Goal: Task Accomplishment & Management: Manage account settings

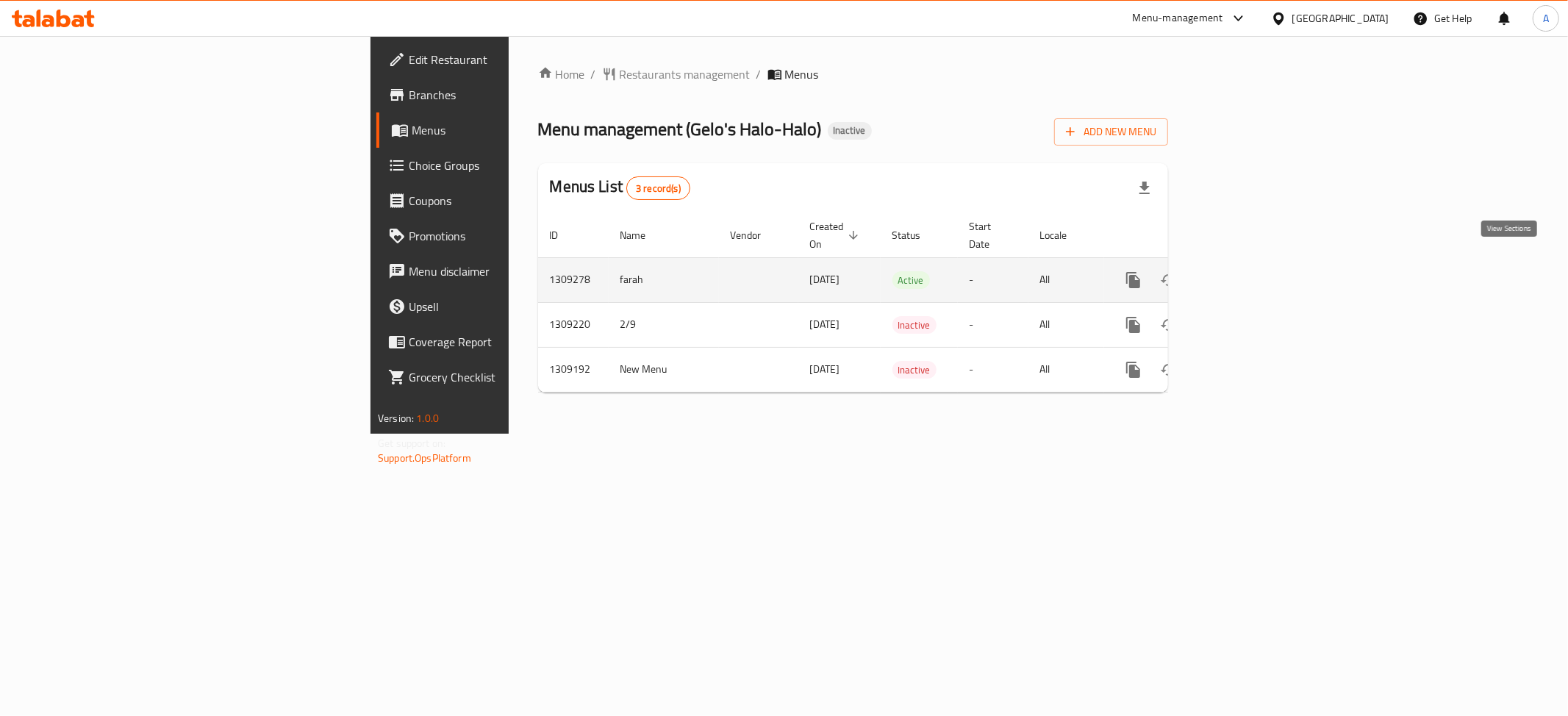
click at [1248, 271] on icon "enhanced table" at bounding box center [1239, 280] width 18 height 18
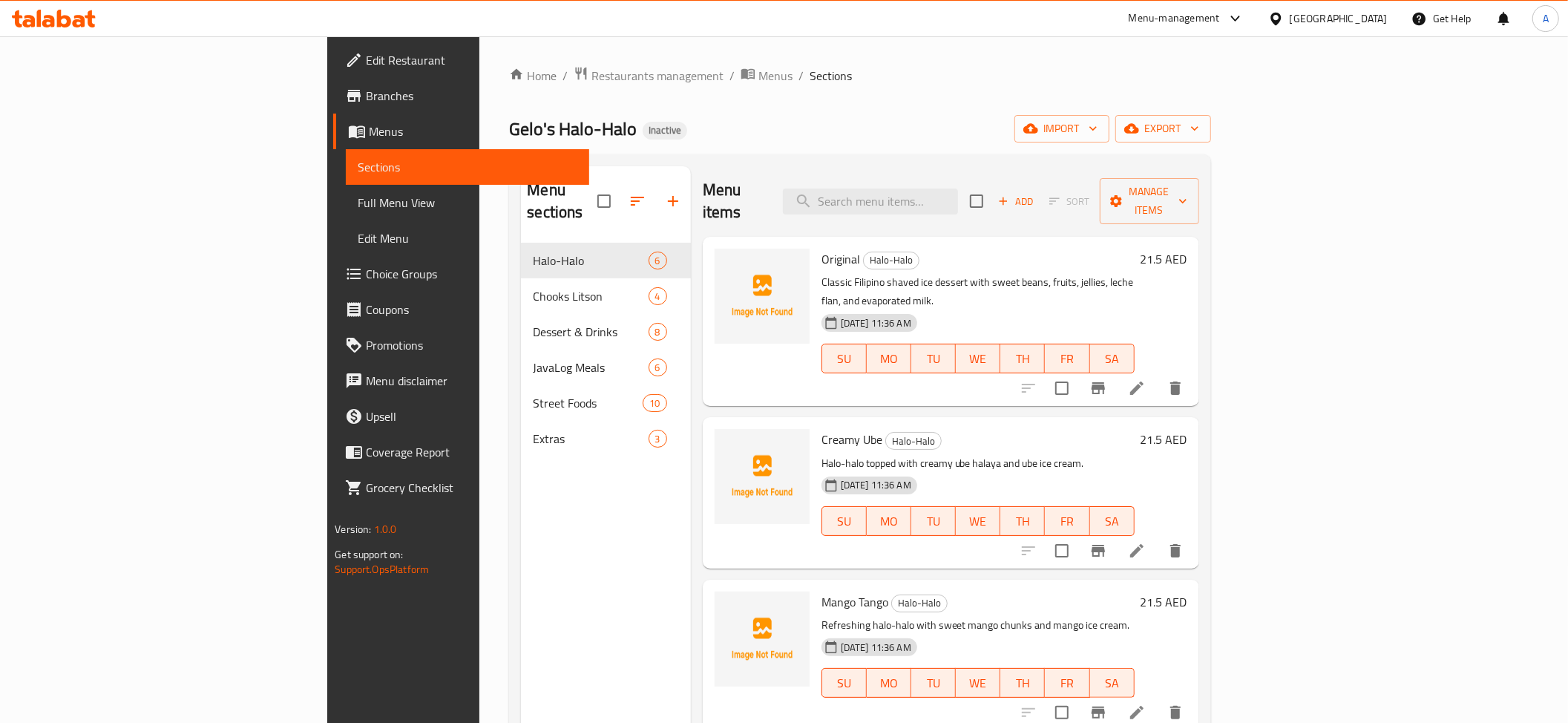
click at [345, 190] on link "Full Menu View" at bounding box center [467, 203] width 244 height 36
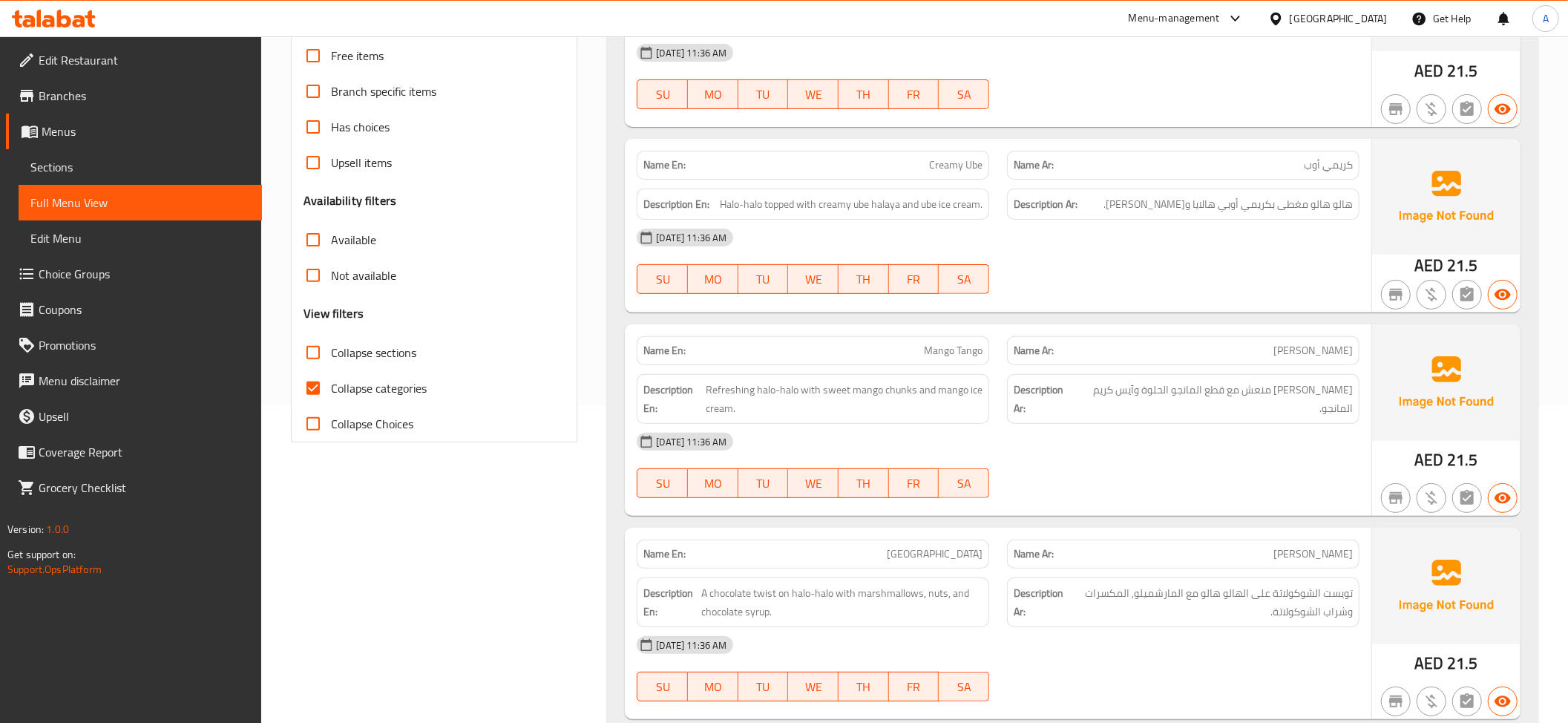
scroll to position [408, 0]
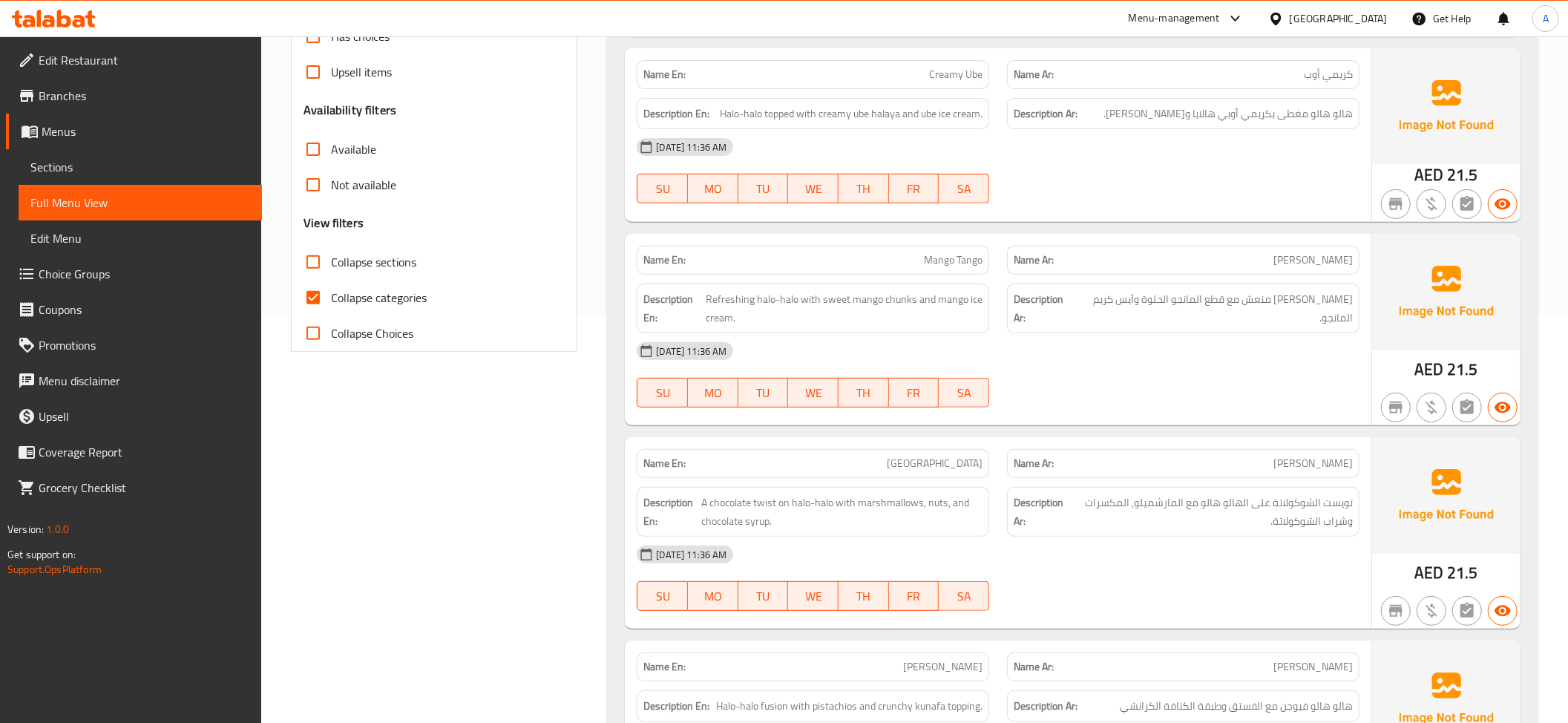
click at [395, 262] on span "Collapse sections" at bounding box center [373, 262] width 85 height 18
click at [331, 262] on input "Collapse sections" at bounding box center [313, 262] width 36 height 36
checkbox input "true"
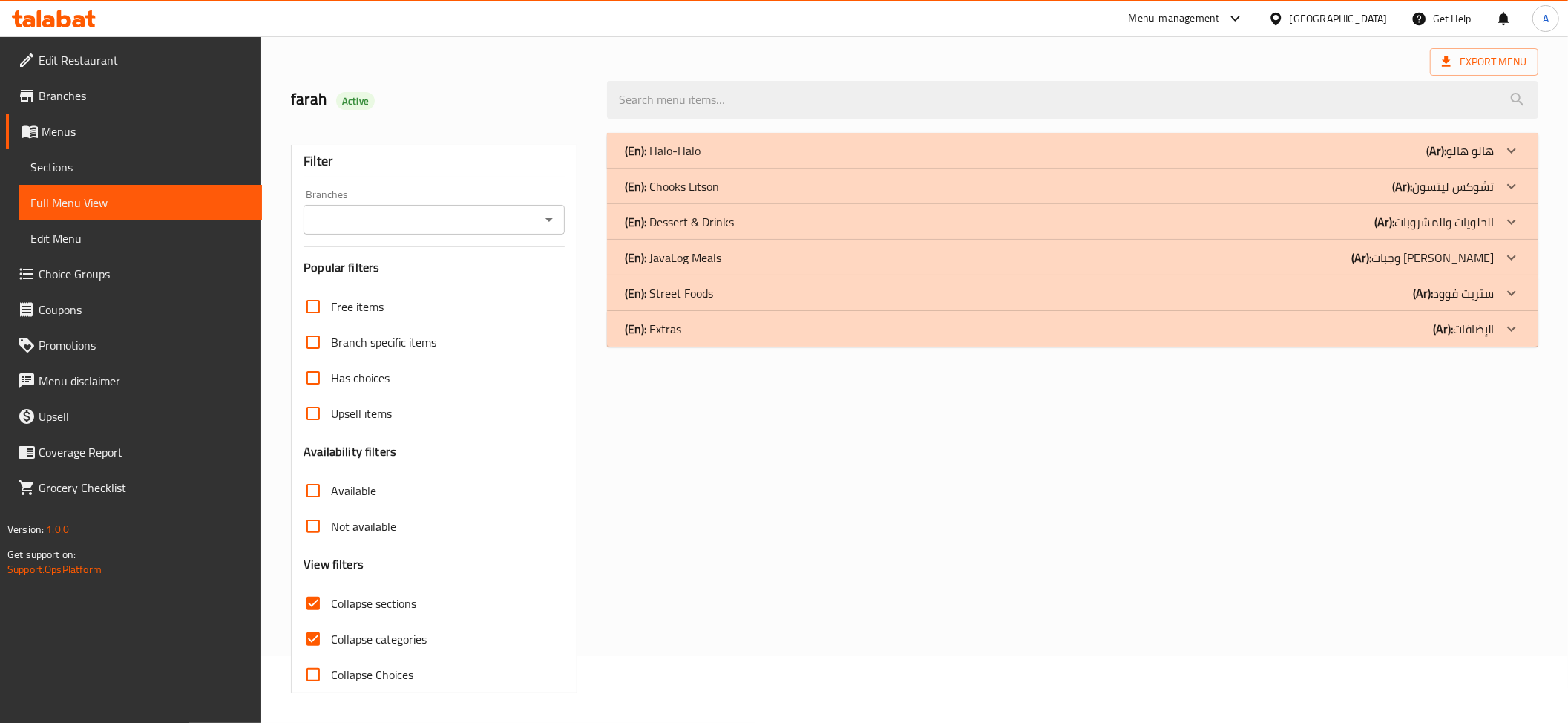
click at [352, 621] on label "Collapse categories" at bounding box center [360, 639] width 131 height 36
click at [331, 621] on input "Collapse categories" at bounding box center [313, 639] width 36 height 36
checkbox input "false"
click at [758, 146] on div "(En): Halo-Halo (Ar): هالو هالو" at bounding box center [1059, 151] width 869 height 18
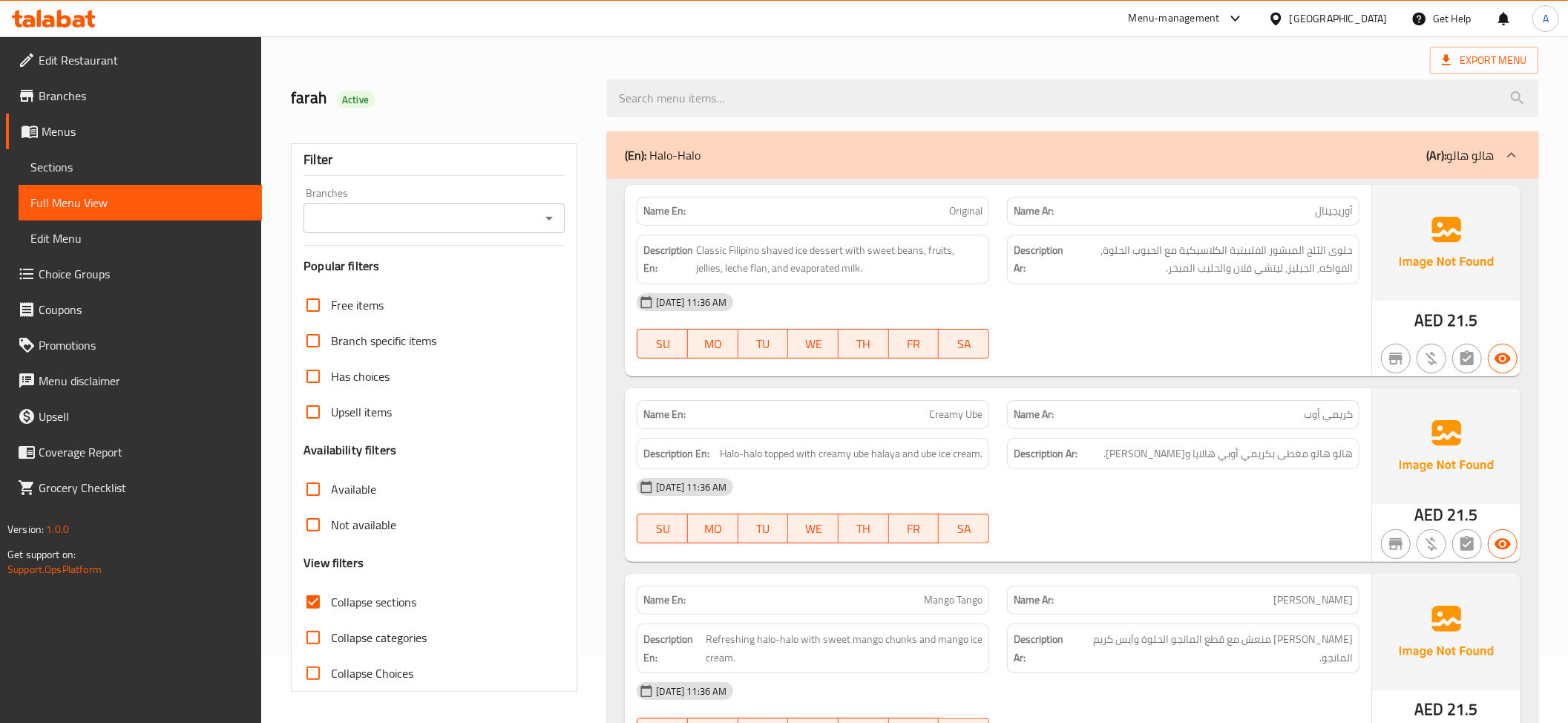
click at [884, 217] on p "Name En: Original" at bounding box center [813, 211] width 339 height 16
click at [1224, 259] on span "حلوى الثلج المبشور الفلبينية الكلاسيكية مع الحبوب الحلوة, الفواكه, الجيليز, ليت…" at bounding box center [1209, 259] width 286 height 36
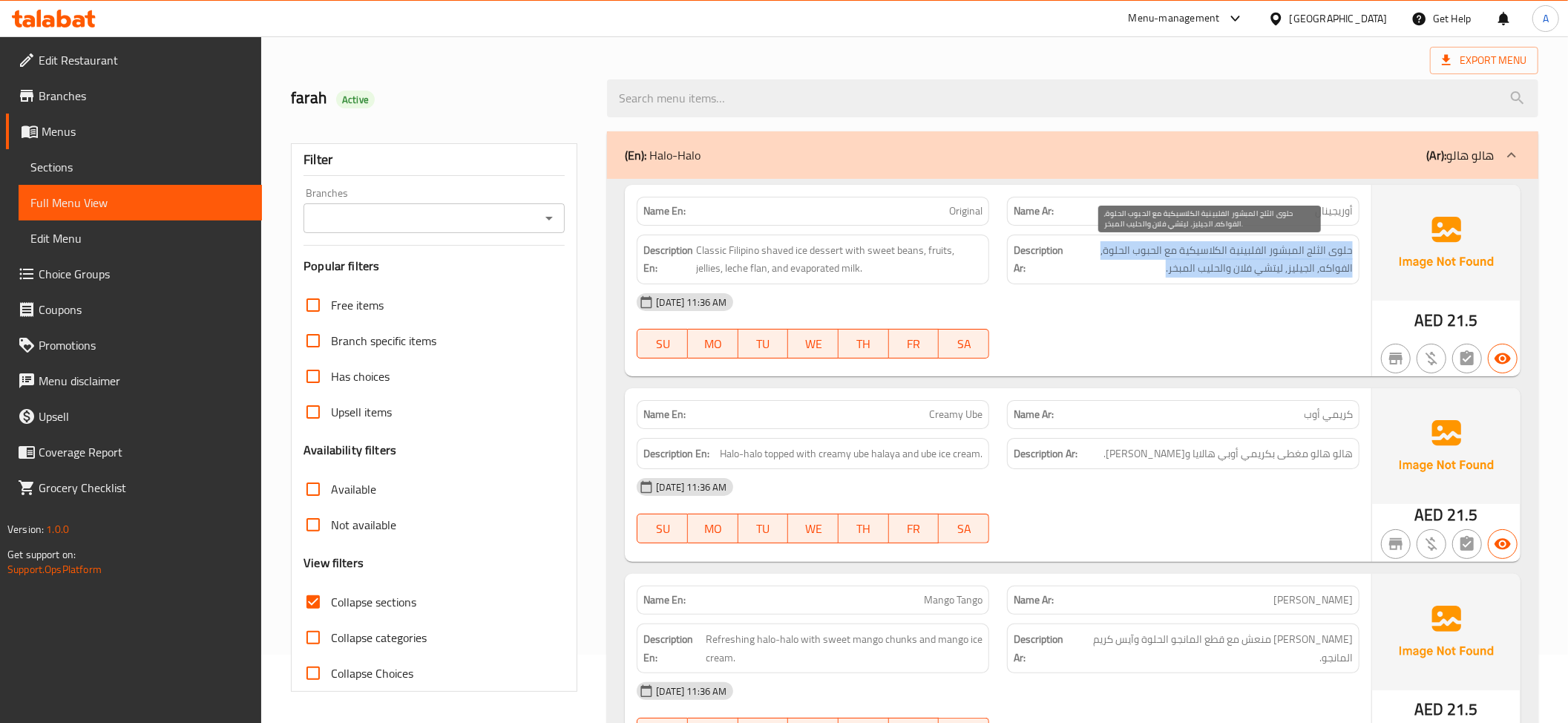
click at [1224, 259] on span "حلوى الثلج المبشور الفلبينية الكلاسيكية مع الحبوب الحلوة, الفواكه, الجيليز, ليت…" at bounding box center [1209, 259] width 286 height 36
click at [1271, 273] on span "حلوى الثلج المبشور الفلبينية الكلاسيكية مع الحبوب الحلوة, الفواكه, الجيليز, ليت…" at bounding box center [1209, 259] width 286 height 36
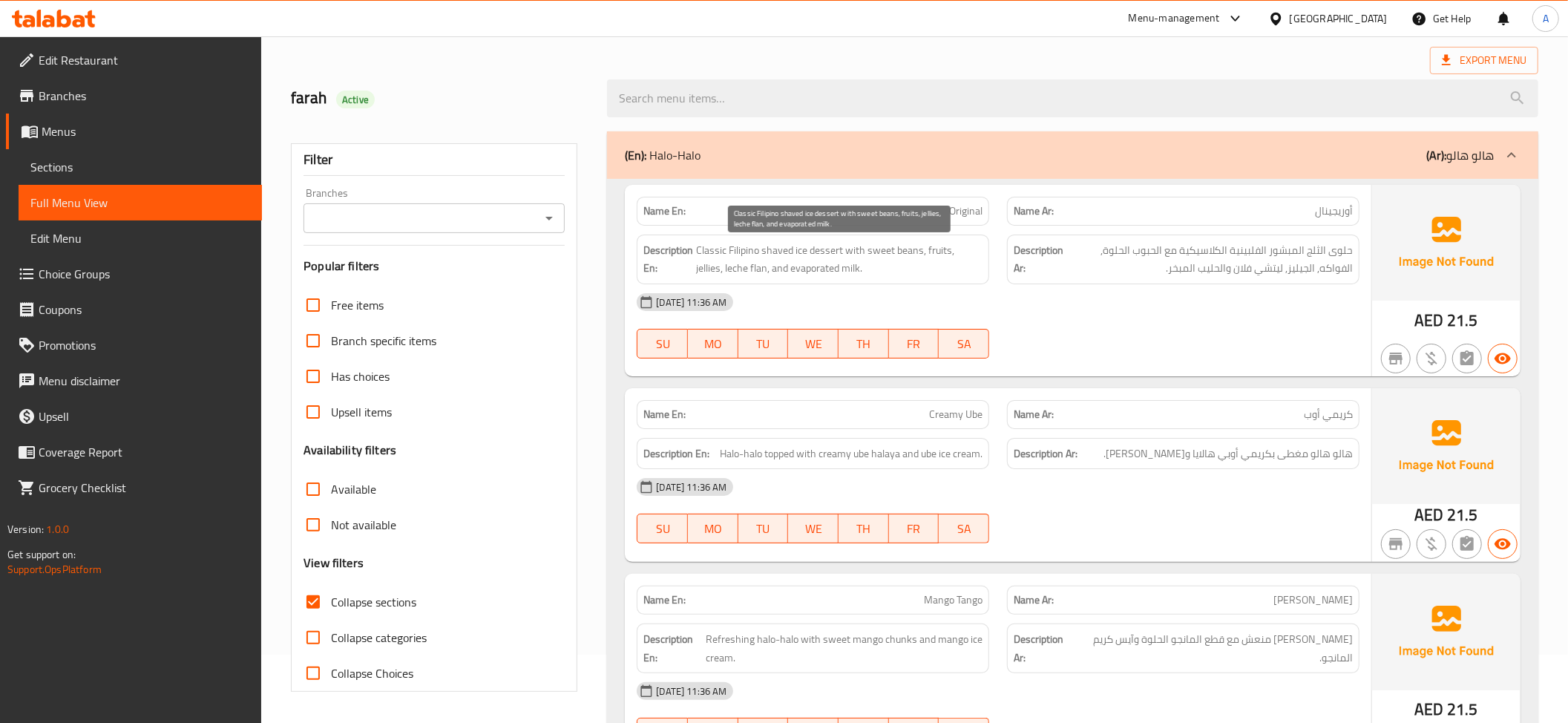
click at [945, 247] on span "Classic Filipino shaved ice dessert with sweet beans, fruits, jellies, leche fl…" at bounding box center [839, 259] width 286 height 36
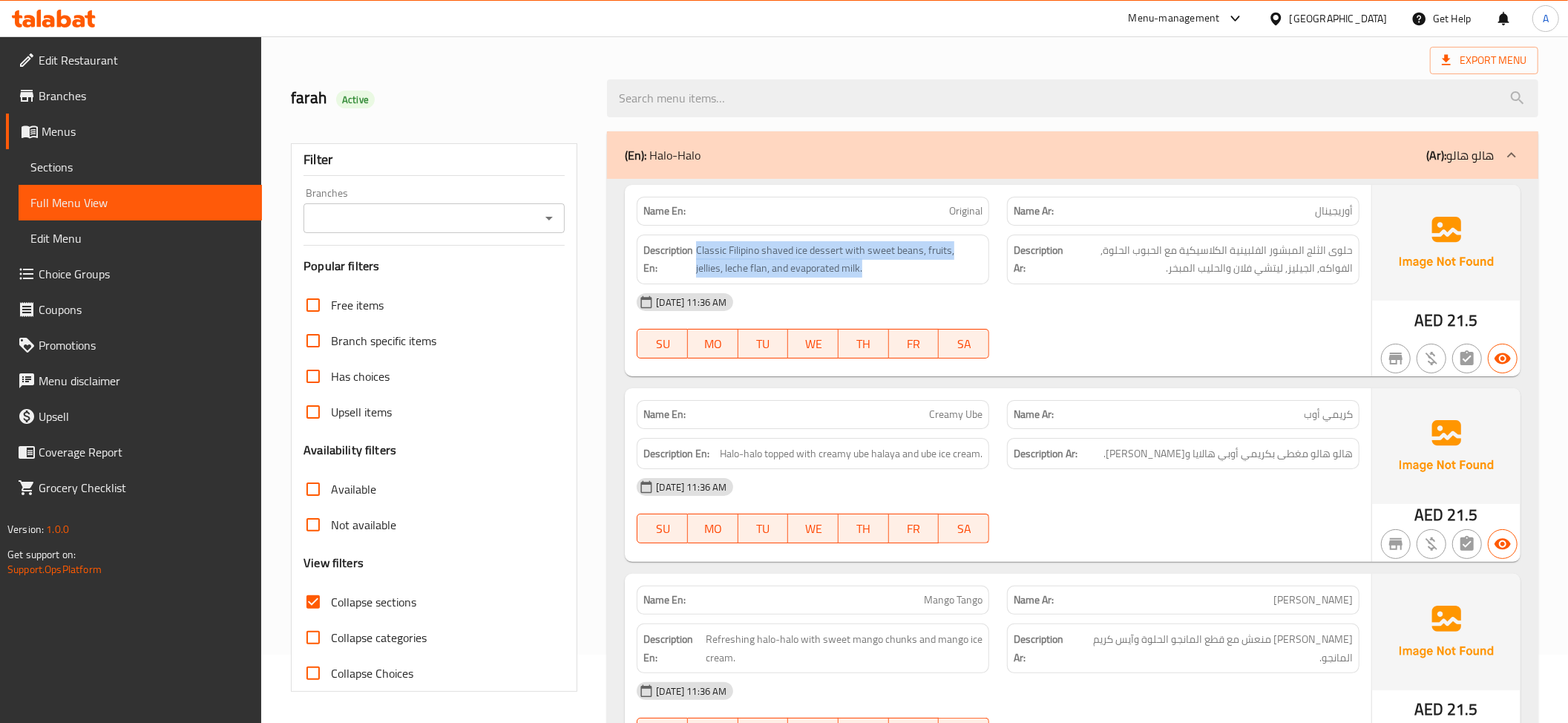
copy span "Classic Filipino shaved ice dessert with sweet beans, fruits, jellies, leche fl…"
click at [900, 210] on p "Name En: Original" at bounding box center [813, 211] width 339 height 16
copy span "Original"
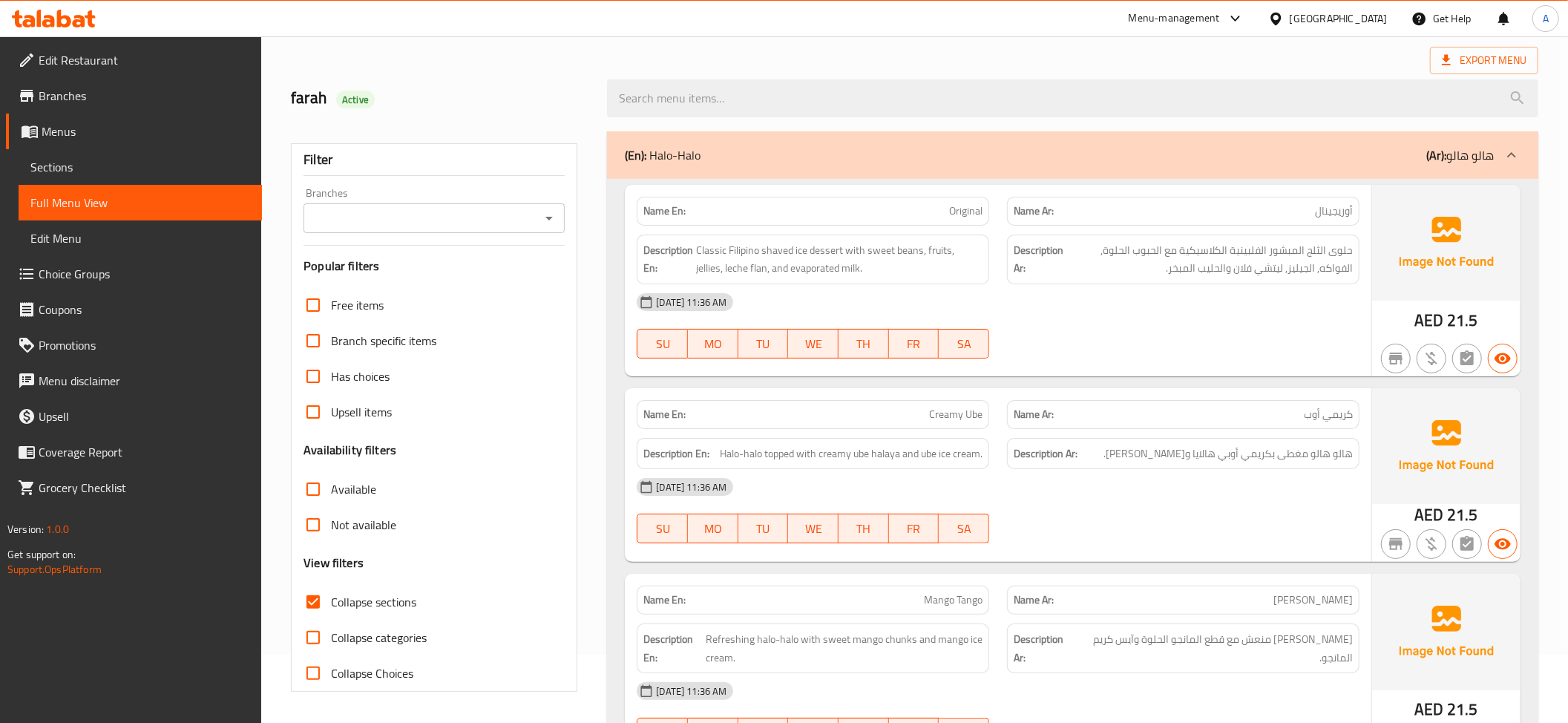
click at [951, 280] on div "Description En: Classic Filipino shaved ice dessert with sweet beans, fruits, j…" at bounding box center [813, 259] width 352 height 50
click at [1251, 271] on span "حلوى الثلج المبشور الفلبينية الكلاسيكية مع الحبوب الحلوة, الفواكه, الجيليز, ليت…" at bounding box center [1209, 259] width 286 height 36
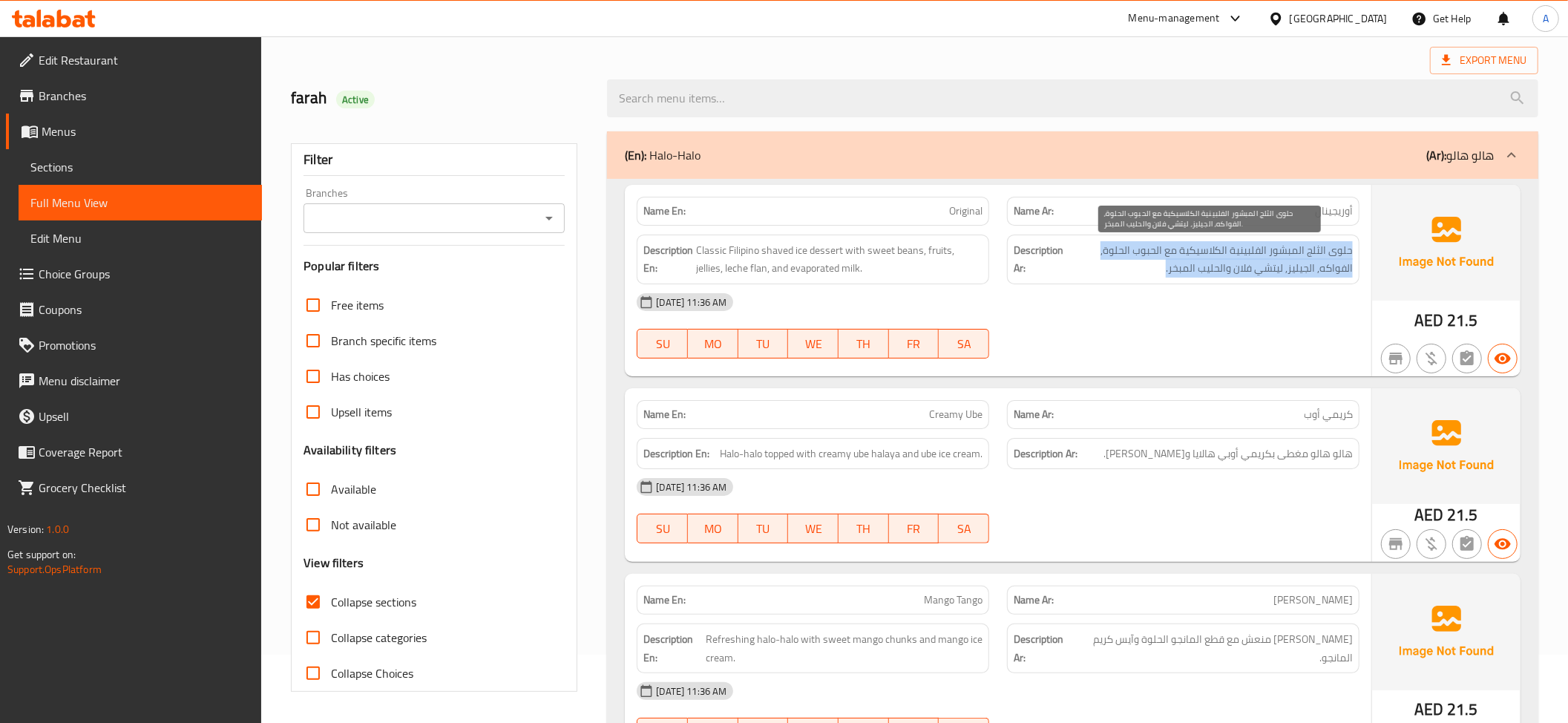
click at [1251, 271] on span "حلوى الثلج المبشور الفلبينية الكلاسيكية مع الحبوب الحلوة, الفواكه, الجيليز, ليت…" at bounding box center [1209, 259] width 286 height 36
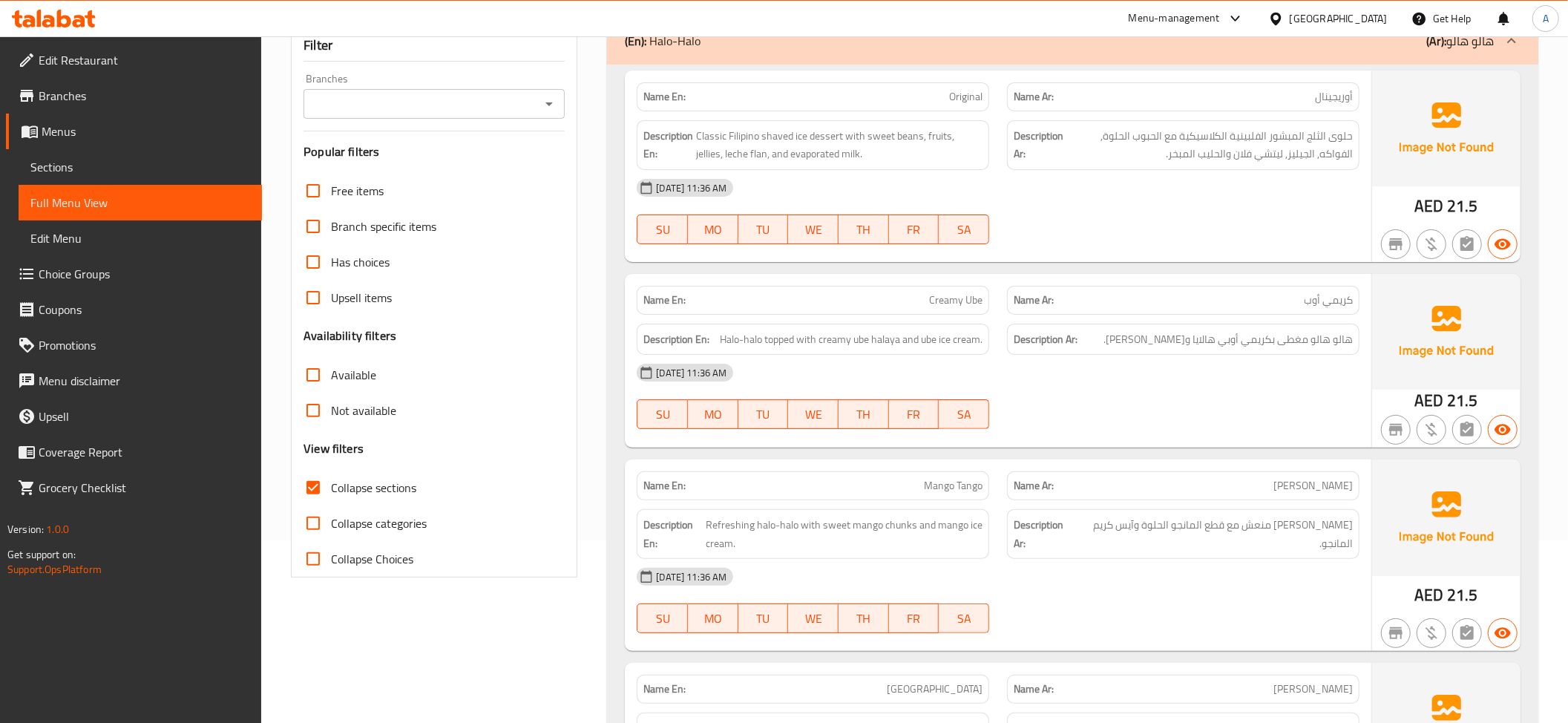
scroll to position [188, 0]
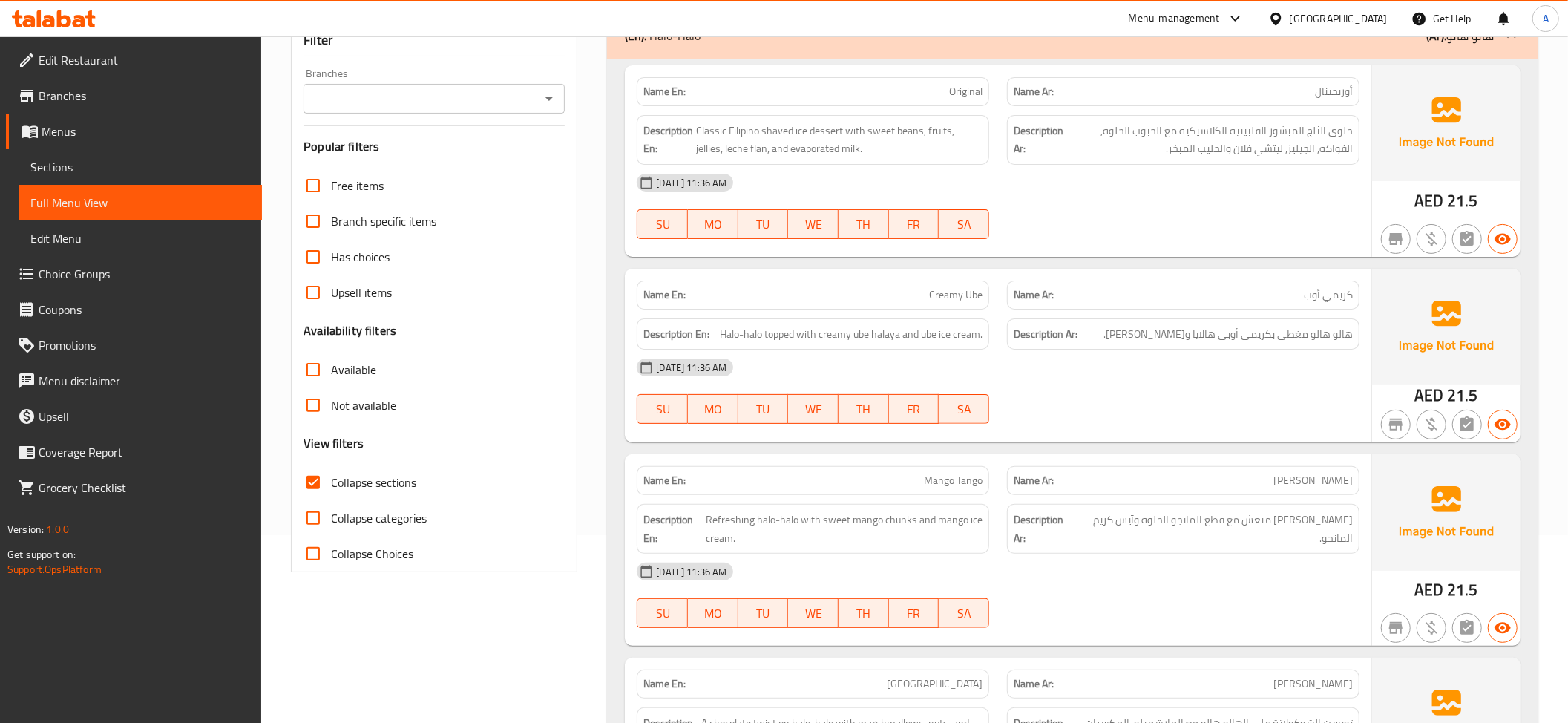
click at [957, 288] on span "Creamy Ube" at bounding box center [956, 295] width 54 height 16
click at [1239, 328] on span "هالو هالو مغطى بكريمي أوبي هالايا وآيس كريم أوبي." at bounding box center [1227, 335] width 249 height 19
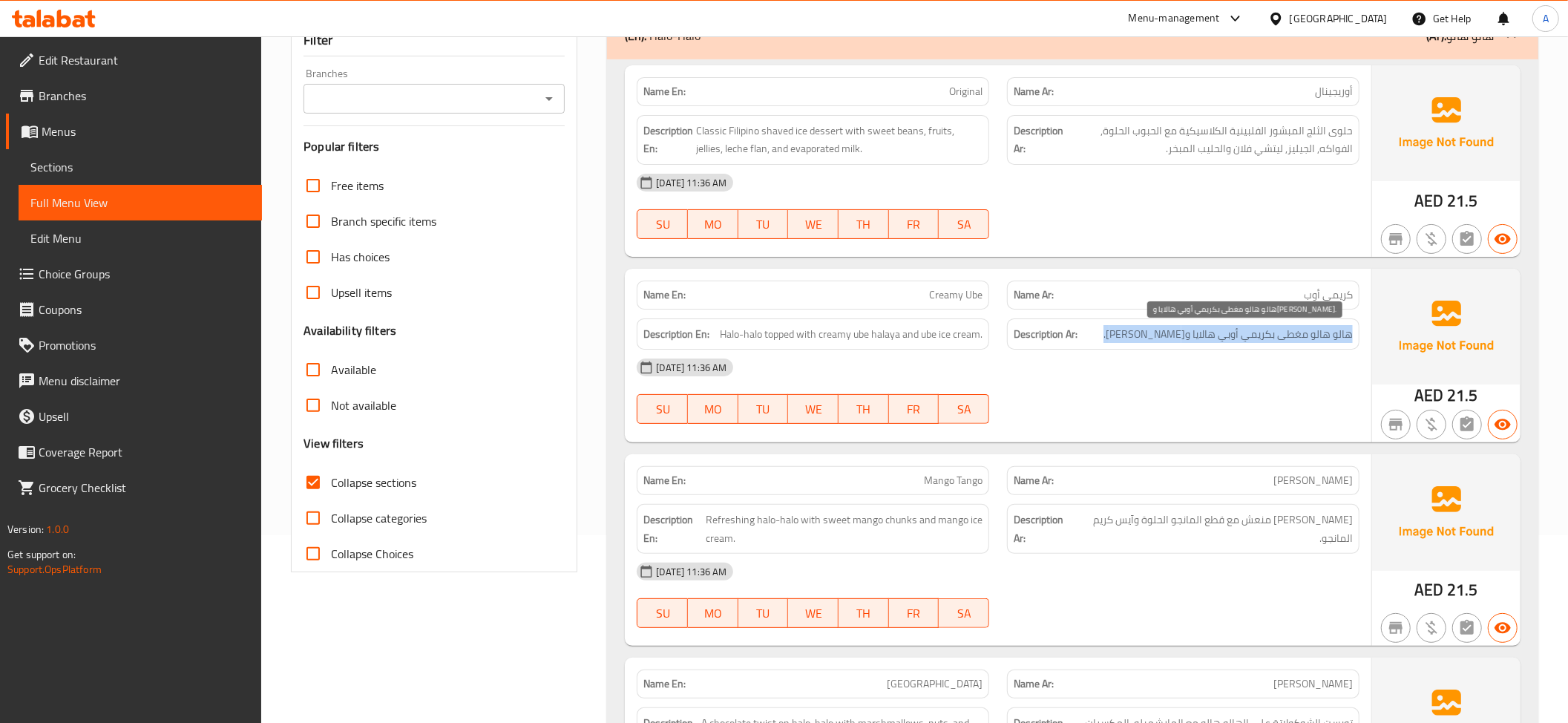
click at [1239, 328] on span "هالو هالو مغطى بكريمي أوبي هالايا وآيس كريم أوبي." at bounding box center [1227, 335] width 249 height 19
click at [934, 283] on div "Name En: Creamy Ube" at bounding box center [813, 294] width 352 height 29
copy span "Creamy Ube"
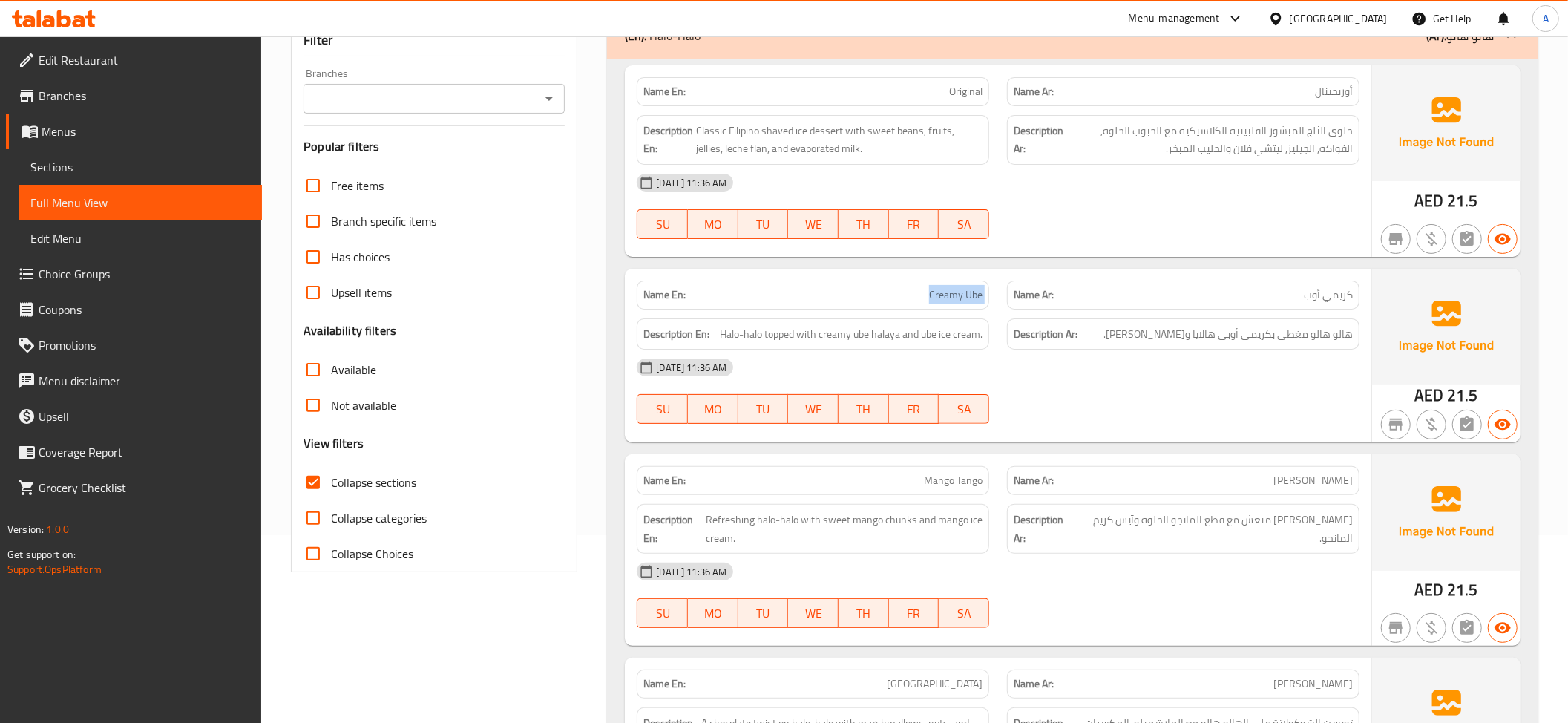
click at [963, 303] on span "Creamy Ube" at bounding box center [956, 295] width 54 height 16
click at [1282, 316] on div "Description Ar: هالو هالو مغطى بكريمي أوبي هالايا وآيس كريم أوبي." at bounding box center [1183, 335] width 370 height 50
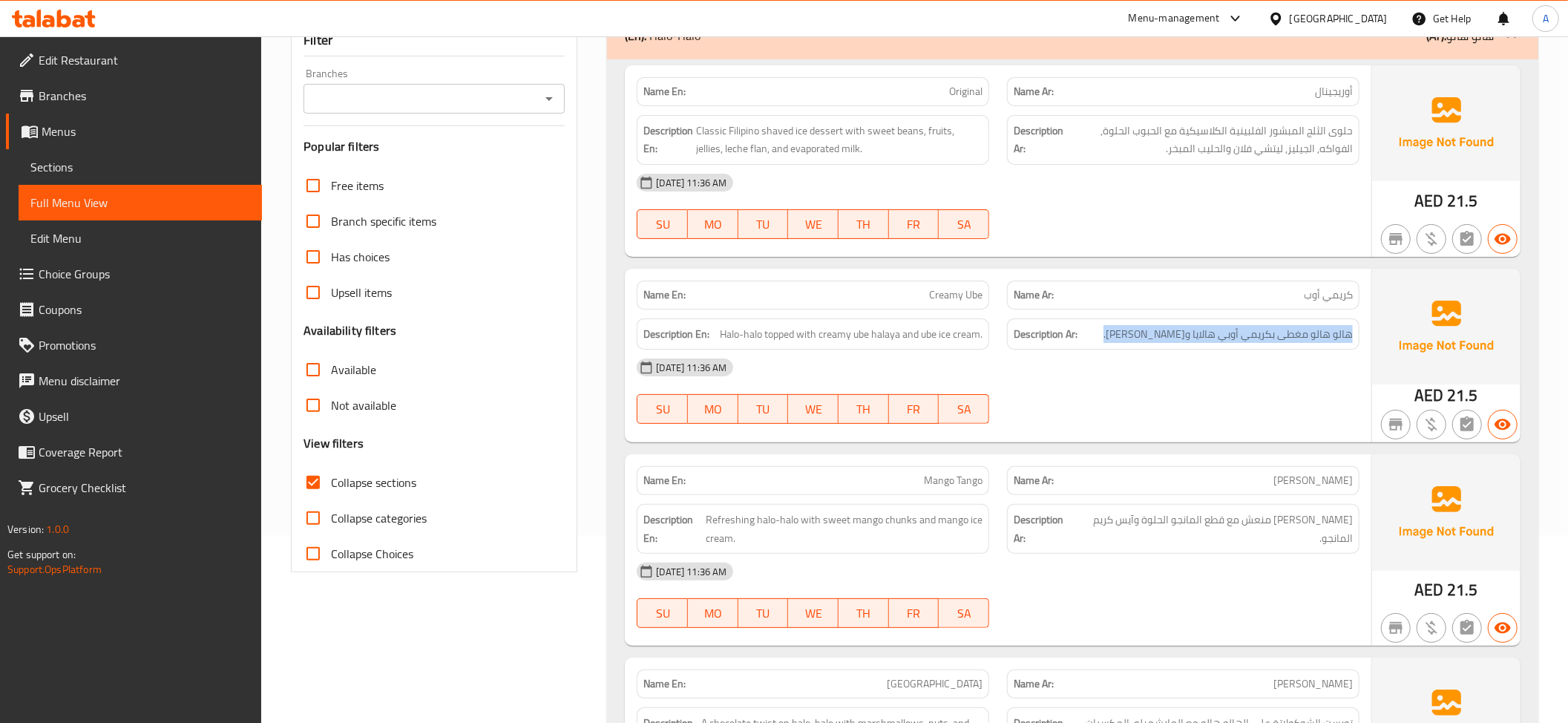
click at [1282, 316] on div "Description Ar: هالو هالو مغطى بكريمي أوبي هالايا وآيس كريم أوبي." at bounding box center [1183, 335] width 370 height 50
click at [1289, 331] on span "هالو هالو مغطى بكريمي أوبي هالايا وآيس كريم أوبي." at bounding box center [1227, 335] width 249 height 19
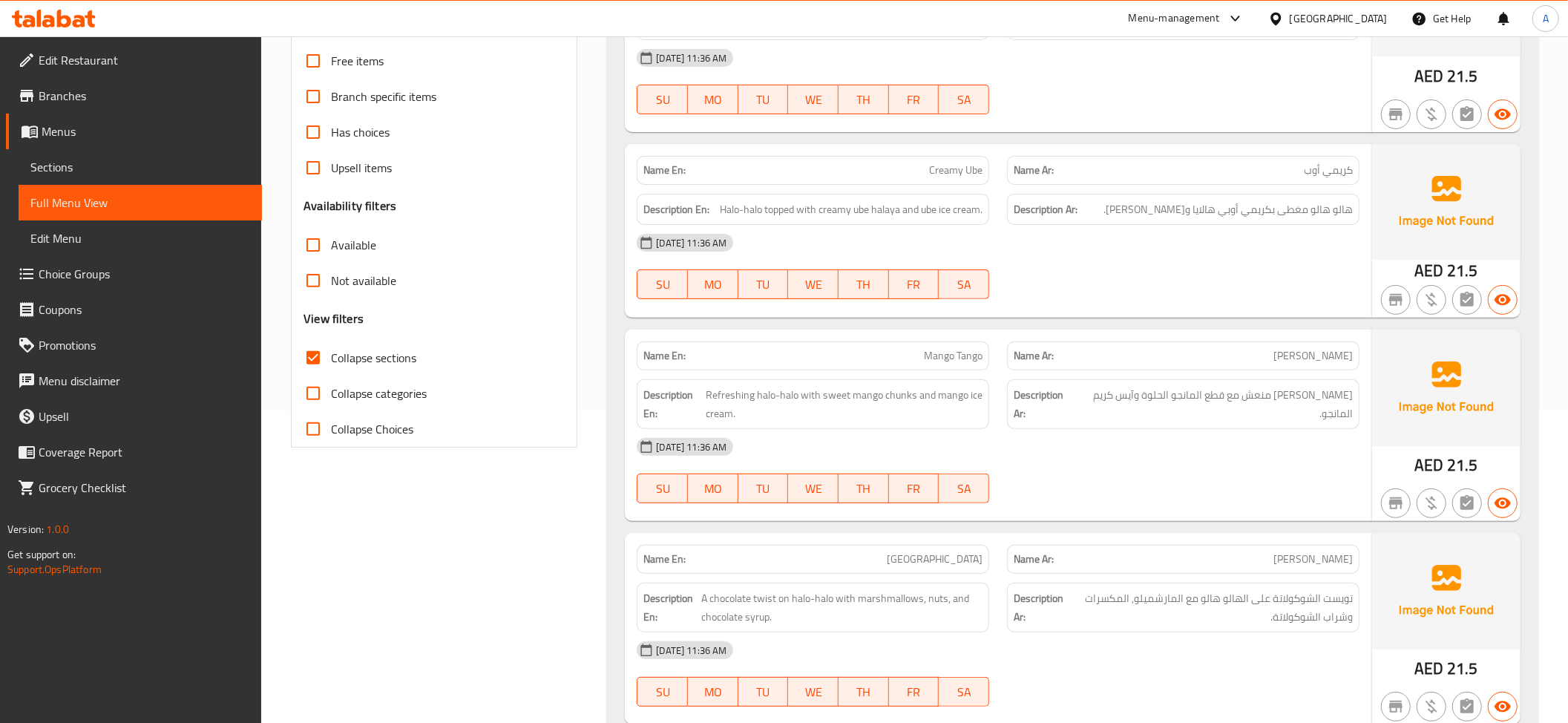
scroll to position [475, 0]
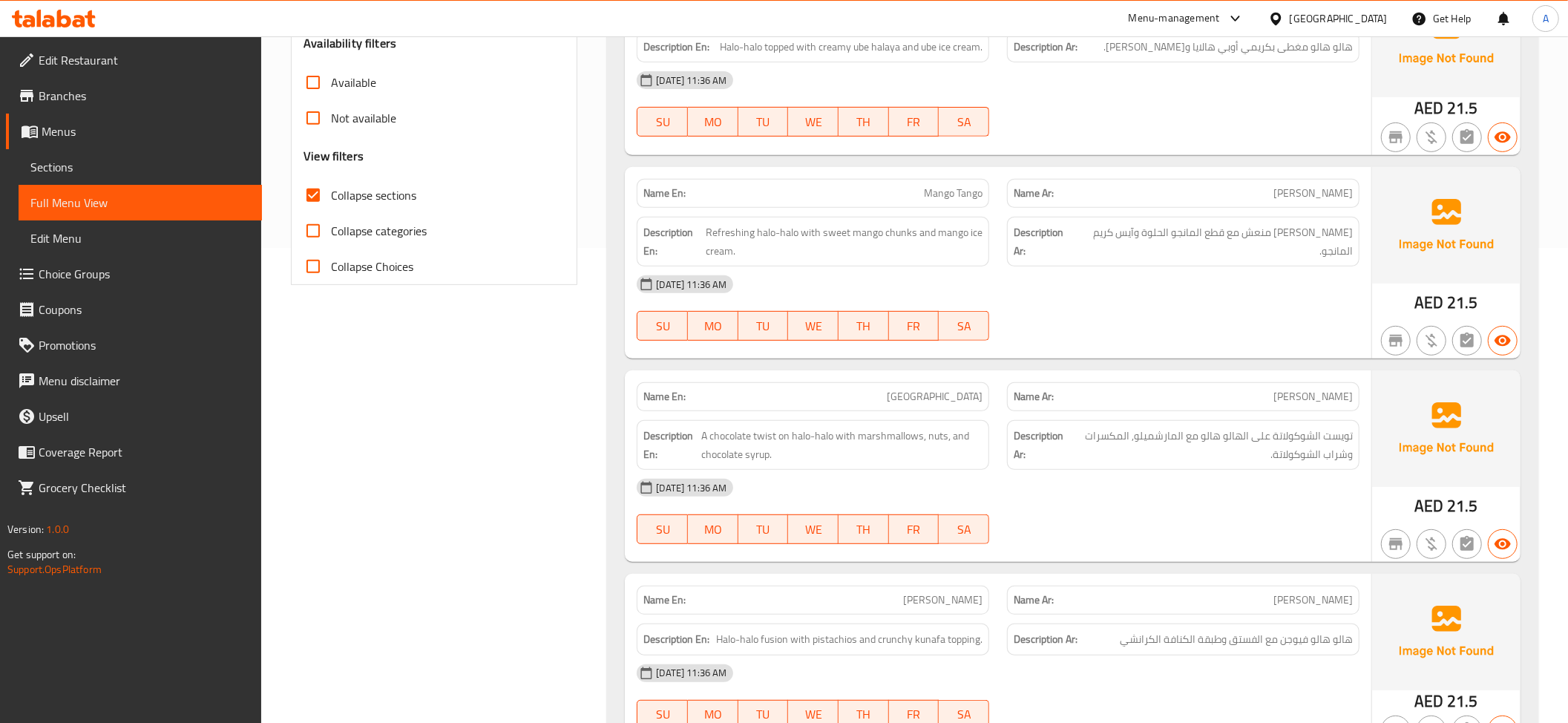
click at [1348, 236] on span "هالو هالو منعش مع قطع المانجو الحلوة وآيس كريم المانجو." at bounding box center [1215, 242] width 276 height 36
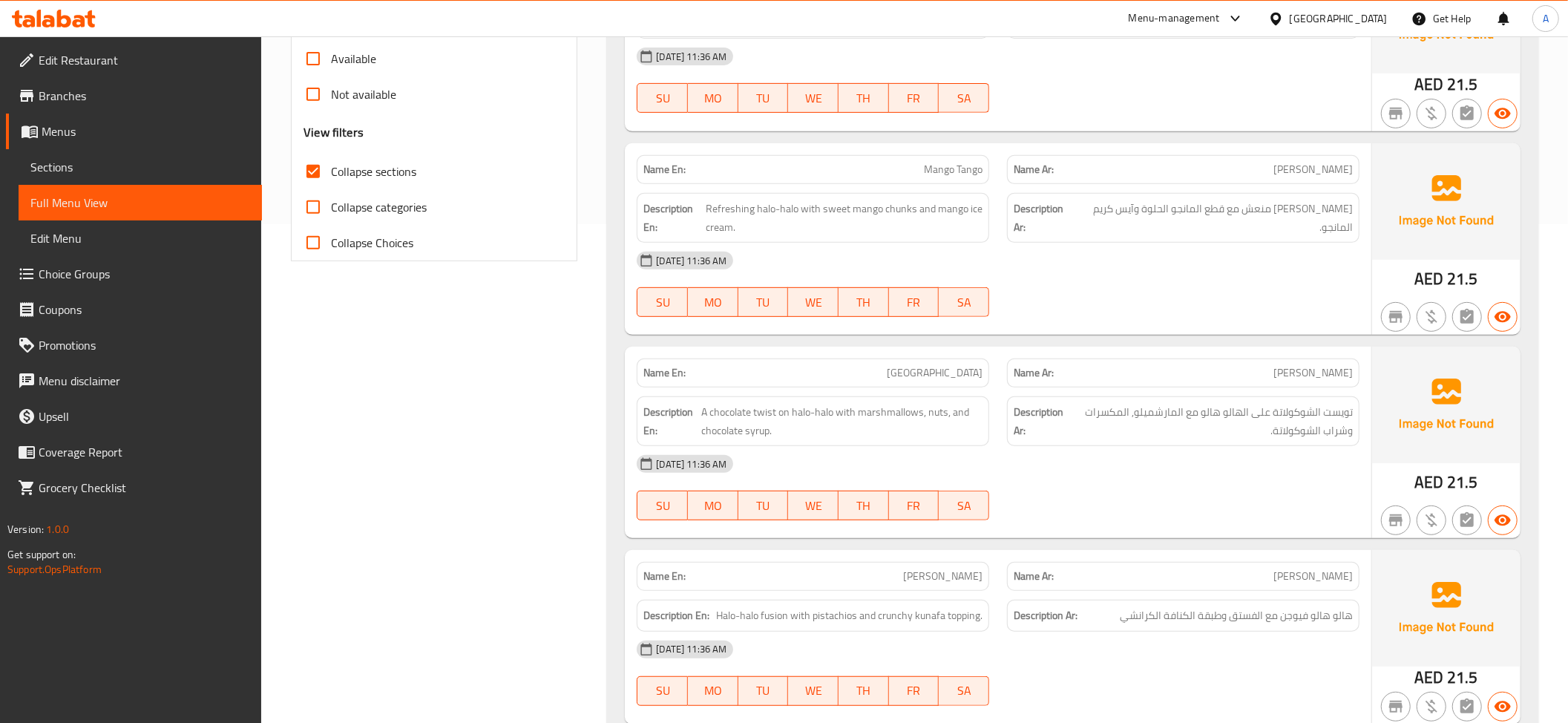
scroll to position [674, 0]
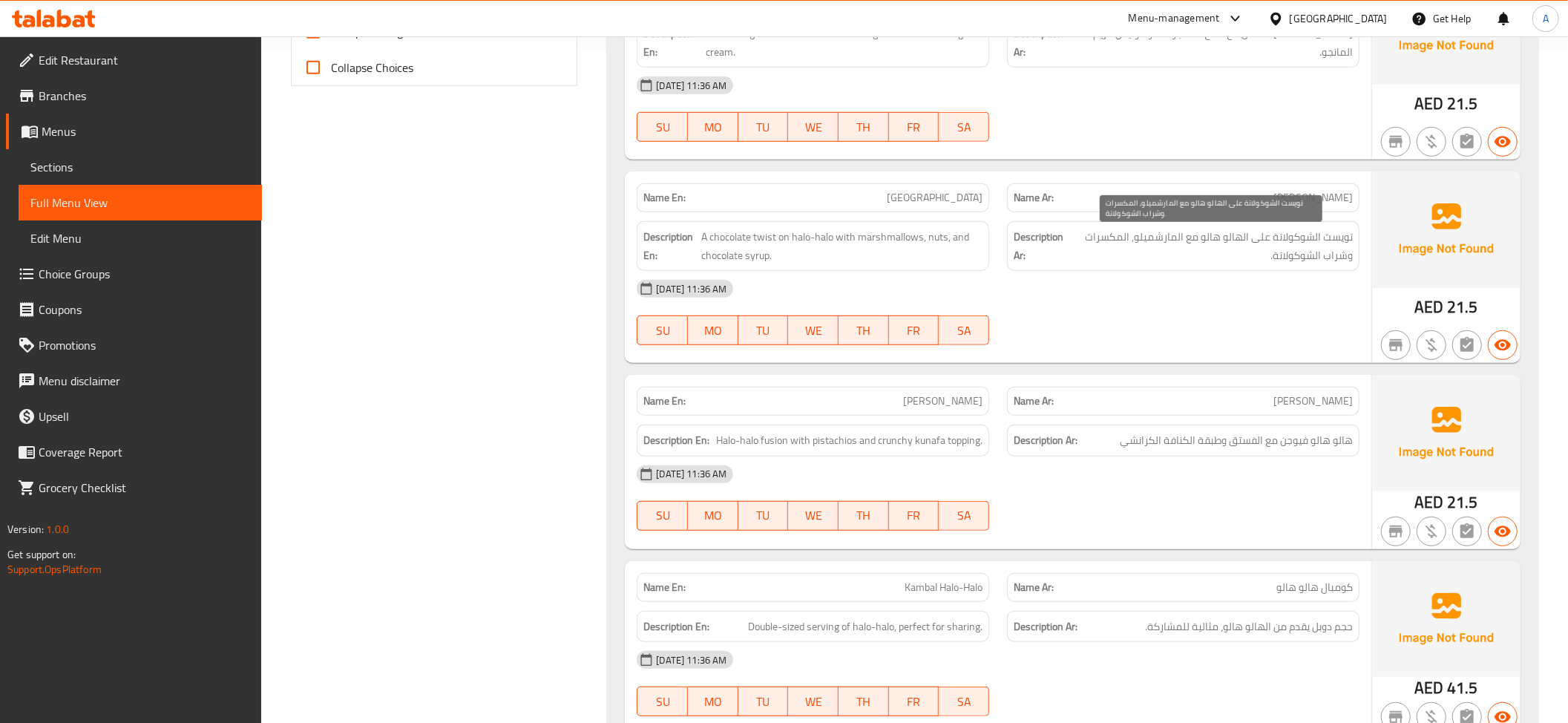
click at [1285, 239] on span "تويست الشوكولاتة على الهالو هالو مع المارشميلو, المكسرات وشراب الشوكولاتة." at bounding box center [1211, 245] width 284 height 36
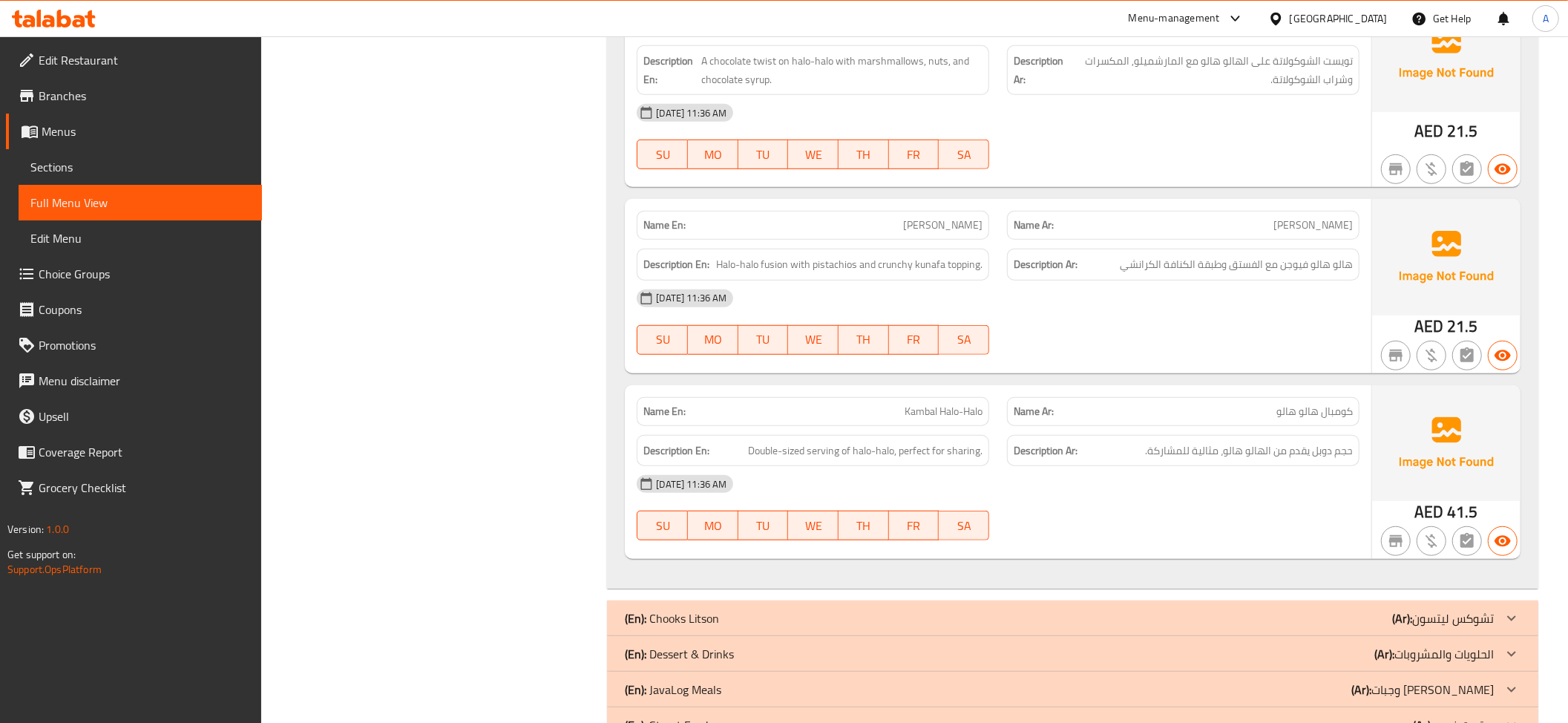
scroll to position [853, 0]
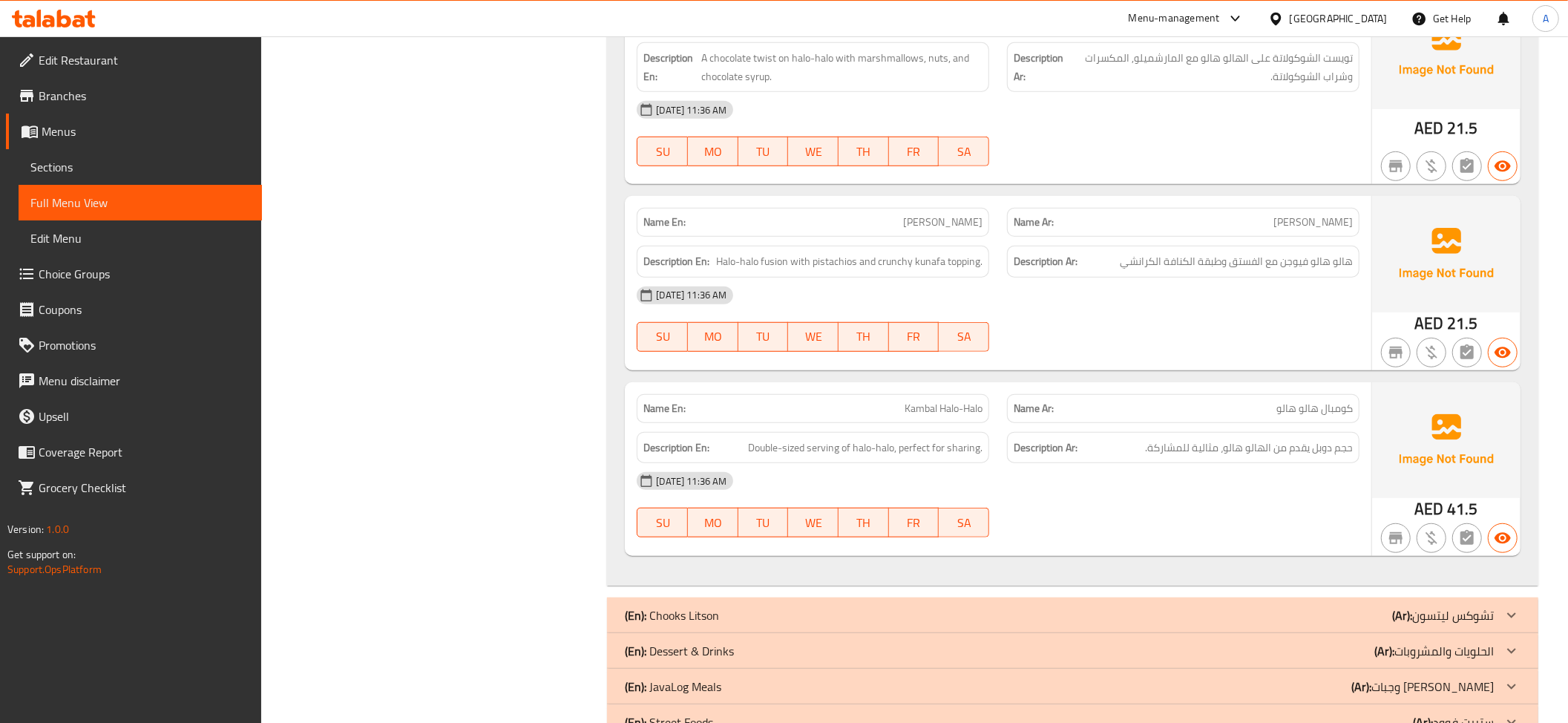
click at [1300, 235] on div "Name Ar: بيستا كونافا" at bounding box center [1183, 222] width 352 height 29
click at [956, 218] on span "Pista Kunafa" at bounding box center [942, 222] width 79 height 16
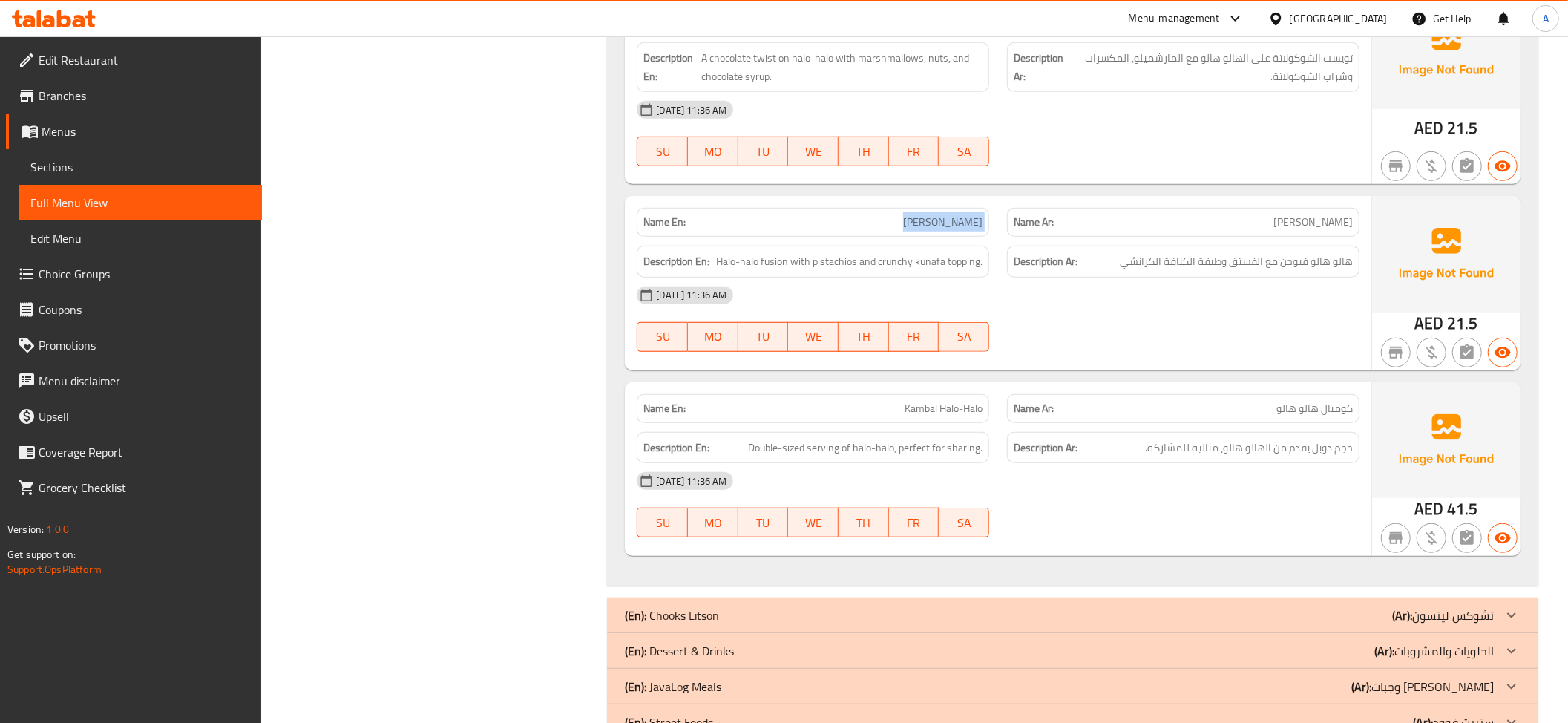
click at [956, 218] on span "Pista Kunafa" at bounding box center [942, 222] width 79 height 16
copy span "Pista Kunafa"
click at [1233, 416] on p "Name Ar: كومبال هالو هالو" at bounding box center [1183, 408] width 339 height 16
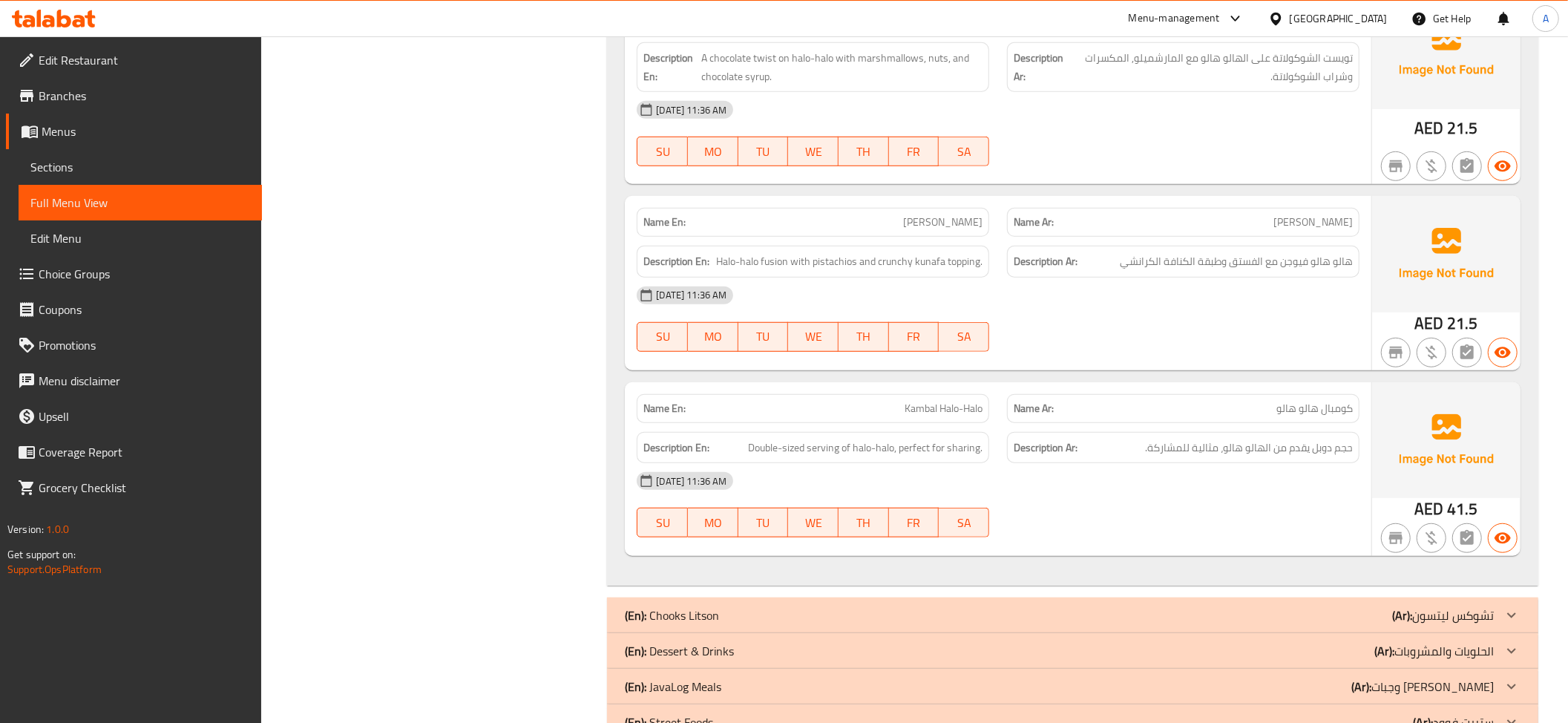
click at [1203, 437] on div "Description Ar: حجم دوبل يقدم من الهالو هالو، مثالية للمشاركة." at bounding box center [1183, 447] width 352 height 32
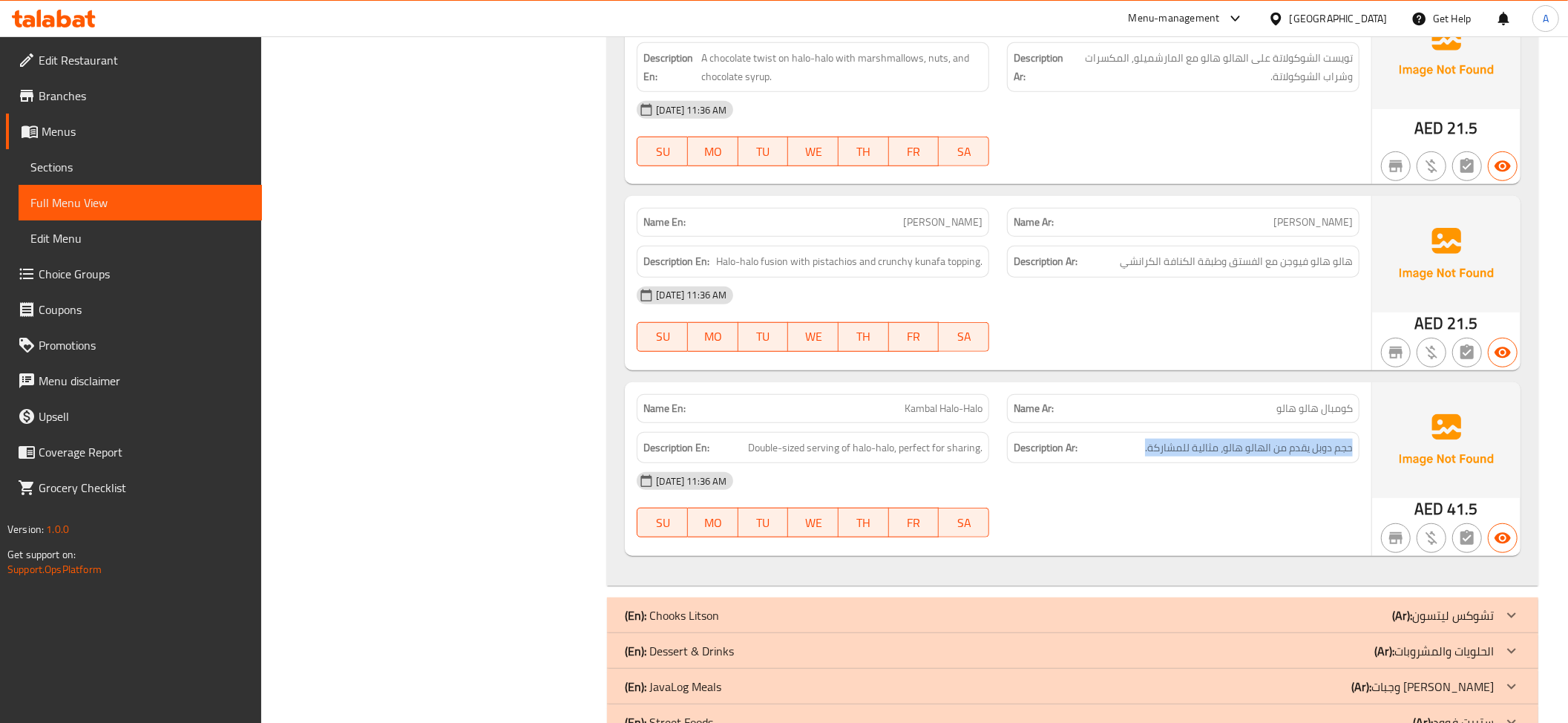
click at [1203, 437] on div "Description Ar: حجم دوبل يقدم من الهالو هالو، مثالية للمشاركة." at bounding box center [1183, 447] width 352 height 32
click at [949, 405] on span "Kambal Halo-Halo" at bounding box center [943, 408] width 78 height 16
click at [1215, 405] on p "Name Ar: كومبال هالو هالو" at bounding box center [1183, 408] width 339 height 16
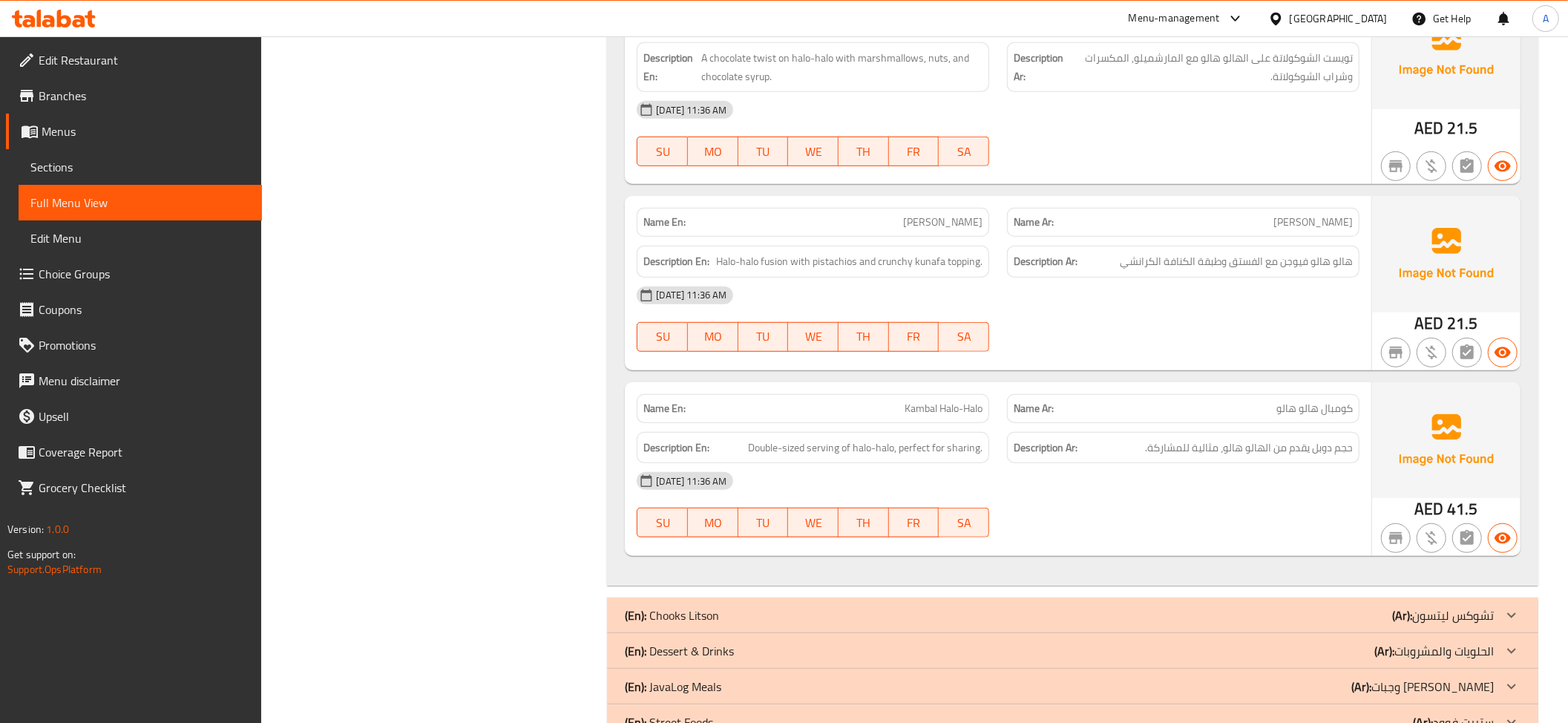
click at [1215, 405] on p "Name Ar: كومبال هالو هالو" at bounding box center [1183, 408] width 339 height 16
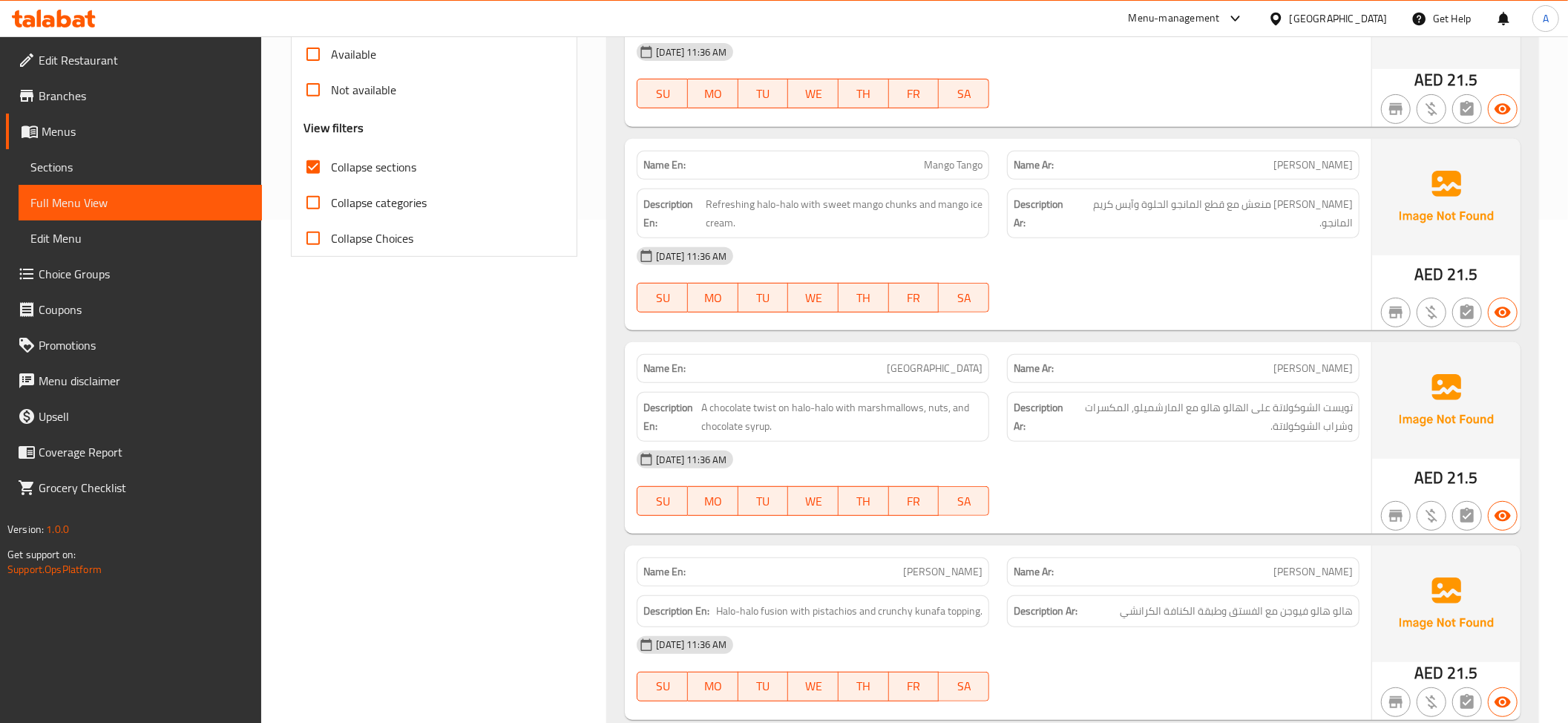
scroll to position [0, 0]
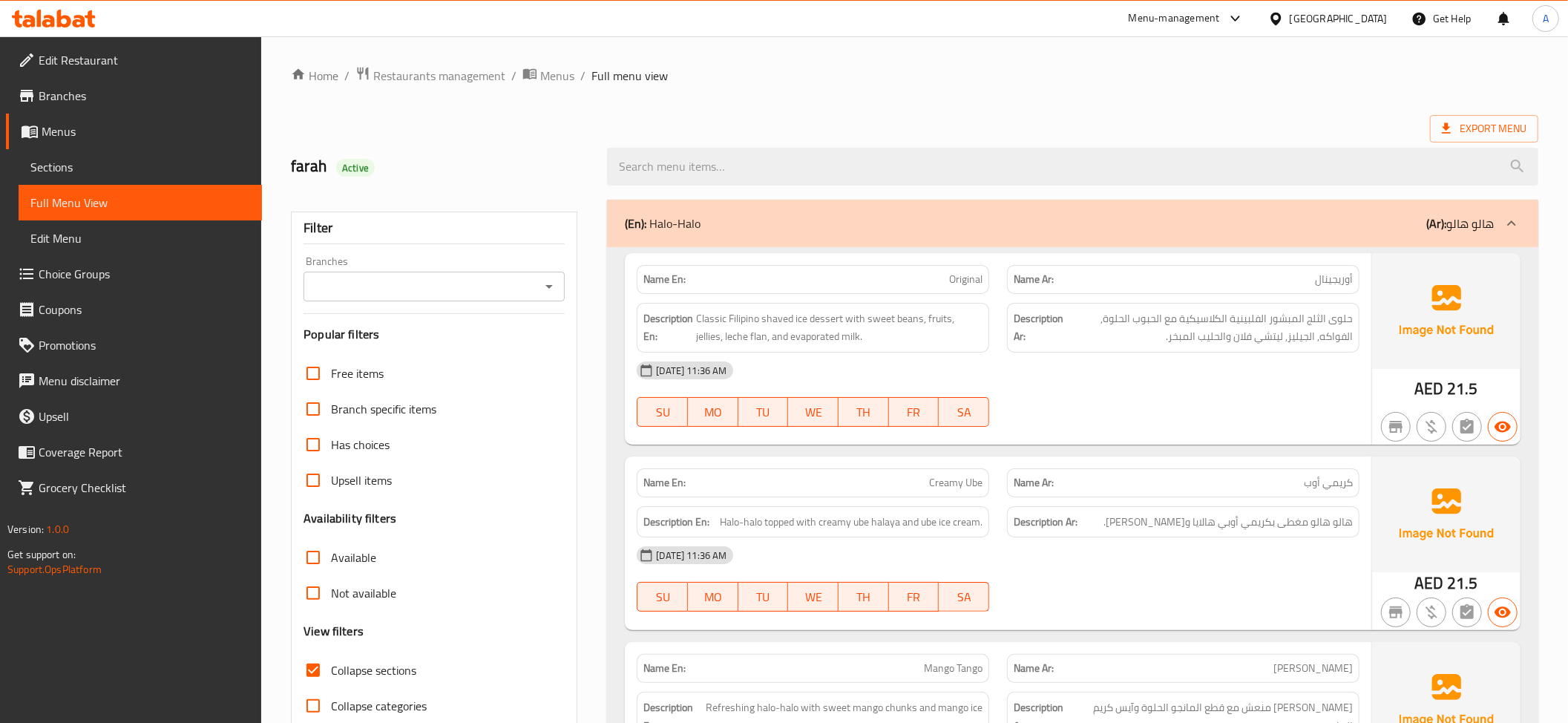
click at [1402, 220] on div "(En): Halo-Halo (Ar): هالو هالو" at bounding box center [1059, 223] width 869 height 18
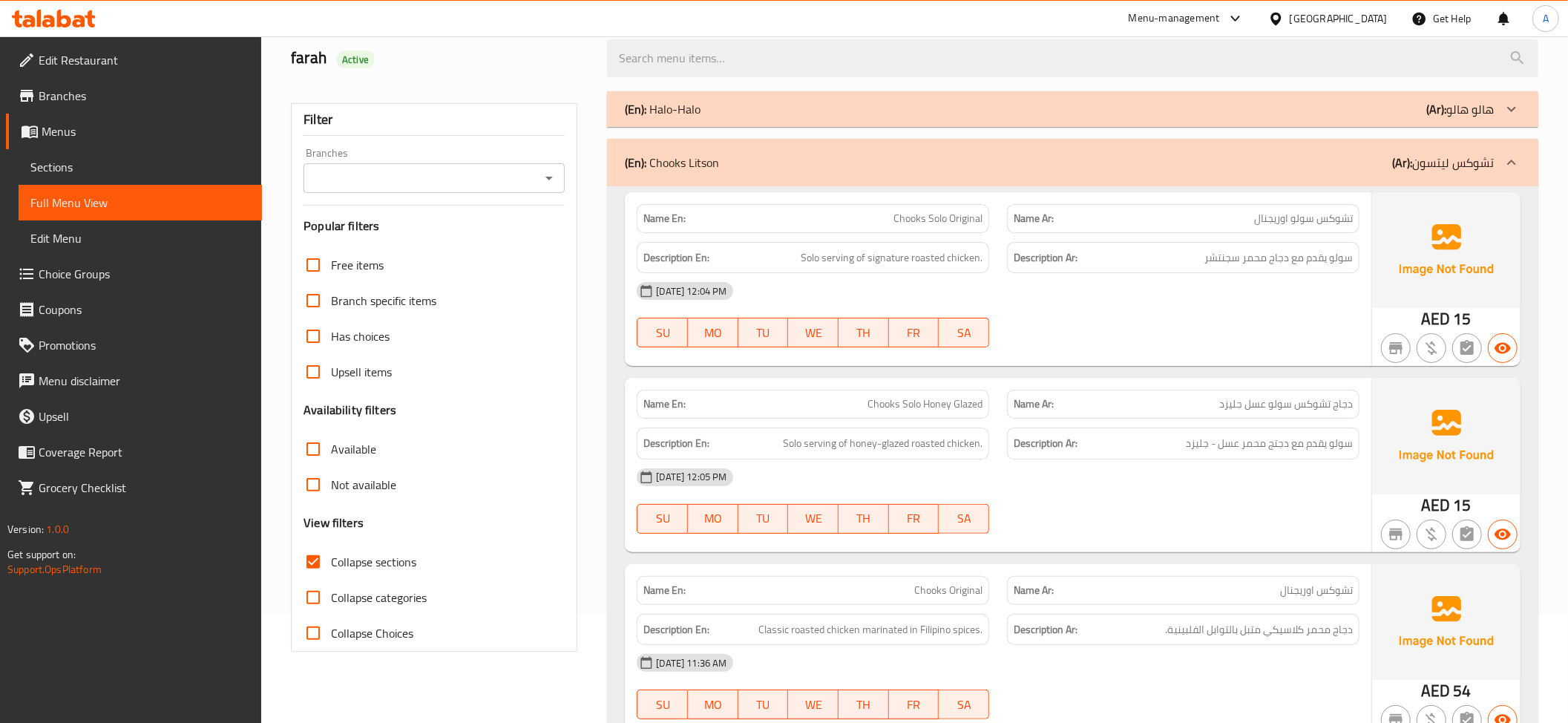
scroll to position [186, 0]
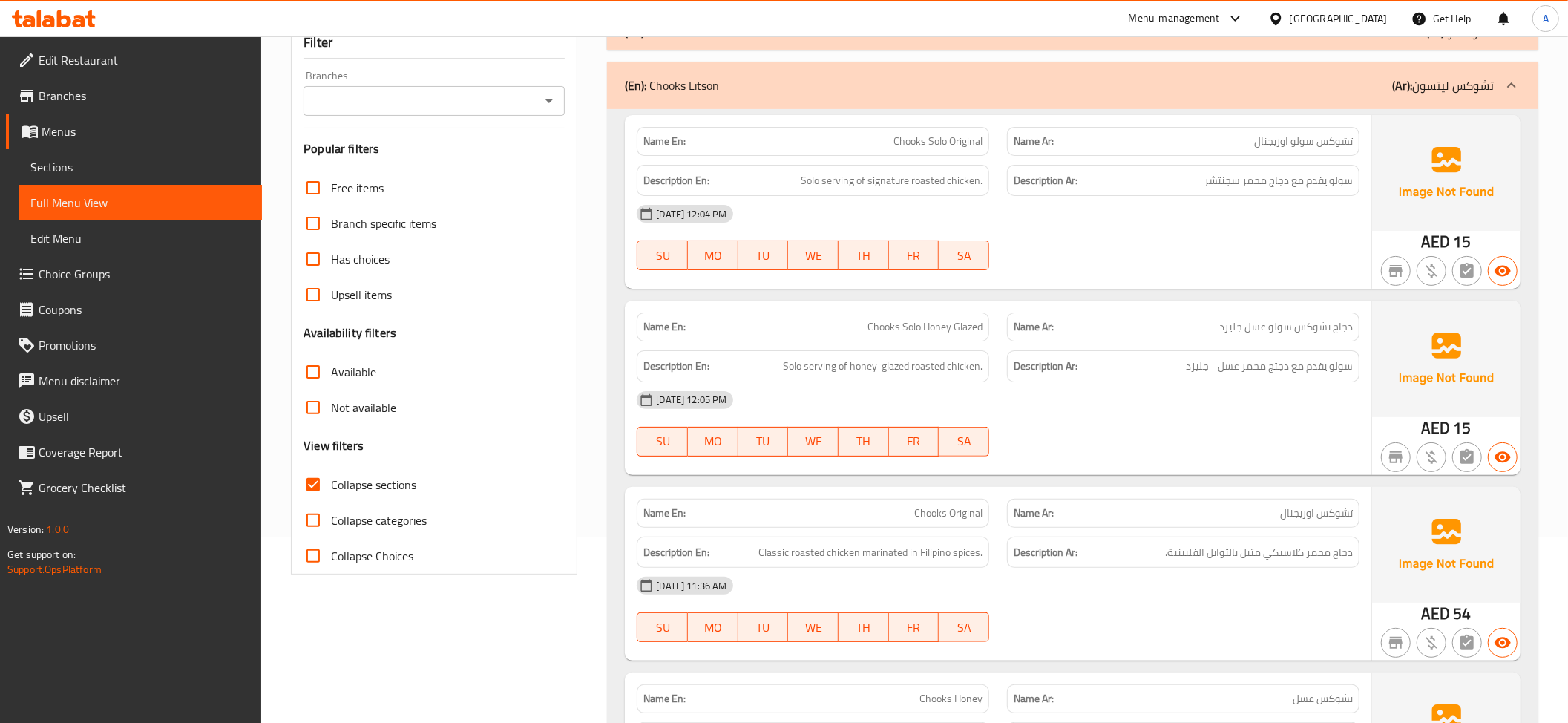
click at [1284, 199] on div "02-09-2025 12:04 PM" at bounding box center [998, 214] width 741 height 36
click at [1282, 168] on div "Description Ar: سولو يقدم مع دجاج محمر سجنتشر" at bounding box center [1183, 180] width 352 height 32
click at [938, 185] on span "Solo serving of signature roasted chicken." at bounding box center [891, 181] width 182 height 19
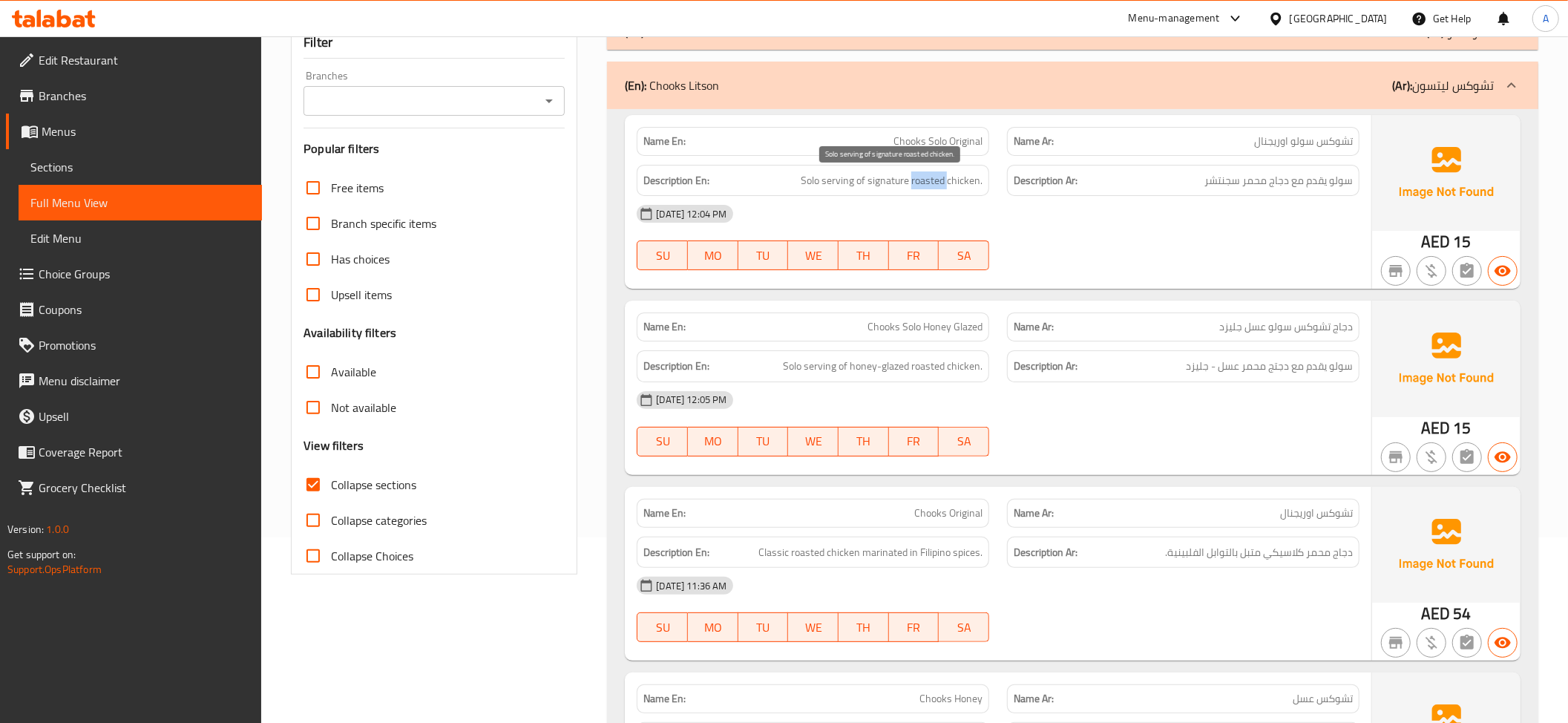
click at [938, 185] on span "Solo serving of signature roasted chicken." at bounding box center [891, 181] width 182 height 19
copy span "Solo serving of signature roasted chicken."
click at [1321, 184] on span "سولو يقدم مع دجاج محمر سجنتشر" at bounding box center [1278, 181] width 148 height 19
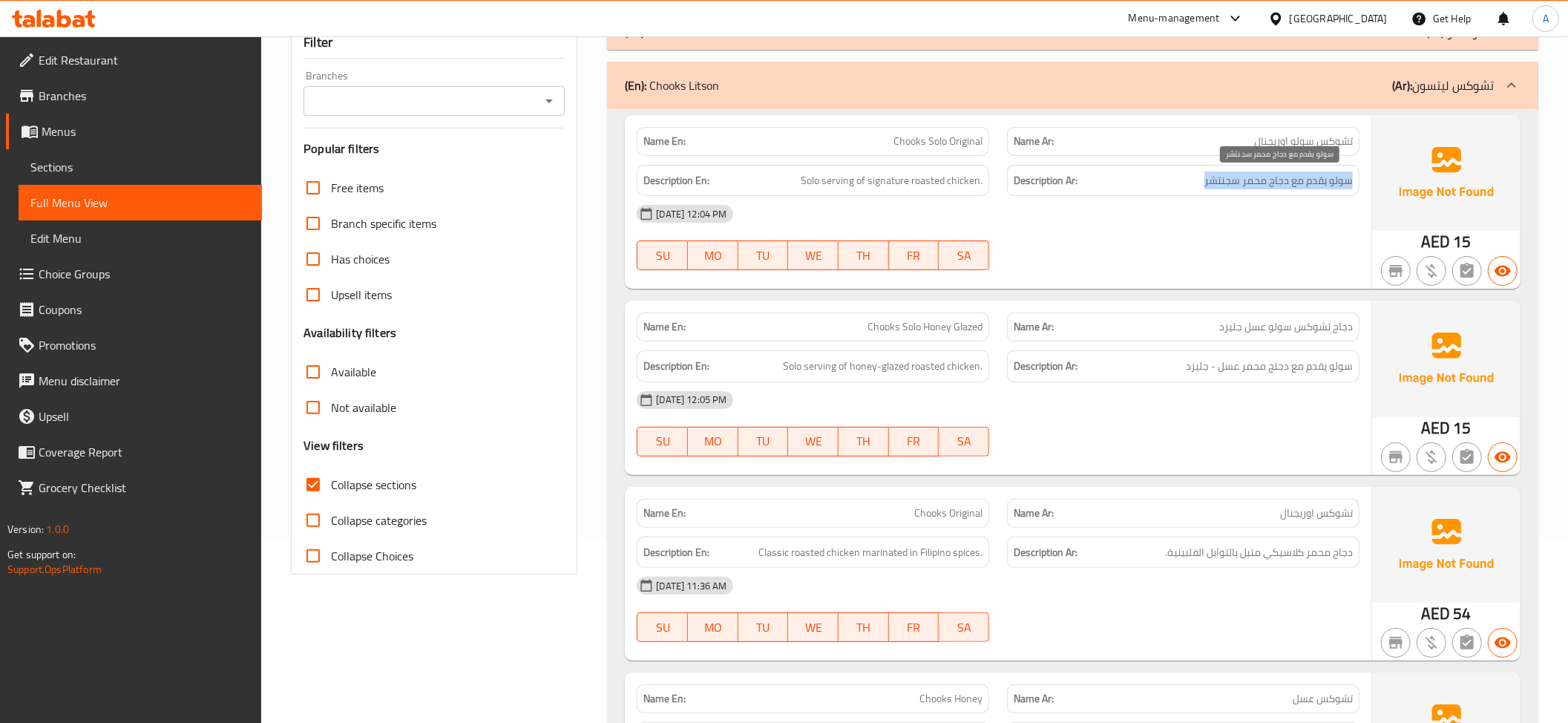
click at [1321, 184] on span "سولو يقدم مع دجاج محمر سجنتشر" at bounding box center [1278, 181] width 148 height 19
click at [924, 187] on span "Solo serving of signature roasted chicken." at bounding box center [891, 181] width 182 height 19
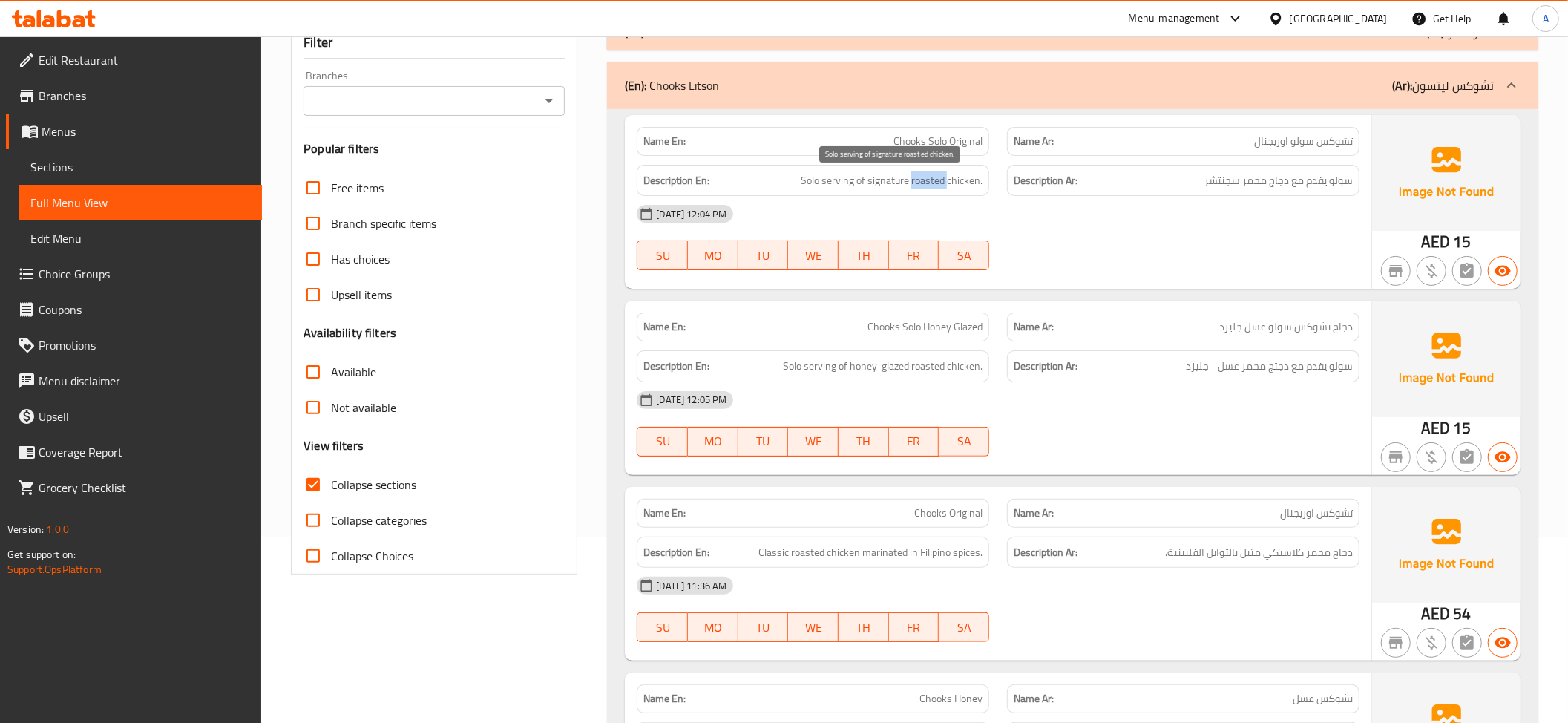
click at [924, 186] on span "Solo serving of signature roasted chicken." at bounding box center [891, 181] width 182 height 19
copy span "roasted"
click at [923, 178] on span "Solo serving of signature roasted chicken." at bounding box center [891, 181] width 182 height 19
click at [1334, 194] on div "Description Ar: سولو يقدم مع دجاج محمر سجنتشر" at bounding box center [1183, 180] width 352 height 32
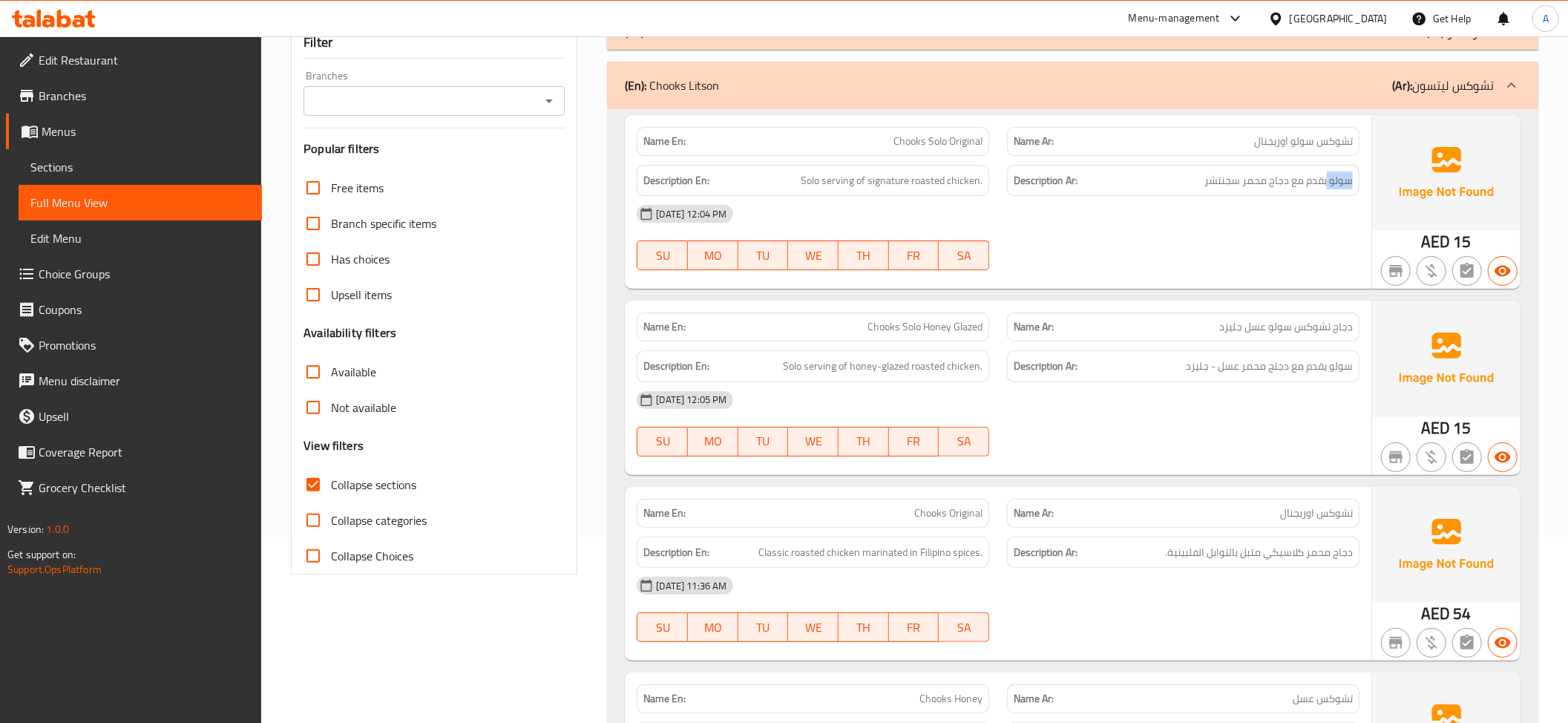
click at [1334, 194] on div "Description Ar: سولو يقدم مع دجاج محمر سجنتشر" at bounding box center [1183, 180] width 352 height 32
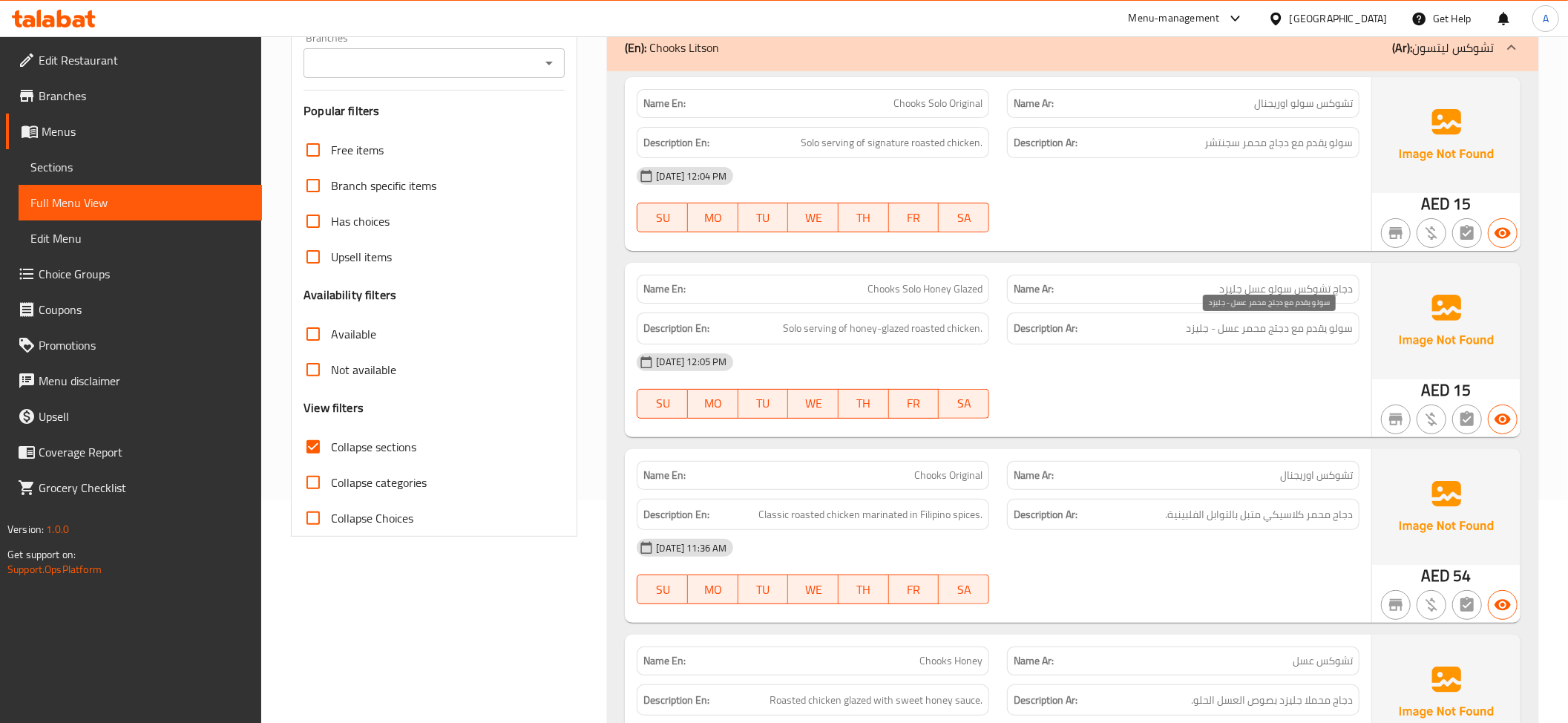
click at [1348, 328] on span "سولو يقدم مع دجتج محمر عسل - جليزد" at bounding box center [1269, 328] width 167 height 19
click at [952, 310] on div "Description En: Solo serving of honey-glazed roasted chicken." at bounding box center [813, 328] width 370 height 50
click at [949, 297] on span "Chooks Solo Honey Glazed" at bounding box center [924, 289] width 115 height 16
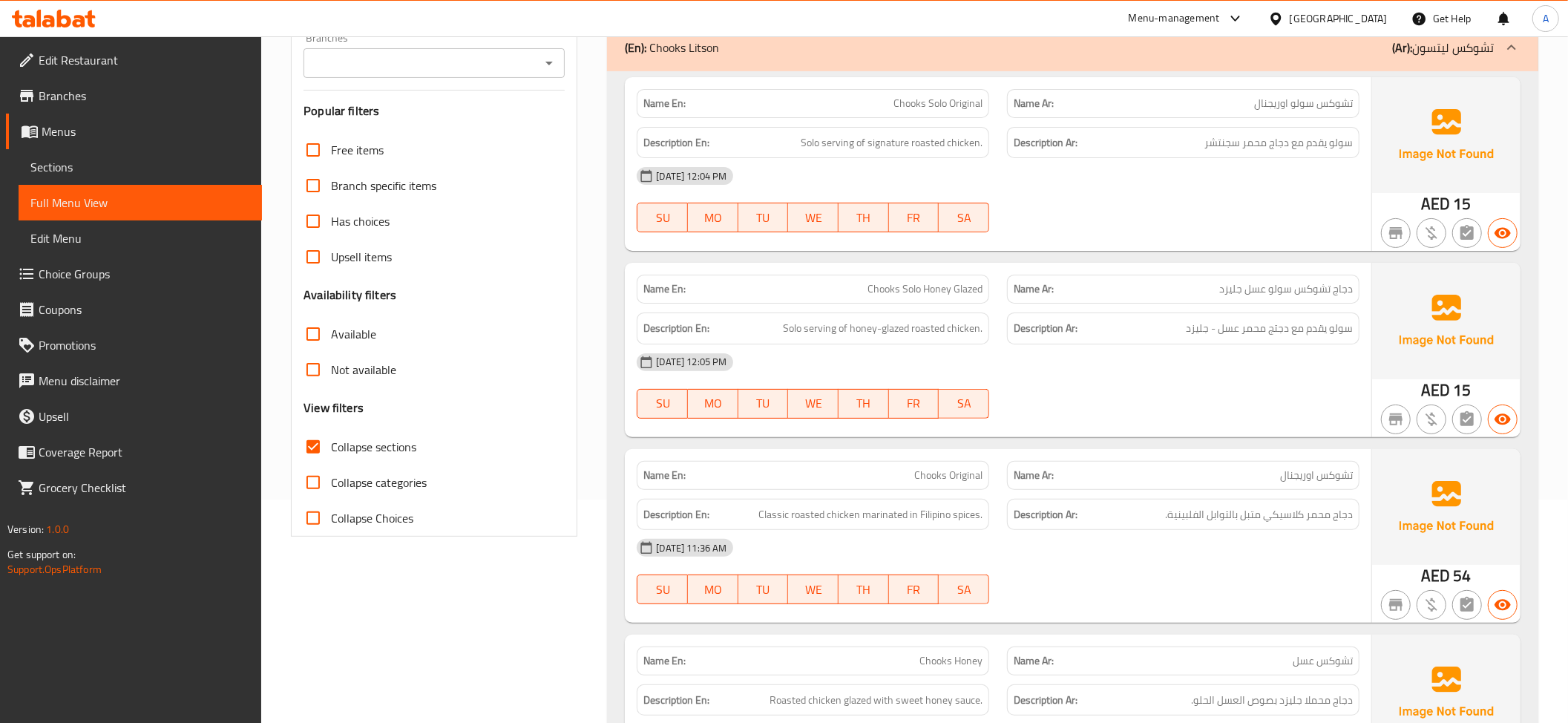
click at [949, 293] on span "Chooks Solo Honey Glazed" at bounding box center [924, 289] width 115 height 16
copy span "Chooks Solo Honey Glazed"
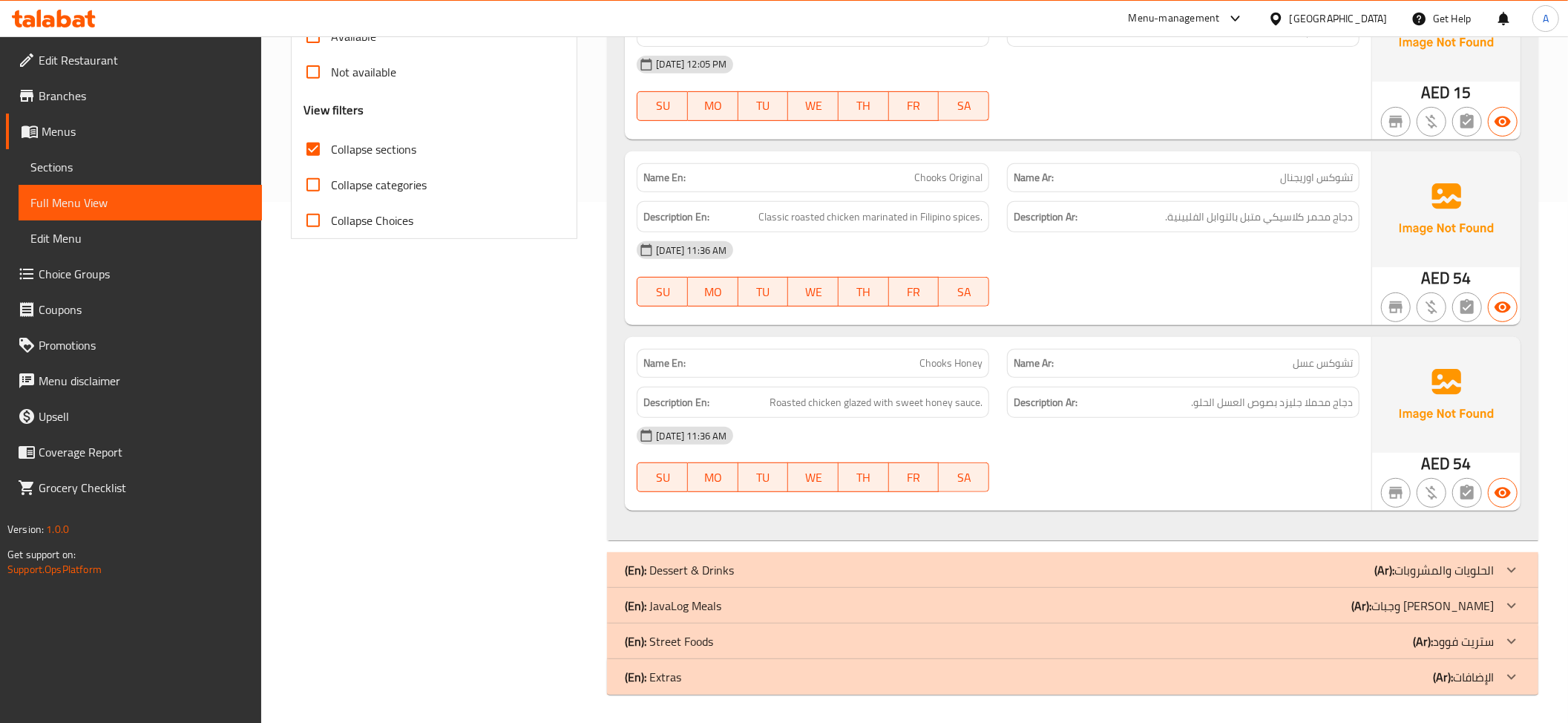
scroll to position [524, 0]
click at [889, 177] on p "Name En: Chooks Original" at bounding box center [813, 176] width 339 height 16
click at [1310, 172] on span "تشوكس اوريجنال" at bounding box center [1316, 176] width 73 height 16
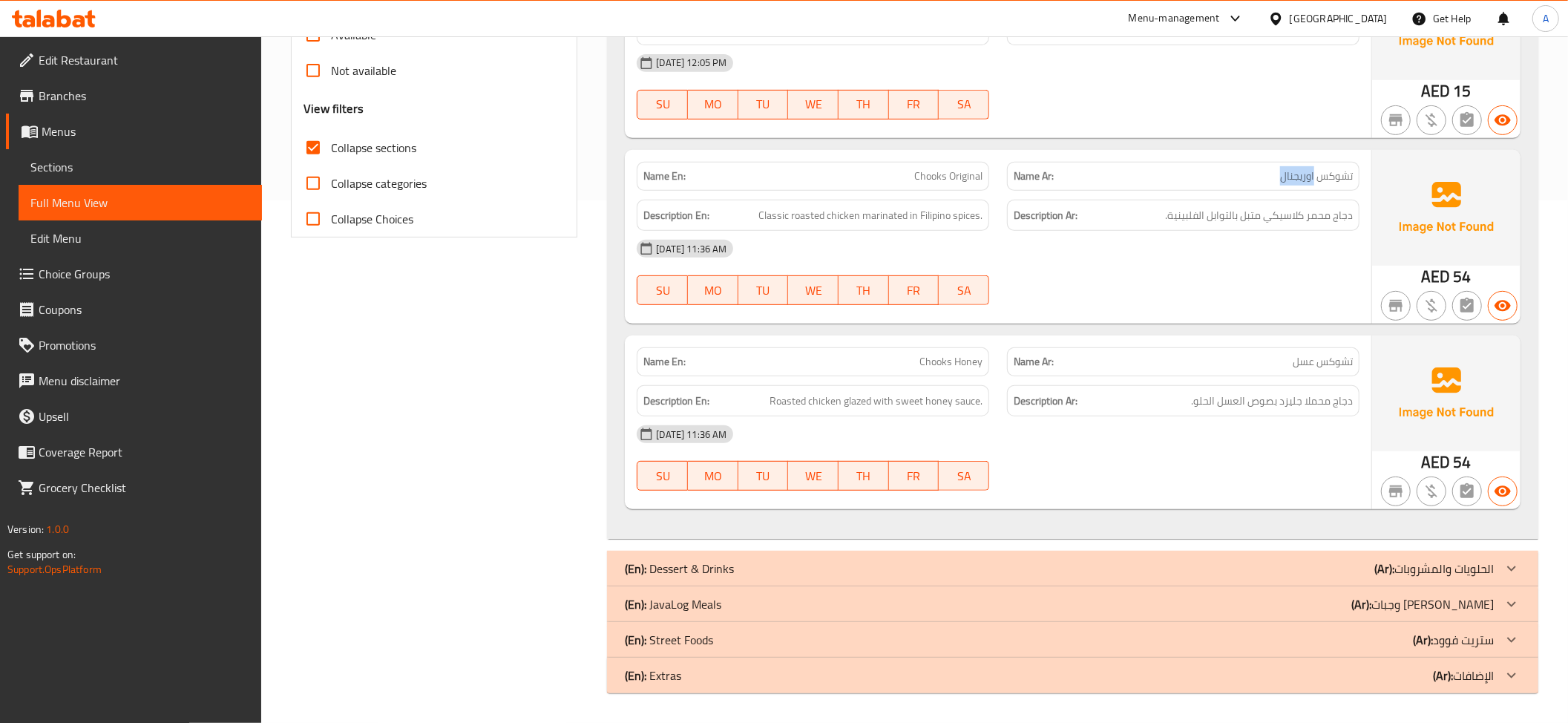
click at [1310, 172] on span "تشوكس اوريجنال" at bounding box center [1316, 176] width 73 height 16
click at [1282, 227] on div "Description Ar: دجاج محمر كلاسيكي متبل بالتوابل الفلبينية." at bounding box center [1183, 215] width 352 height 32
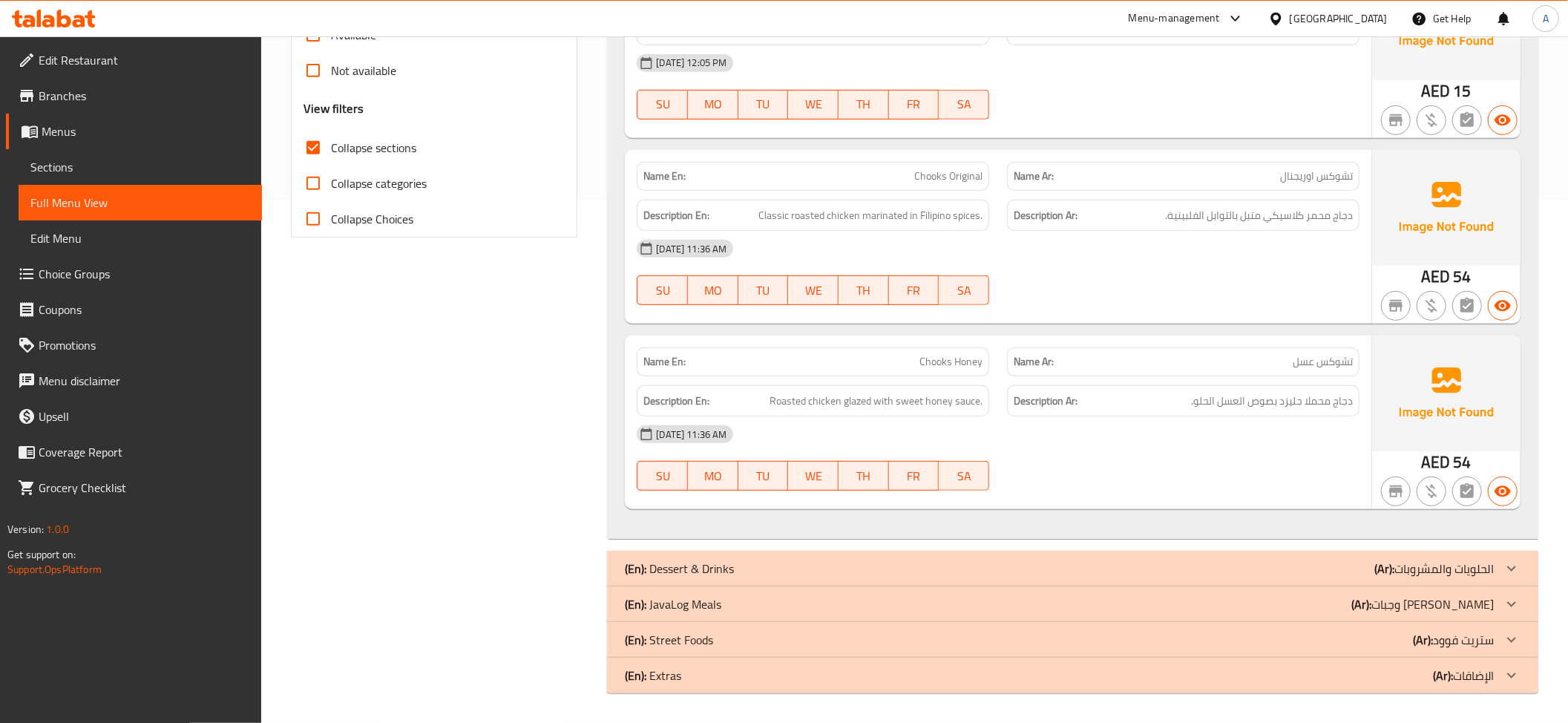
click at [980, 354] on span "Chooks Honey" at bounding box center [950, 362] width 63 height 16
click at [1247, 334] on div "Name En: Chooks Solo Original Name Ar: تشوكس سولو اوريجنال Description En: Solo…" at bounding box center [1073, 155] width 931 height 766
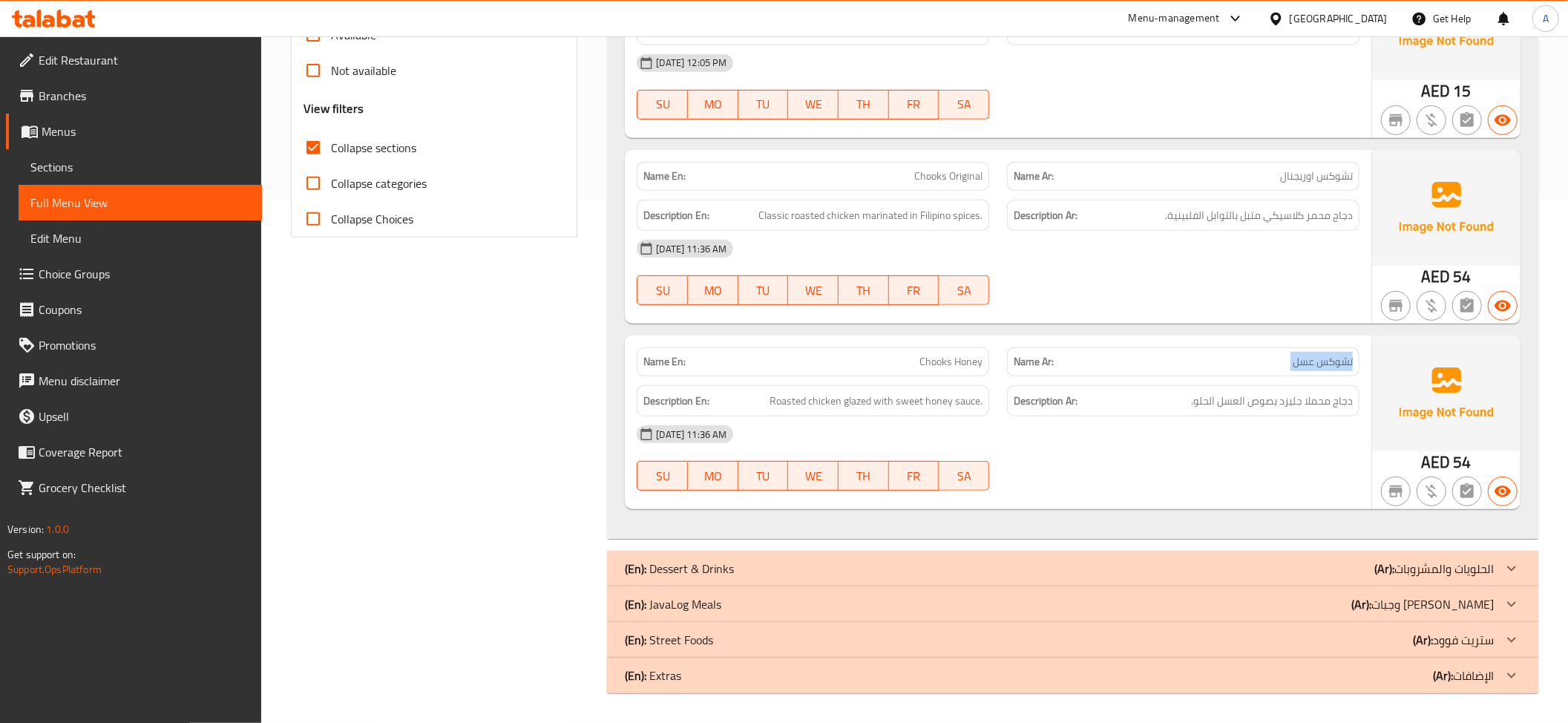
click at [1247, 334] on div "Name En: Chooks Solo Original Name Ar: تشوكس سولو اوريجنال Description En: Solo…" at bounding box center [1073, 155] width 931 height 766
click at [1297, 396] on span "دجاج محملا جليزد بصوص العسل الحلو." at bounding box center [1271, 401] width 161 height 19
click at [1307, 405] on span "دجاج محملا جليزد بصوص العسل الحلو." at bounding box center [1271, 401] width 161 height 19
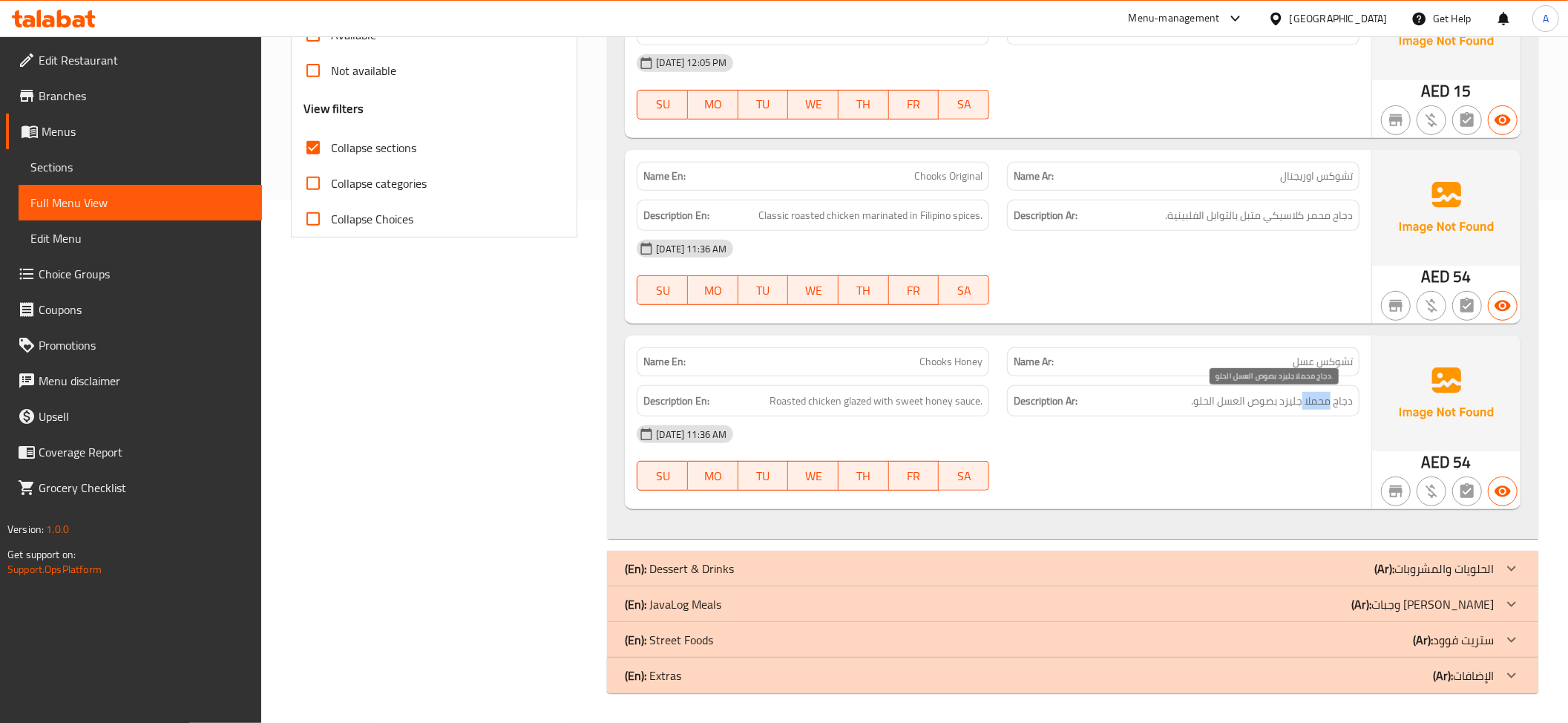
click at [1307, 405] on span "دجاج محملا جليزد بصوص العسل الحلو." at bounding box center [1271, 401] width 161 height 19
click at [927, 366] on span "Chooks Honey" at bounding box center [950, 362] width 63 height 16
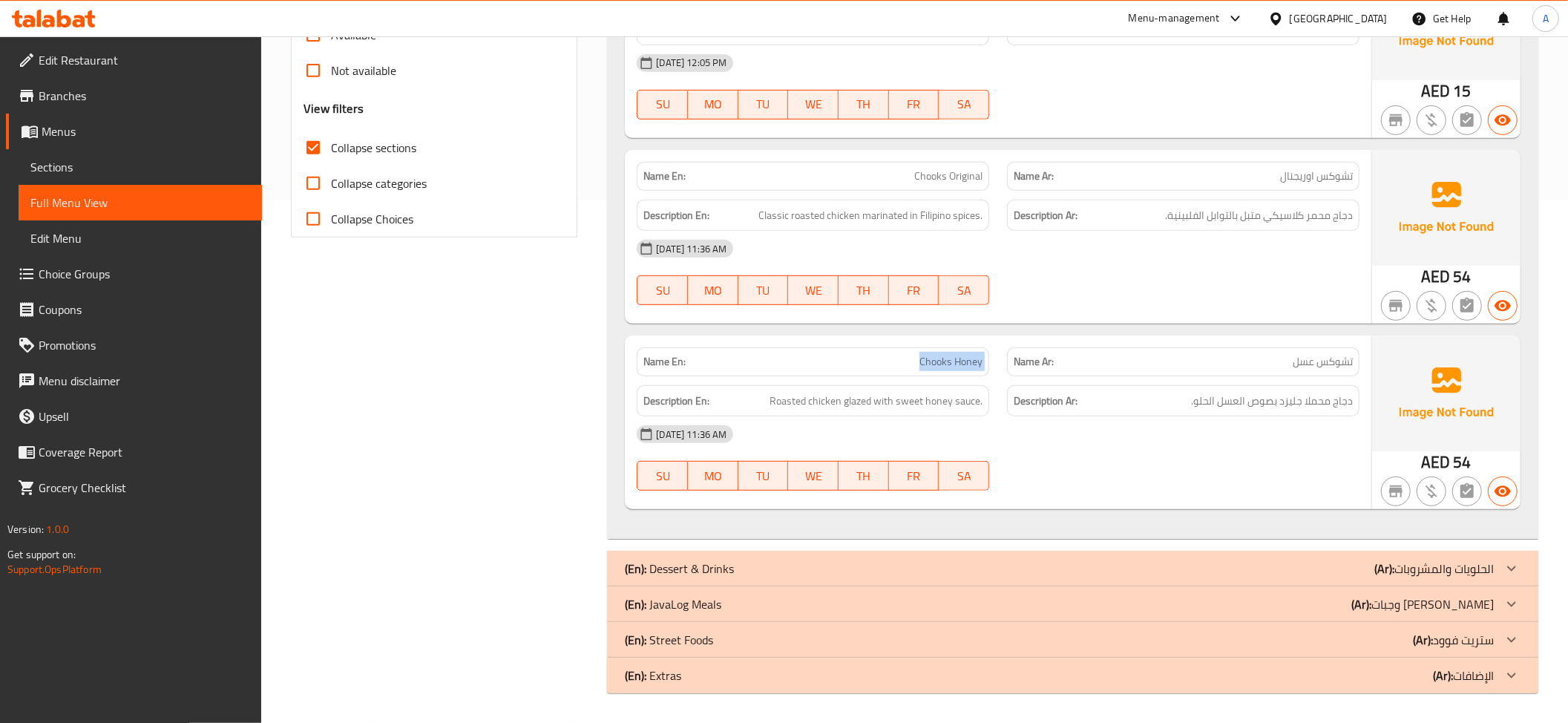
copy span "Chooks Honey"
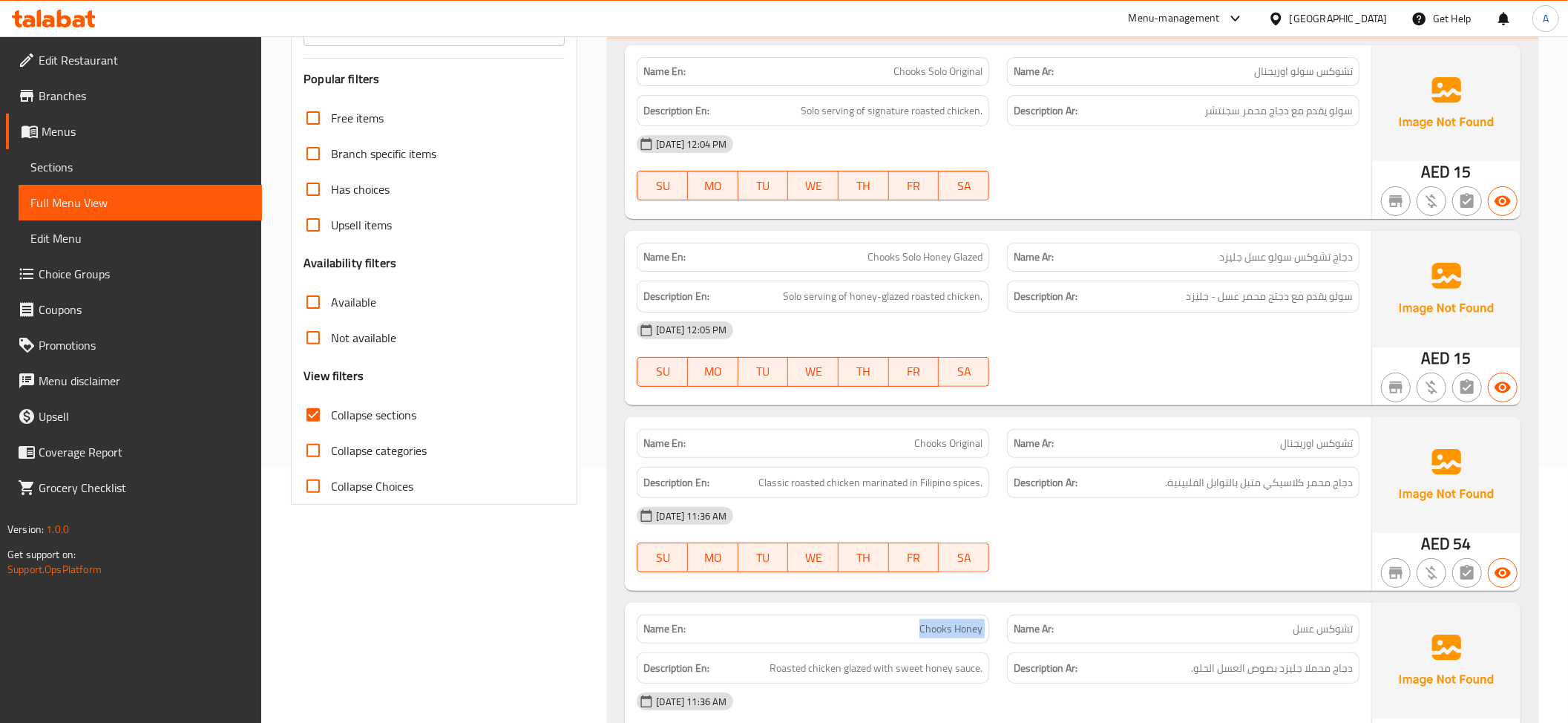
scroll to position [203, 0]
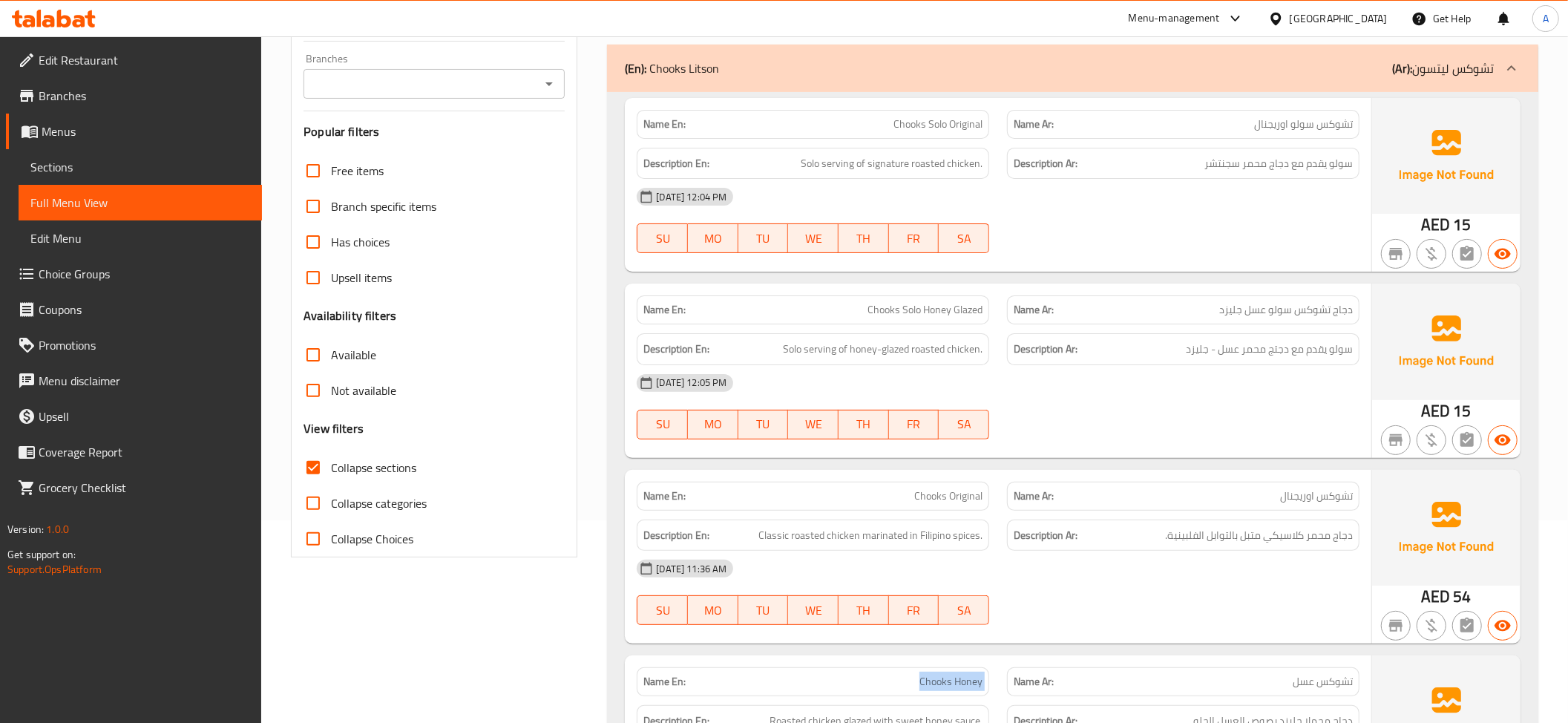
click at [1379, 77] on div "(En): Chooks Litson (Ar): تشوكس ليتسون" at bounding box center [1059, 68] width 869 height 18
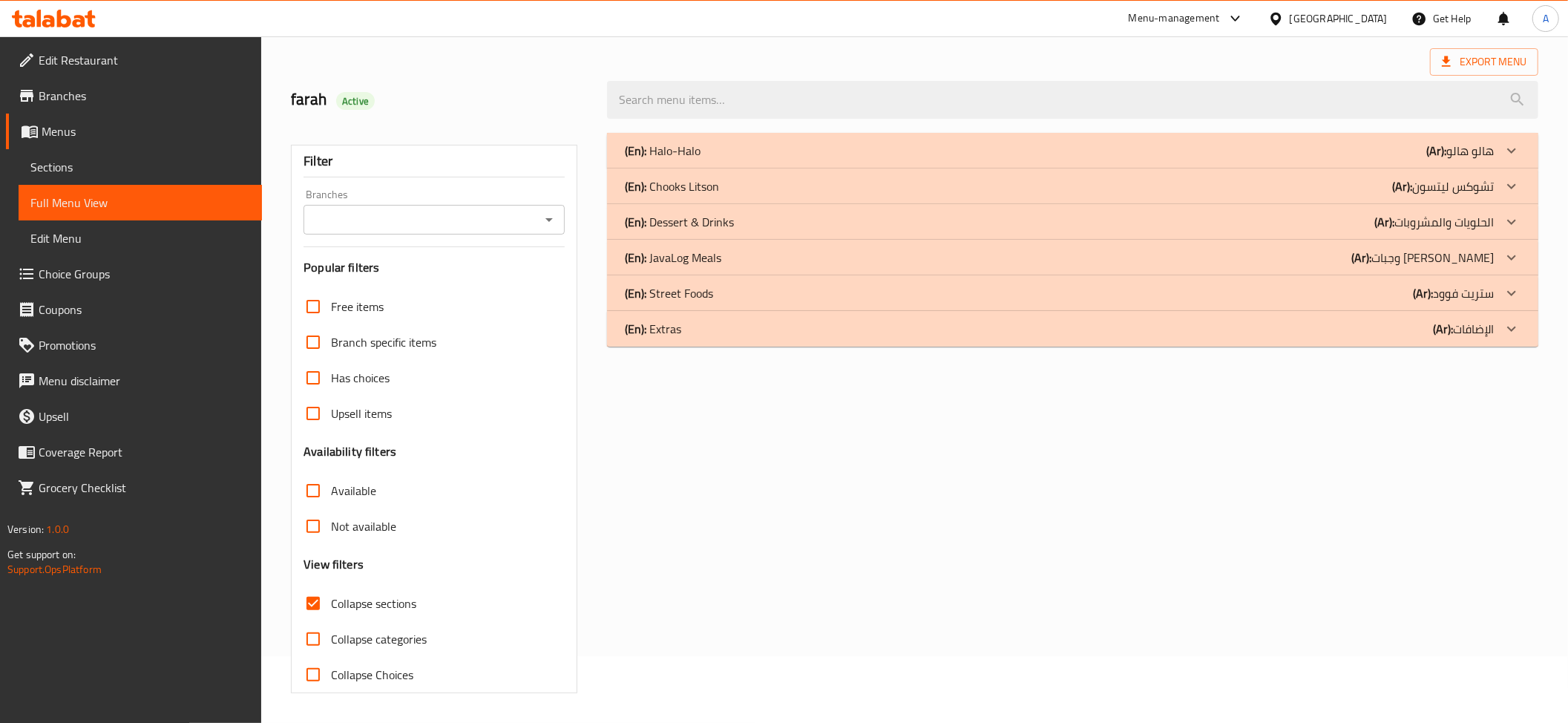
scroll to position [68, 0]
click at [680, 160] on p "(En): Dessert & Drinks" at bounding box center [663, 151] width 76 height 18
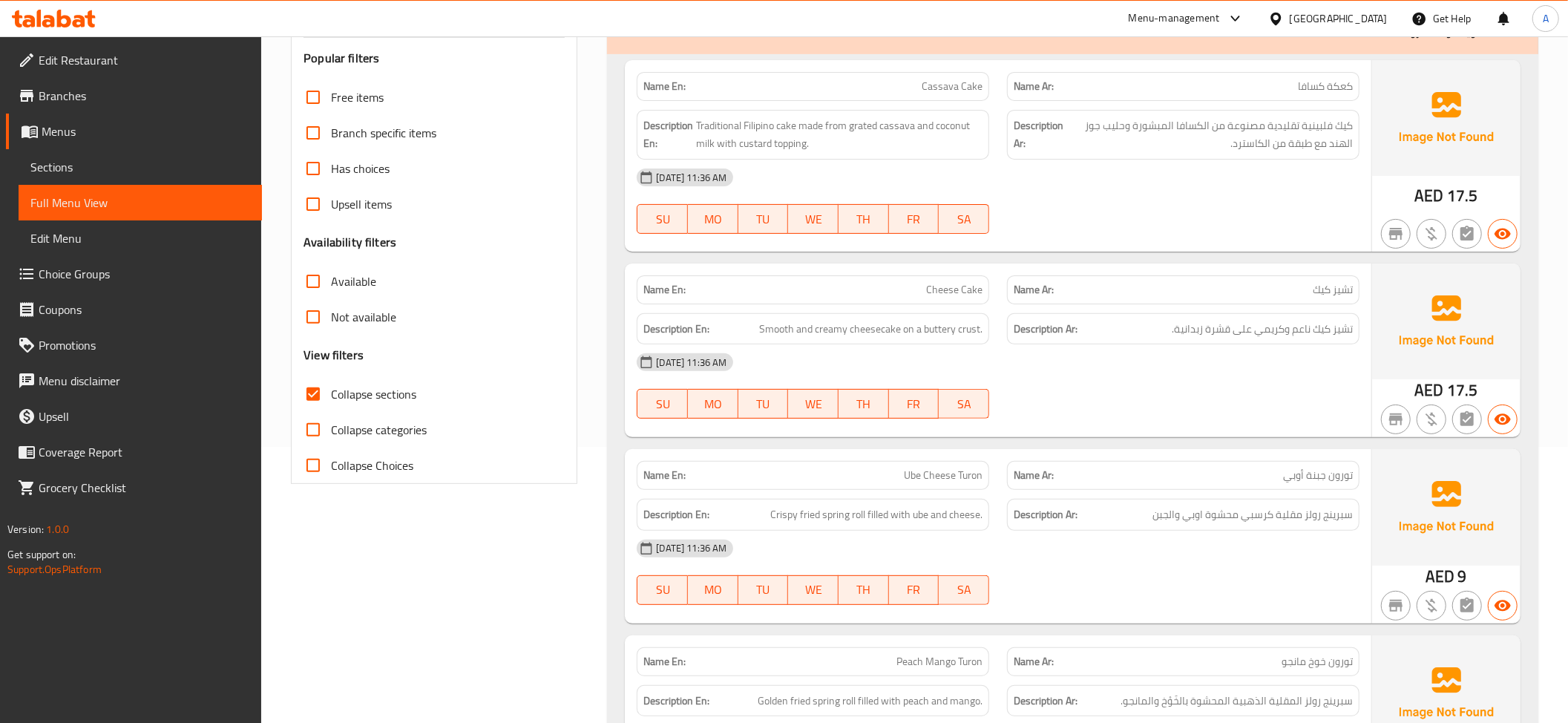
scroll to position [238, 0]
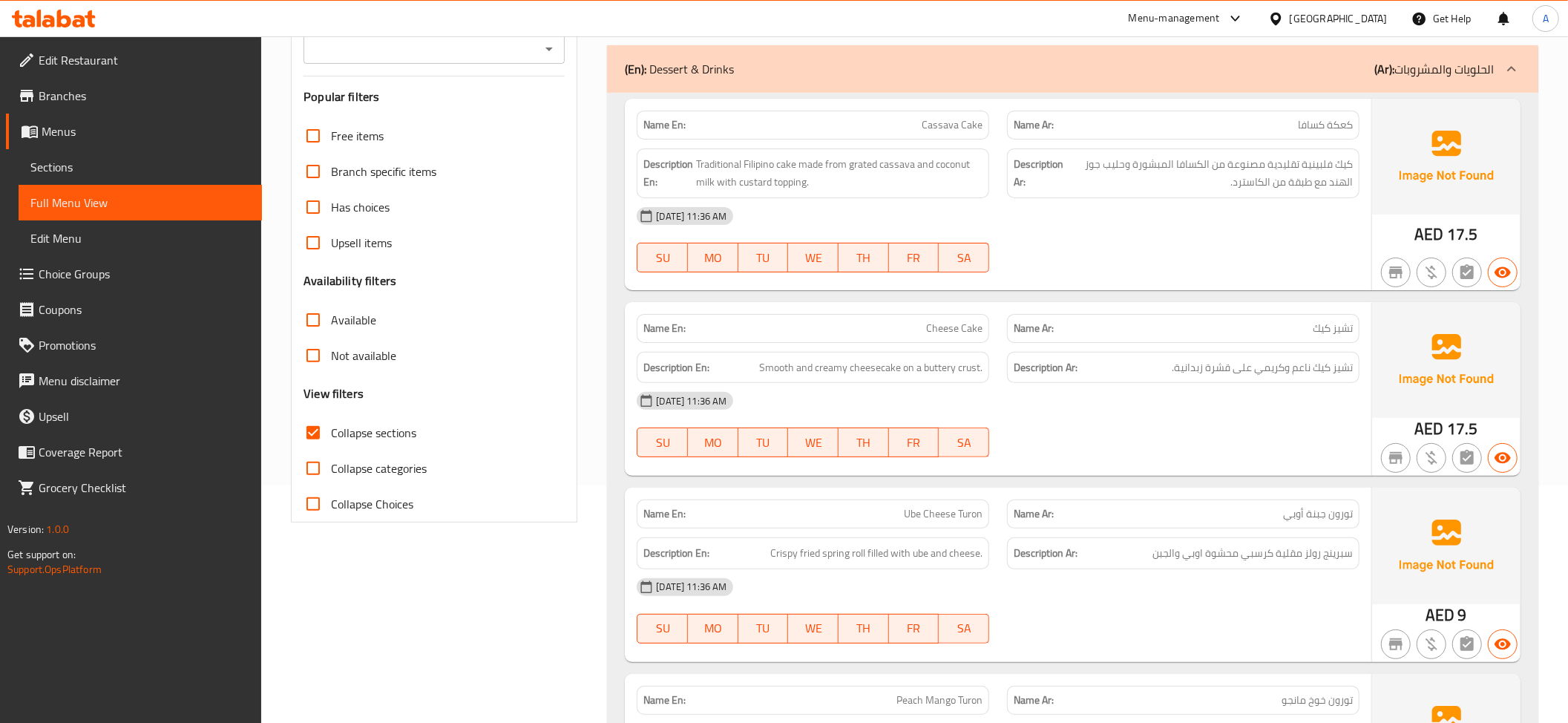
click at [939, 135] on div "Name En: Cassava Cake" at bounding box center [813, 124] width 352 height 29
copy span "Cassava Cake"
click at [1337, 166] on span "كيك فلبينية تقليدية مصنوعة من الكسافا المبشورة وحليب جوز الهند مع طبقة من الكاس…" at bounding box center [1209, 173] width 286 height 36
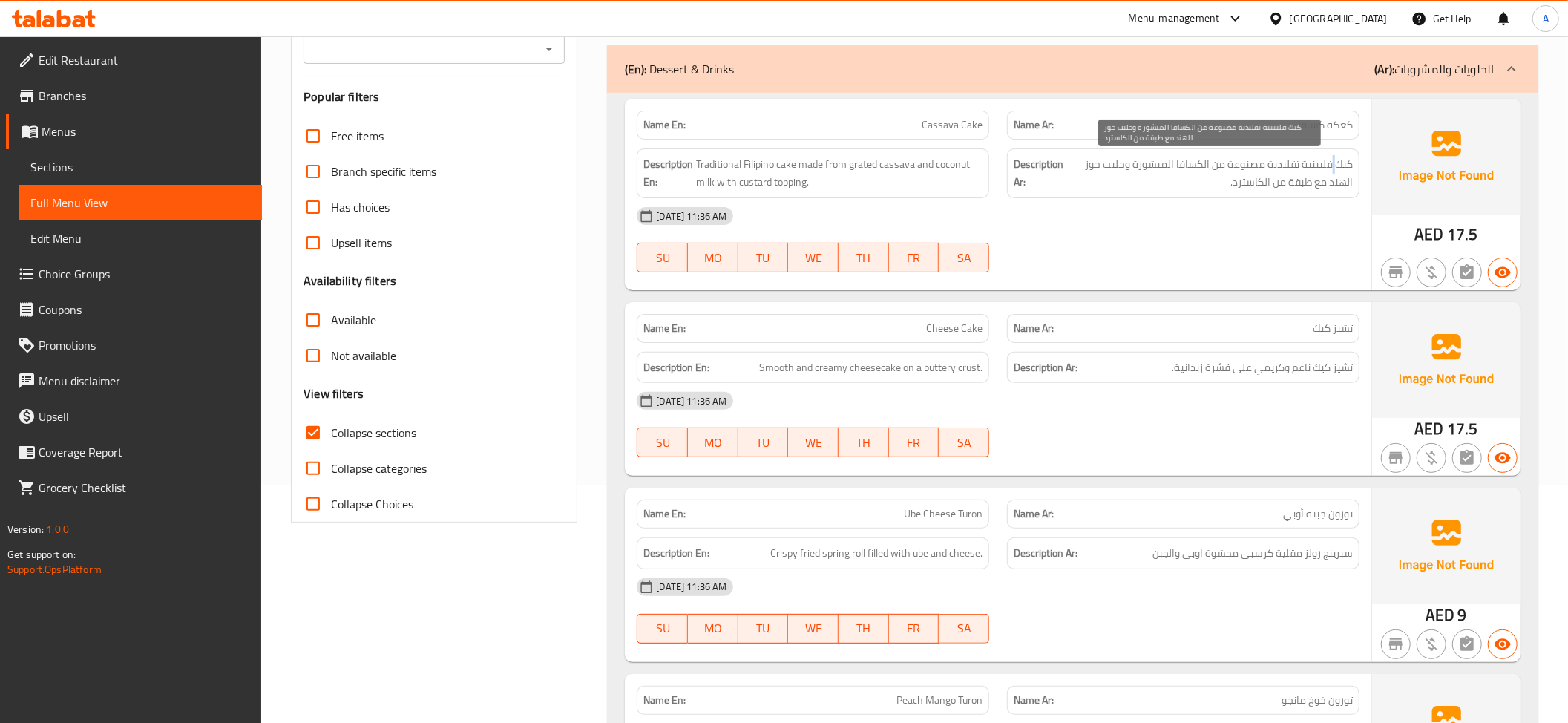
click at [1337, 166] on span "كيك فلبينية تقليدية مصنوعة من الكسافا المبشورة وحليب جوز الهند مع طبقة من الكاس…" at bounding box center [1209, 173] width 286 height 36
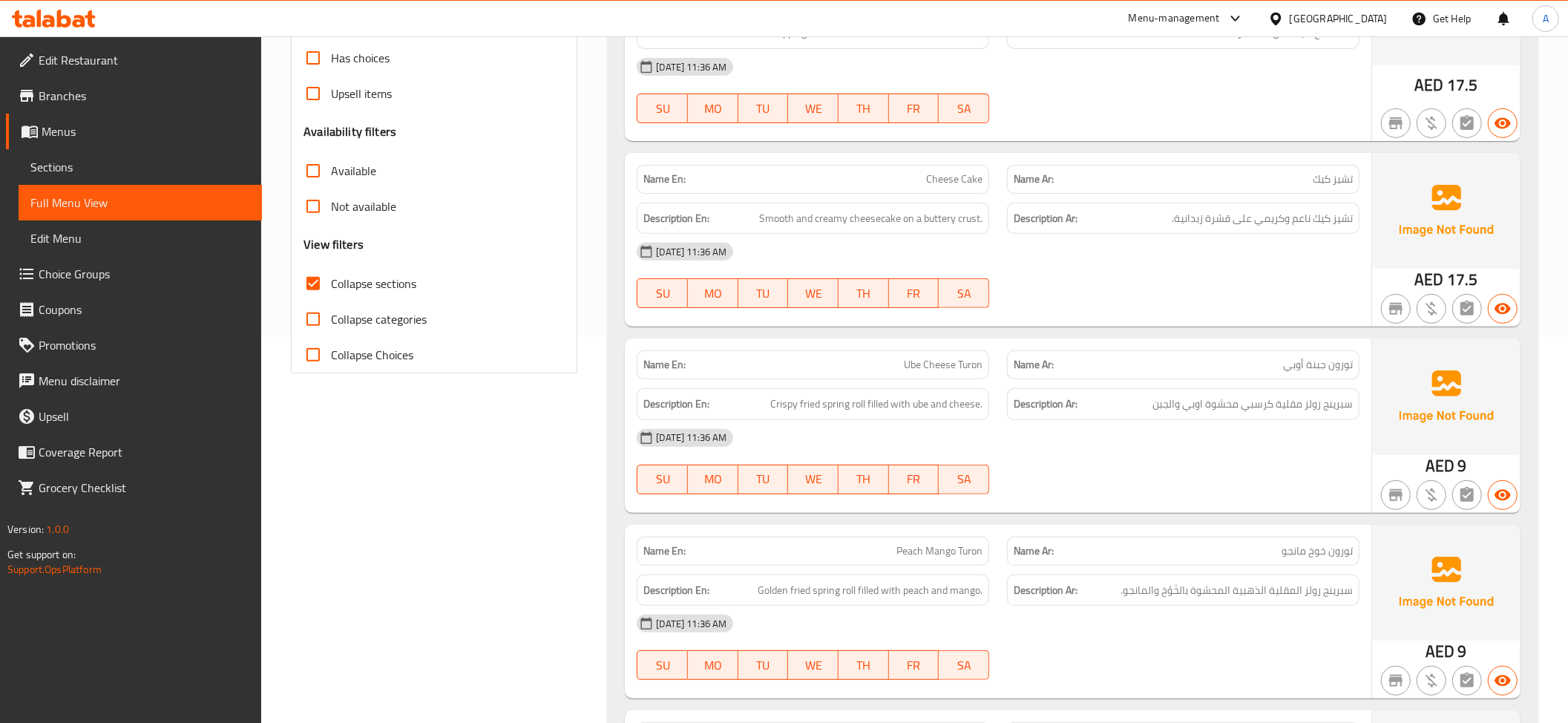
click at [1223, 227] on span "تشيز كيك ناعم وكريمي على قشرة زبدانية." at bounding box center [1261, 219] width 181 height 19
click at [945, 193] on div "Name En: Cheese Cake" at bounding box center [813, 179] width 352 height 29
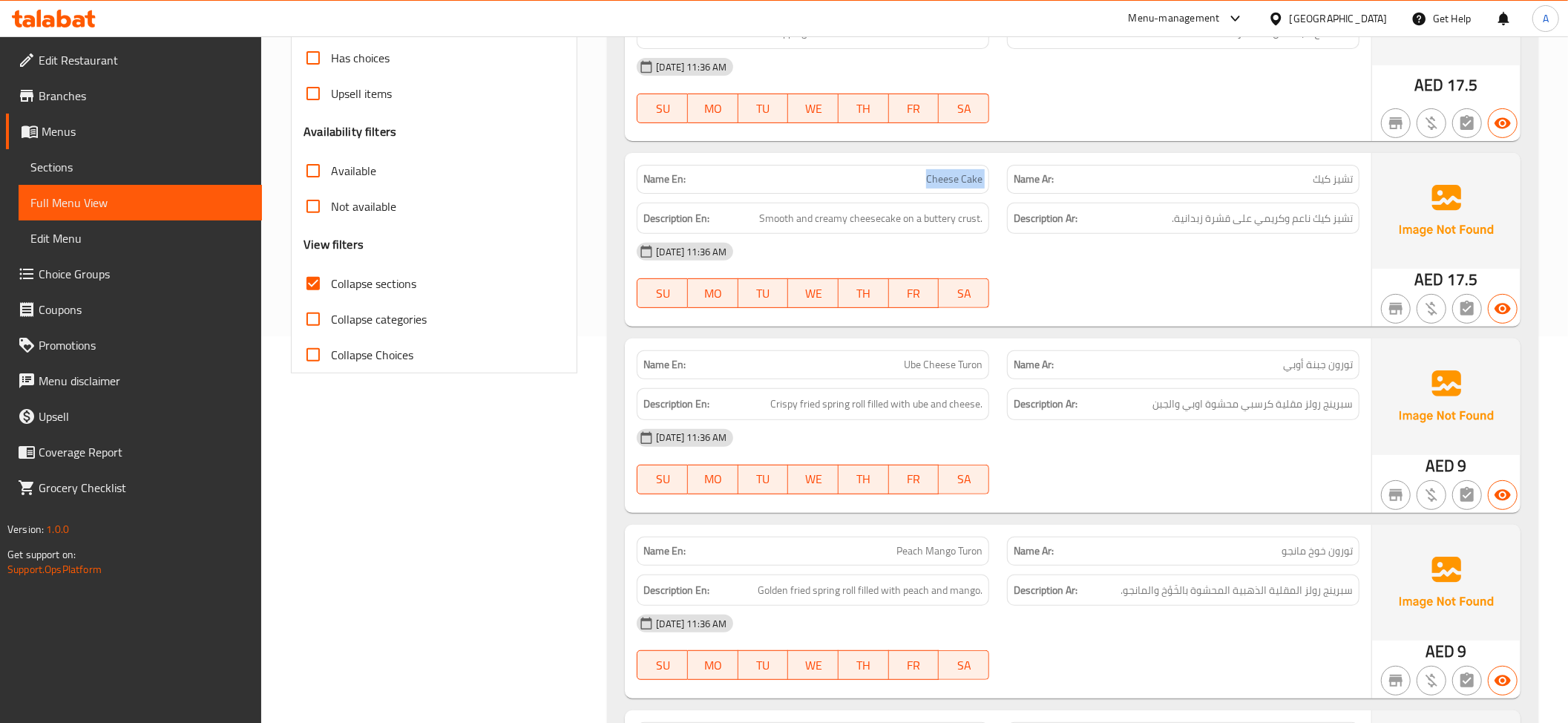
click at [945, 193] on div "Name En: Cheese Cake" at bounding box center [813, 179] width 352 height 29
copy span "Cheese Cake"
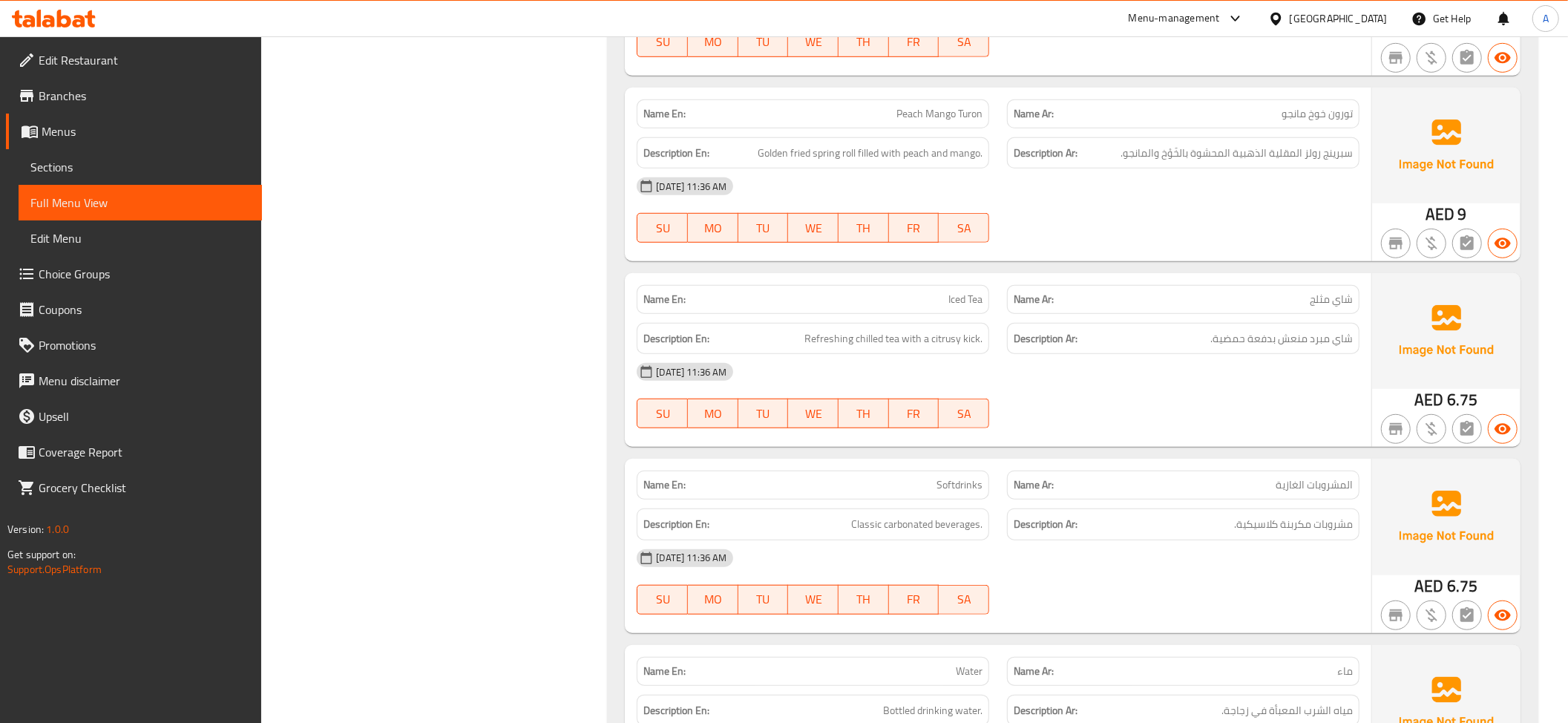
scroll to position [833, 0]
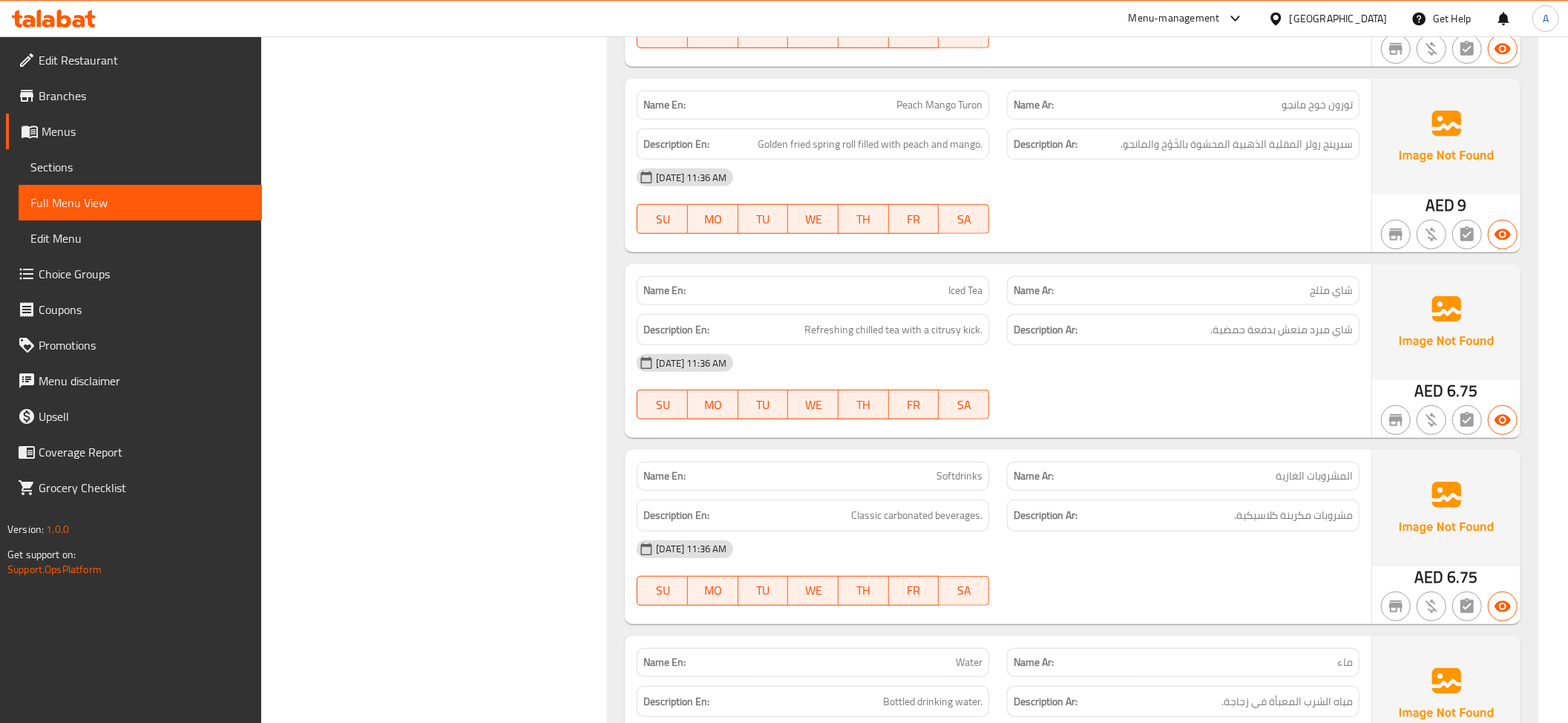
click at [1155, 154] on span "سبرينج رولز المقلية الذهبية المحشوة بالخَوْخ والمانجو." at bounding box center [1236, 144] width 232 height 19
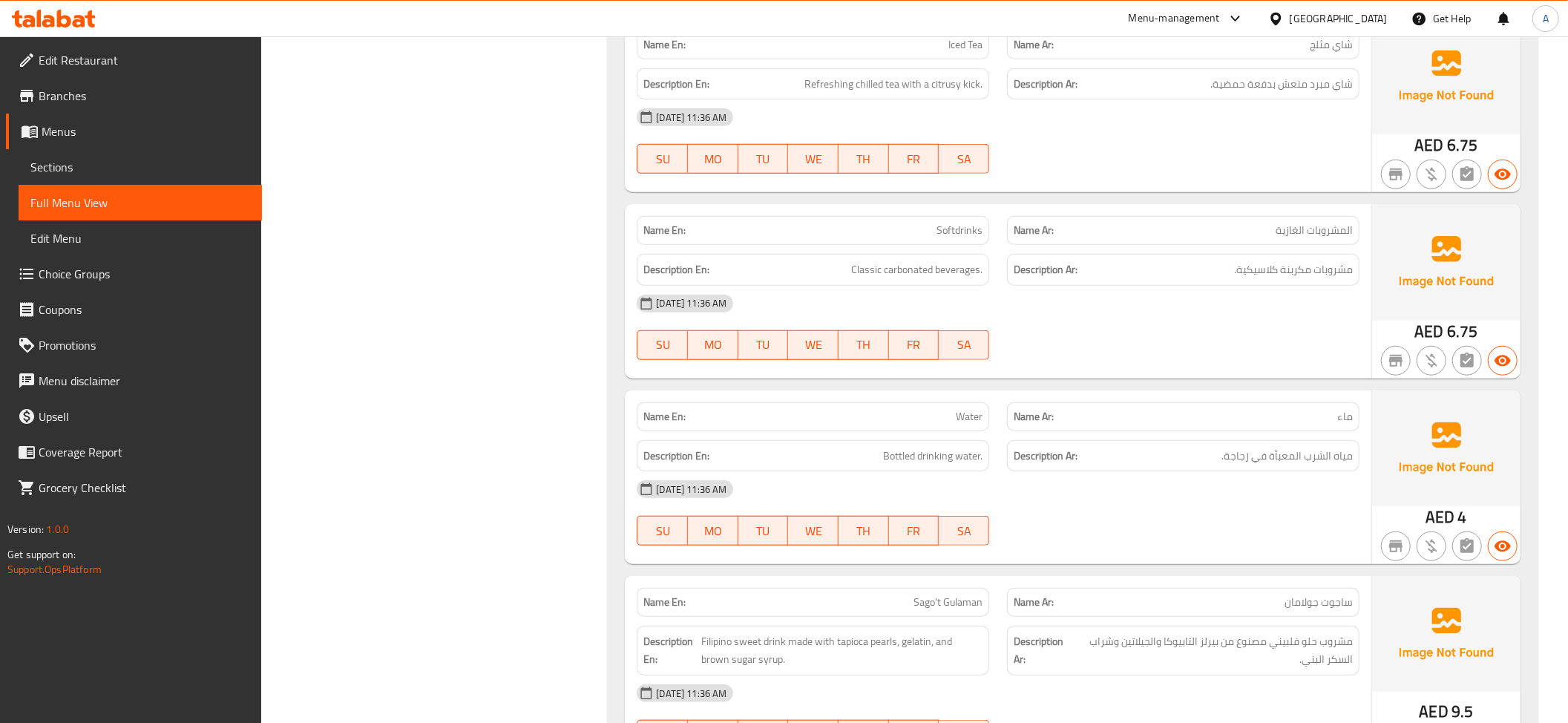
scroll to position [1114, 0]
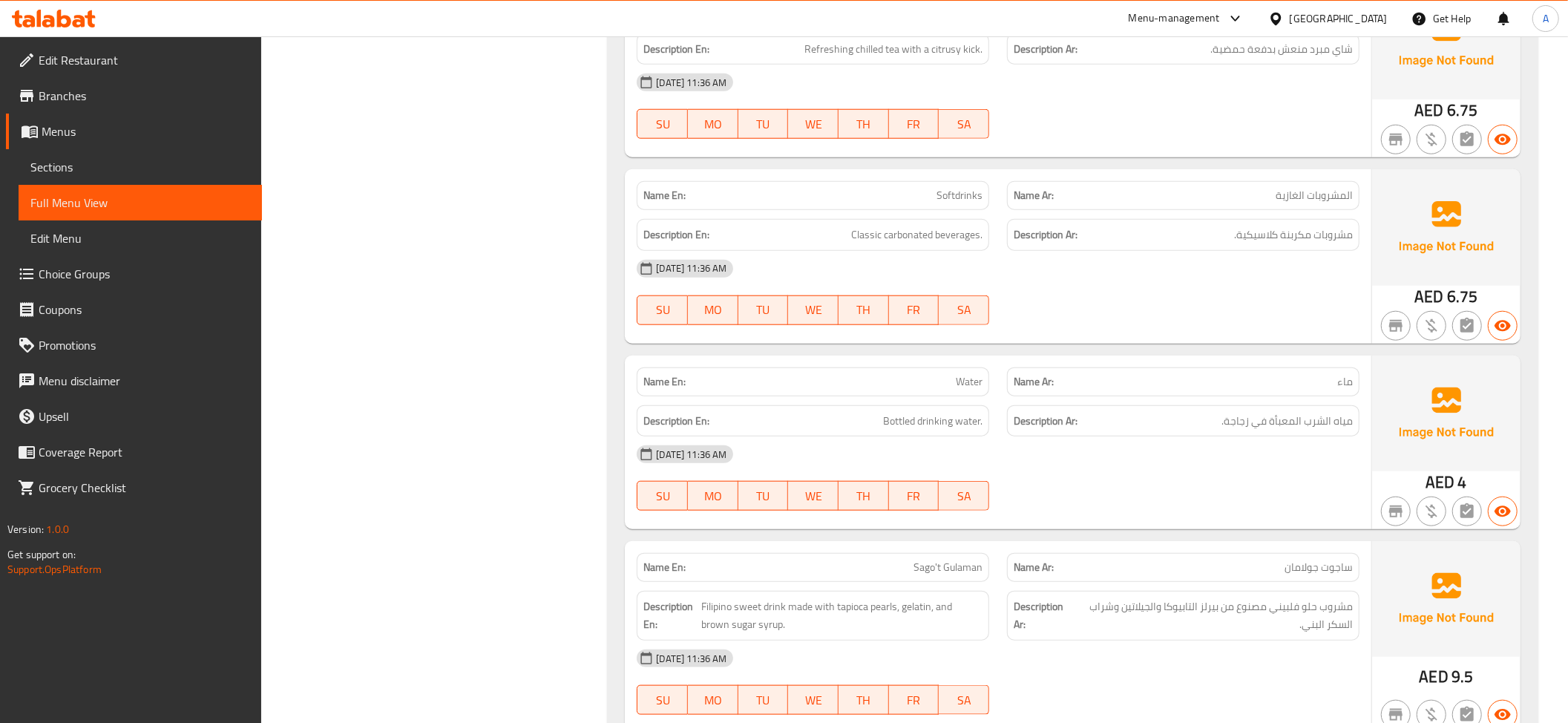
click at [1276, 203] on p "Name Ar: المشروبات الغازية" at bounding box center [1183, 196] width 339 height 16
click at [1274, 231] on span "مشروبات مكربنة كلاسيكية." at bounding box center [1293, 235] width 119 height 19
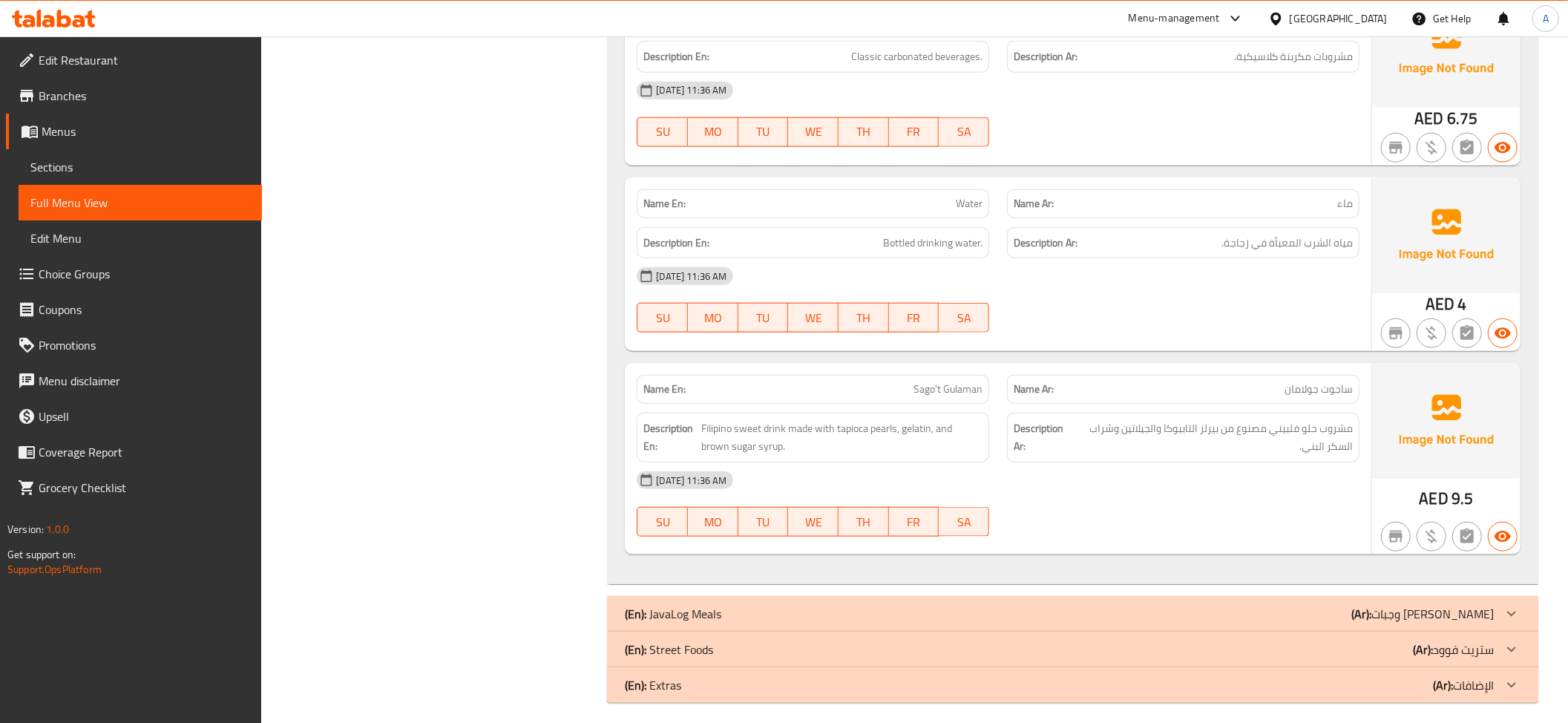
scroll to position [1305, 0]
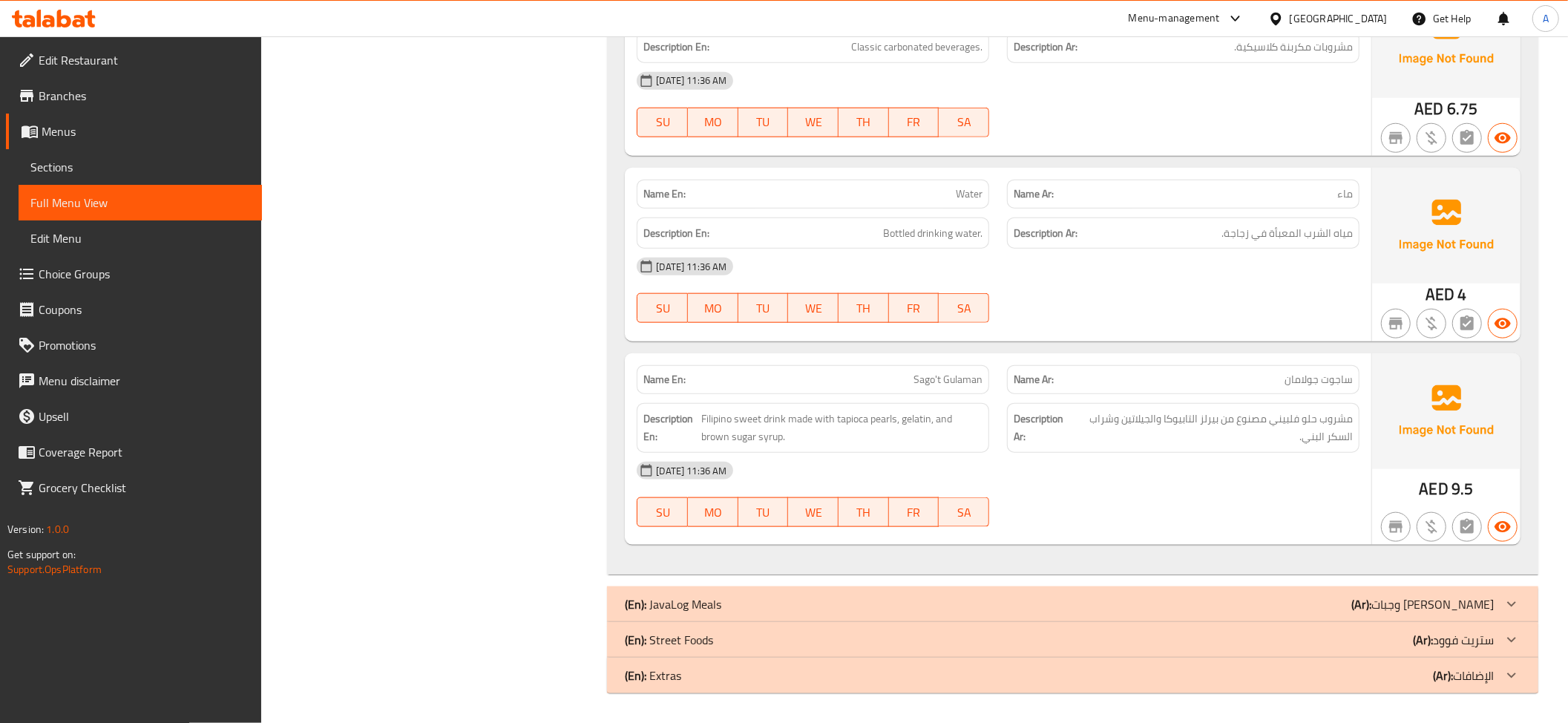
click at [1313, 254] on div "02-09-2025 11:36 AM" at bounding box center [998, 266] width 741 height 36
click at [1307, 249] on div "02-09-2025 11:36 AM" at bounding box center [998, 266] width 741 height 36
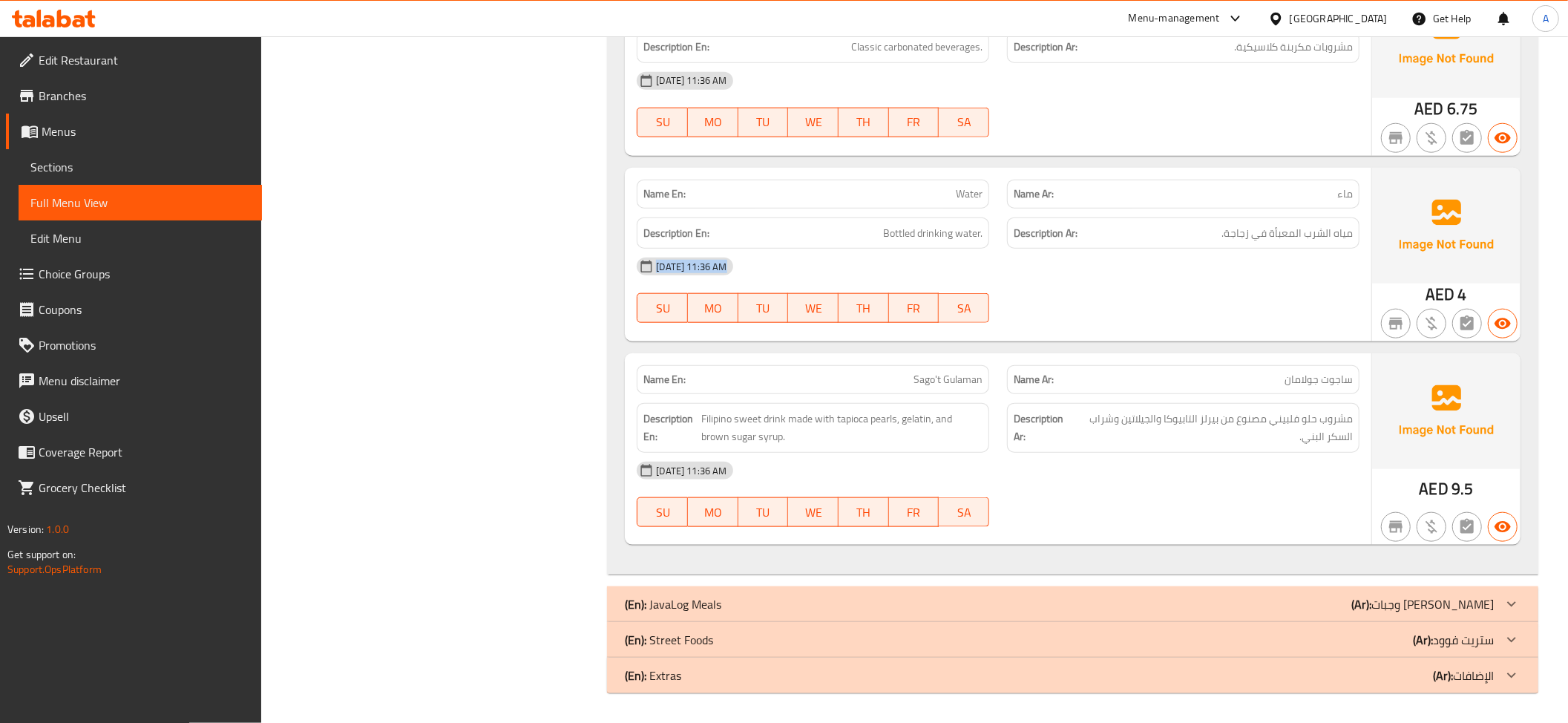
click at [1307, 249] on div "02-09-2025 11:36 AM" at bounding box center [998, 266] width 741 height 36
click at [938, 389] on div "Name En: Sago't Gulaman" at bounding box center [813, 379] width 352 height 29
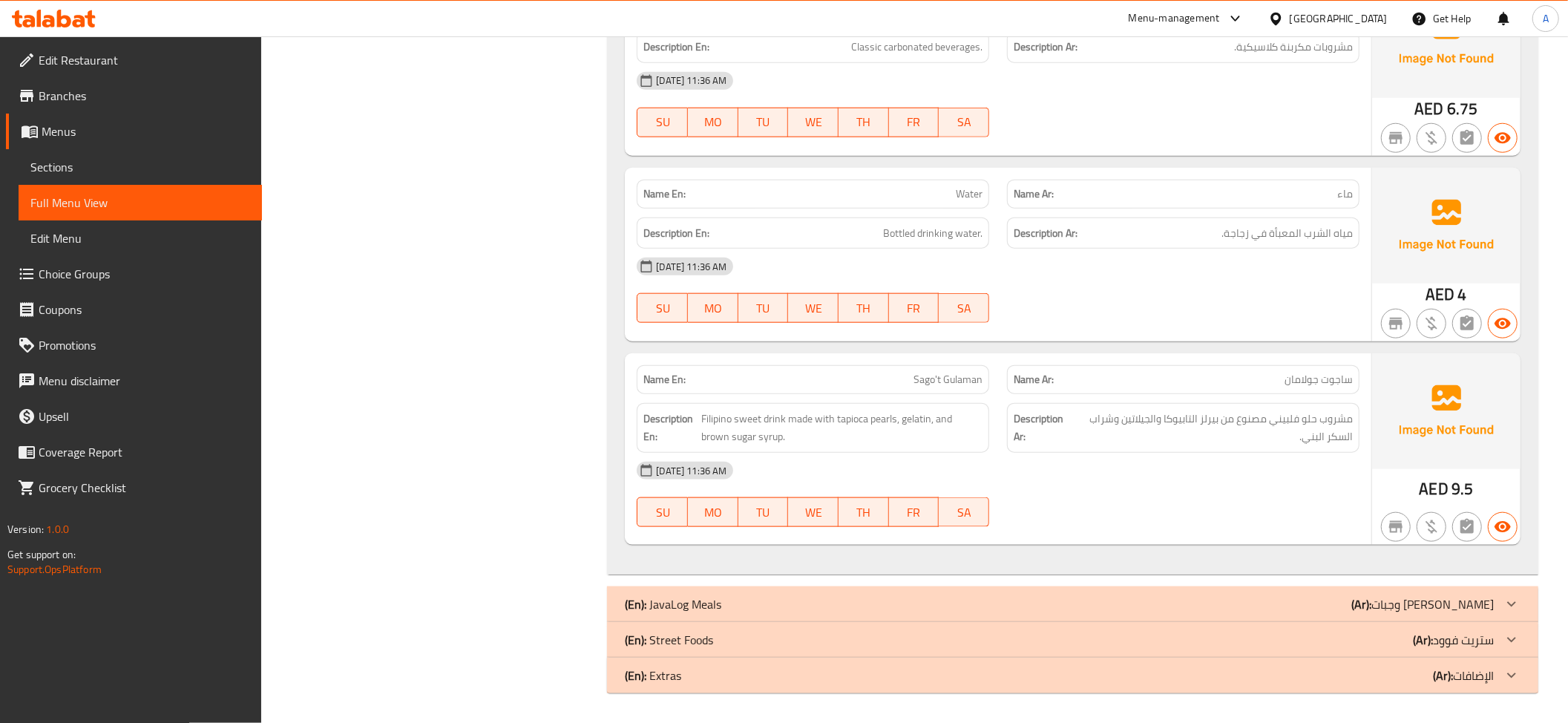
click at [1177, 372] on p "Name Ar: ساجوت جولامان" at bounding box center [1183, 380] width 339 height 16
click at [971, 401] on div "Description En: Filipino sweet drink made with tapioca pearls, gelatin, and bro…" at bounding box center [813, 428] width 370 height 68
click at [956, 391] on div "Name En: Sago't Gulaman" at bounding box center [813, 379] width 352 height 29
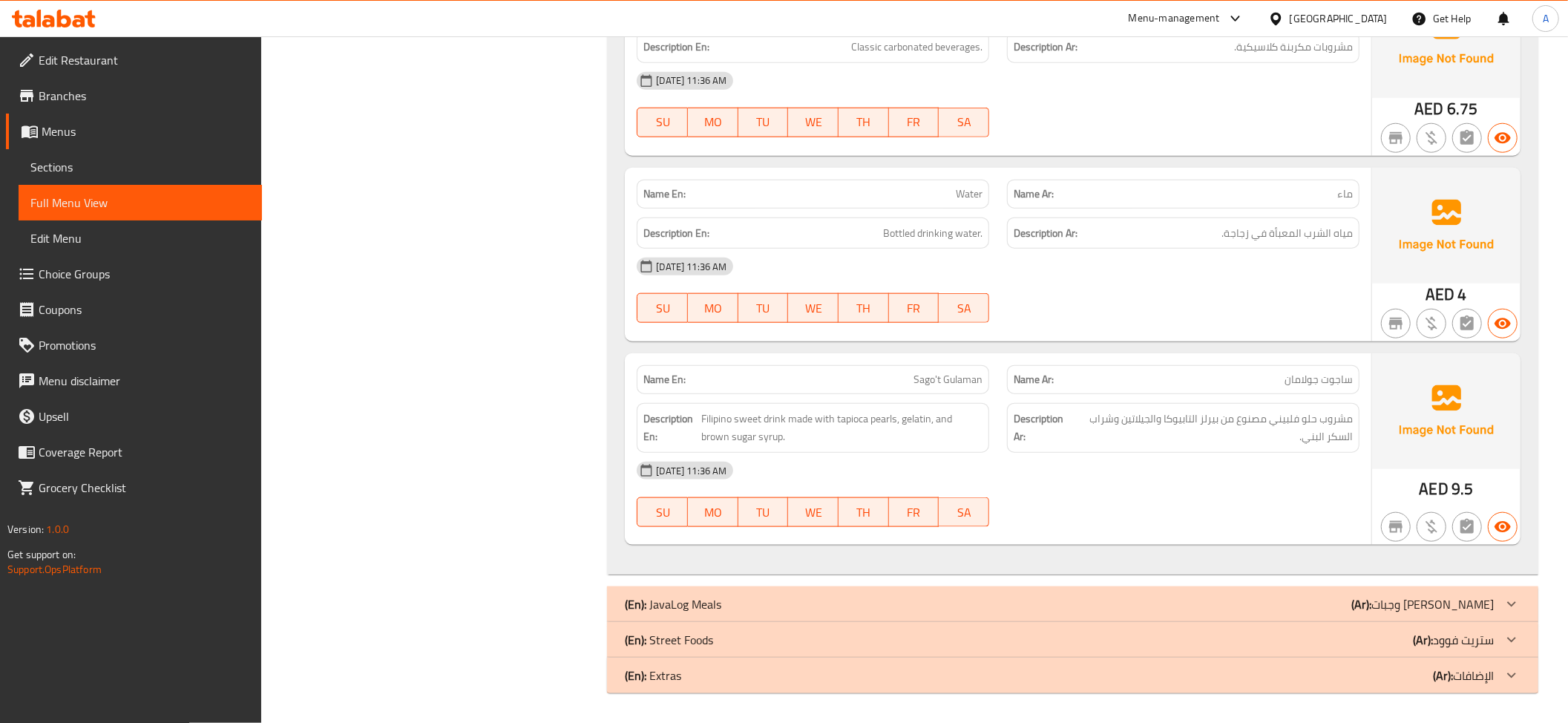
click at [956, 391] on div "Name En: Sago't Gulaman" at bounding box center [813, 379] width 352 height 29
click at [1179, 415] on span "مشروب حلو فلبيني مصنوع من بيرلز التابيوكا والجيلاتين وشراب السكر البني." at bounding box center [1212, 428] width 279 height 36
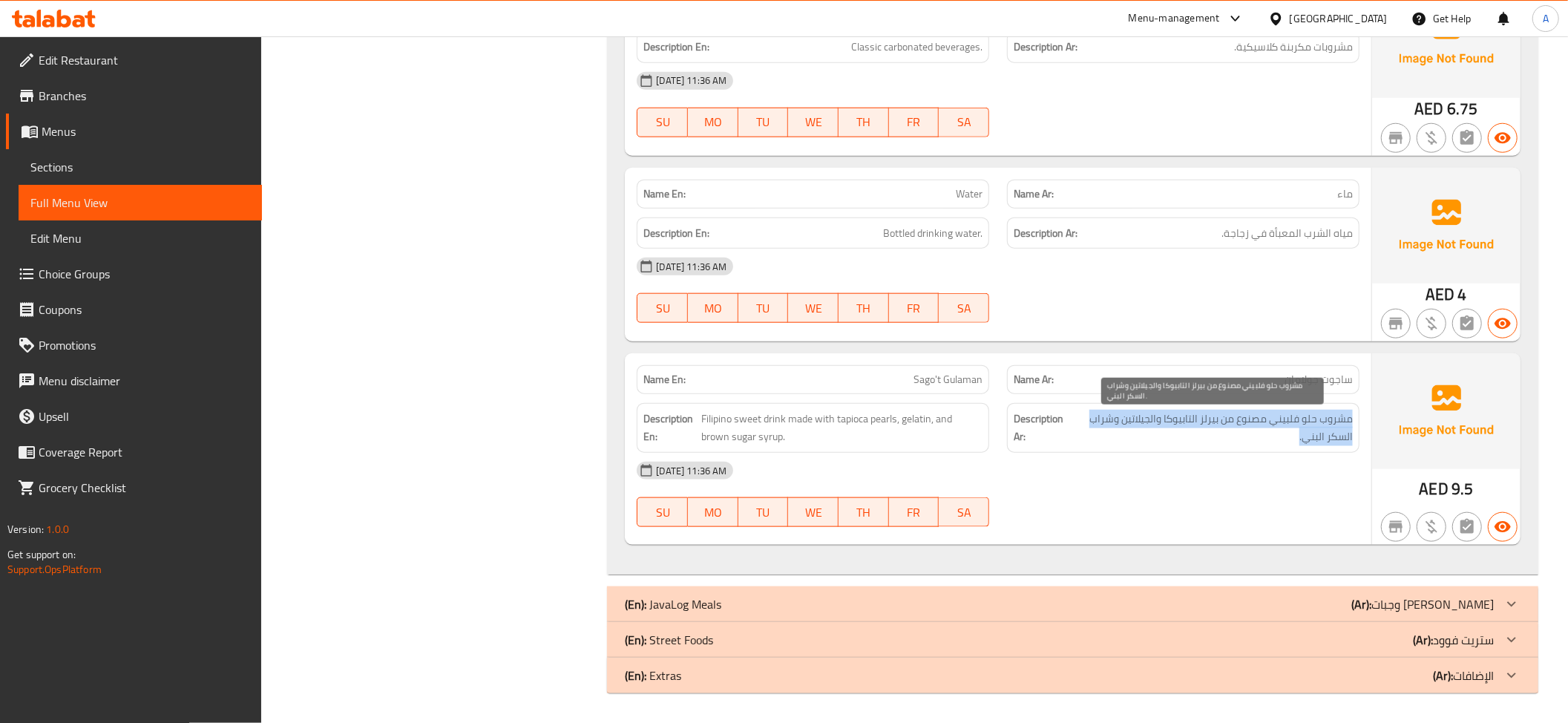
click at [1179, 415] on span "مشروب حلو فلبيني مصنوع من بيرلز التابيوكا والجيلاتين وشراب السكر البني." at bounding box center [1212, 428] width 279 height 36
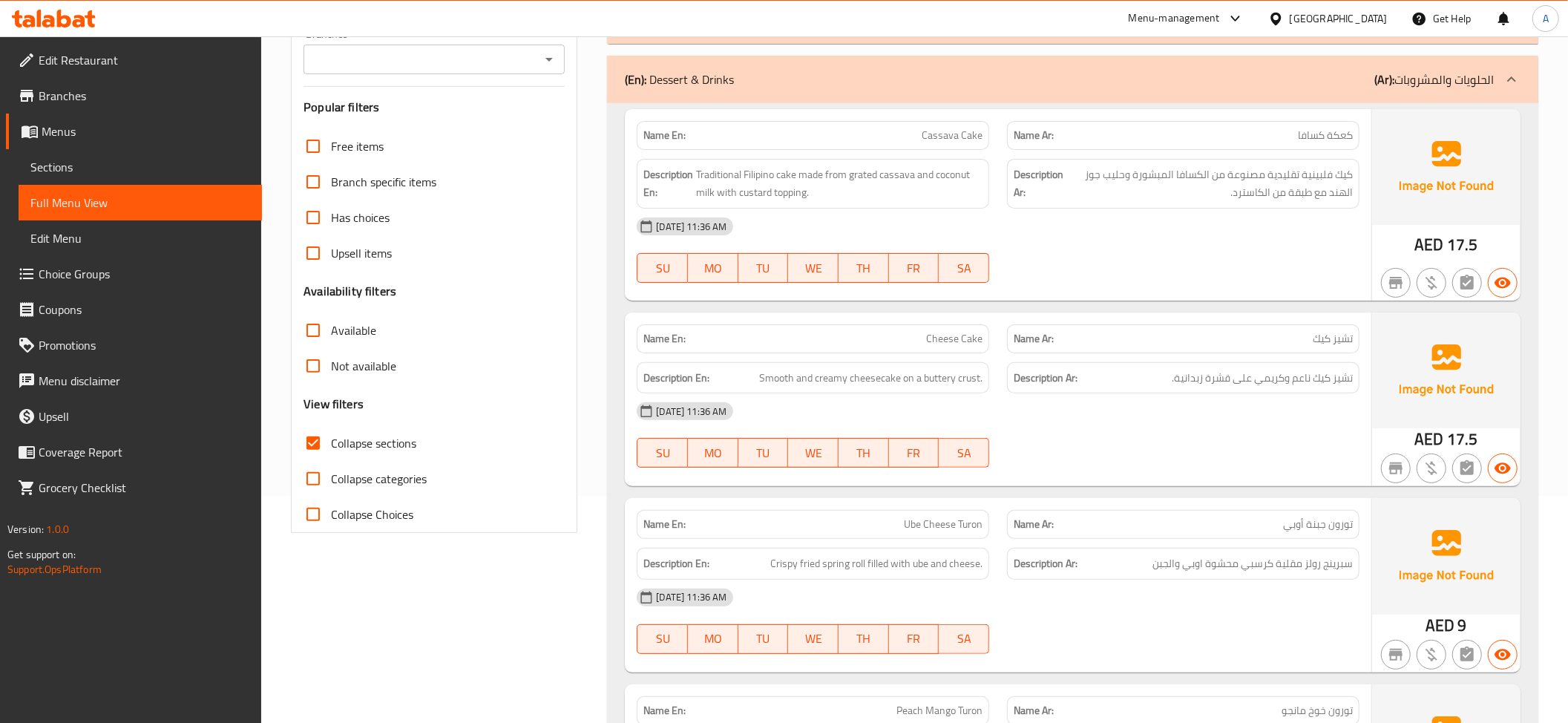
scroll to position [162, 0]
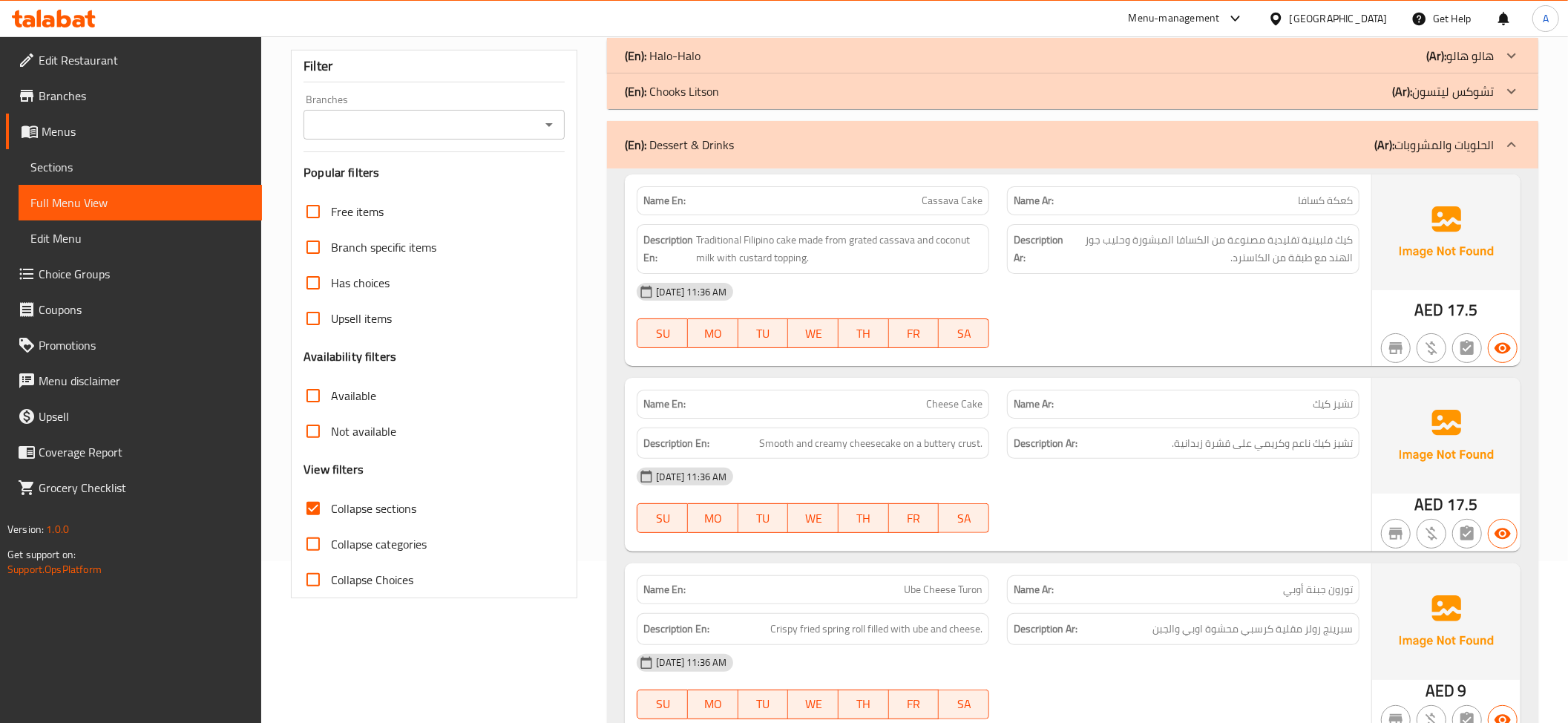
click at [1491, 136] on p "(Ar): الحلويات والمشروبات" at bounding box center [1434, 144] width 120 height 18
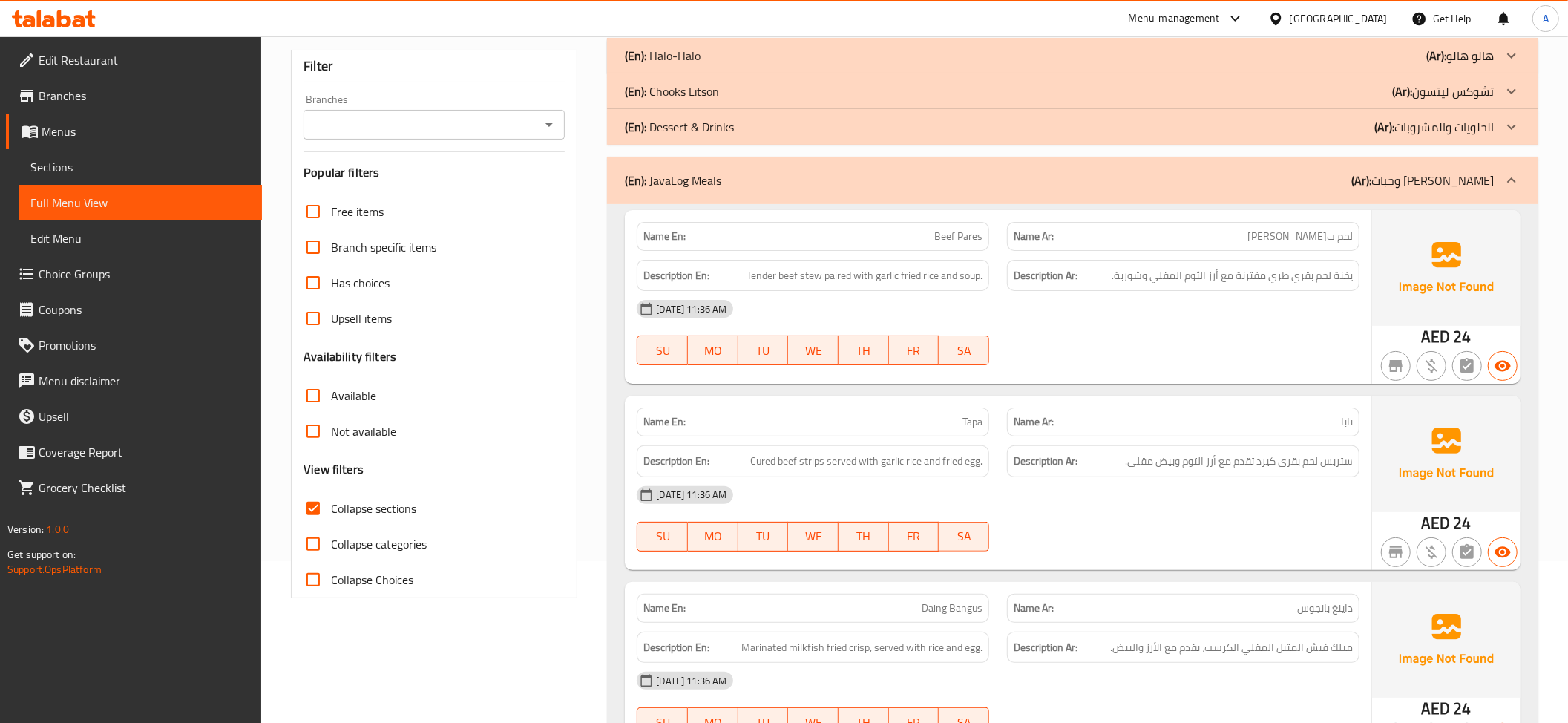
scroll to position [169, 0]
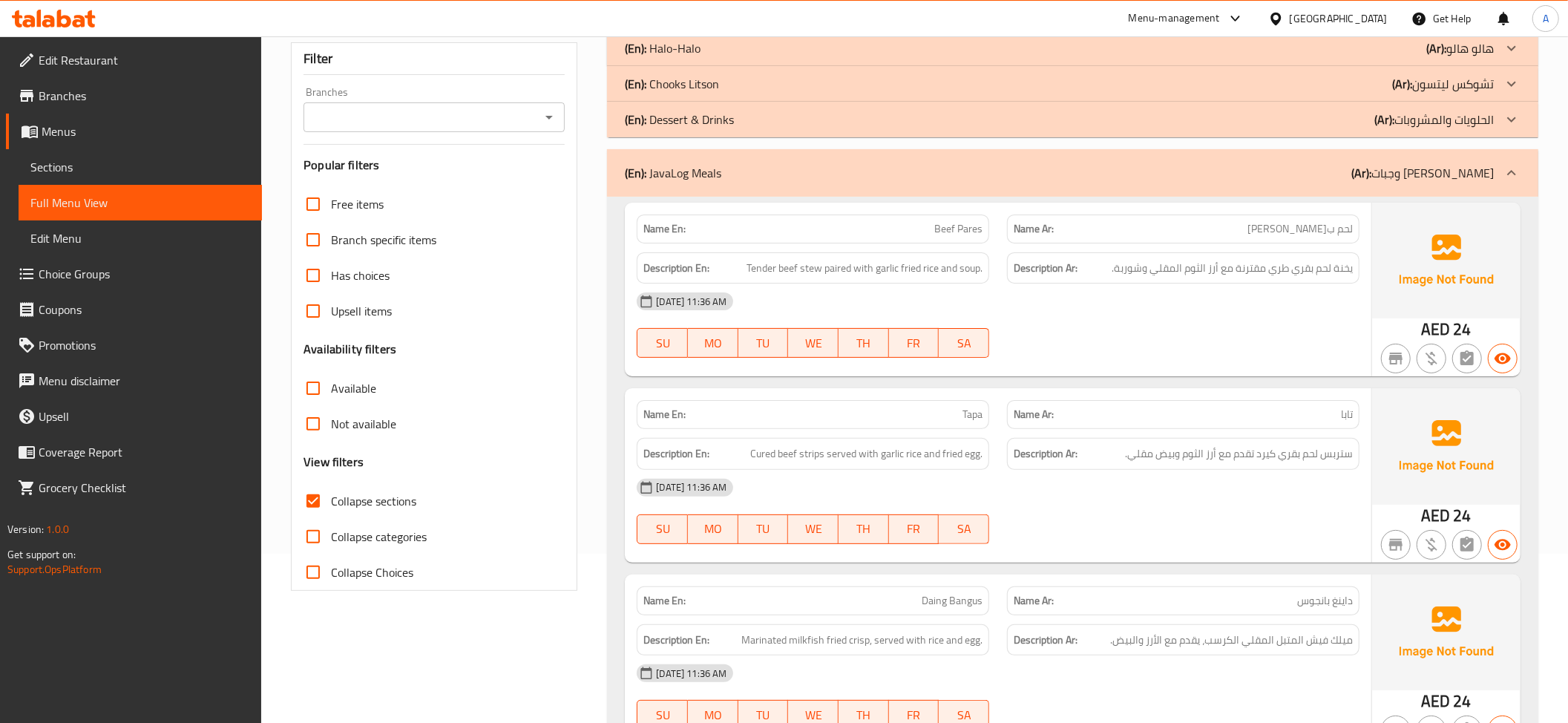
click at [1337, 231] on span "لحم بقري باريز" at bounding box center [1300, 229] width 106 height 16
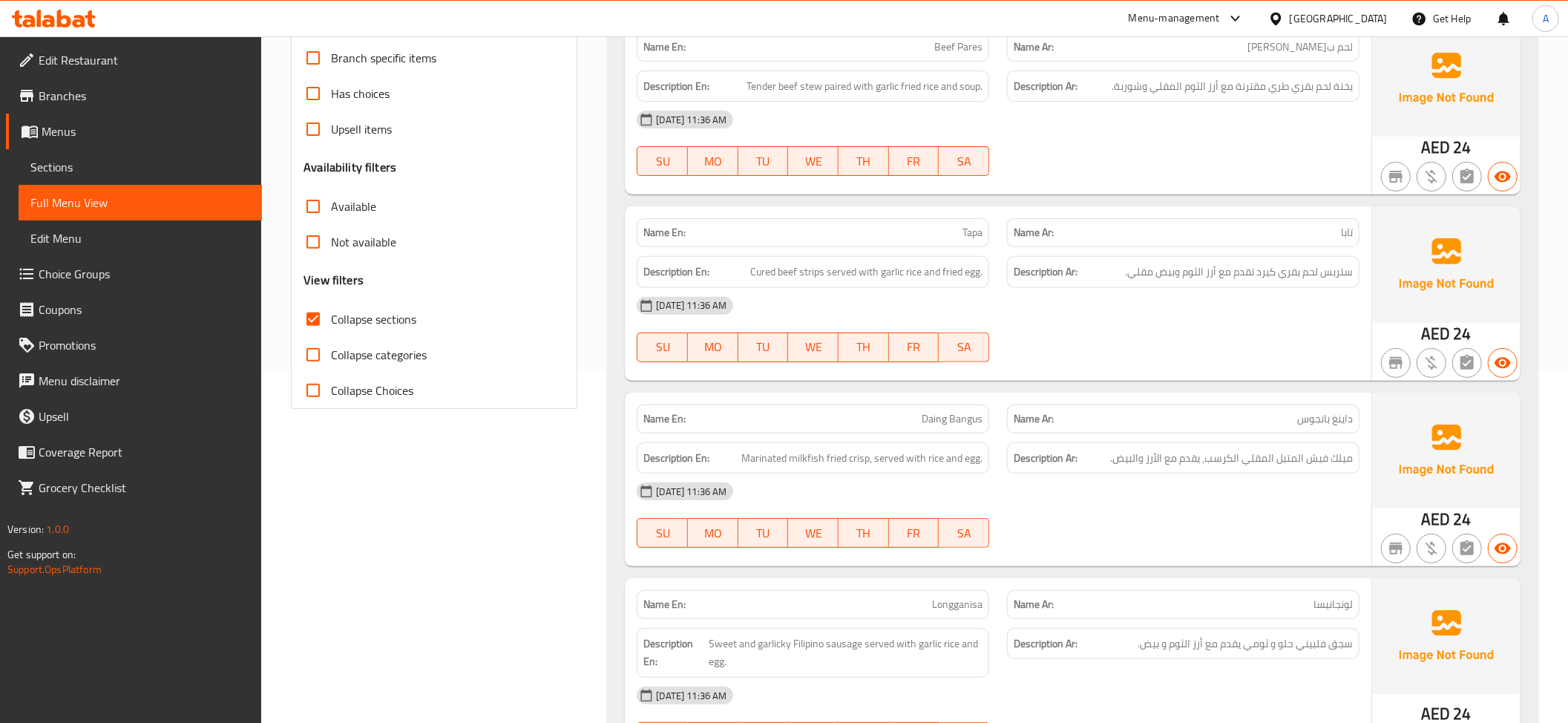
scroll to position [356, 0]
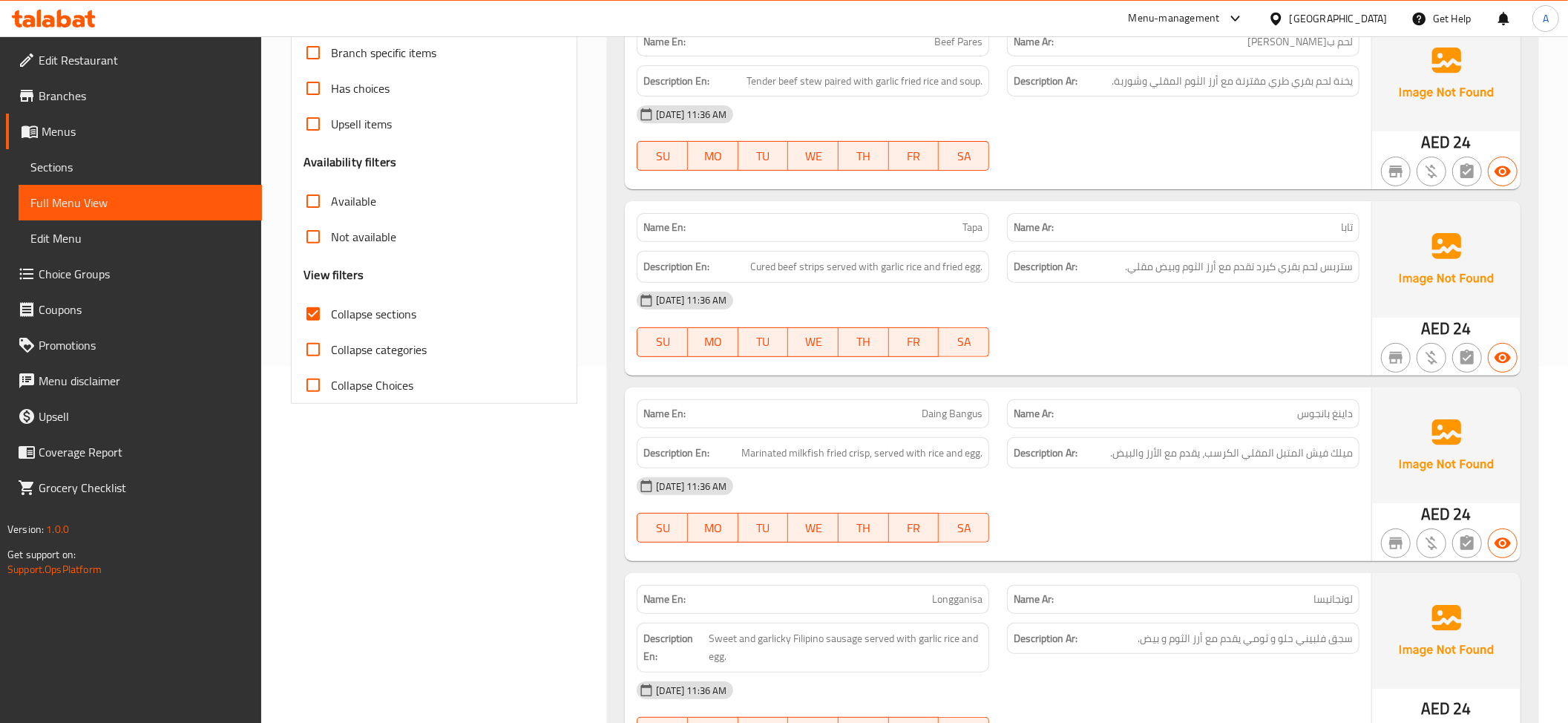
click at [1264, 287] on div "02-09-2025 11:36 AM" at bounding box center [998, 301] width 741 height 36
click at [1288, 266] on span "ستربس لحم بقري كيرد تقدم مع أرز الثوم وبيض مقلي." at bounding box center [1238, 267] width 227 height 19
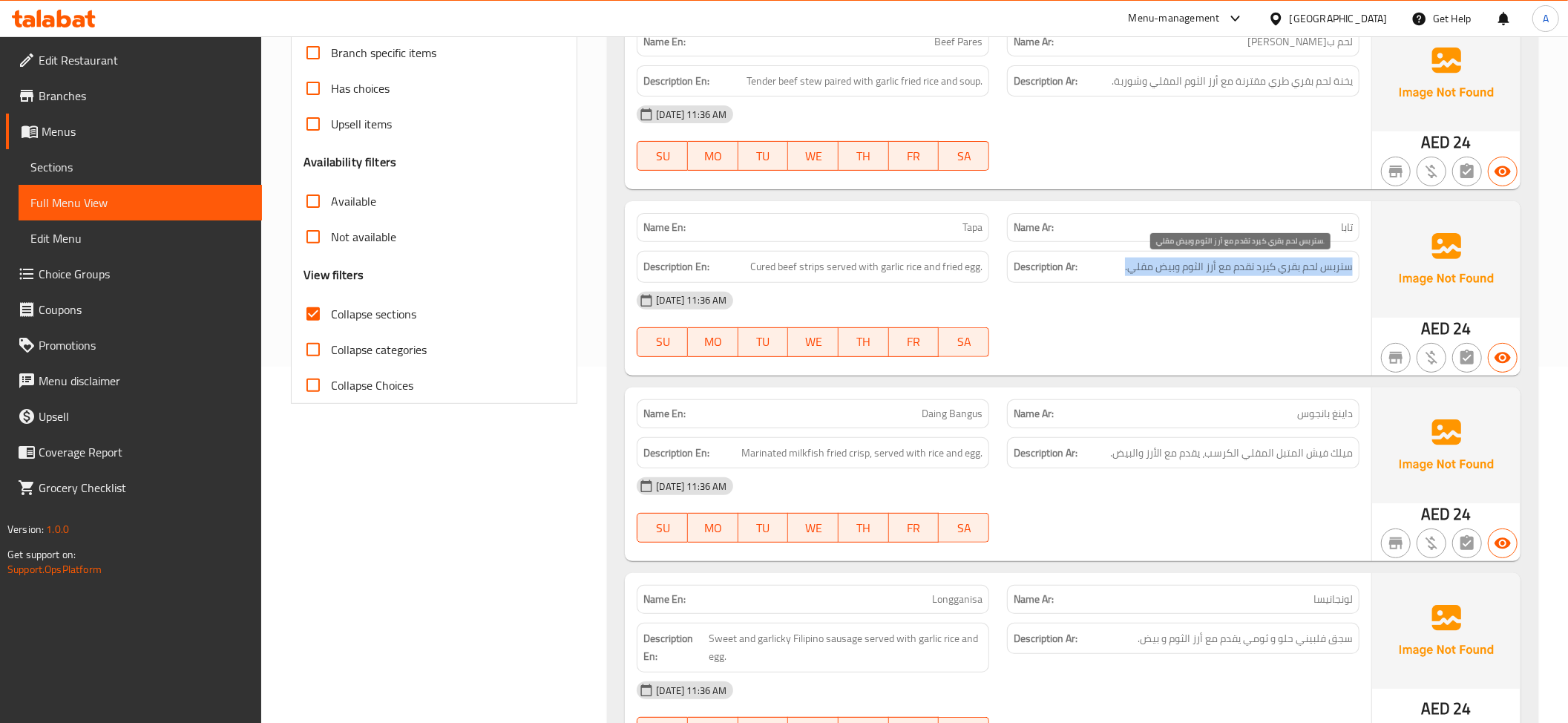
click at [1288, 266] on span "ستربس لحم بقري كيرد تقدم مع أرز الثوم وبيض مقلي." at bounding box center [1238, 267] width 227 height 19
click at [900, 267] on span "Cured beef strips served with garlic rice and fried egg." at bounding box center [866, 267] width 232 height 19
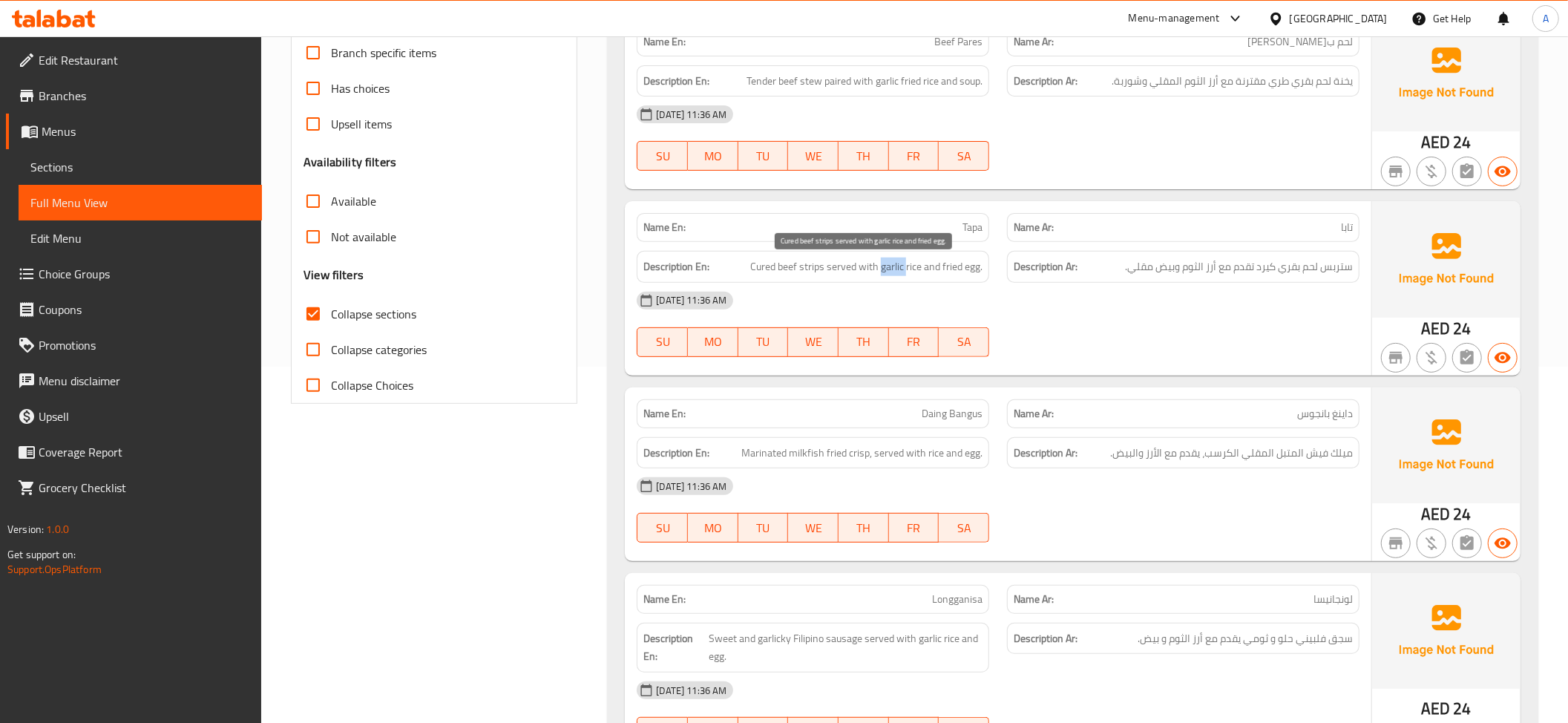
click at [900, 267] on span "Cured beef strips served with garlic rice and fried egg." at bounding box center [866, 267] width 232 height 19
click at [931, 242] on div "Name En: Tapa" at bounding box center [813, 227] width 352 height 29
click at [929, 223] on p "Name En: Tapa" at bounding box center [813, 228] width 339 height 16
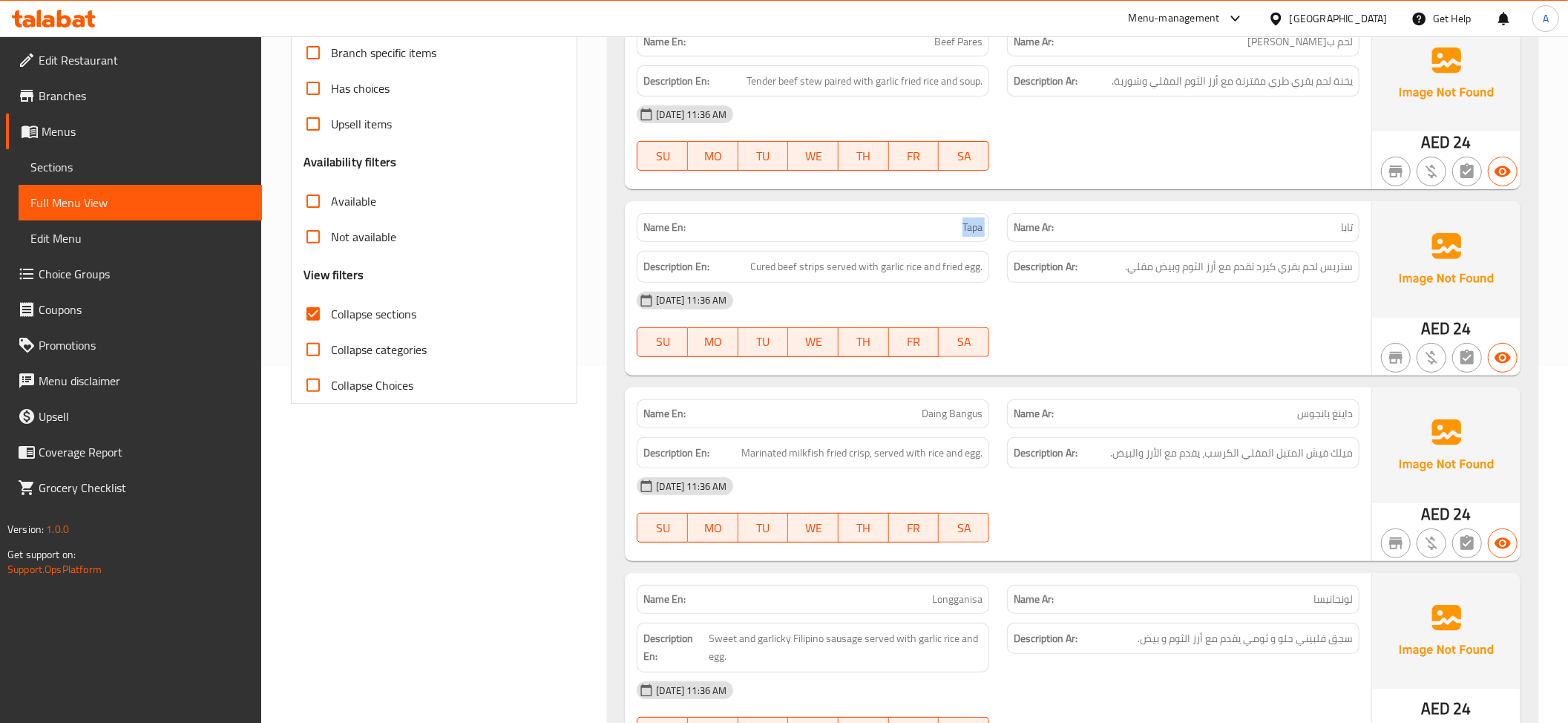
click at [929, 223] on p "Name En: Tapa" at bounding box center [813, 228] width 339 height 16
click at [1322, 261] on span "ستربس لحم بقري كيرد تقدم مع أرز الثوم وبيض مقلي." at bounding box center [1238, 267] width 227 height 19
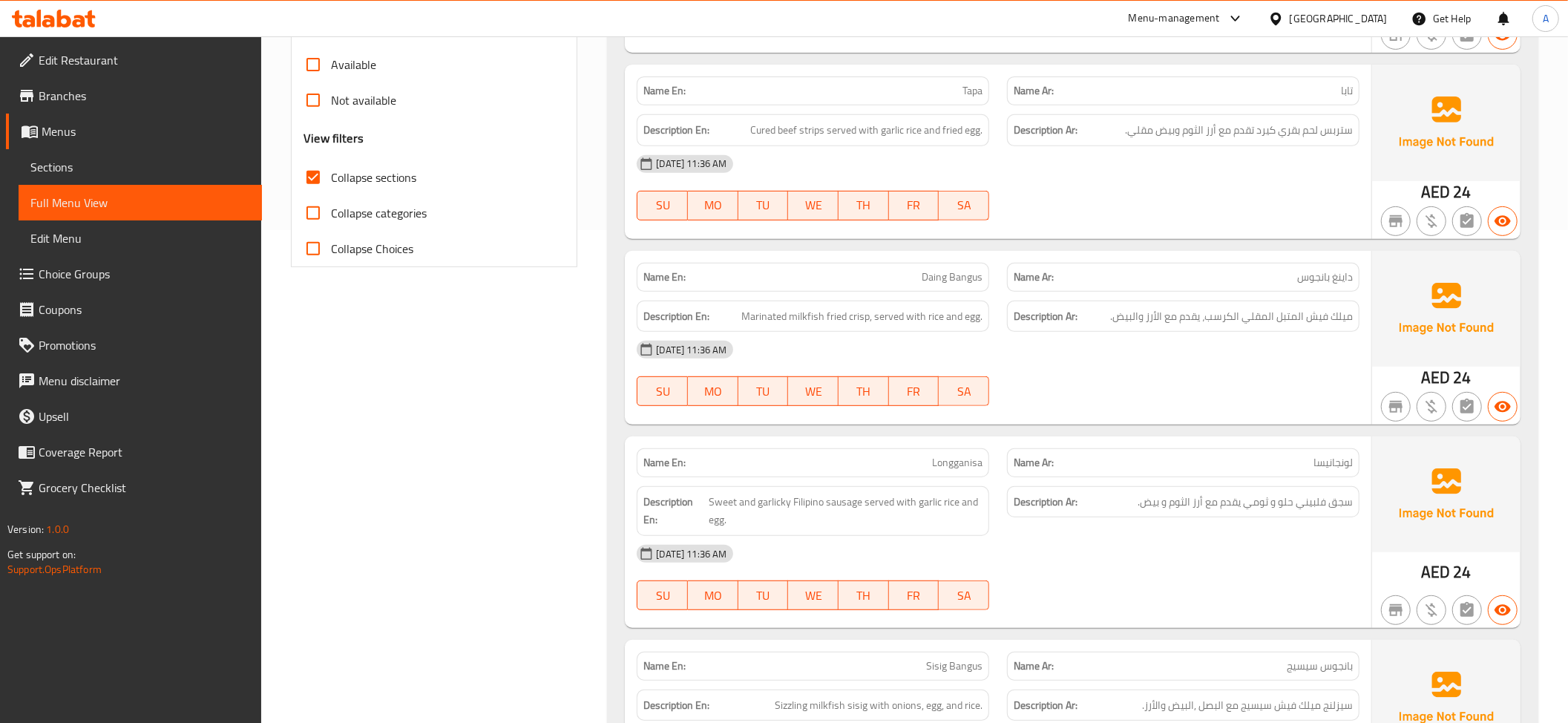
scroll to position [637, 0]
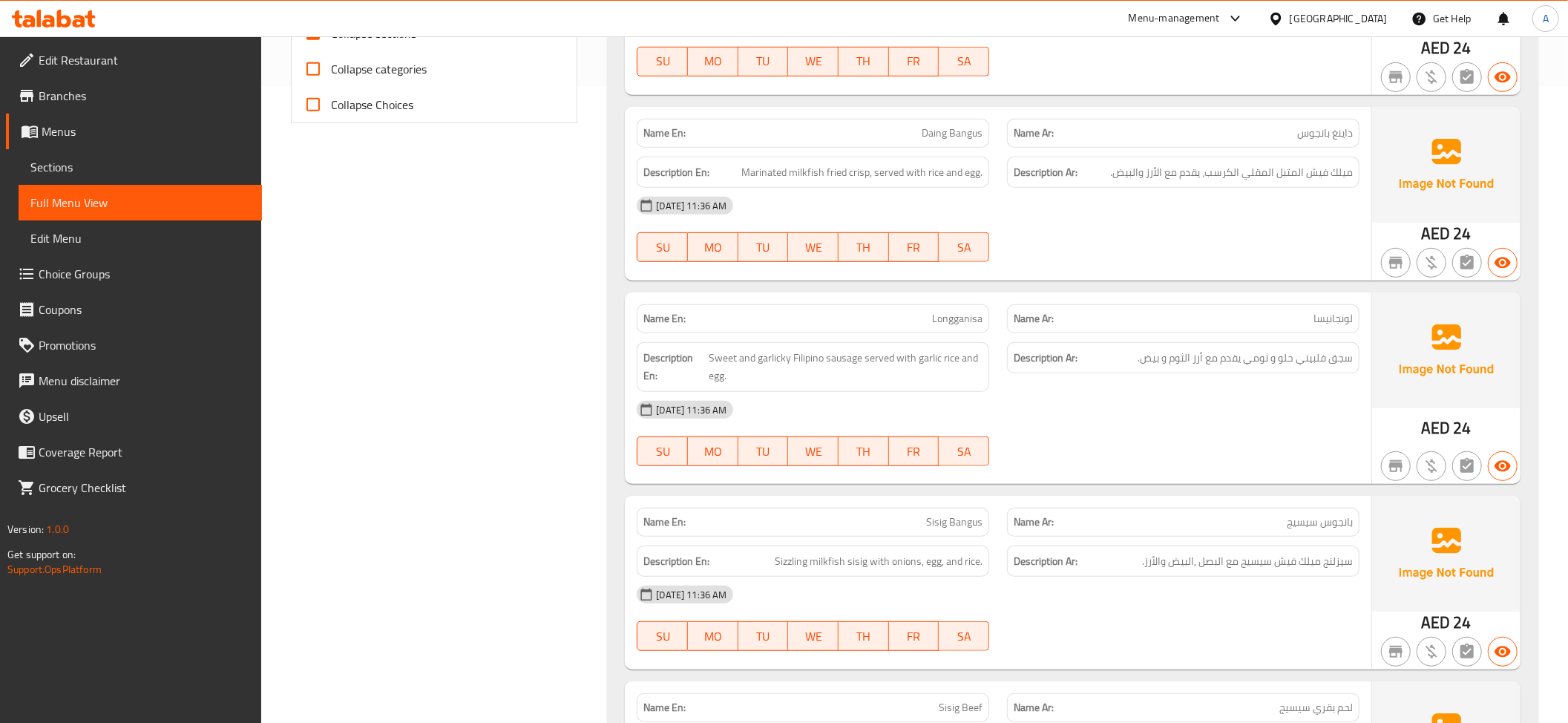
click at [1260, 123] on div "Name Ar: داينغ بانجوس" at bounding box center [1183, 133] width 352 height 29
click at [963, 113] on div "Name En: Daing Bangus" at bounding box center [813, 133] width 370 height 47
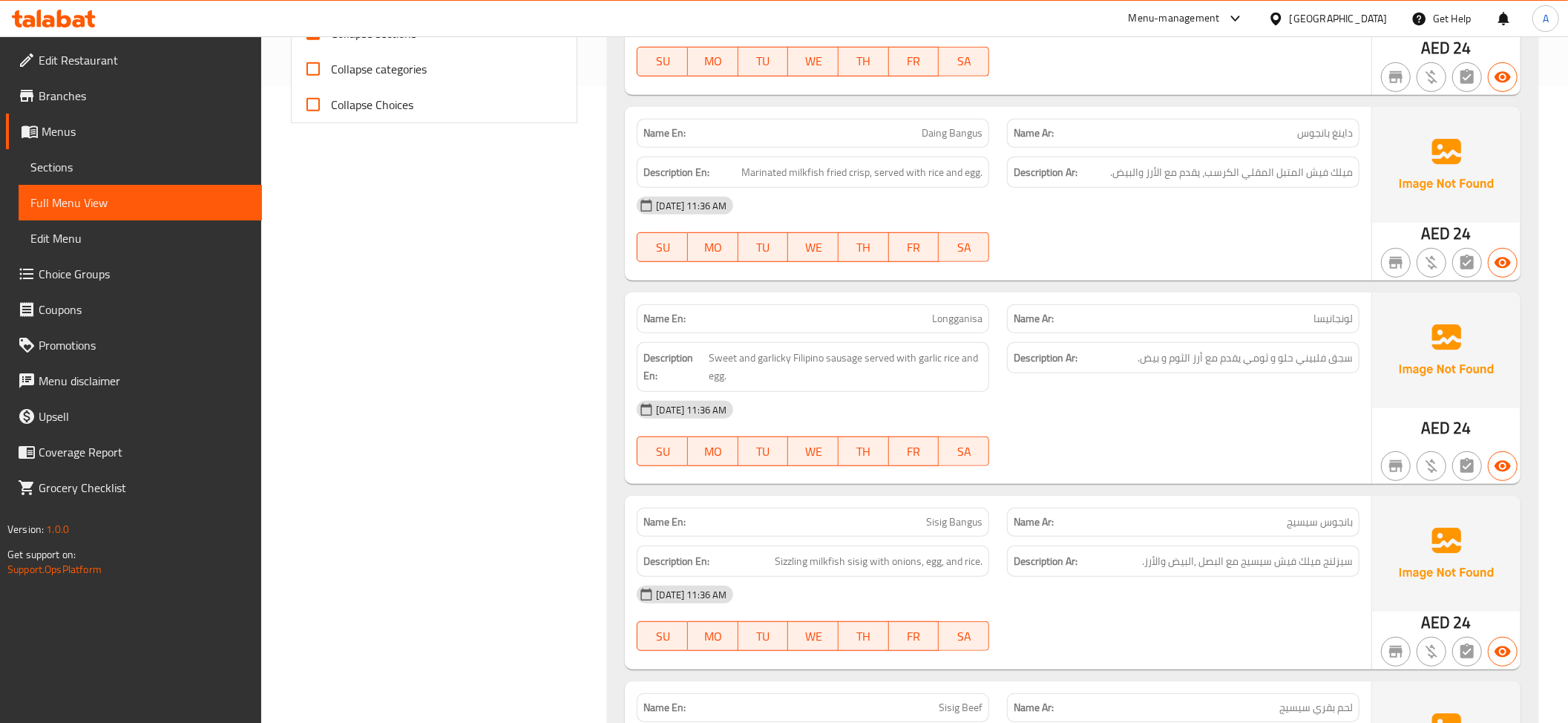
click at [1346, 129] on span "داينغ بانجوس" at bounding box center [1325, 134] width 56 height 16
click at [1167, 178] on span "ميلك فيش المتبل المقلي الكرسب، يقدم مع الأرز والبيض." at bounding box center [1231, 172] width 243 height 19
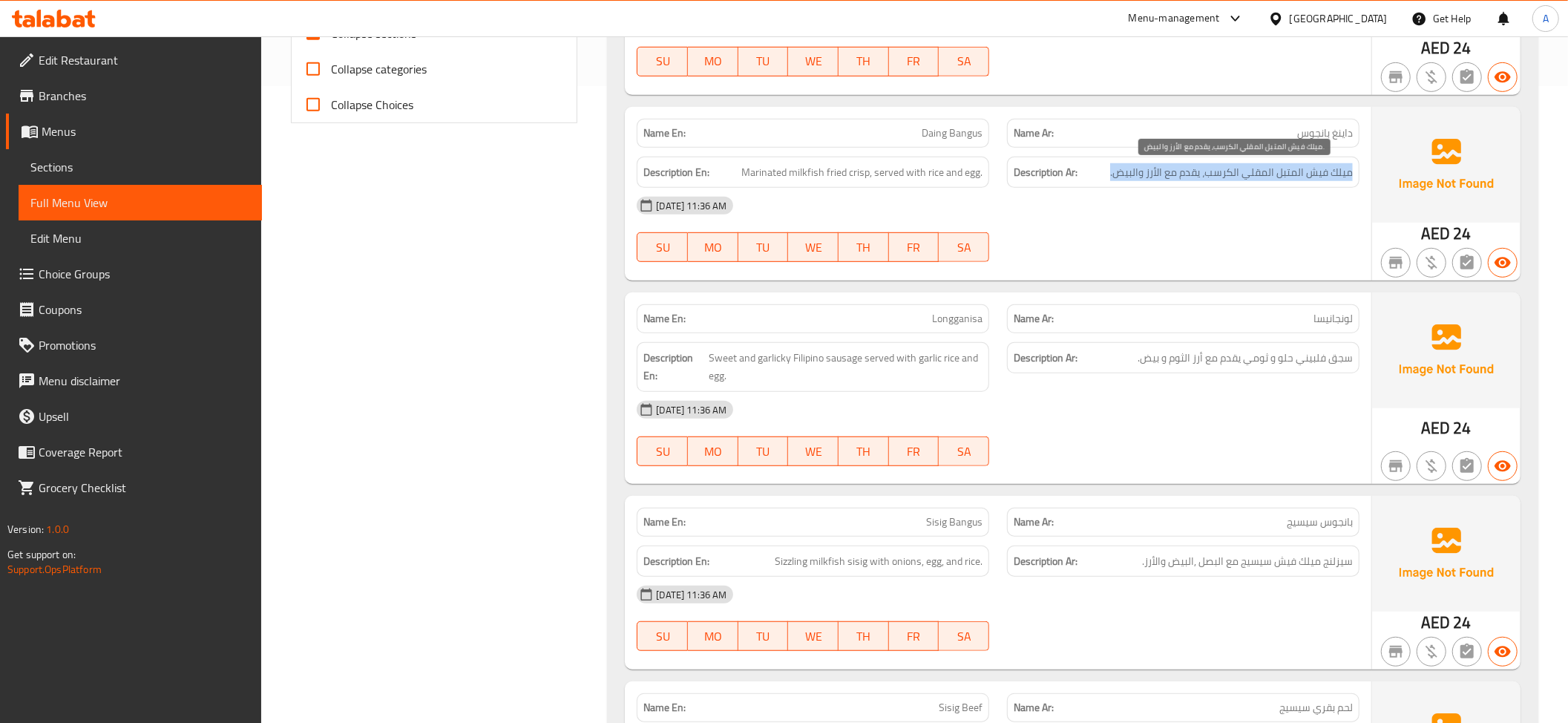
click at [1167, 178] on span "ميلك فيش المتبل المقلي الكرسب، يقدم مع الأرز والبيض." at bounding box center [1231, 172] width 243 height 19
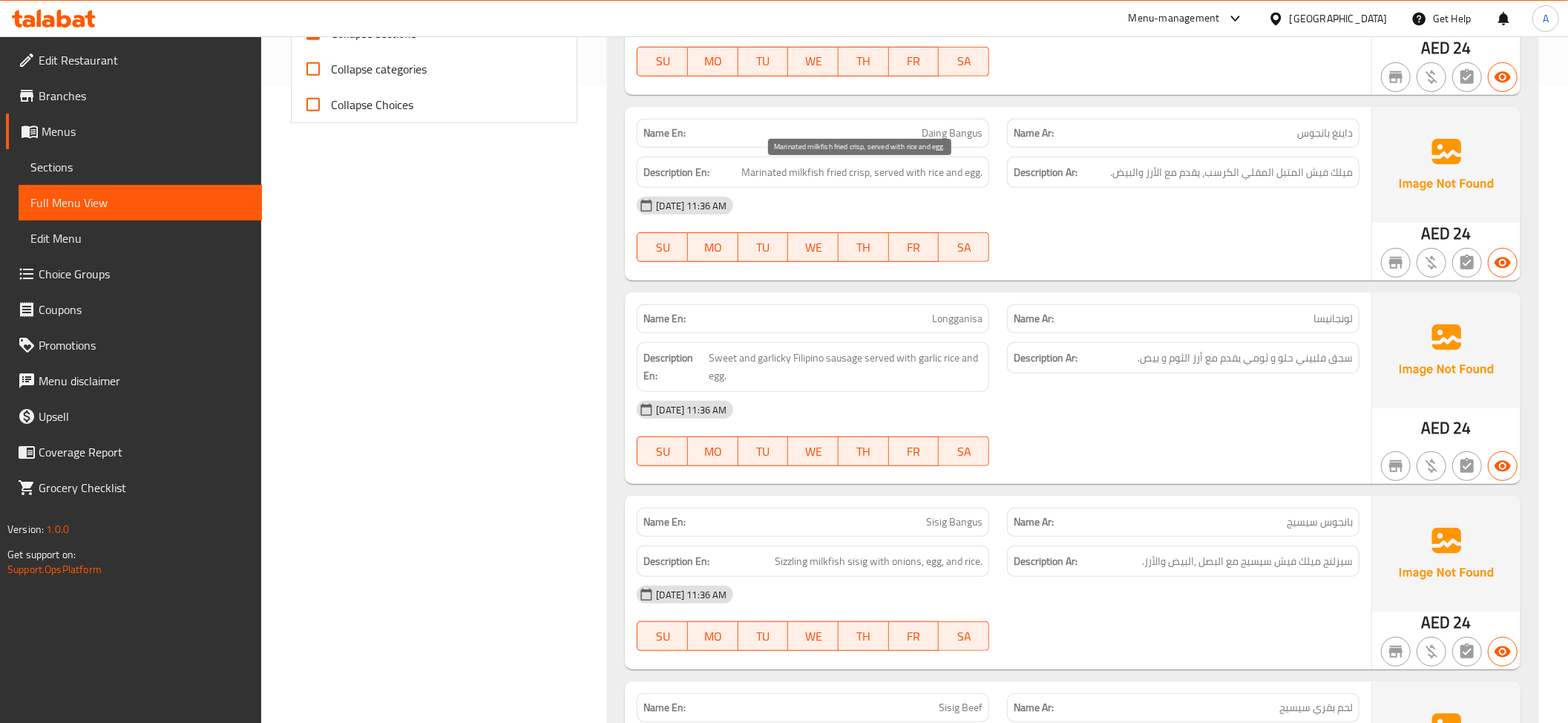
click at [962, 174] on span "Marinated milkfish fried crisp, served with rice and egg." at bounding box center [862, 172] width 241 height 19
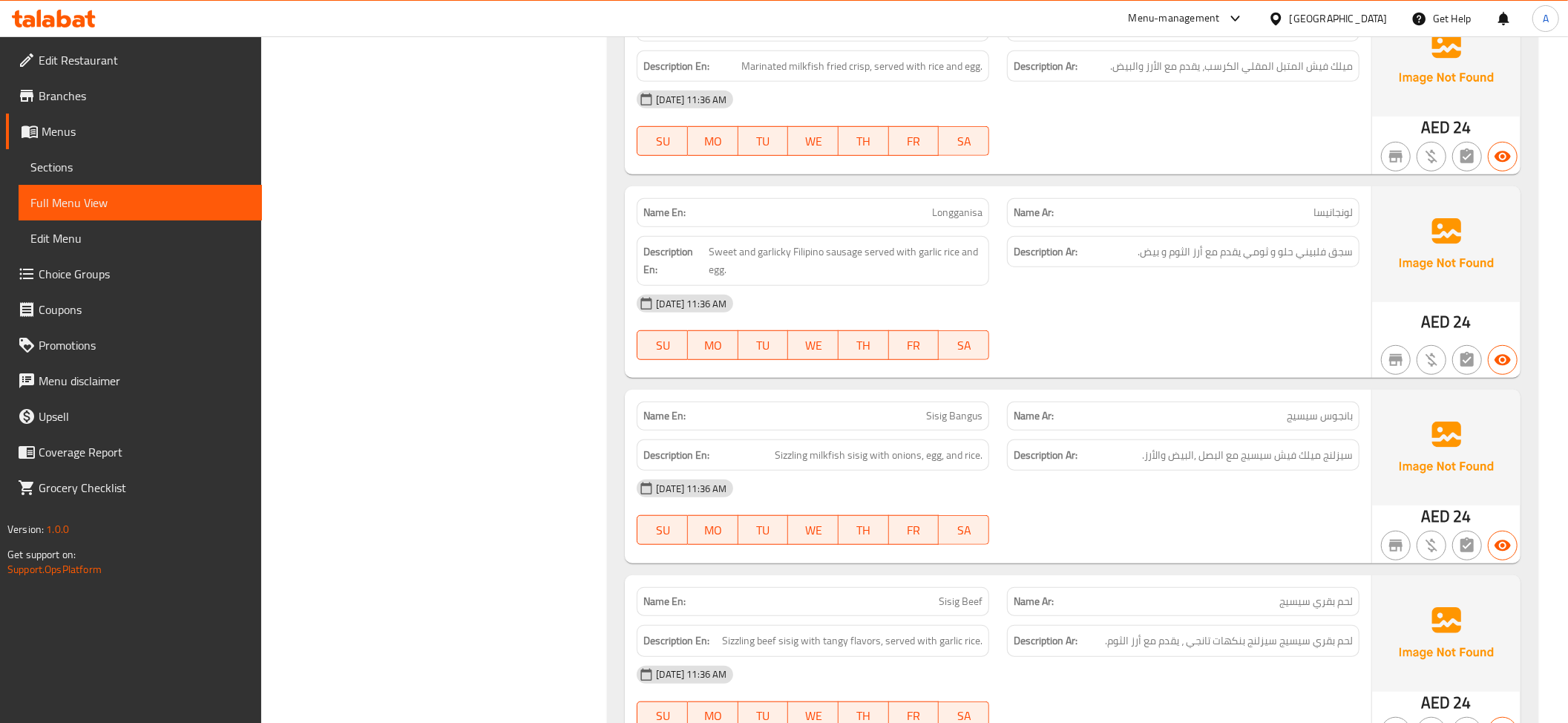
scroll to position [762, 0]
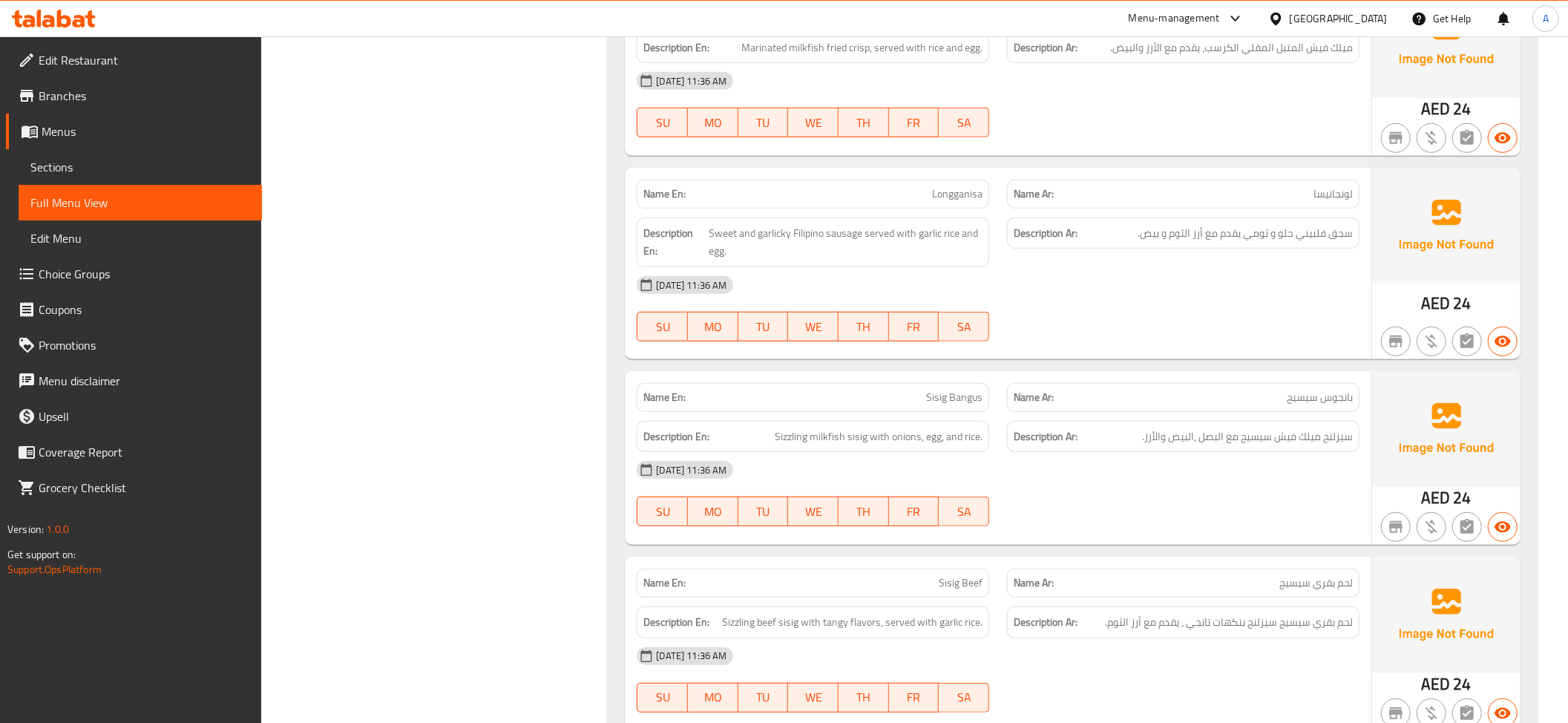
click at [1289, 192] on p "Name Ar: لونجانيسا" at bounding box center [1183, 194] width 339 height 16
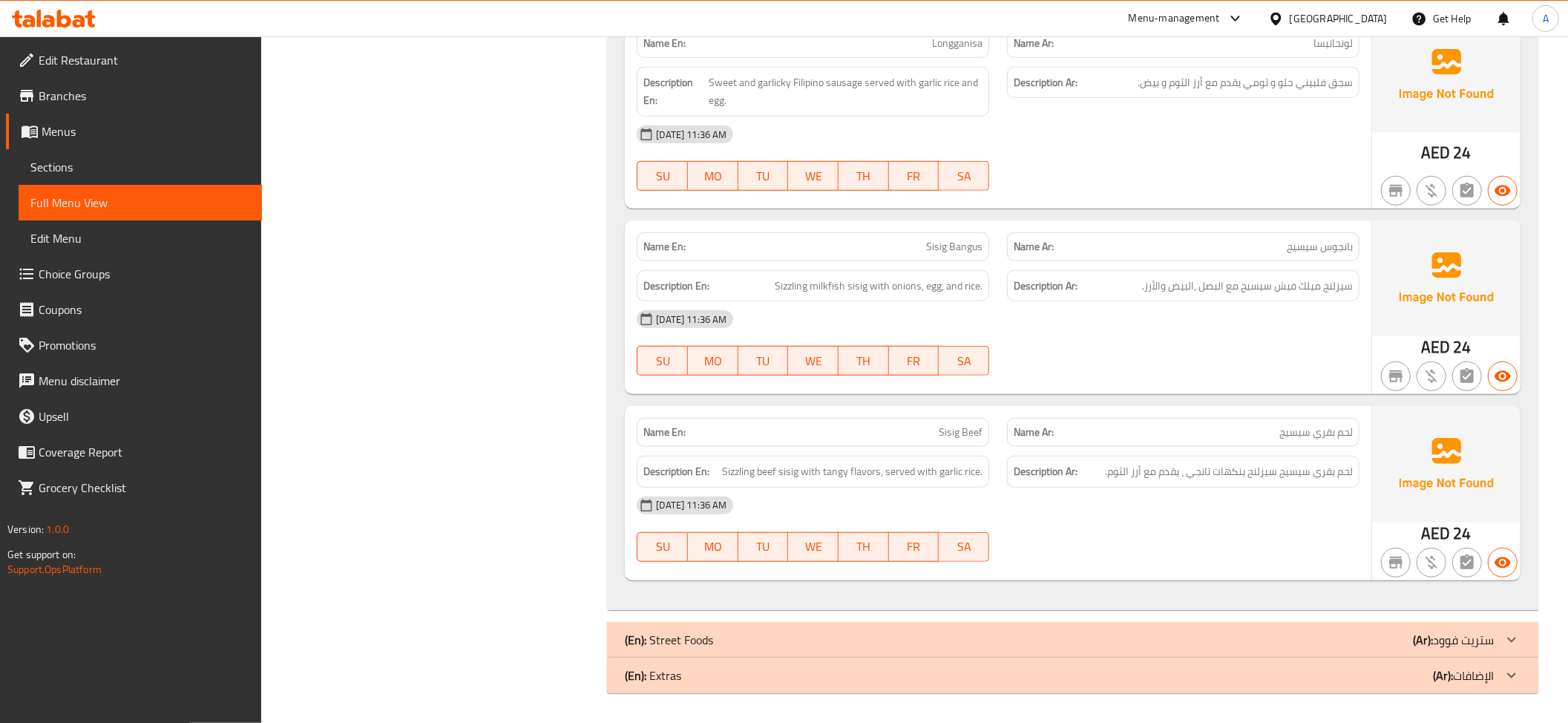
click at [1300, 239] on span "بانجوس سيسيج" at bounding box center [1320, 247] width 66 height 16
click at [956, 241] on span "Sisig Bangus" at bounding box center [954, 247] width 57 height 16
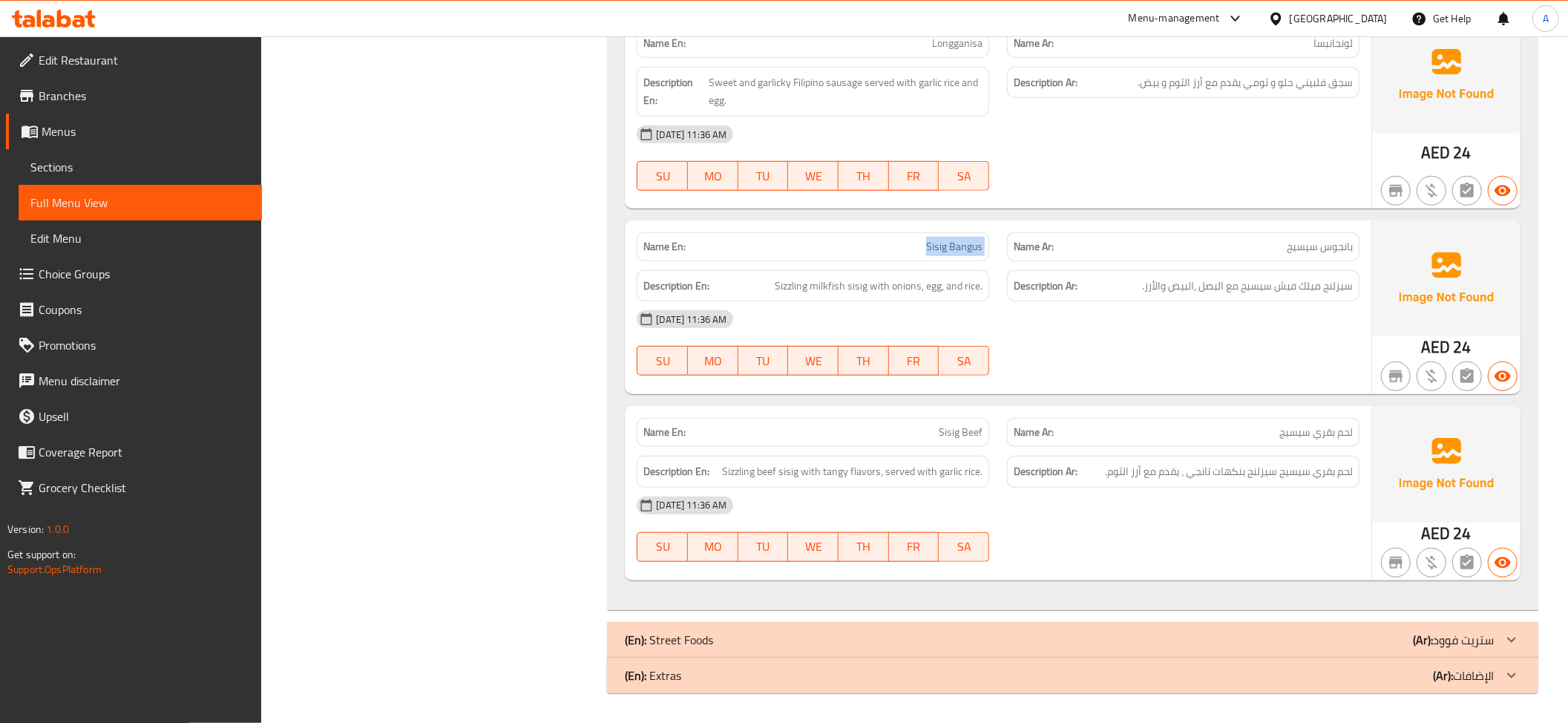
click at [956, 241] on span "Sisig Bangus" at bounding box center [954, 247] width 57 height 16
click at [1251, 235] on div "Name Ar: بانجوس سيسيج" at bounding box center [1183, 246] width 352 height 29
click at [1237, 289] on span "سيزلنج ميلك فيش سيسيج مع البصل ,البيض والأرز." at bounding box center [1247, 287] width 210 height 19
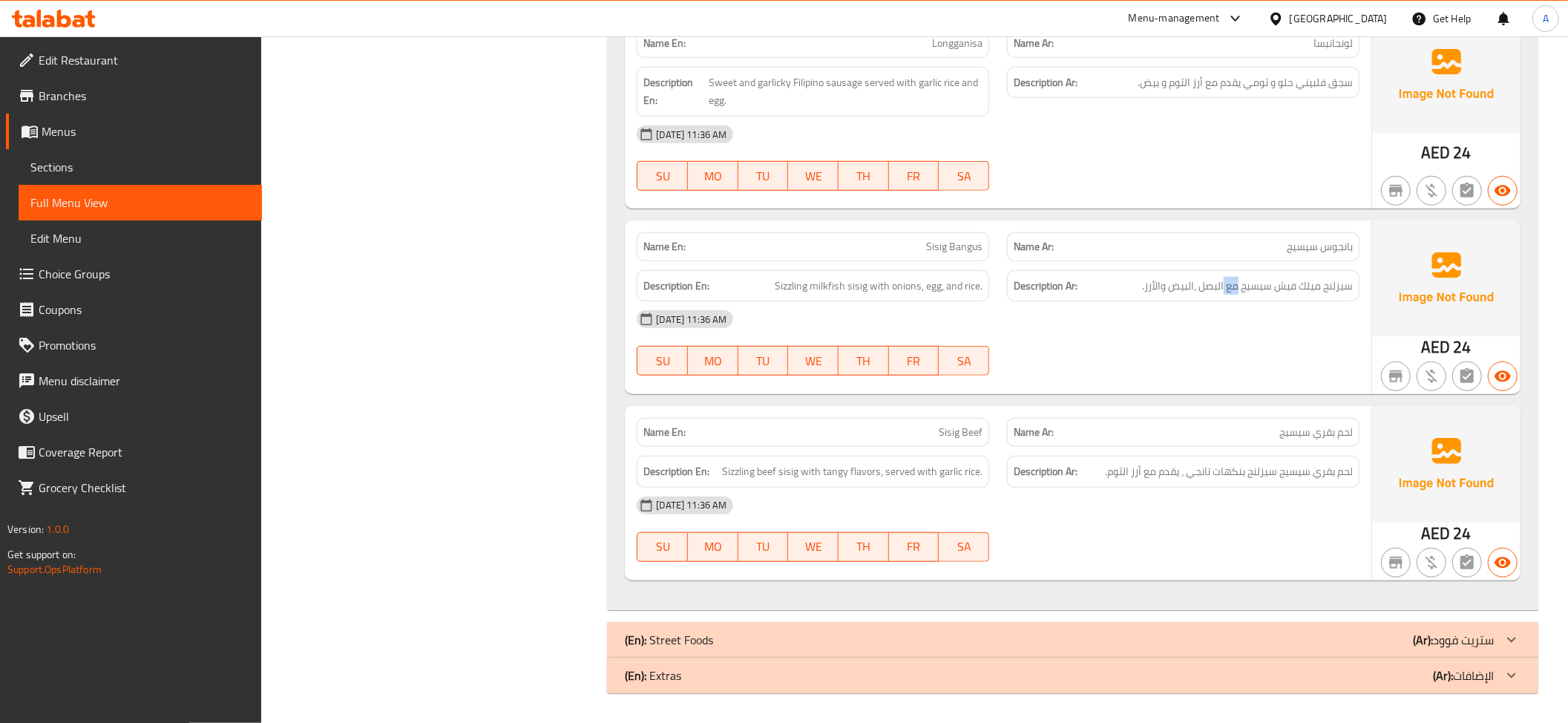
click at [1237, 289] on span "سيزلنج ميلك فيش سيسيج مع البصل ,البيض والأرز." at bounding box center [1247, 287] width 210 height 19
click at [1341, 293] on span "سيزلنج ميلك فيش سيسيج مع البصل ,البيض والأرز." at bounding box center [1247, 287] width 210 height 19
click at [1292, 283] on span "سيزلنج ميلك فيش سيسيج مع البصل ,البيض والأرز." at bounding box center [1247, 287] width 210 height 19
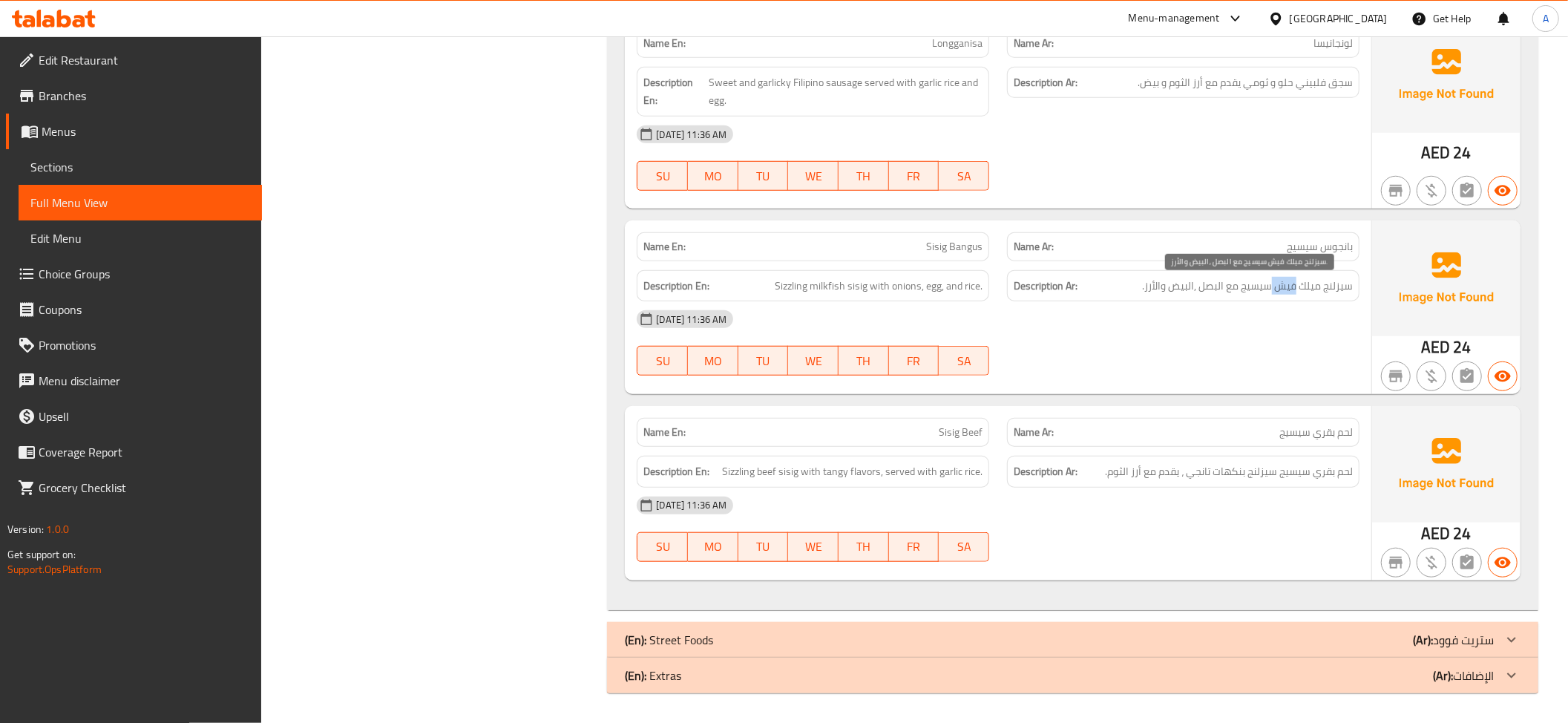
click at [1292, 283] on span "سيزلنج ميلك فيش سيسيج مع البصل ,البيض والأرز." at bounding box center [1247, 287] width 210 height 19
click at [906, 433] on p "Name En: Sisig Beef" at bounding box center [813, 433] width 339 height 16
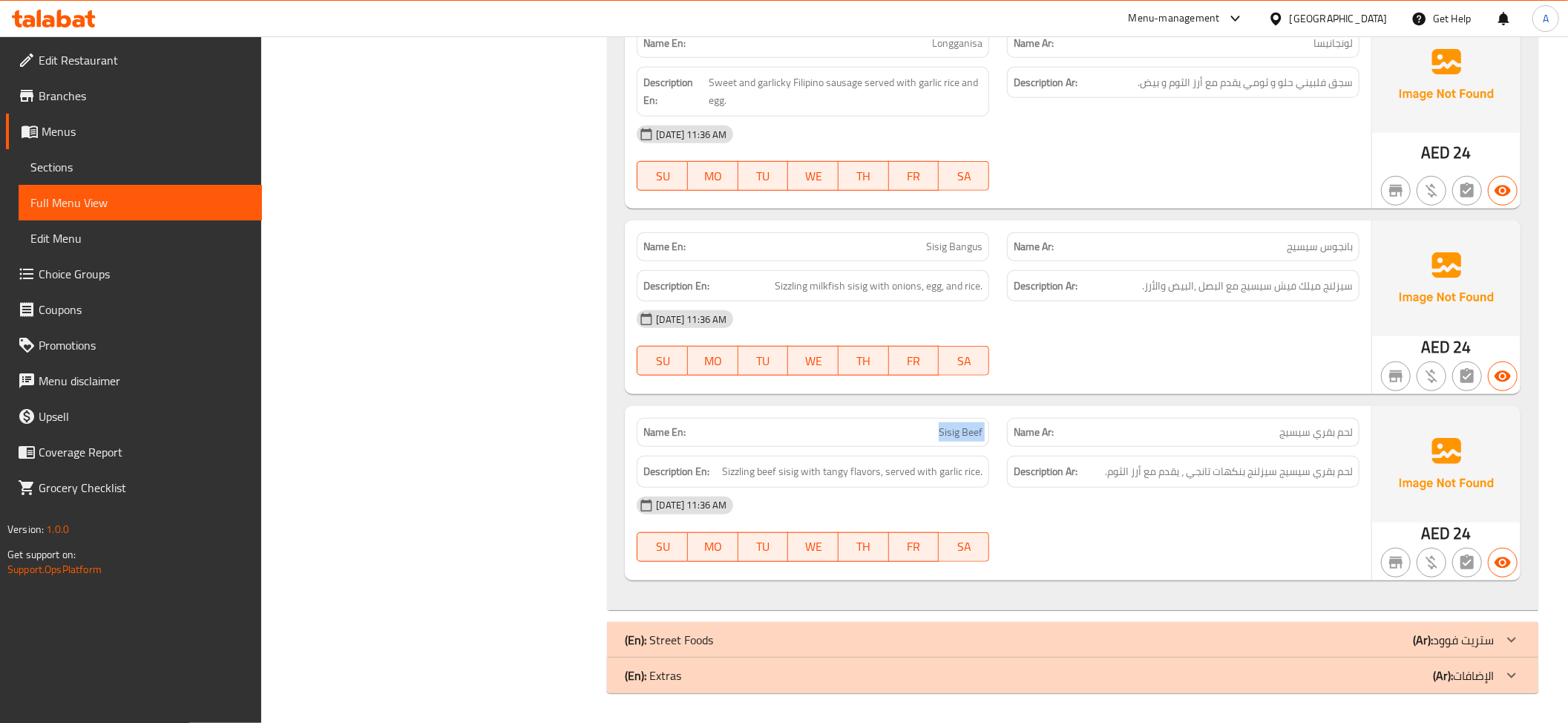
click at [906, 433] on p "Name En: Sisig Beef" at bounding box center [813, 433] width 339 height 16
click at [1269, 423] on div "Name Ar: لحم بقري سيسيج" at bounding box center [1183, 432] width 352 height 29
click at [957, 426] on span "Sisig Beef" at bounding box center [960, 433] width 43 height 16
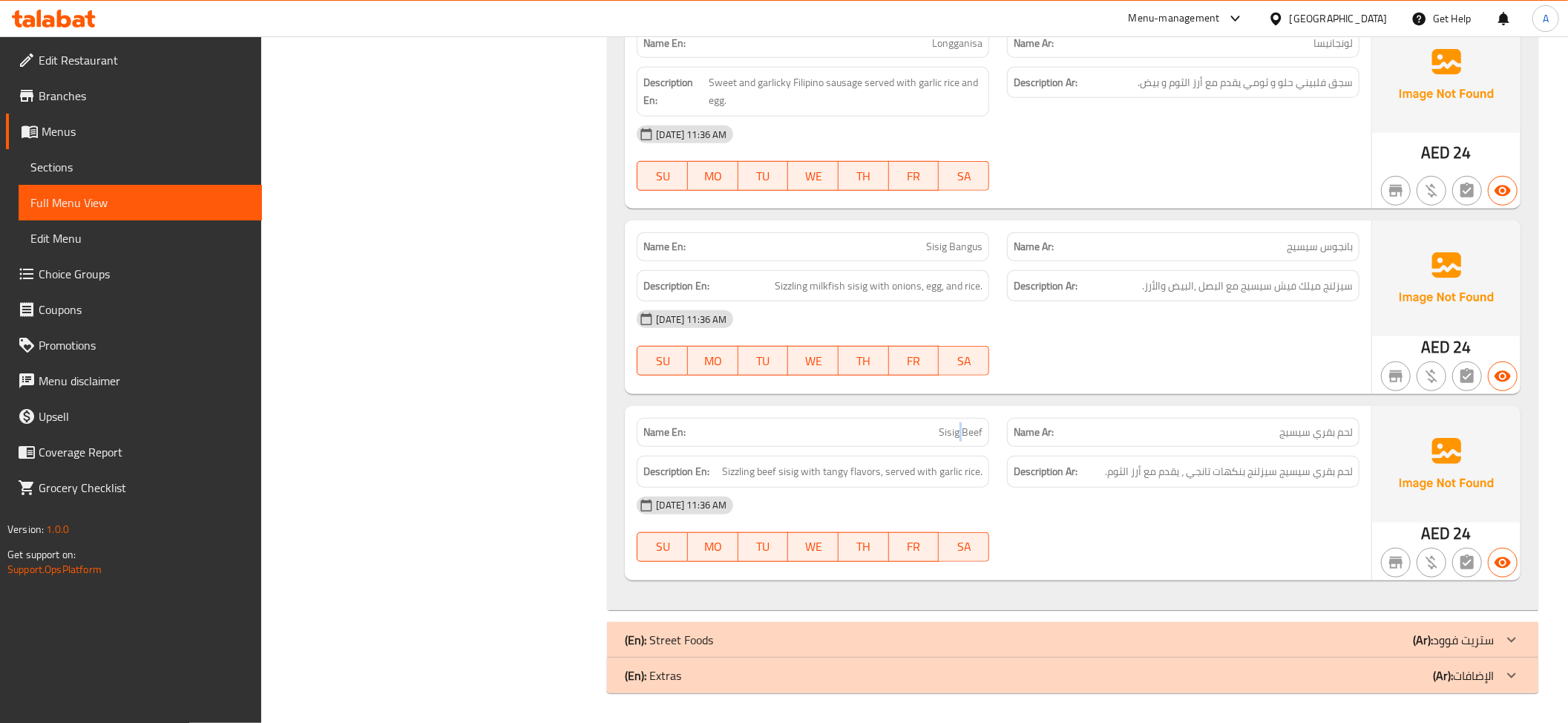
click at [957, 426] on span "Sisig Beef" at bounding box center [960, 433] width 43 height 16
click at [1276, 474] on span "لحم بقري سيسيج سيزلنج بنكهات تانجي ، يقدم مع أرز الثوم." at bounding box center [1228, 472] width 248 height 19
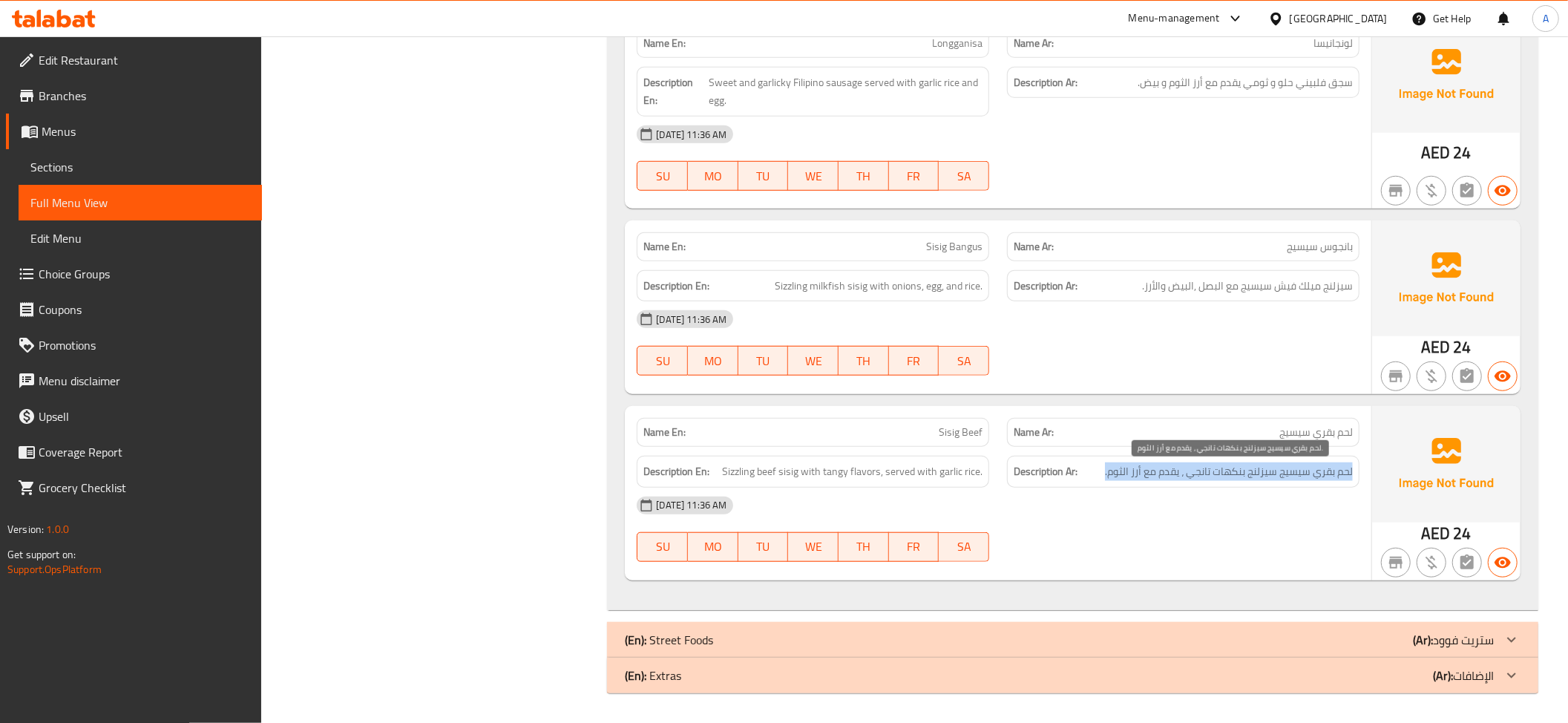
click at [1349, 479] on span "لحم بقري سيسيج سيزلنج بنكهات تانجي ، يقدم مع أرز الثوم." at bounding box center [1228, 472] width 248 height 19
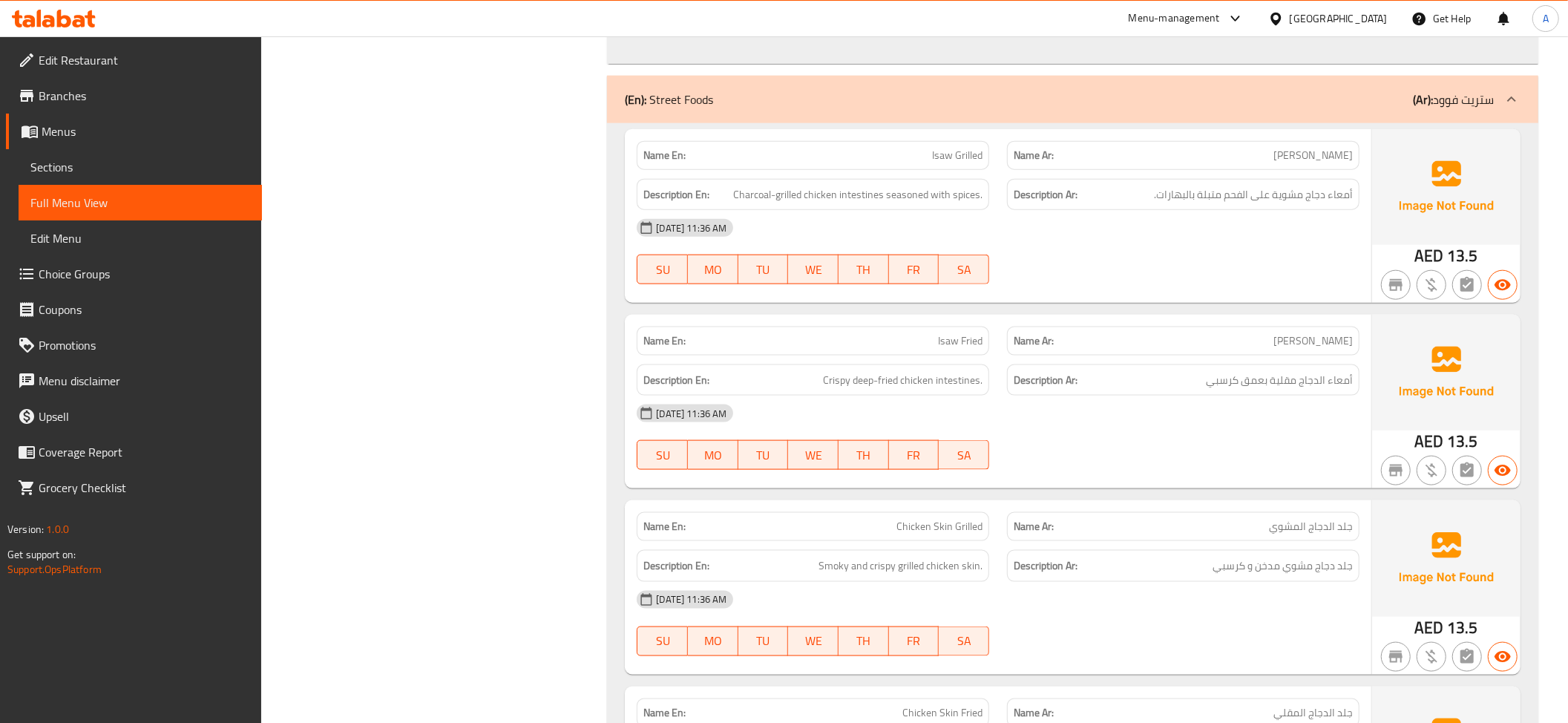
scroll to position [1476, 0]
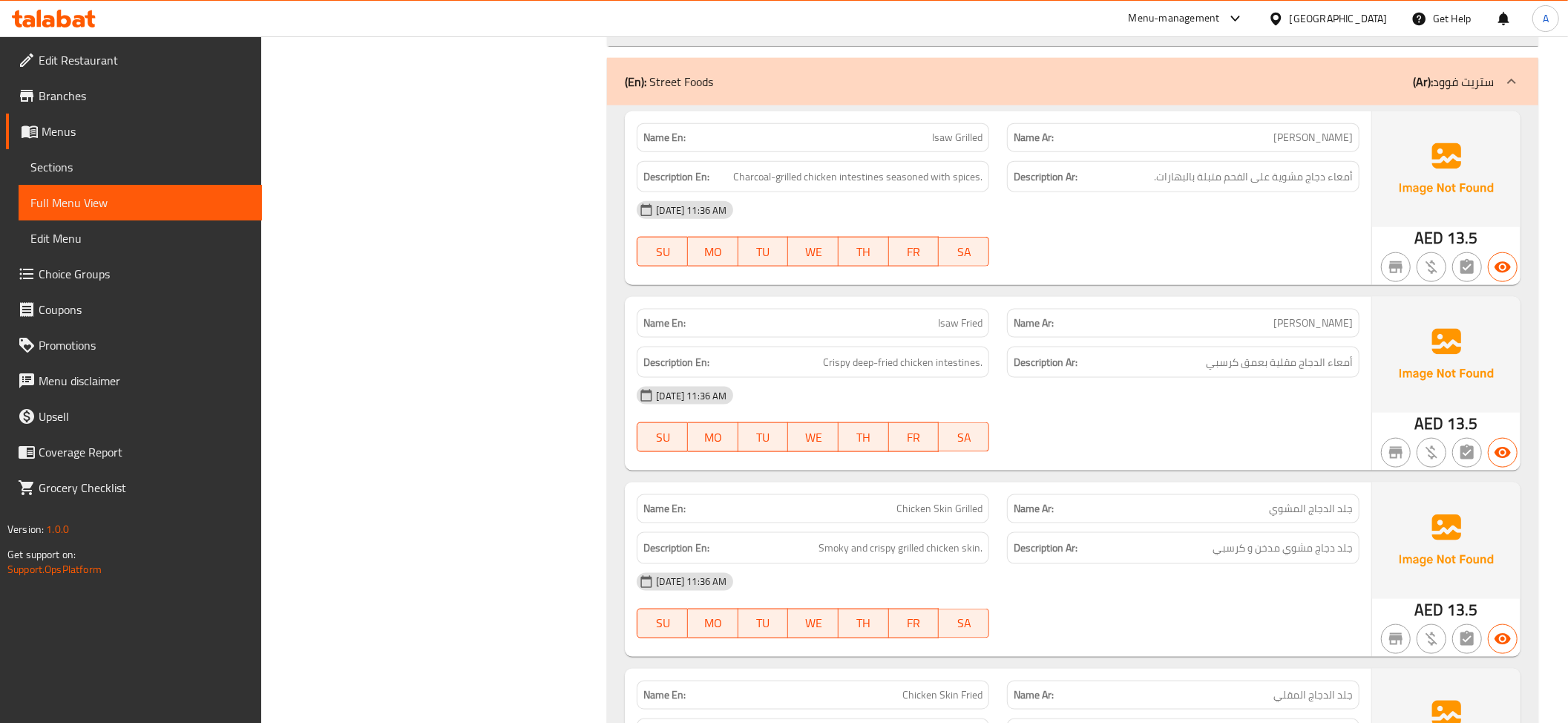
click at [915, 181] on span "Charcoal-grilled chicken intestines seasoned with spices." at bounding box center [857, 177] width 249 height 19
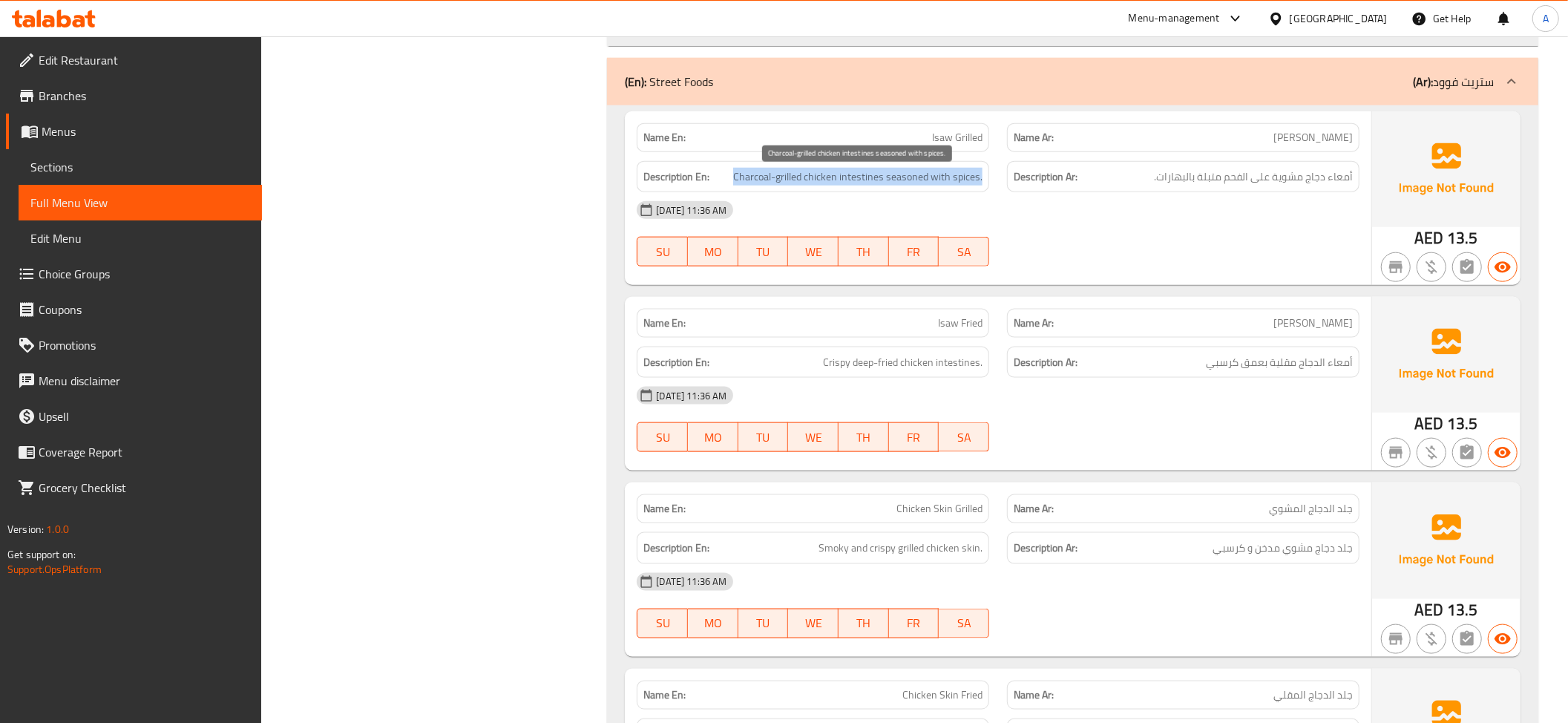
click at [915, 181] on span "Charcoal-grilled chicken intestines seasoned with spices." at bounding box center [857, 177] width 249 height 19
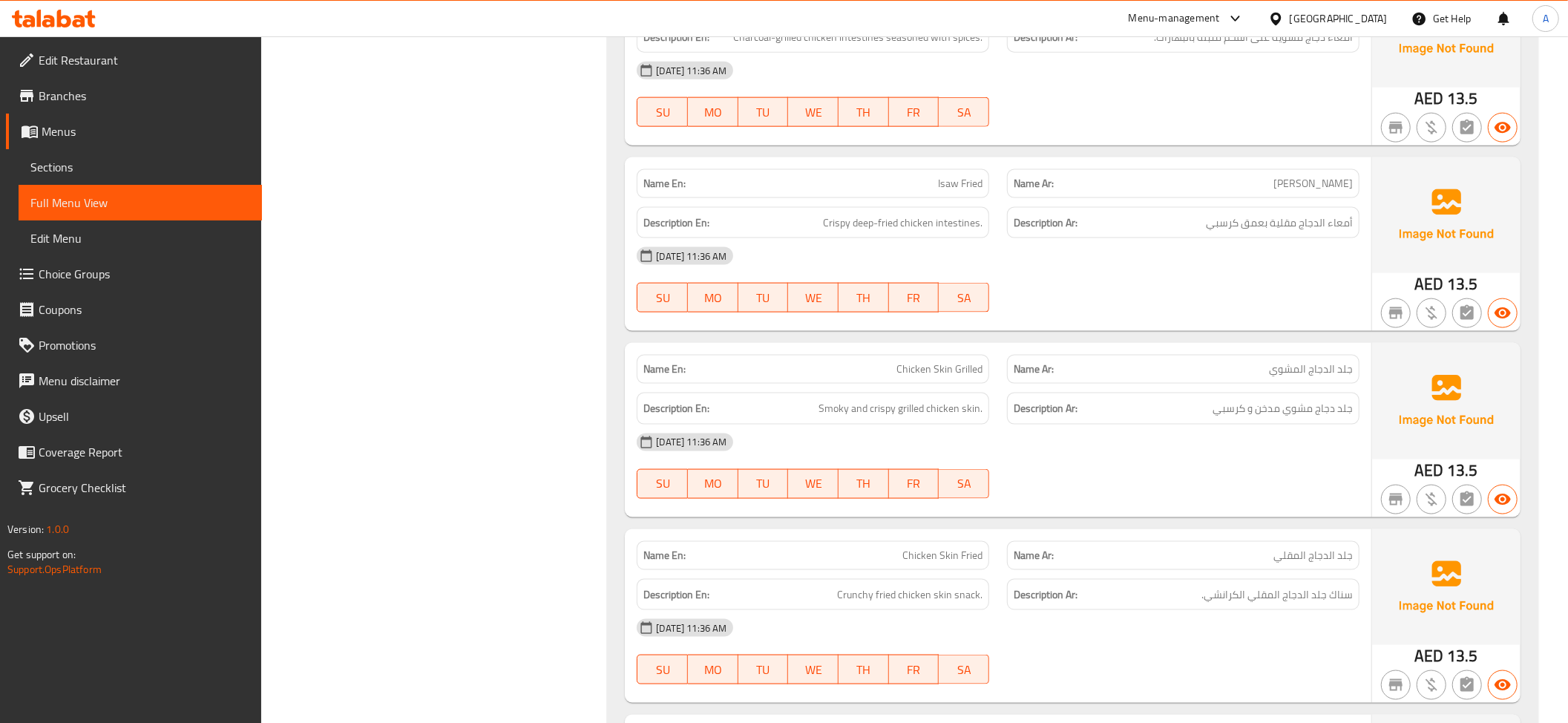
scroll to position [1687, 0]
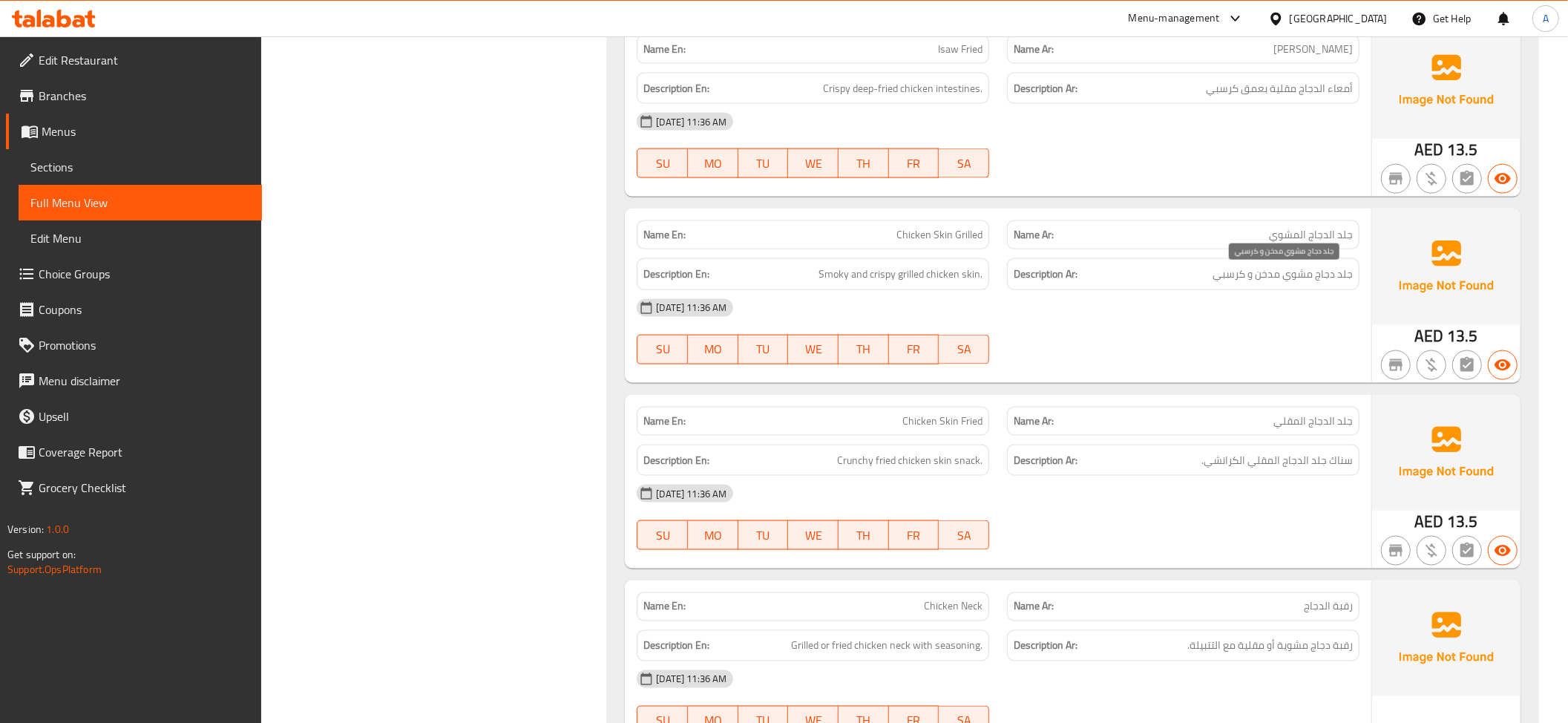
click at [1256, 277] on span "جلد دجاج مشوي مدخن و كرسبي" at bounding box center [1282, 274] width 140 height 19
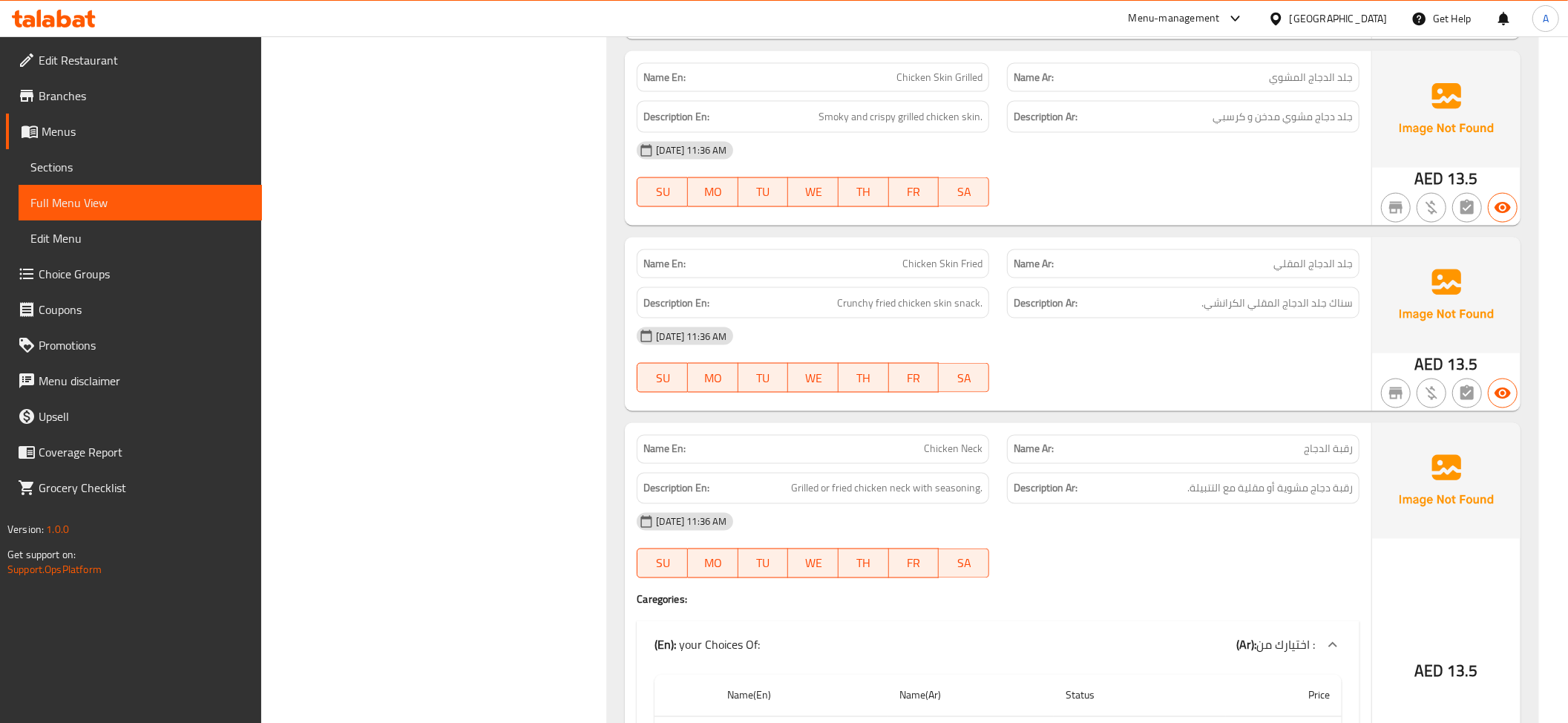
scroll to position [2055, 0]
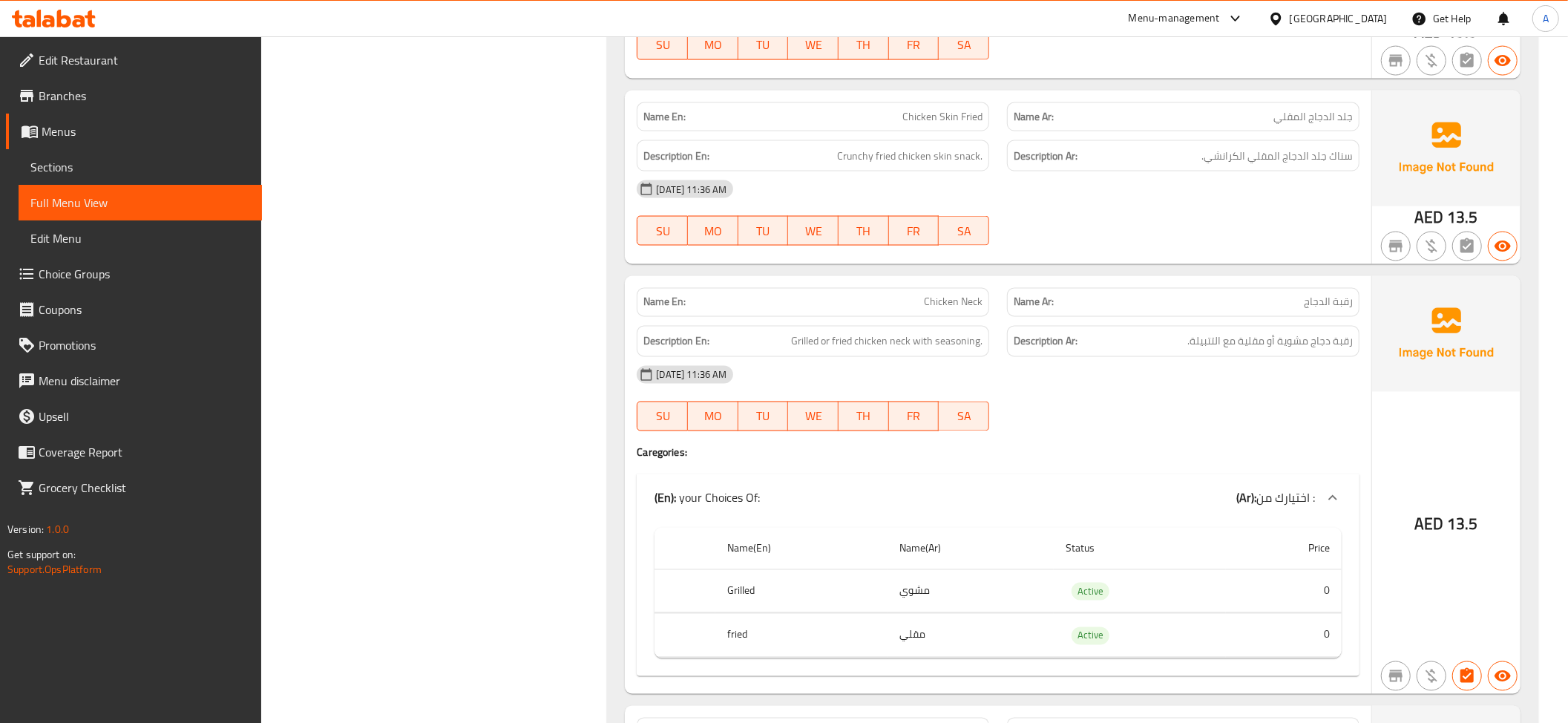
click at [1271, 347] on span "رقبة دجاج مشوية أو مقلية مع التتبيلة." at bounding box center [1269, 342] width 165 height 19
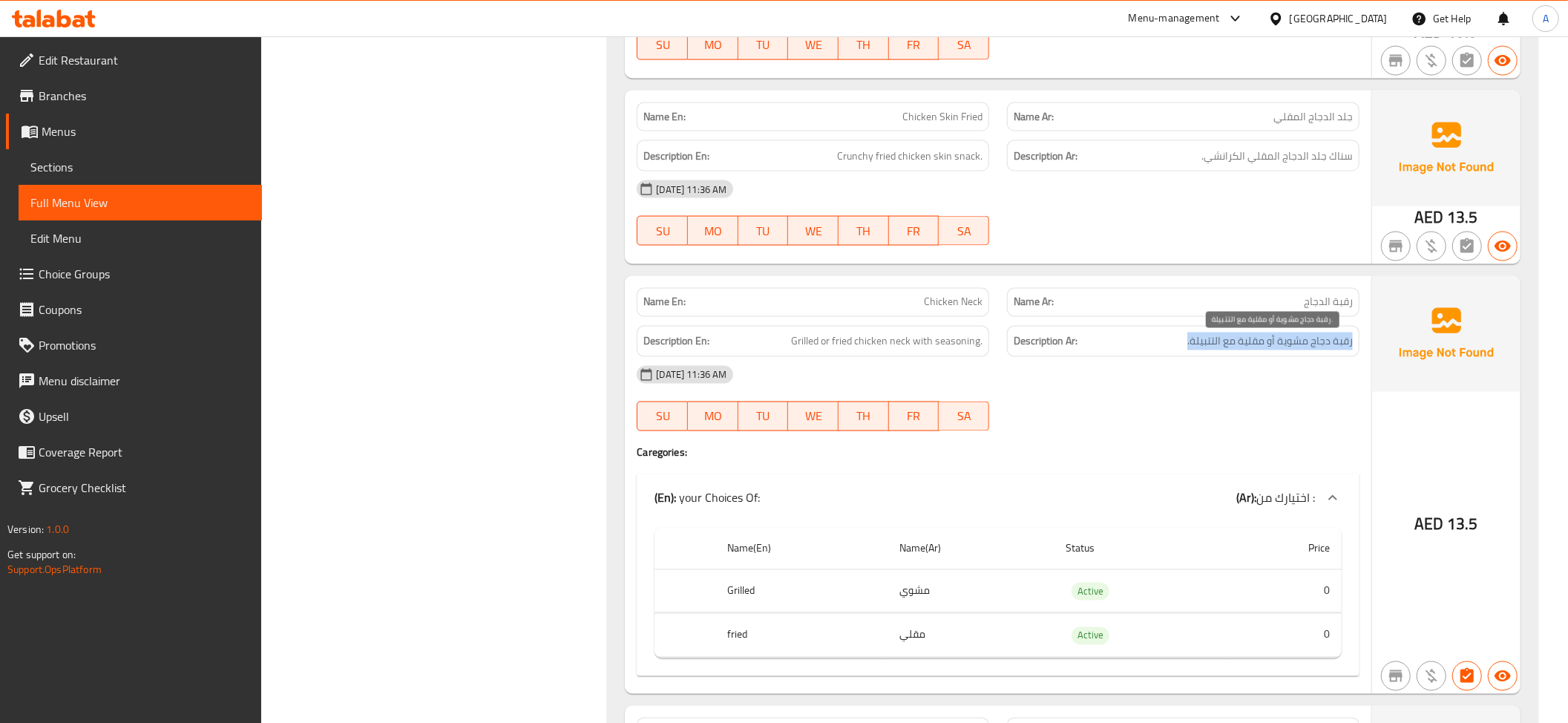
click at [1271, 347] on span "رقبة دجاج مشوية أو مقلية مع التتبيلة." at bounding box center [1269, 342] width 165 height 19
click at [1022, 614] on td "مشوي" at bounding box center [970, 591] width 166 height 43
click at [951, 638] on td "مقلي" at bounding box center [970, 636] width 166 height 43
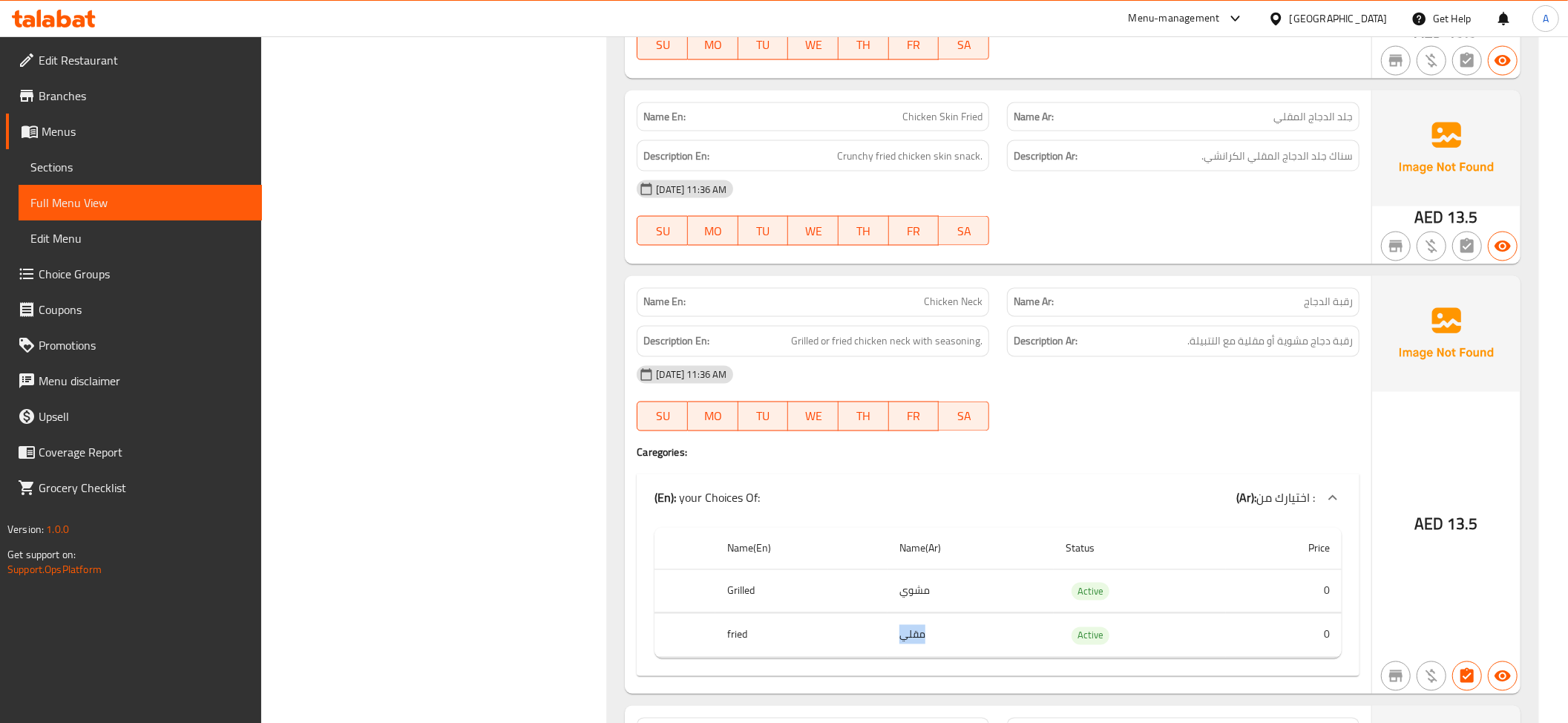
click at [951, 638] on td "مقلي" at bounding box center [970, 636] width 166 height 43
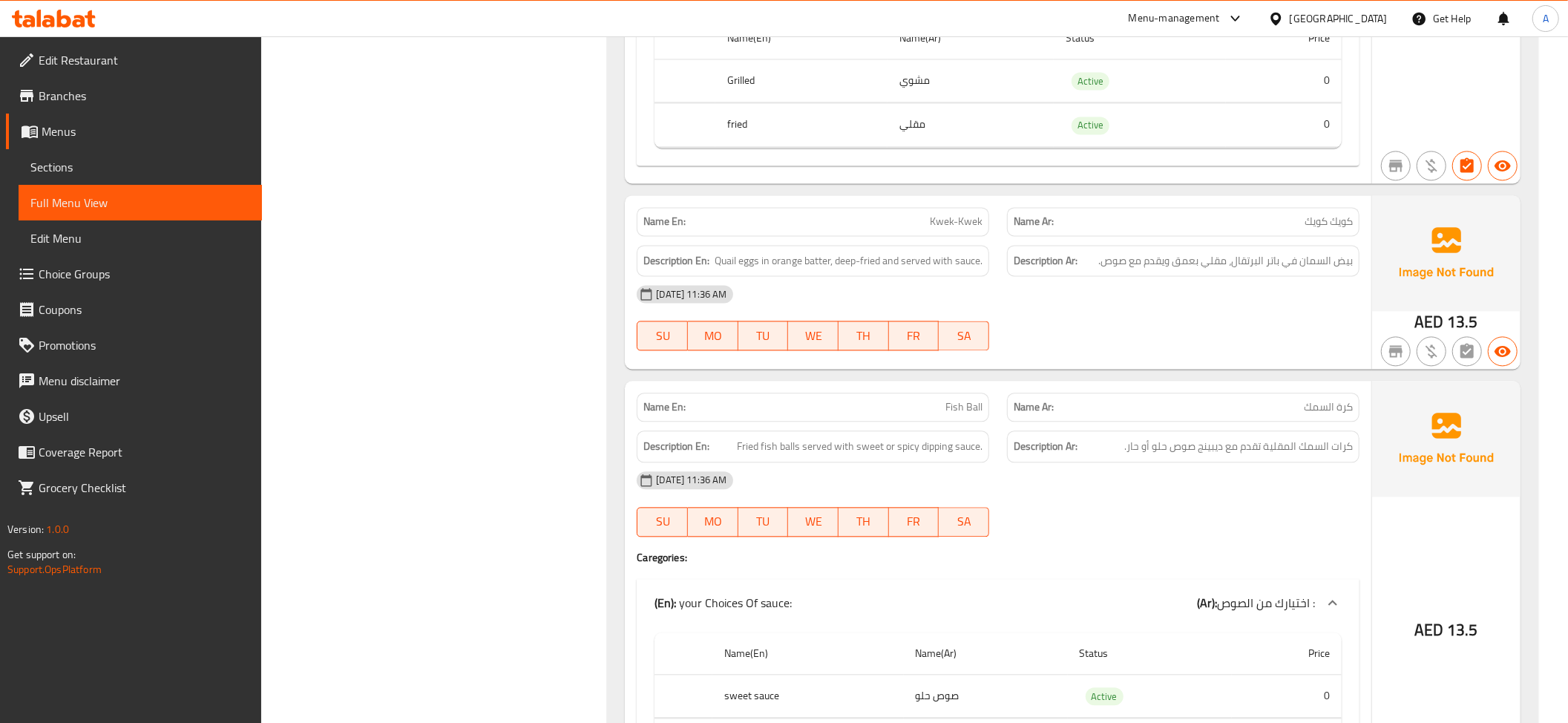
scroll to position [2571, 0]
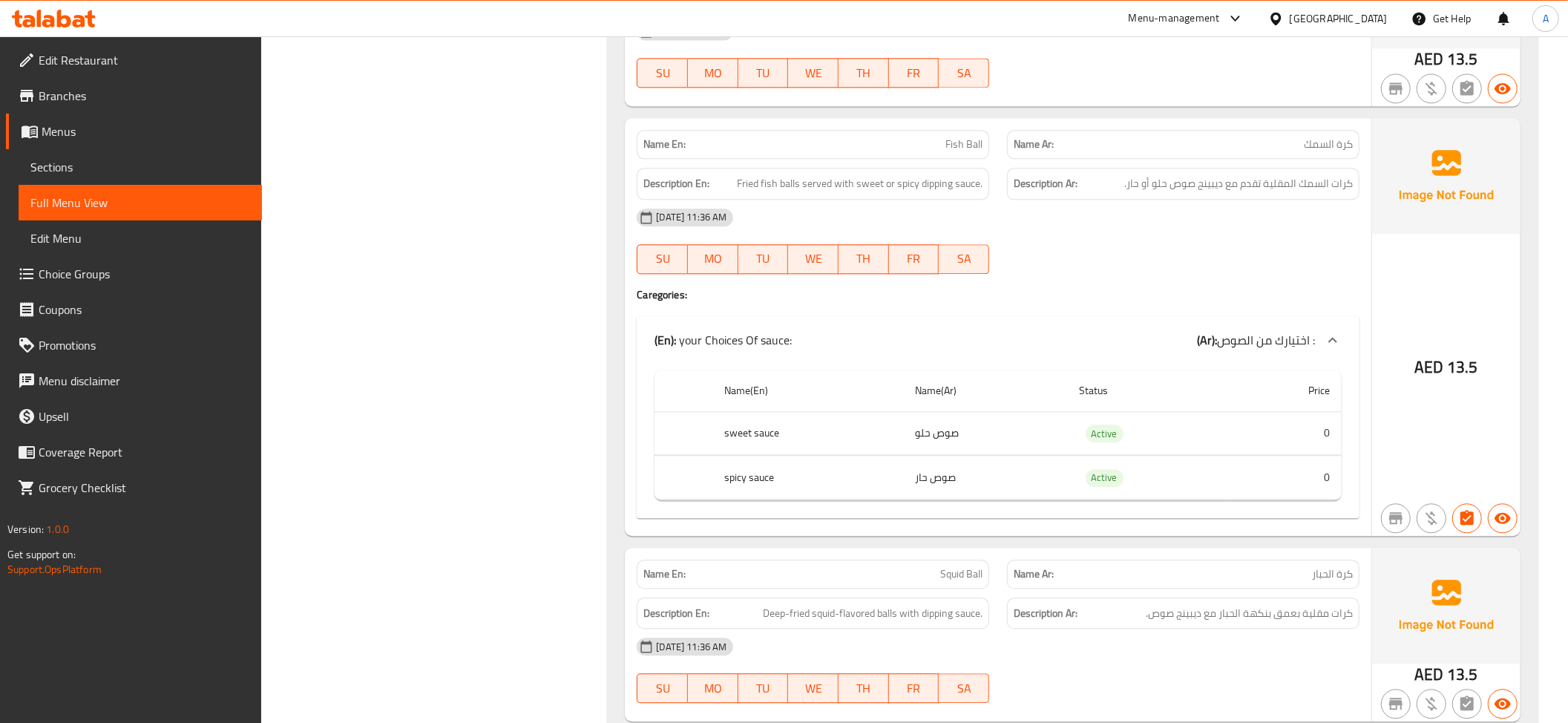
scroll to position [2835, 0]
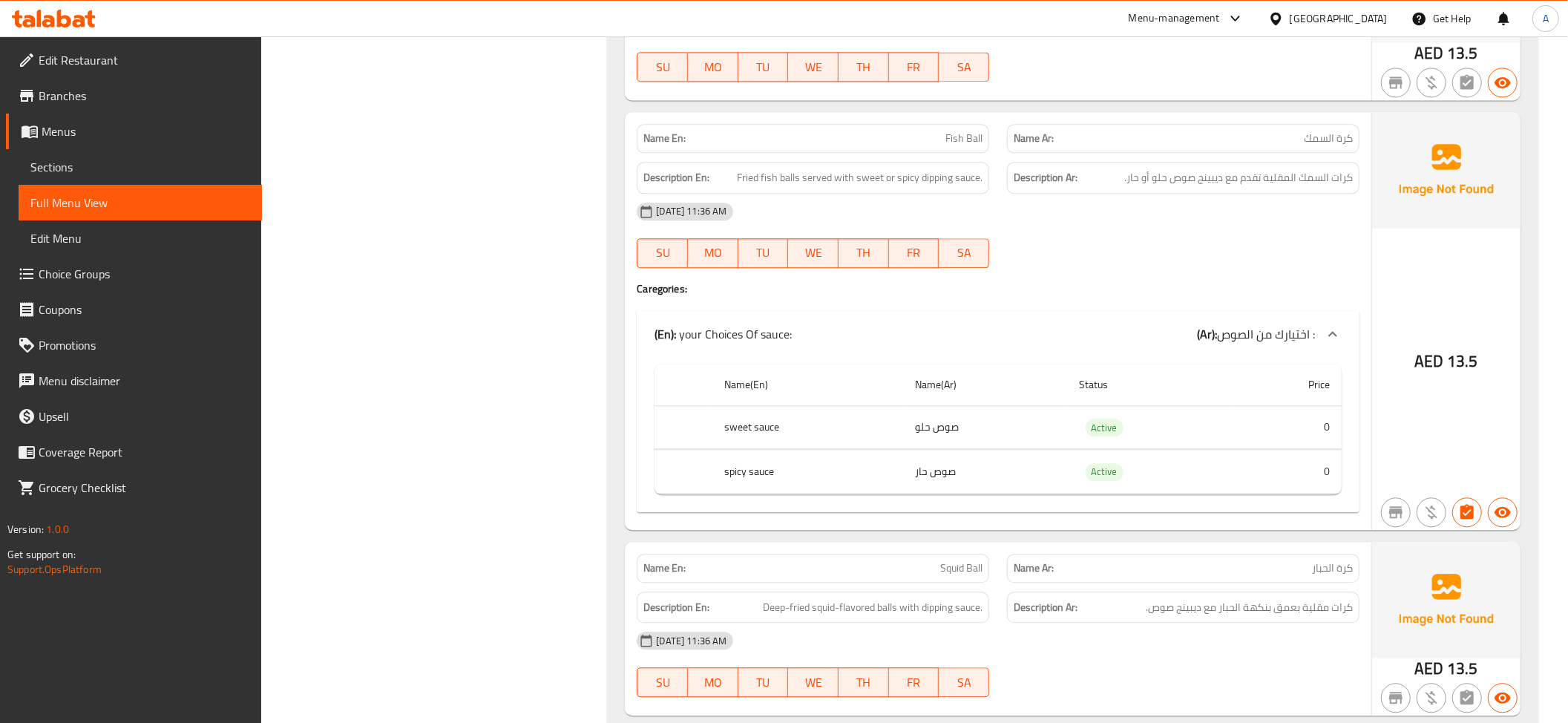
click at [1292, 187] on span "كرات السمك المقلية تقدم مع ديبينج صوص حلو أو حار." at bounding box center [1238, 178] width 228 height 19
click at [1241, 187] on span "كرات السمك المقلية تقدم مع ديبينج صوص حلو أو حار." at bounding box center [1238, 178] width 228 height 19
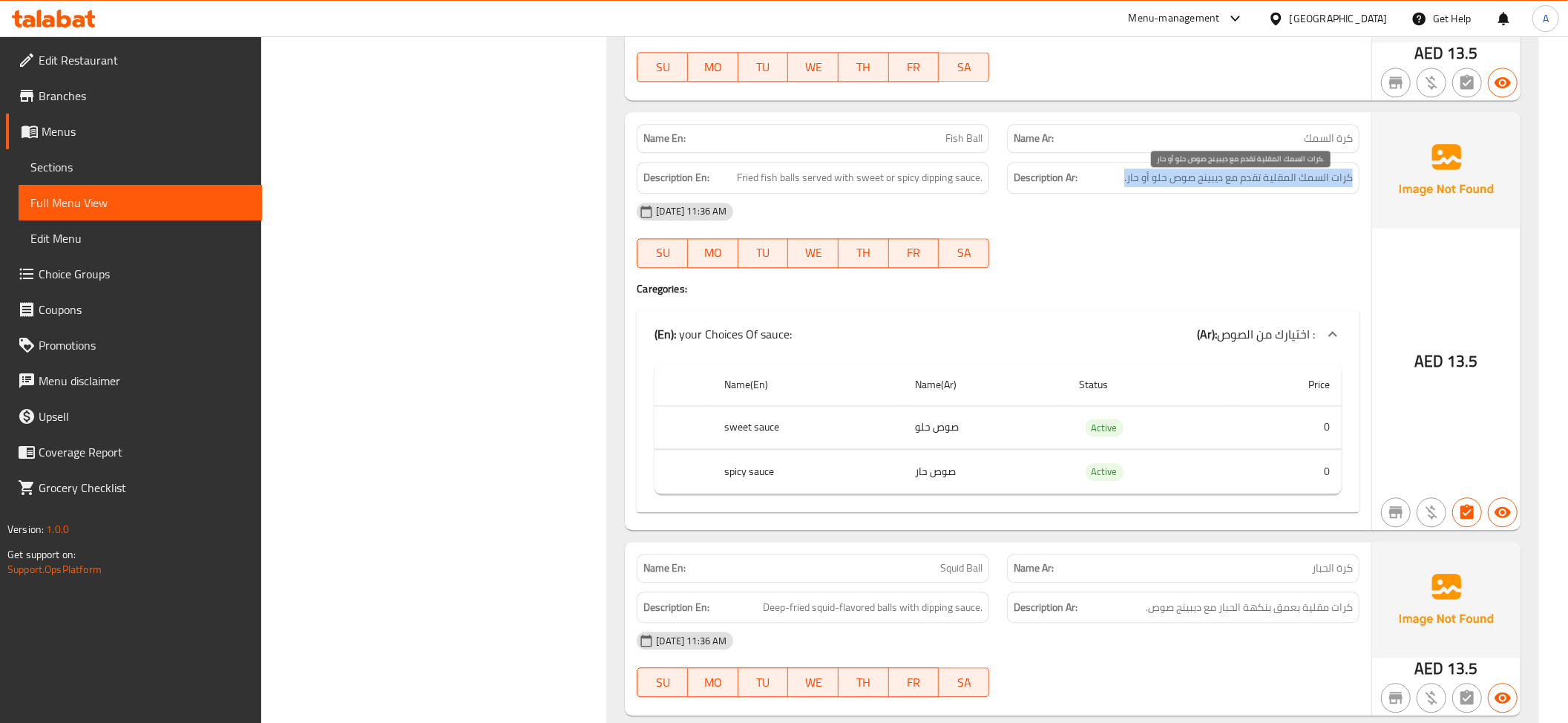
click at [1241, 187] on span "كرات السمك المقلية تقدم مع ديبينج صوص حلو أو حار." at bounding box center [1238, 178] width 228 height 19
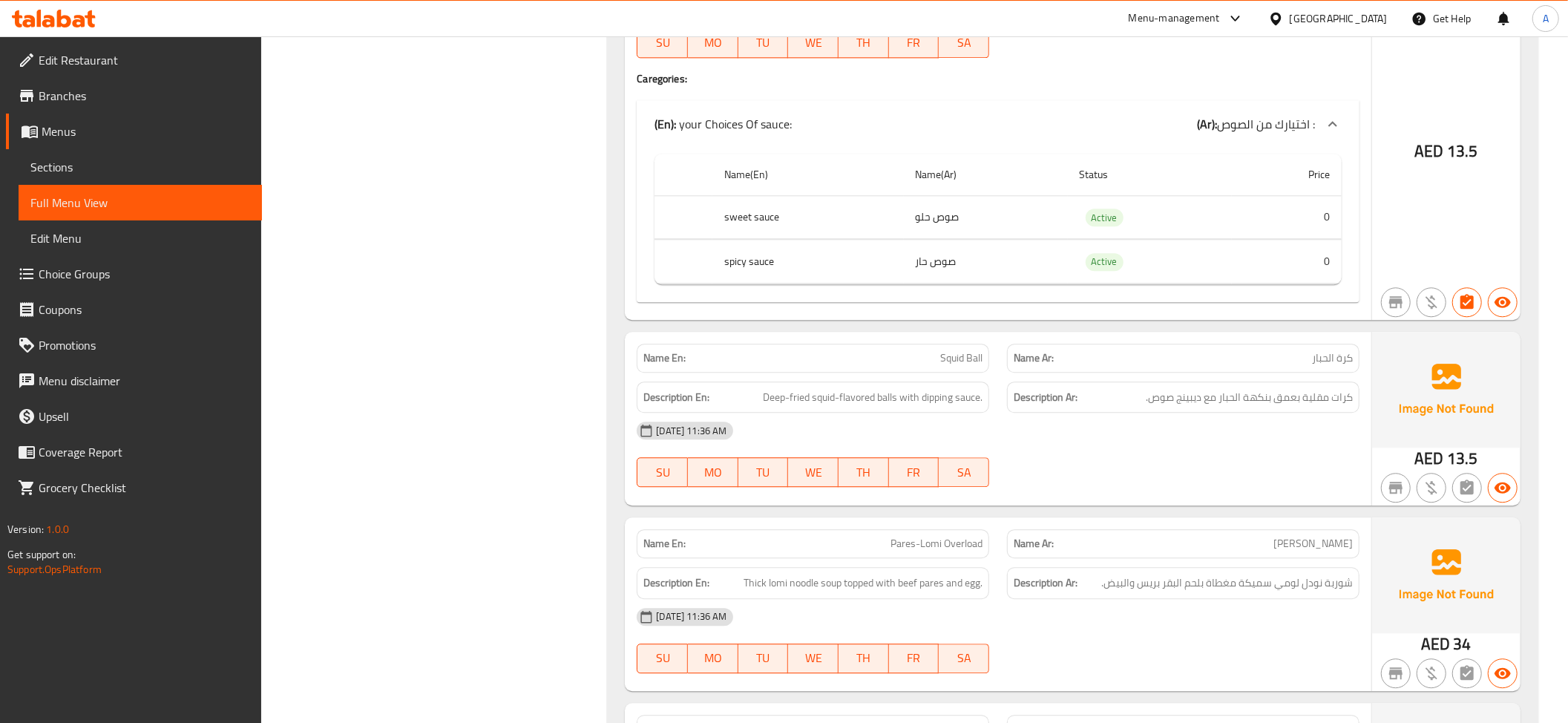
scroll to position [3220, 0]
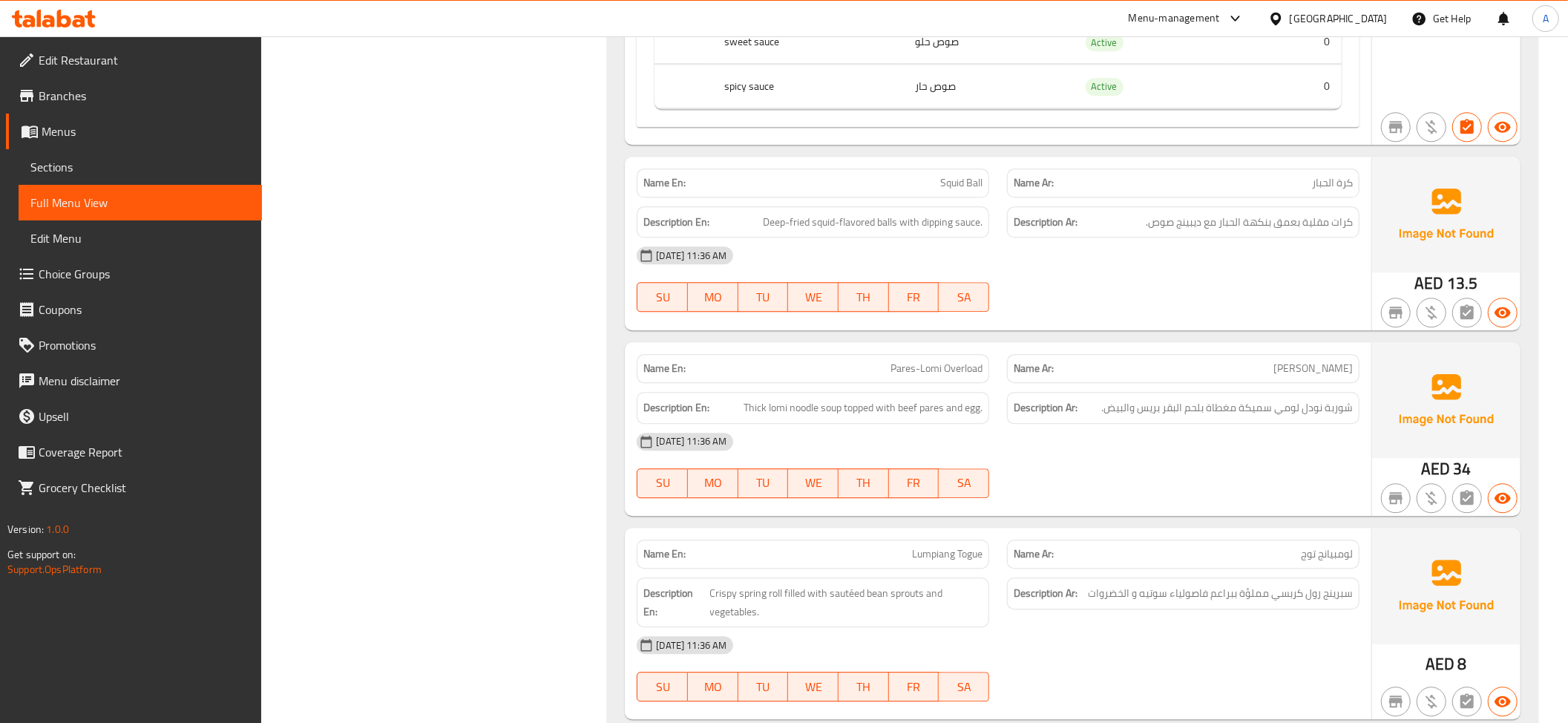
click at [903, 191] on p "Name En: Squid Ball" at bounding box center [813, 183] width 339 height 16
click at [1273, 238] on div "Description Ar: كرات مقلية بعمق بنكهة الحبار مع ديبينج صوص." at bounding box center [1183, 222] width 352 height 32
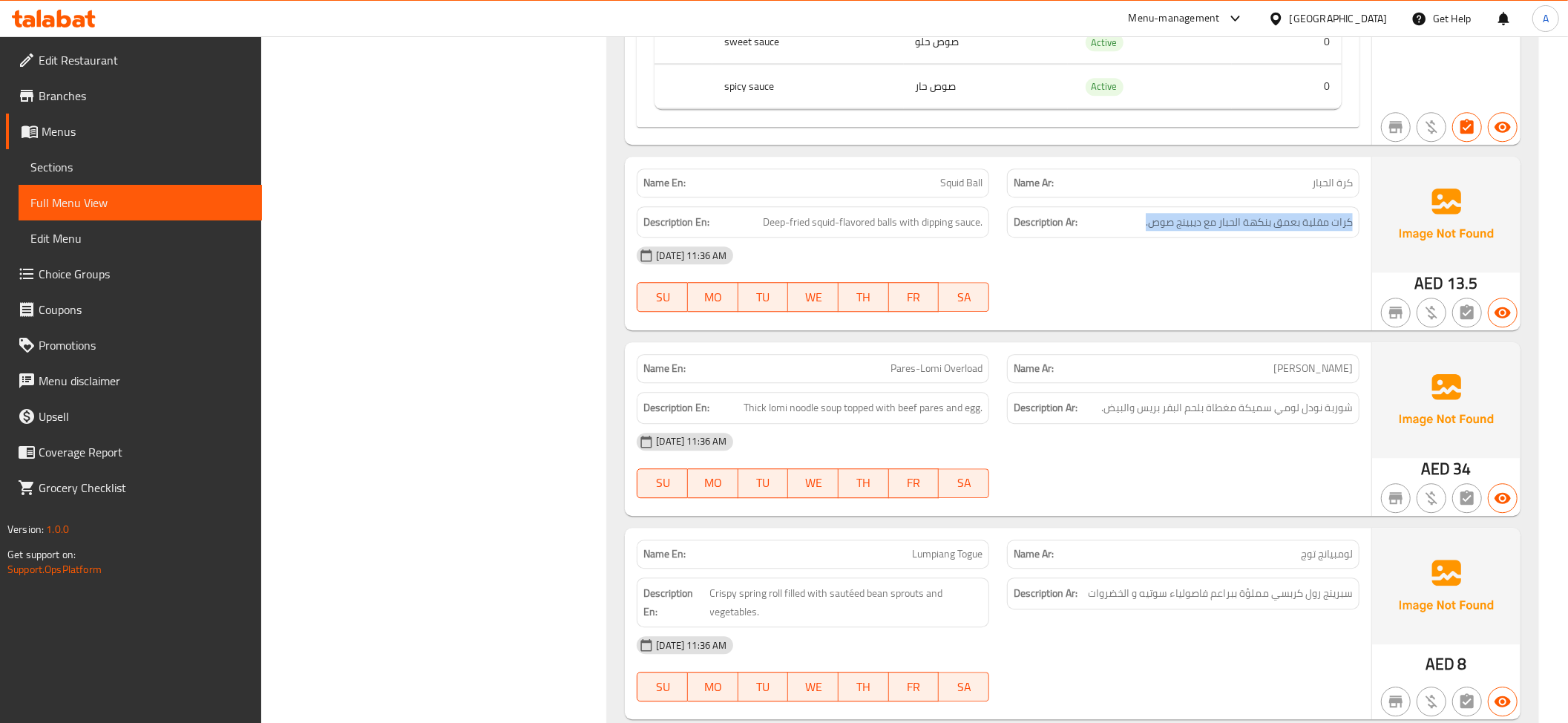
click at [1273, 238] on div "Description Ar: كرات مقلية بعمق بنكهة الحبار مع ديبينج صوص." at bounding box center [1183, 222] width 352 height 32
click at [1309, 227] on span "كرات مقلية بعمق بنكهة الحبار مع ديبينج صوص." at bounding box center [1249, 222] width 207 height 19
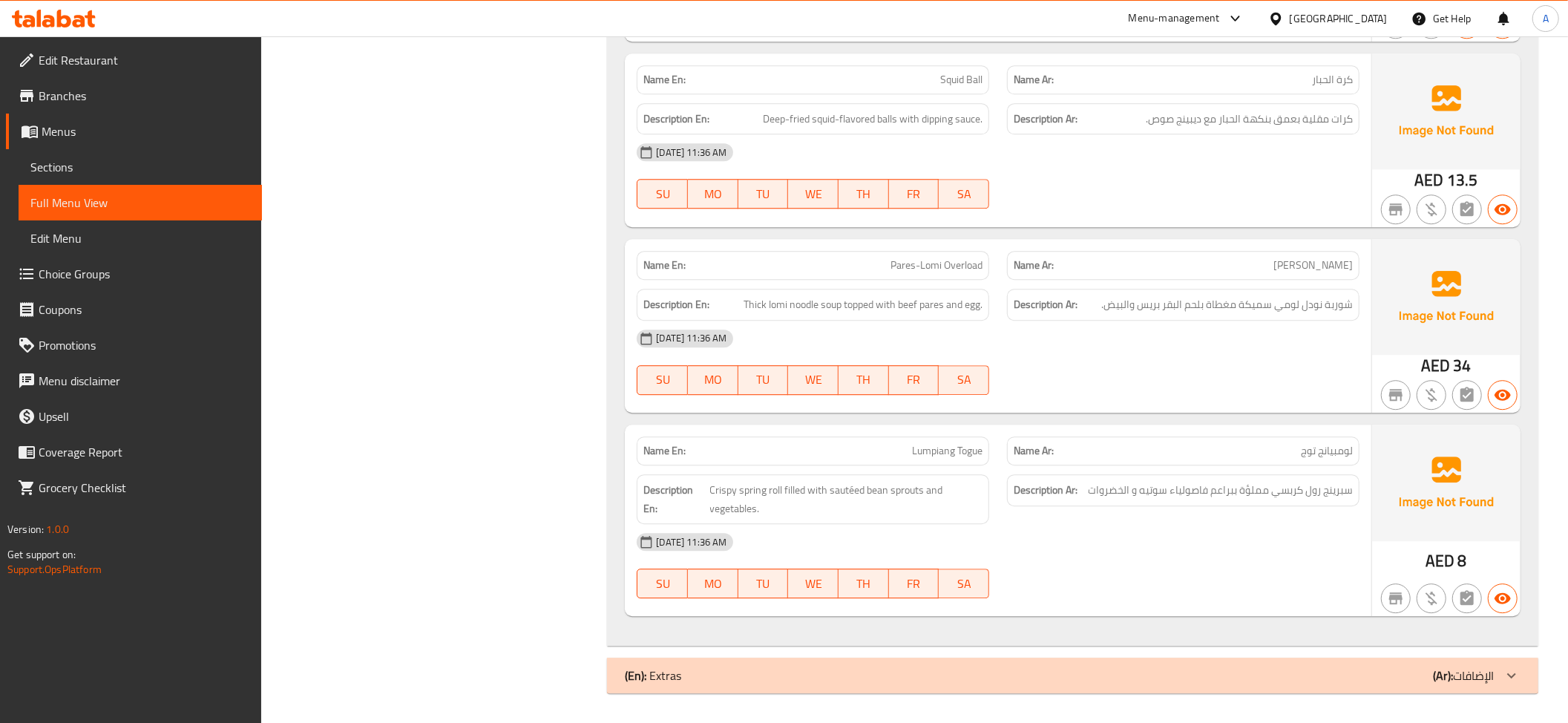
click at [934, 261] on span "Pares-Lomi Overload" at bounding box center [936, 266] width 92 height 16
click at [1301, 307] on span "شوربة نودل لومي سميكة مغطاة بلحم البقر بريس والبيض." at bounding box center [1227, 304] width 252 height 19
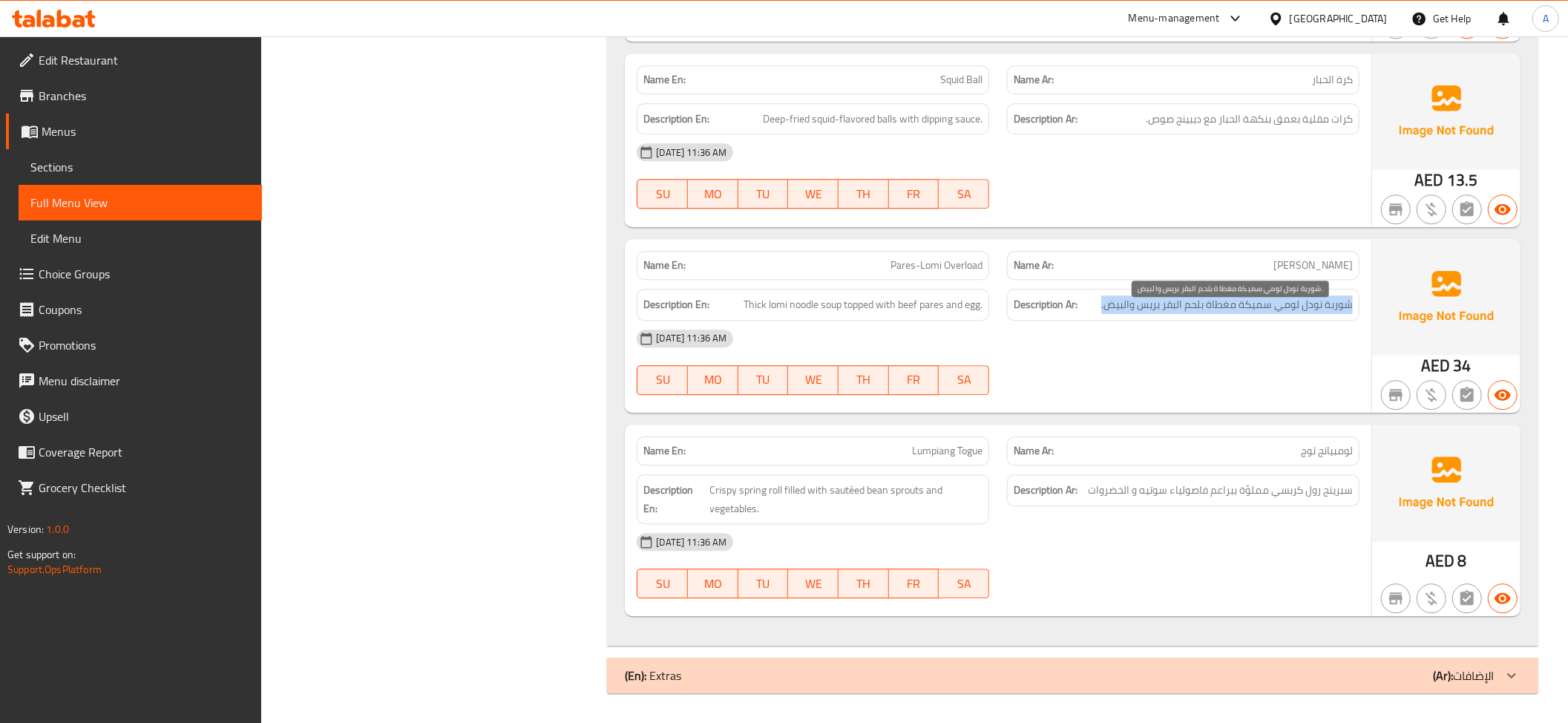
click at [1301, 307] on span "شوربة نودل لومي سميكة مغطاة بلحم البقر بريس والبيض." at bounding box center [1227, 304] width 252 height 19
click at [1268, 463] on div "Name Ar: لومبيانج توج" at bounding box center [1183, 450] width 352 height 29
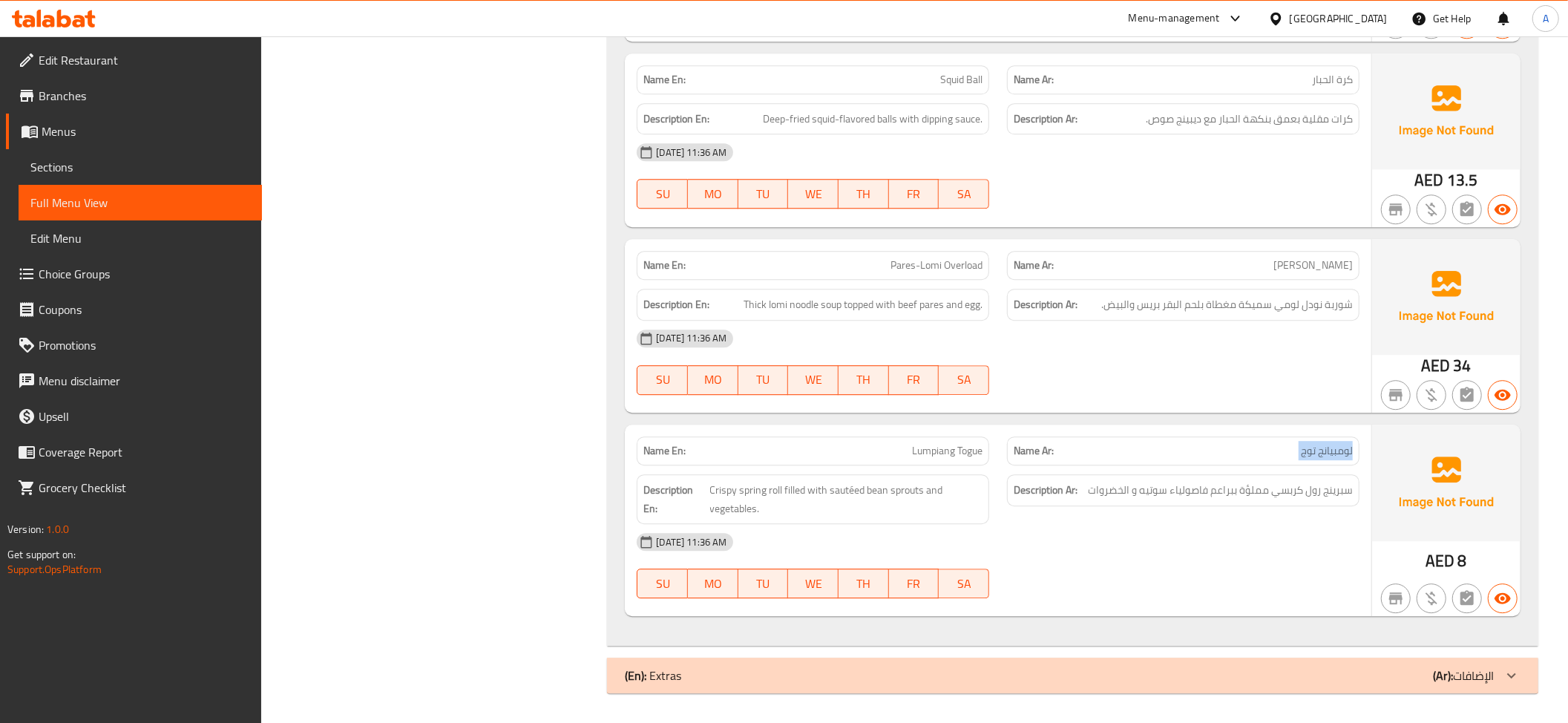
click at [1268, 463] on div "Name Ar: لومبيانج توج" at bounding box center [1183, 450] width 352 height 29
click at [1016, 459] on div "Name Ar: لومبيانج توج" at bounding box center [1183, 450] width 352 height 29
click at [986, 452] on div "Name En: Lumpiang Togue" at bounding box center [813, 450] width 352 height 29
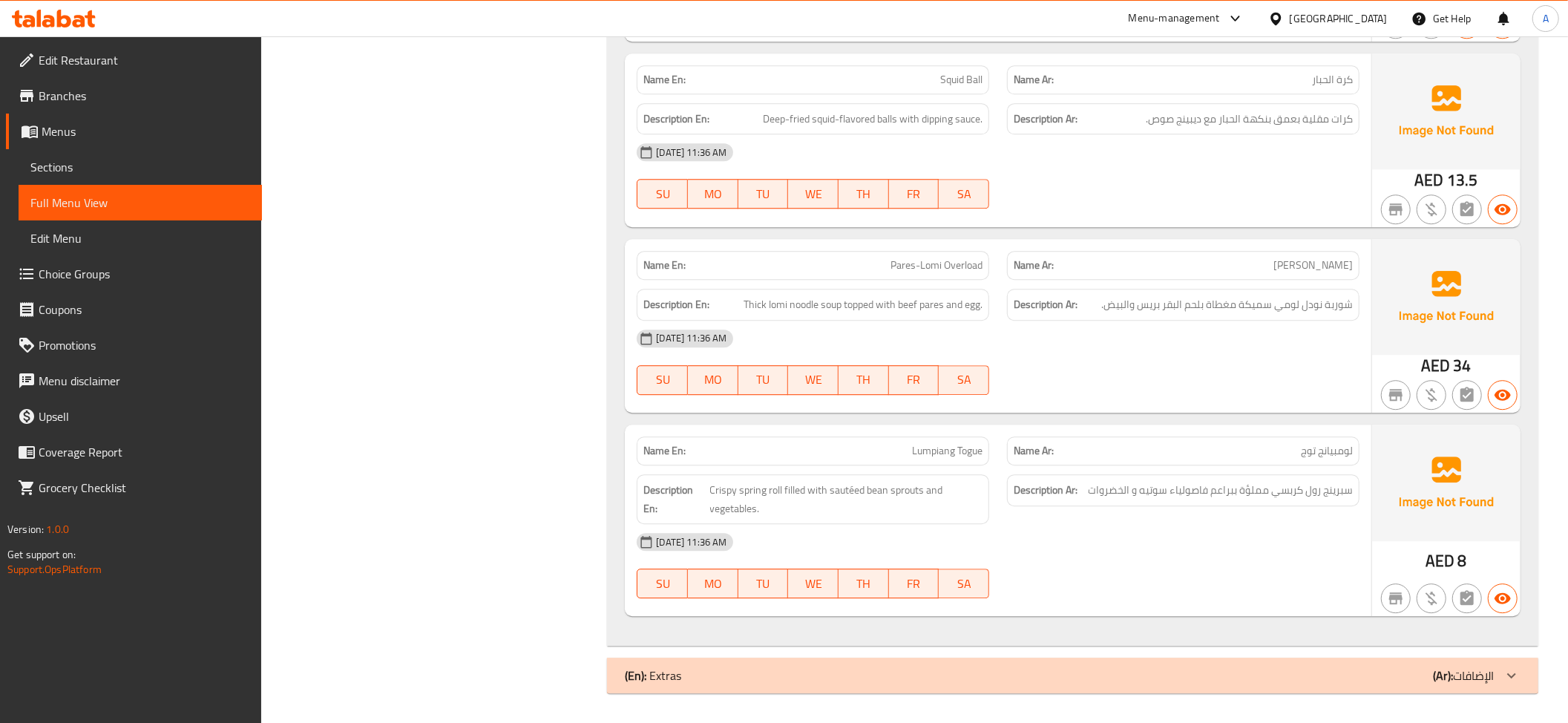
click at [1271, 447] on p "Name Ar: لومبيانج توج" at bounding box center [1183, 451] width 339 height 16
click at [1238, 481] on span "سبرينج رول كربسي مملؤة ببراعم فاصولياء سوتيه و الخضروات" at bounding box center [1219, 490] width 265 height 19
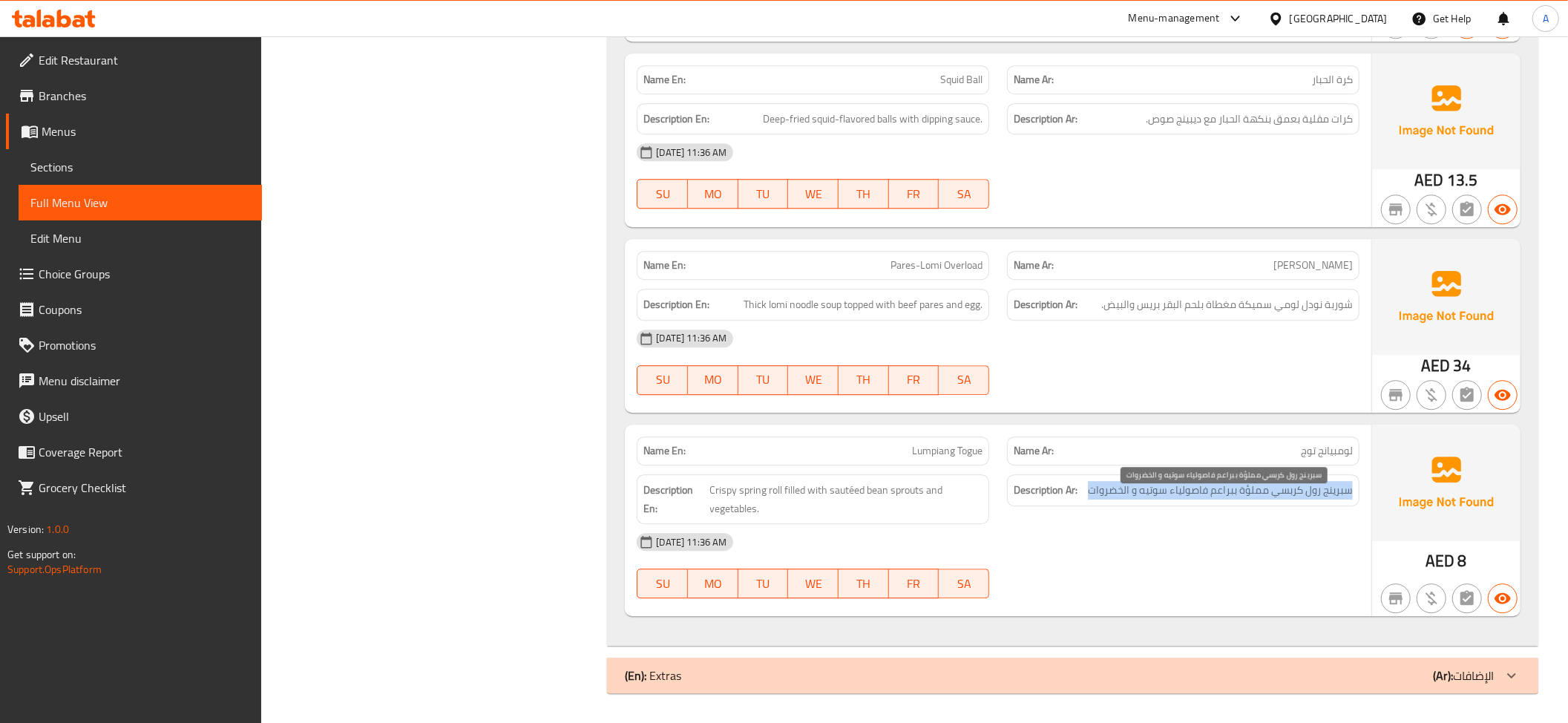
click at [1238, 481] on span "سبرينج رول كربسي مملؤة ببراعم فاصولياء سوتيه و الخضروات" at bounding box center [1219, 490] width 265 height 19
click at [1143, 490] on span "سبرينج رول كربسي مملؤة ببراعم فاصولياء سوتيه و الخضروات" at bounding box center [1219, 490] width 265 height 19
click at [929, 443] on span "Lumpiang Togue" at bounding box center [947, 451] width 71 height 16
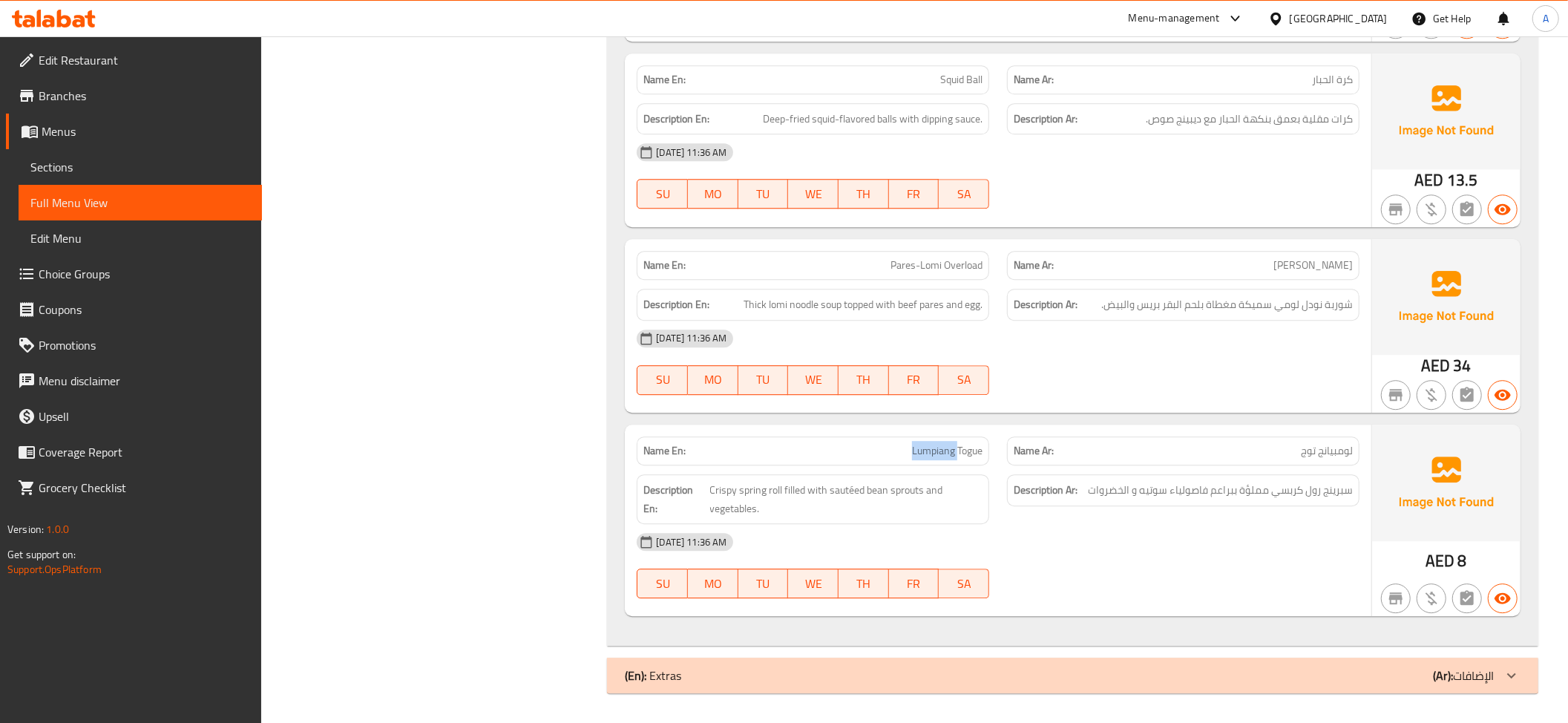
click at [929, 443] on span "Lumpiang Togue" at bounding box center [947, 451] width 71 height 16
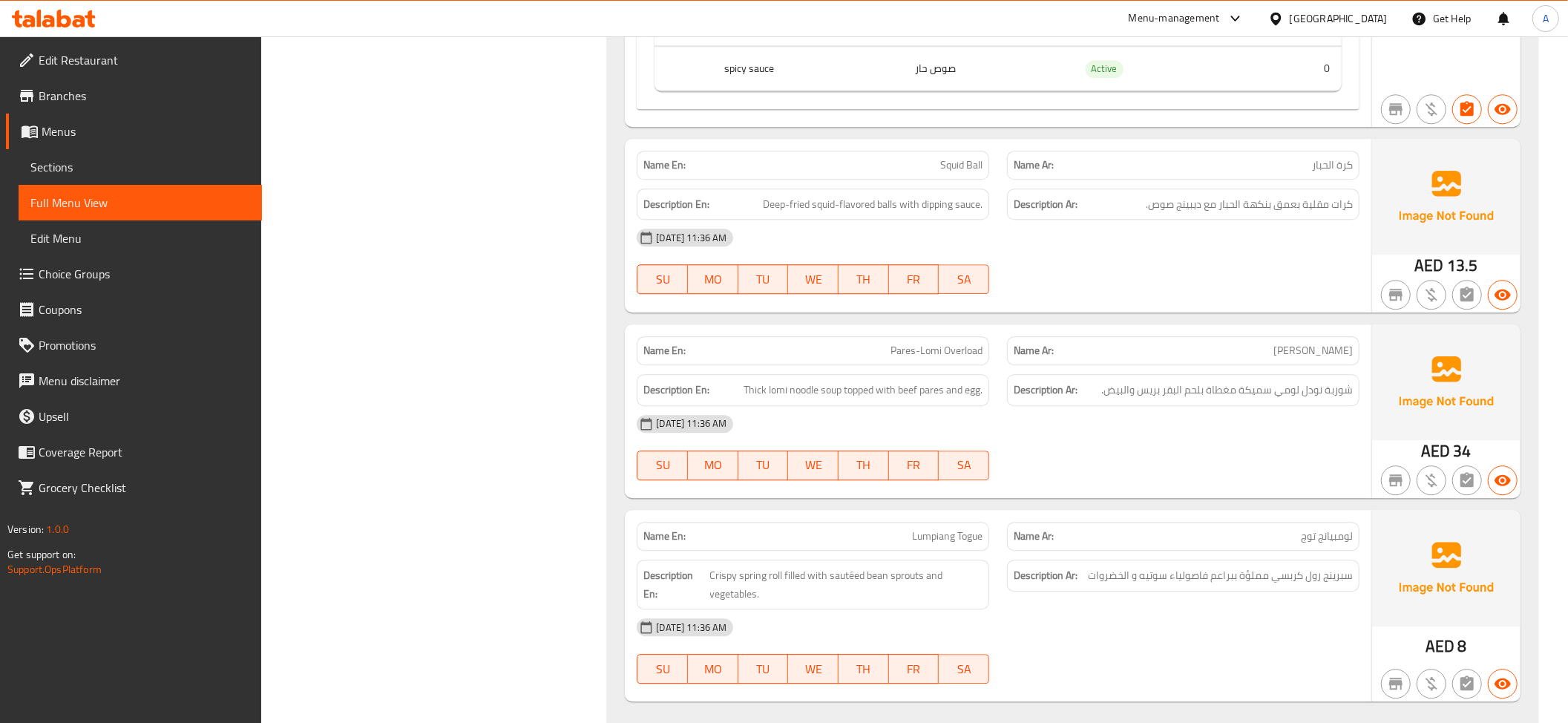
scroll to position [36, 0]
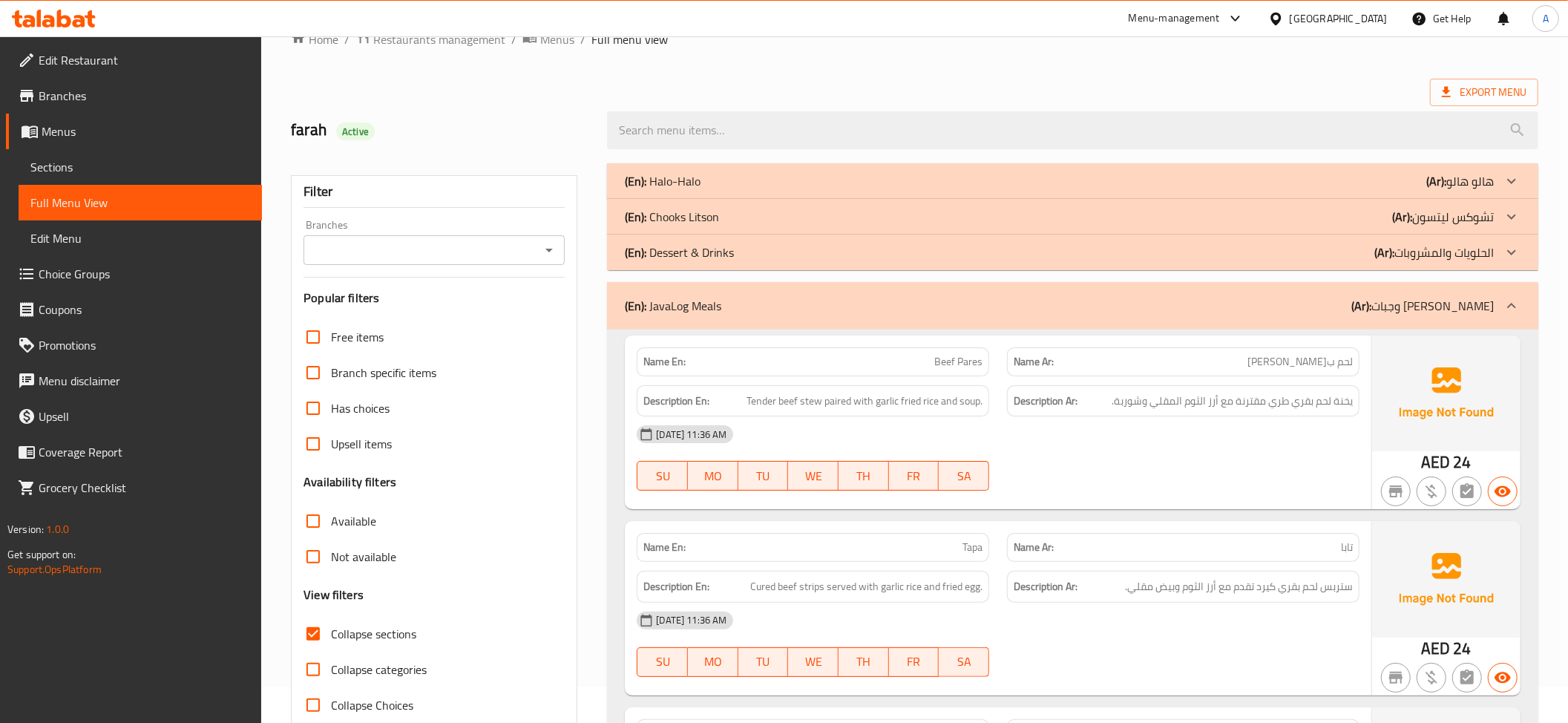
click at [1300, 354] on span "لحم بقري باريز" at bounding box center [1300, 362] width 106 height 16
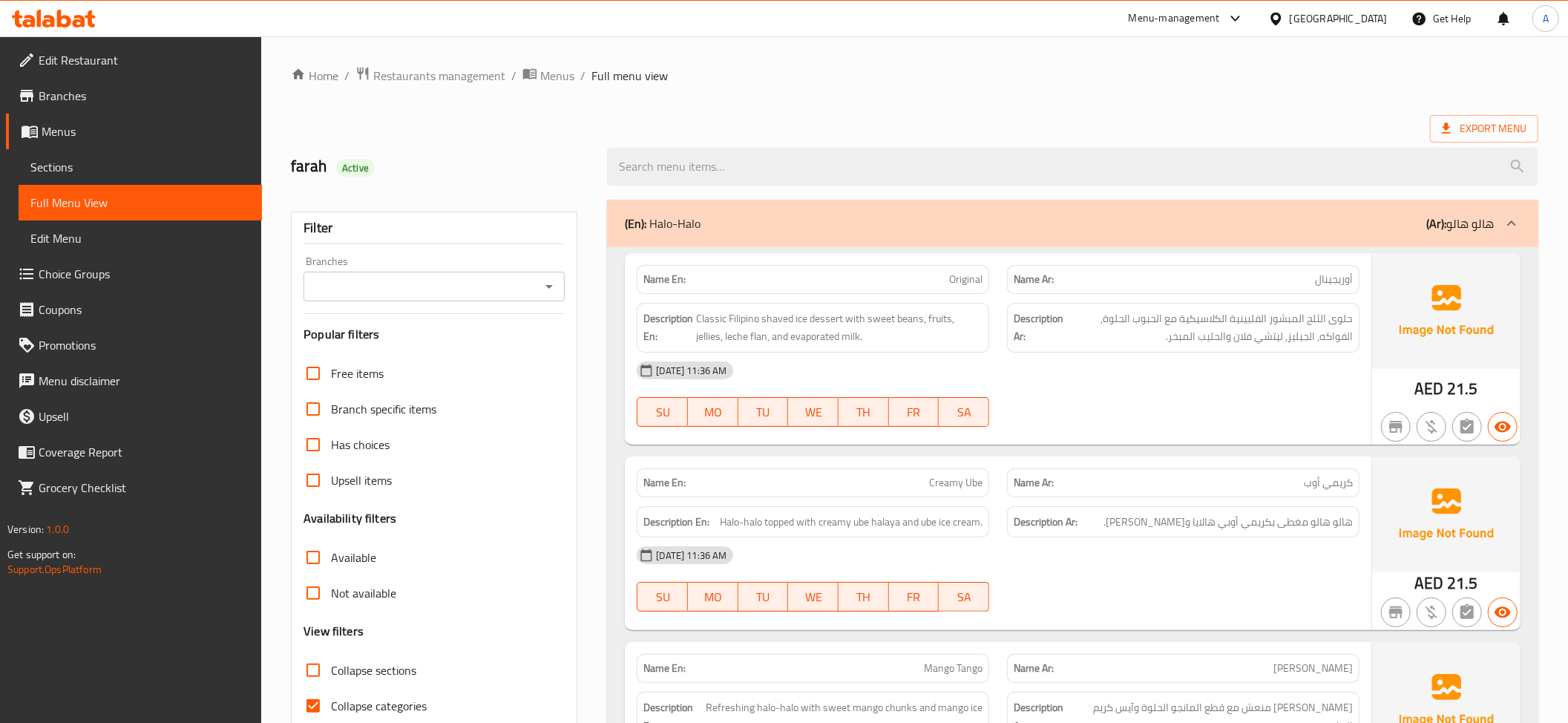
click at [120, 163] on span "Sections" at bounding box center [140, 167] width 220 height 18
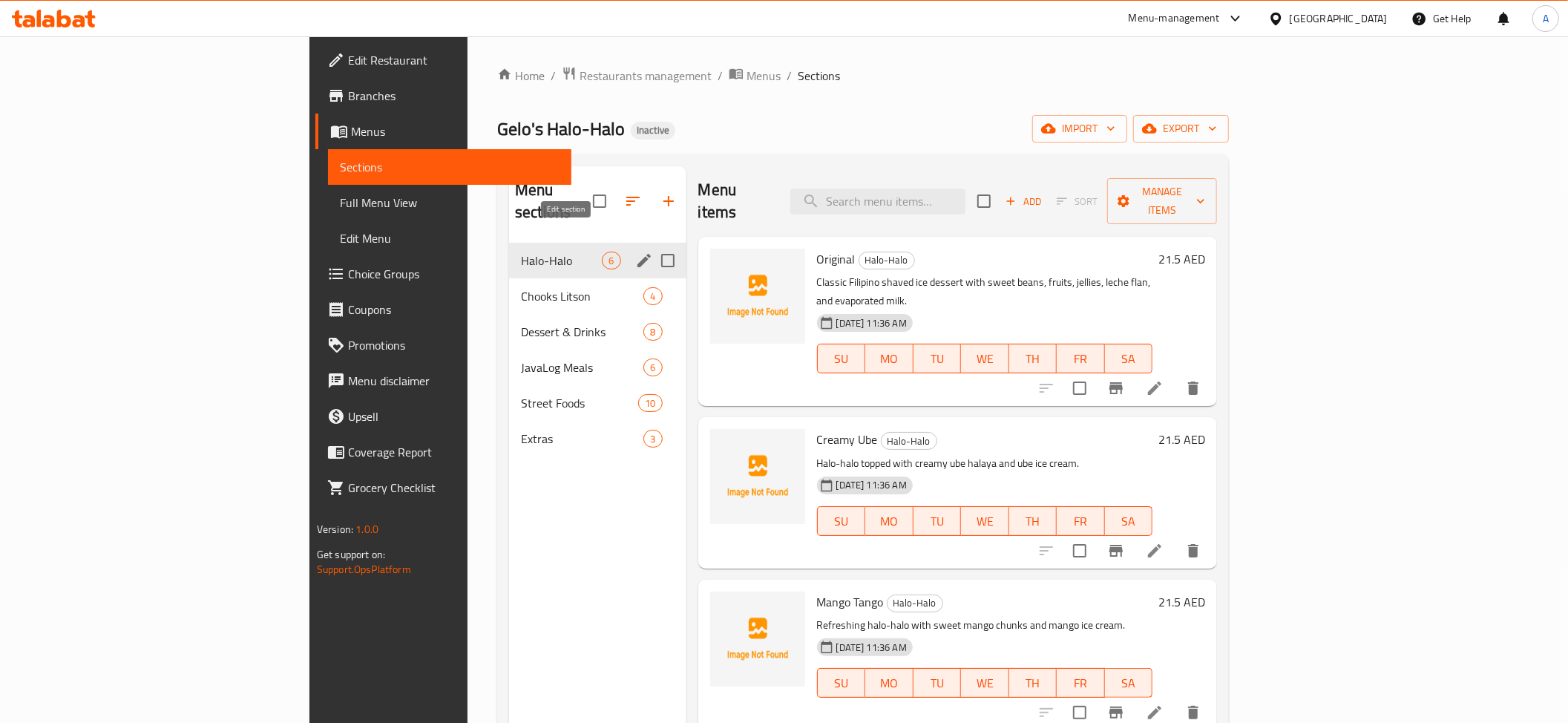
click at [637, 254] on icon "edit" at bounding box center [644, 260] width 13 height 13
click at [652, 245] on input "Menu sections" at bounding box center [668, 260] width 31 height 31
checkbox input "true"
click at [637, 254] on icon "edit" at bounding box center [644, 260] width 13 height 13
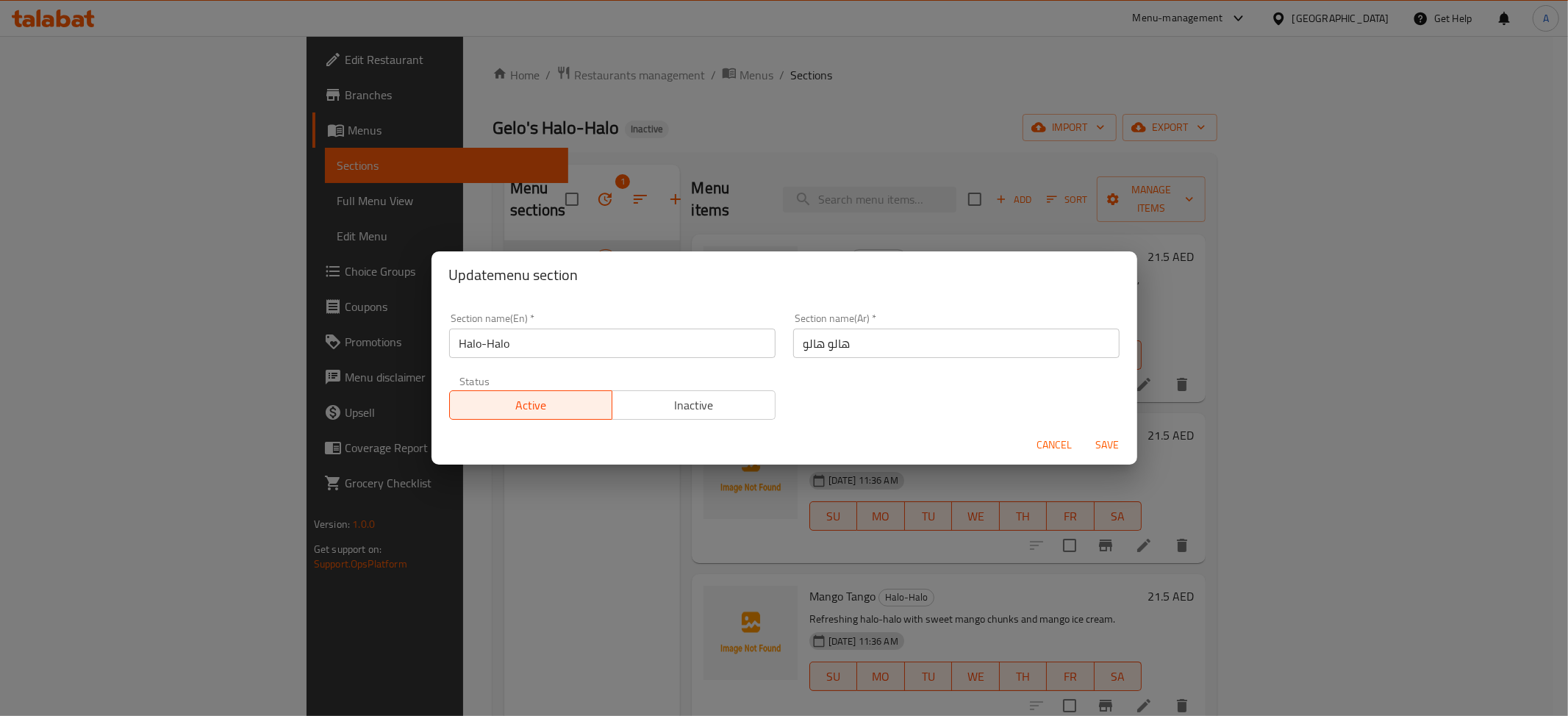
click at [579, 334] on input "Halo-Halo" at bounding box center [612, 343] width 326 height 29
click at [821, 335] on input "هالو هالو" at bounding box center [956, 343] width 326 height 29
paste input "-"
click at [818, 345] on input "هالو- هالو" at bounding box center [956, 343] width 326 height 29
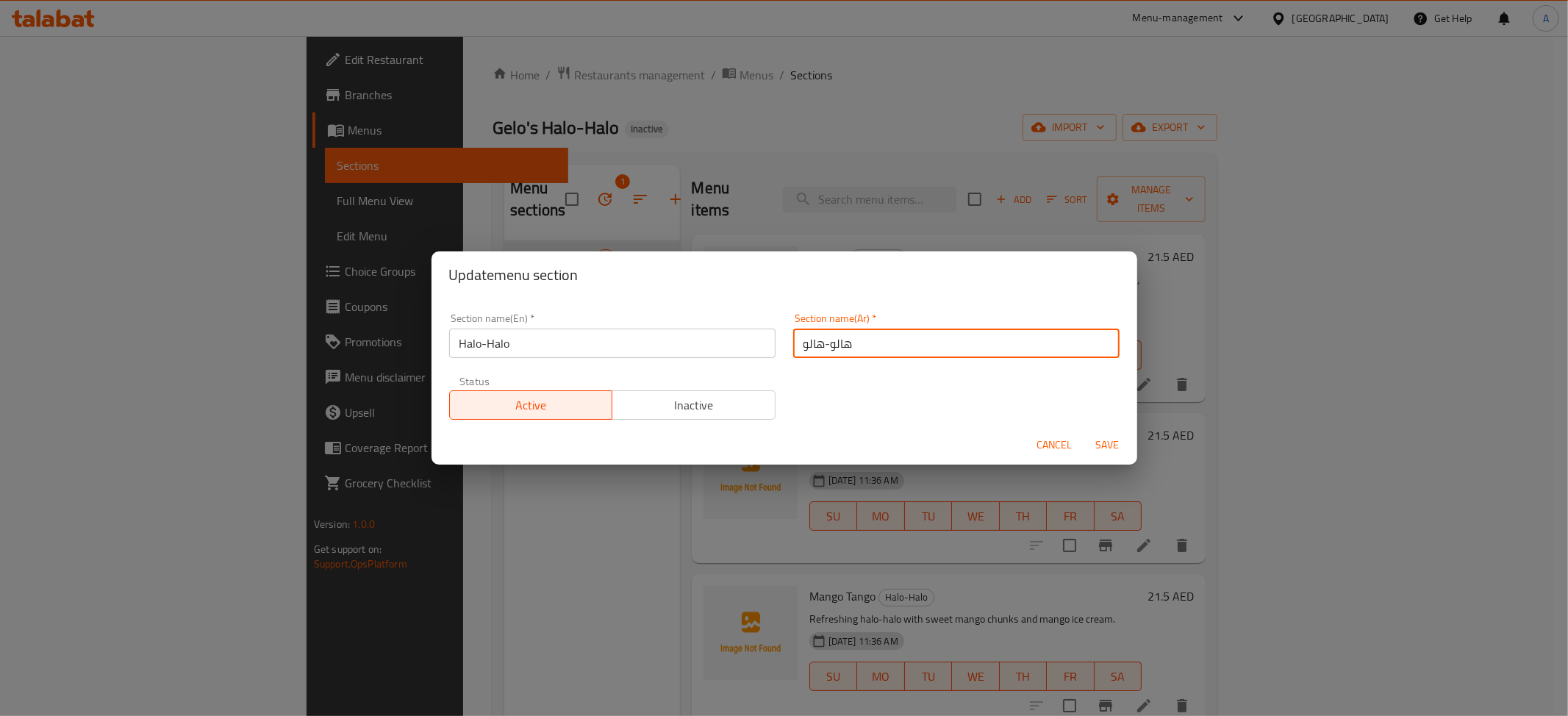
type input "هالو-هالو"
click at [1109, 444] on span "Save" at bounding box center [1108, 445] width 35 height 18
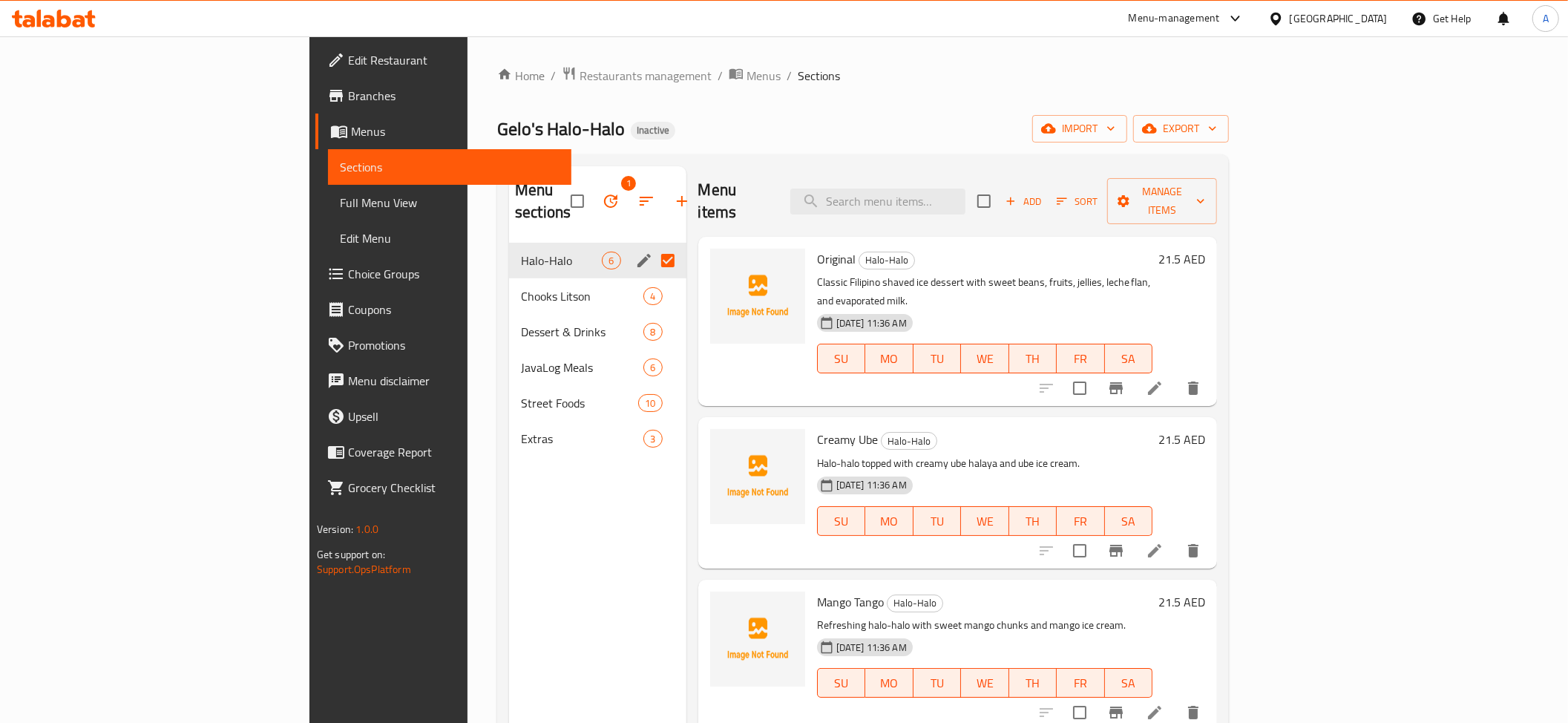
click at [951, 273] on p "Classic Filipino shaved ice dessert with sweet beans, fruits, jellies, leche fl…" at bounding box center [984, 292] width 335 height 37
copy p "beans"
click at [949, 237] on div "Original Halo-Halo Classic Filipino shaved ice dessert with sweet beans, fruits…" at bounding box center [958, 322] width 519 height 169
click at [951, 189] on input "search" at bounding box center [878, 201] width 175 height 26
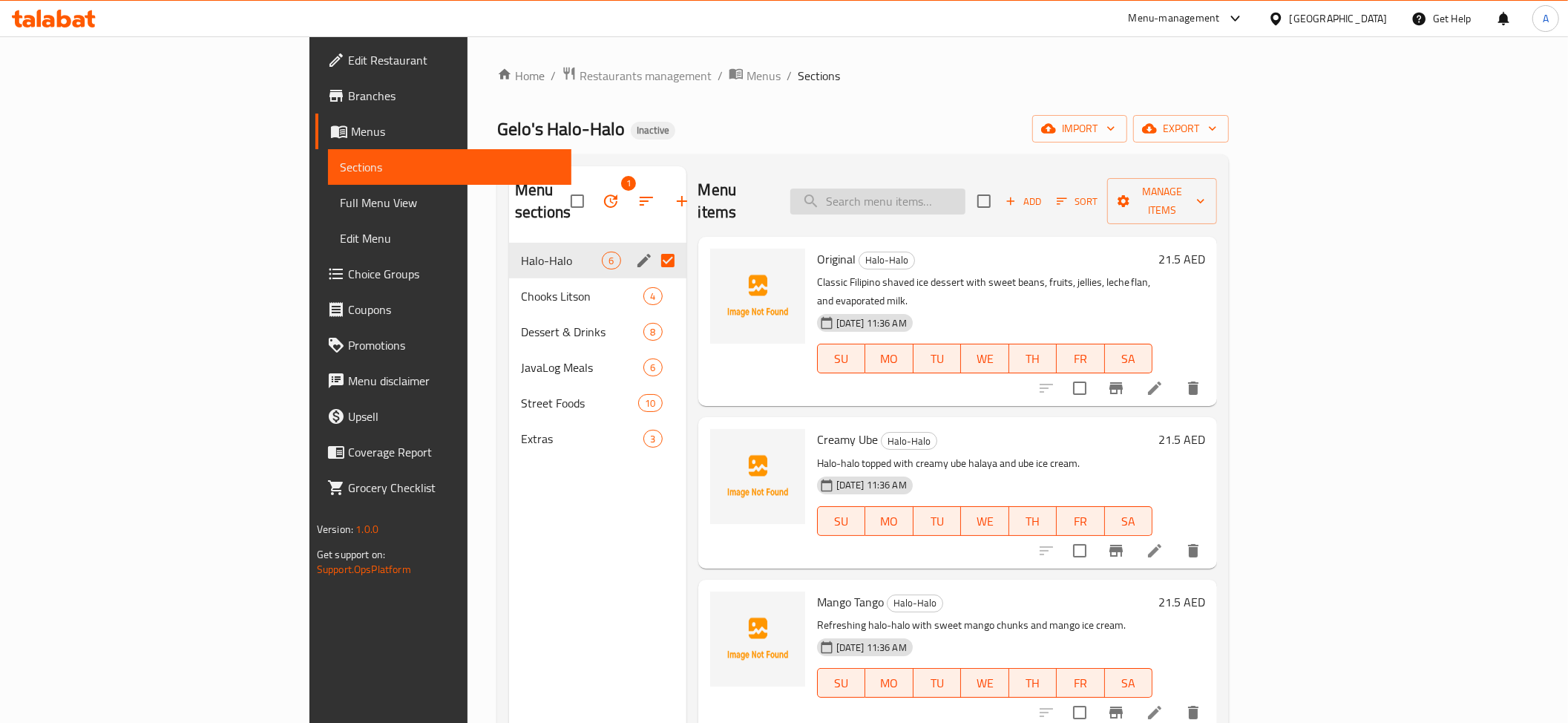
paste input "Original"
type input "Original"
click at [1161, 381] on icon at bounding box center [1154, 388] width 13 height 13
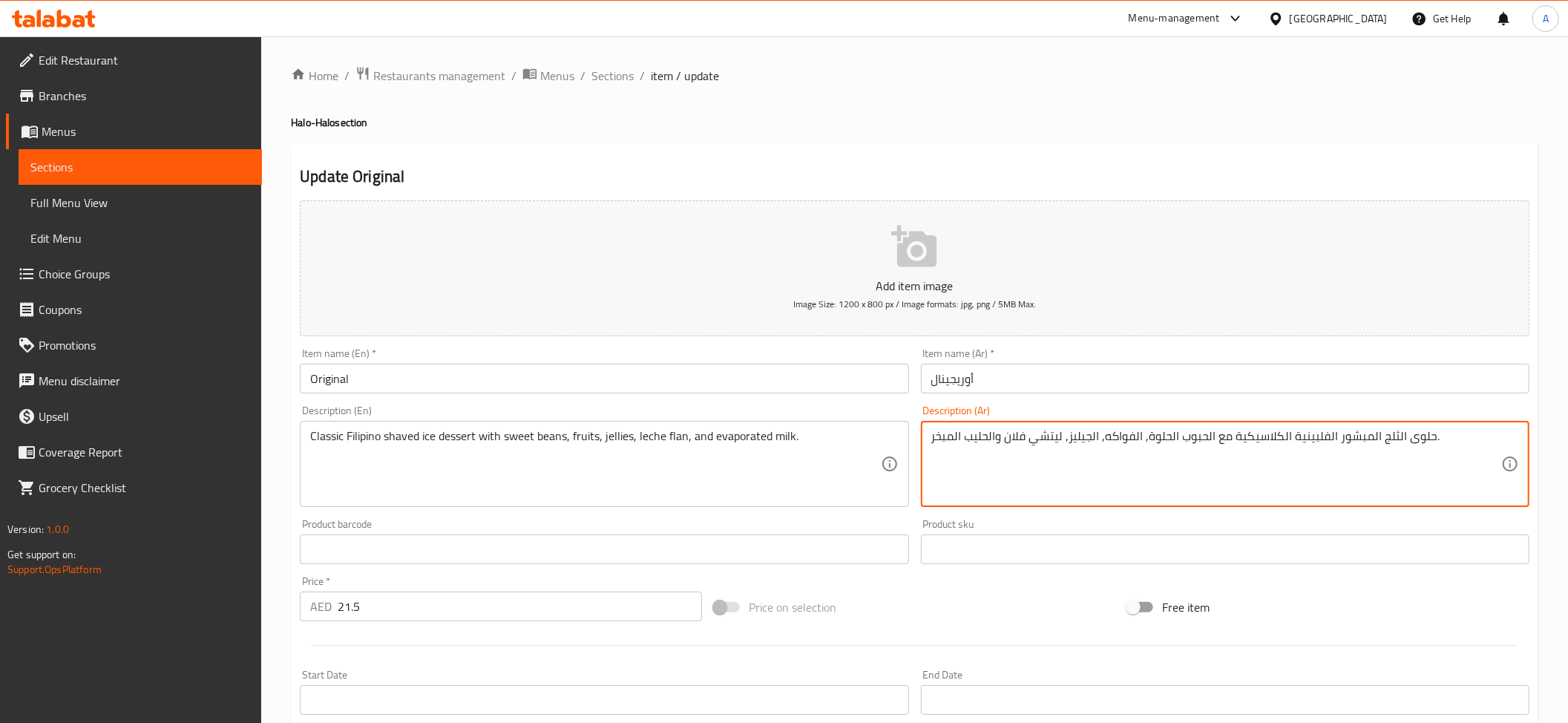
drag, startPoint x: 1209, startPoint y: 436, endPoint x: 1185, endPoint y: 440, distance: 24.3
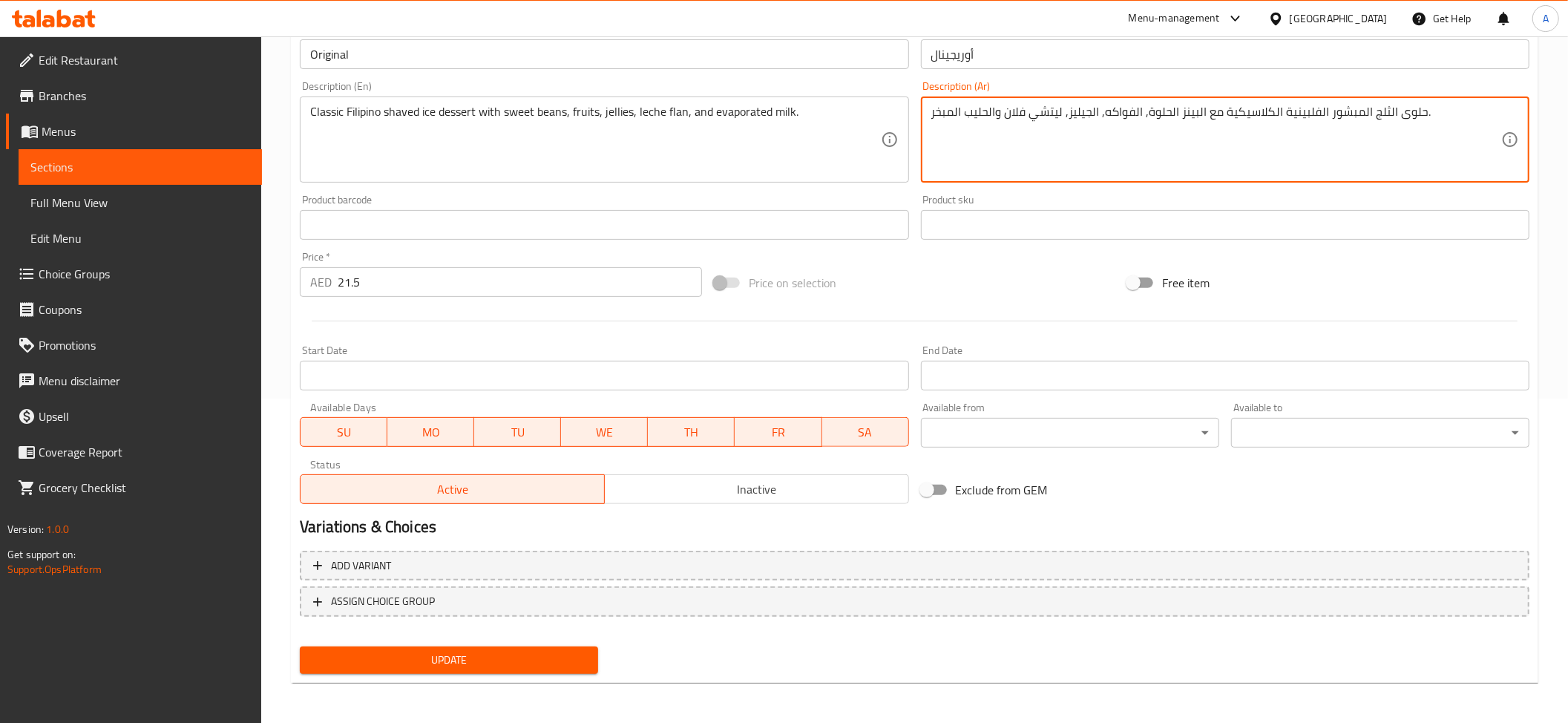
type textarea "حلوى الثلج المبشور الفلبينية الكلاسيكية مع البينز الحلوة, الفواكه, الجيليز, ليت…"
click at [521, 652] on span "Update" at bounding box center [449, 660] width 275 height 19
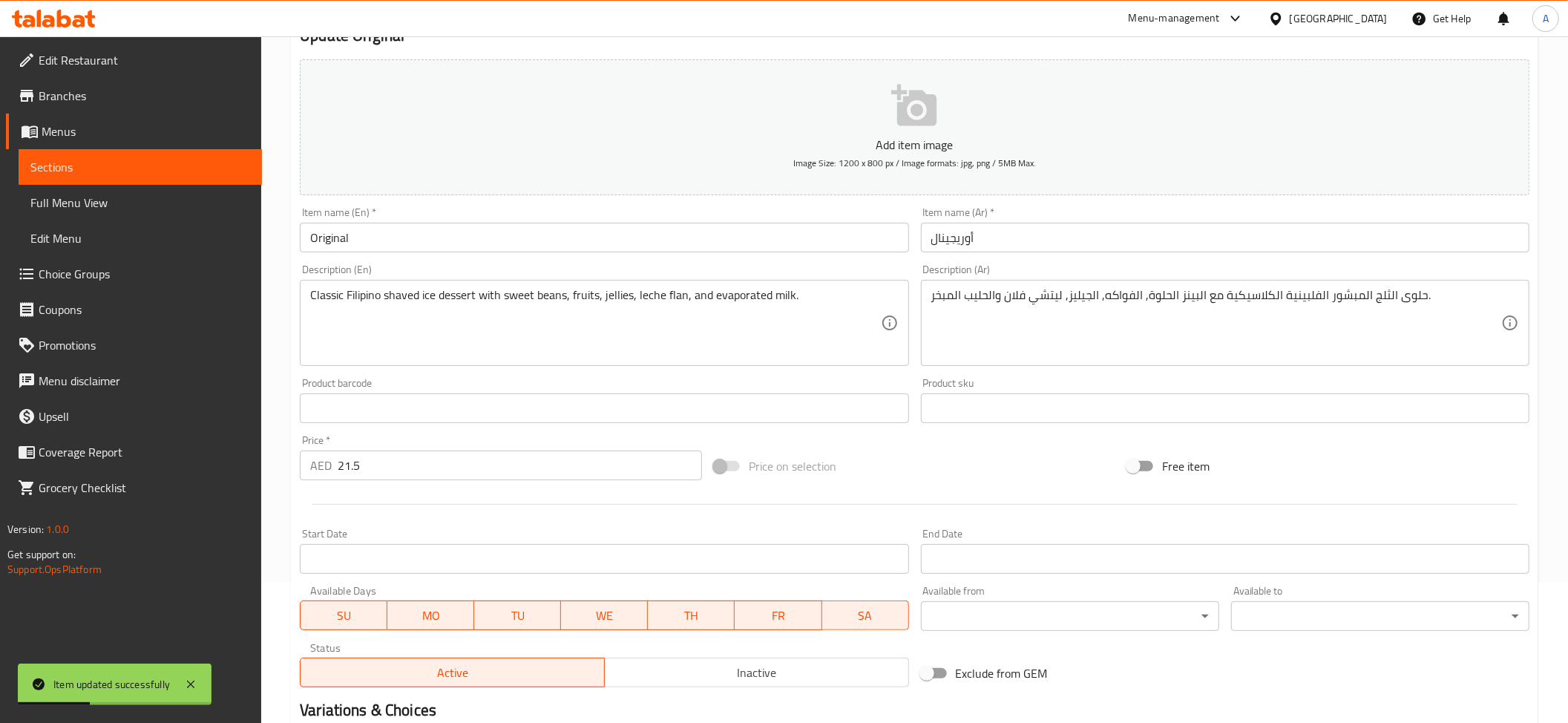
scroll to position [0, 0]
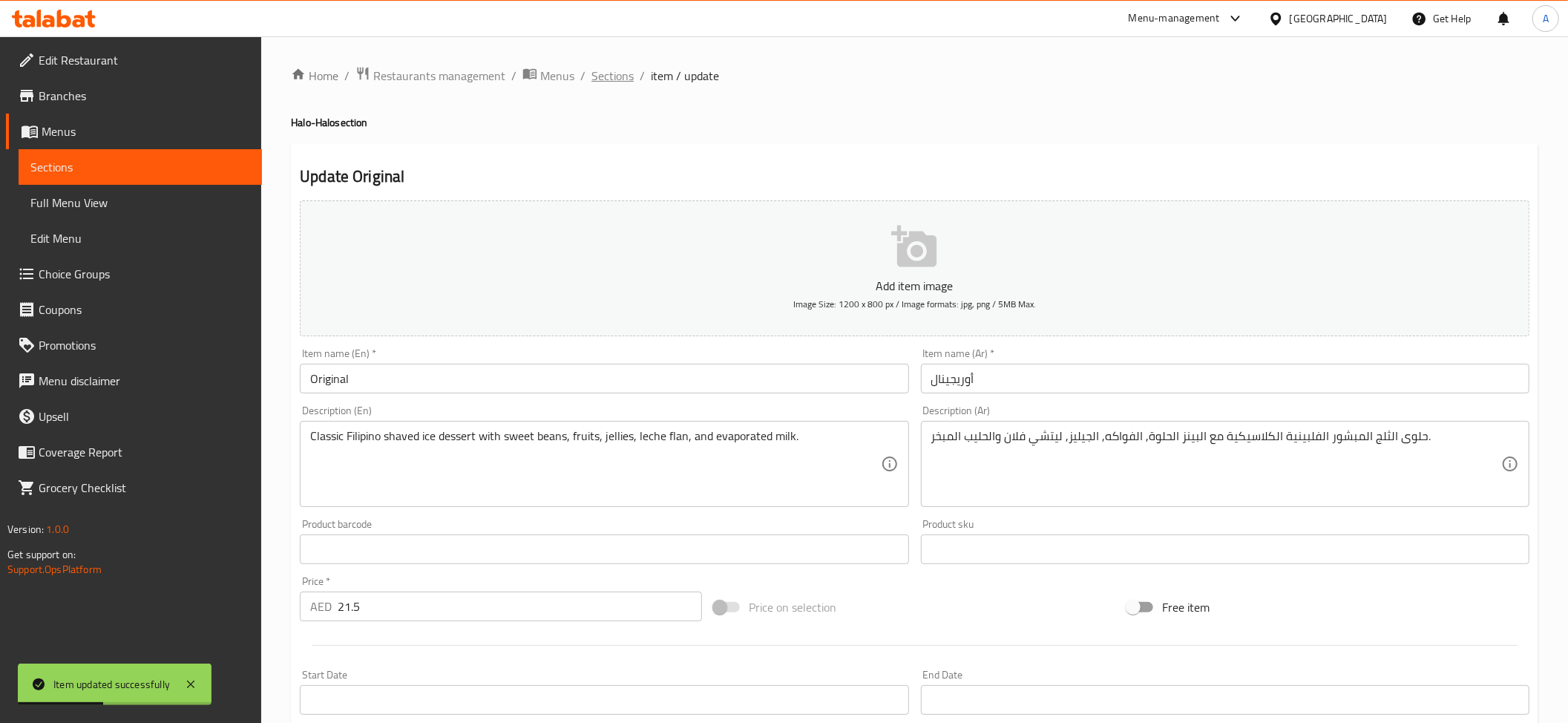
click at [630, 78] on span "Sections" at bounding box center [612, 75] width 42 height 18
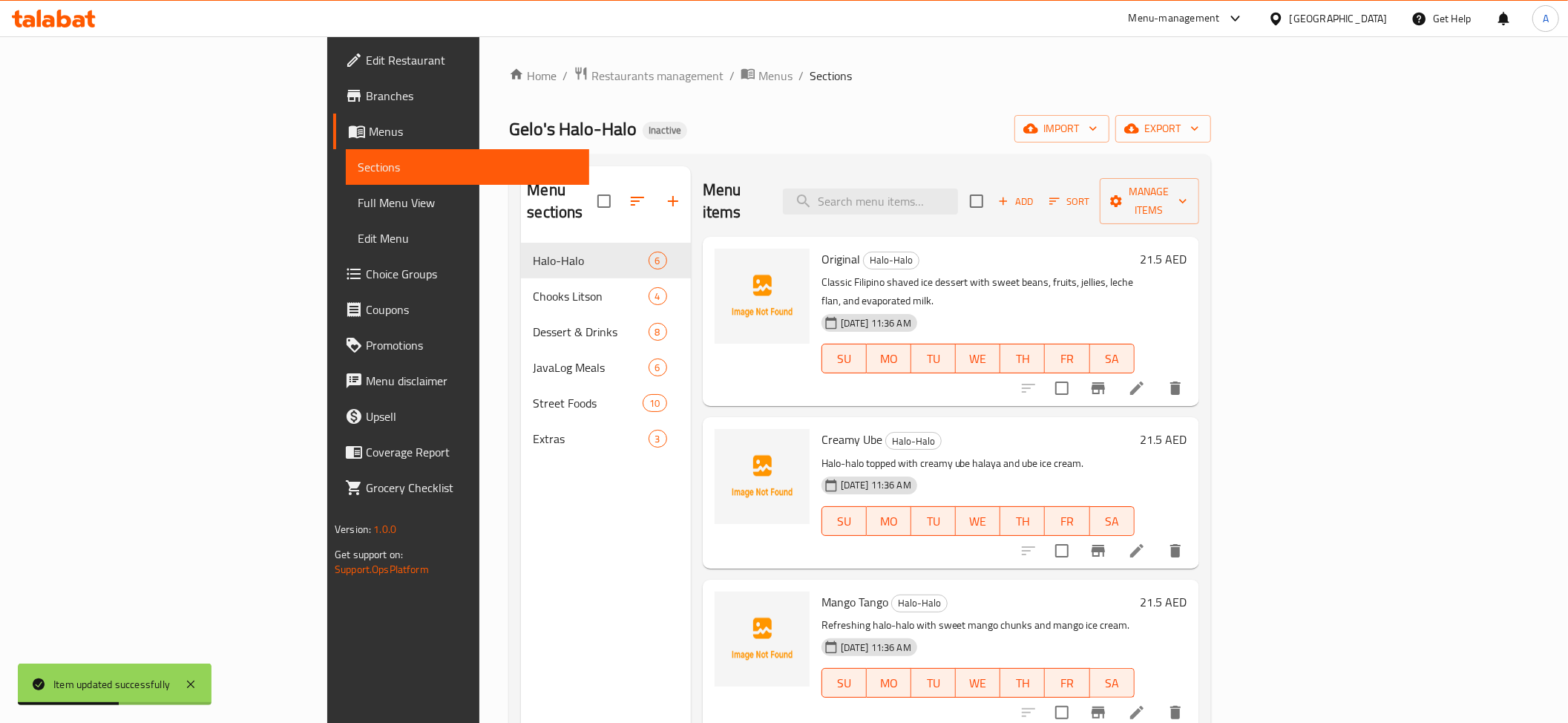
click at [1025, 176] on div "Menu items Add Sort Manage items" at bounding box center [951, 201] width 497 height 71
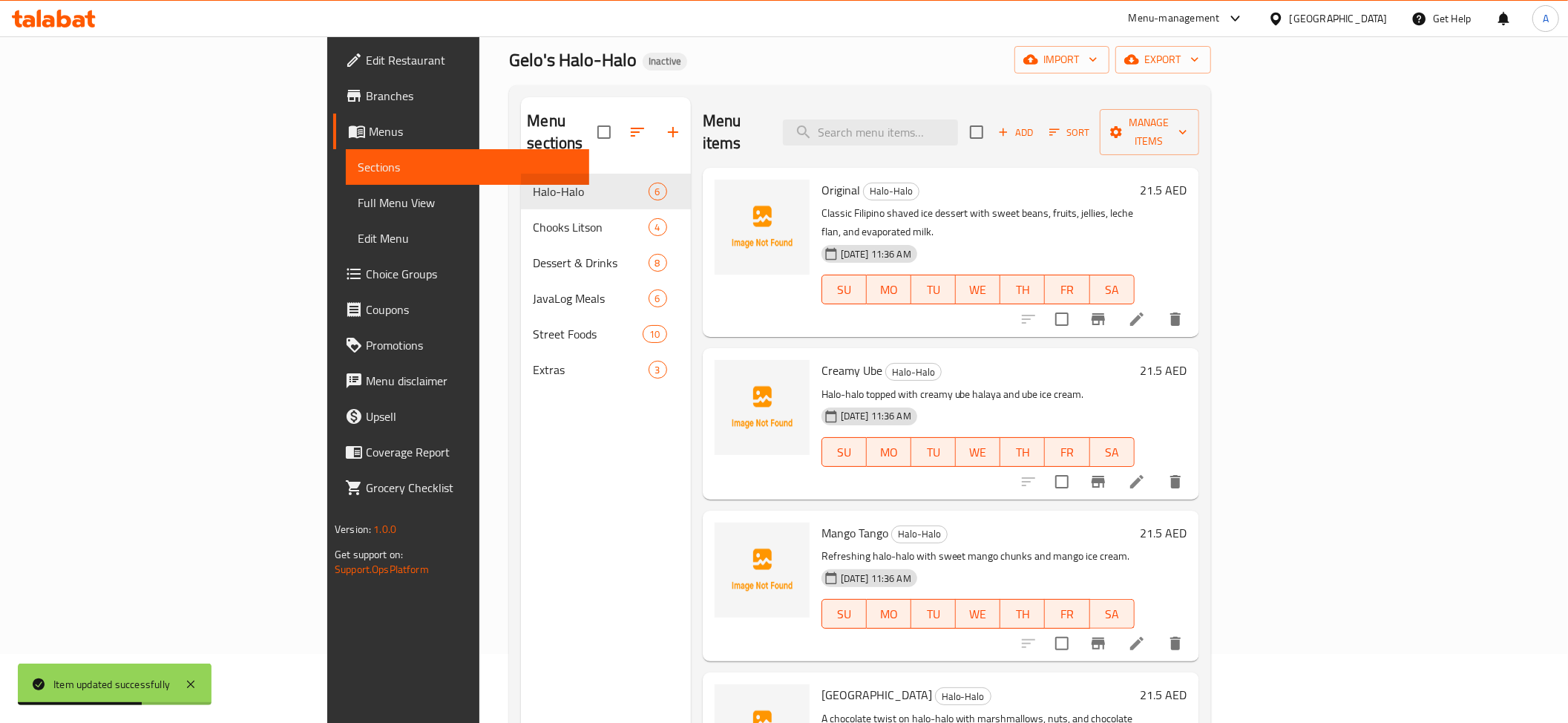
scroll to position [80, 0]
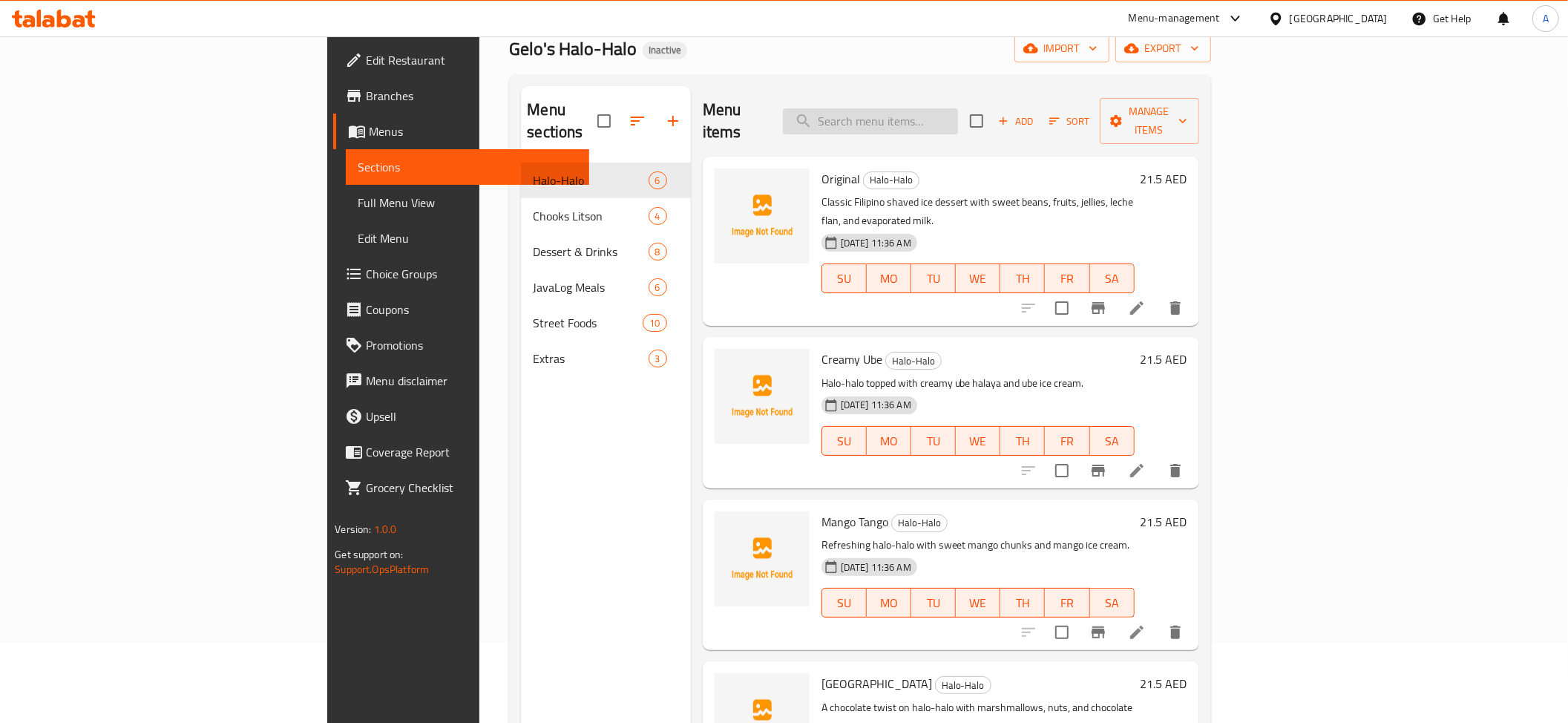
click at [931, 123] on input "search" at bounding box center [870, 121] width 175 height 26
paste input "Pista Kunafa"
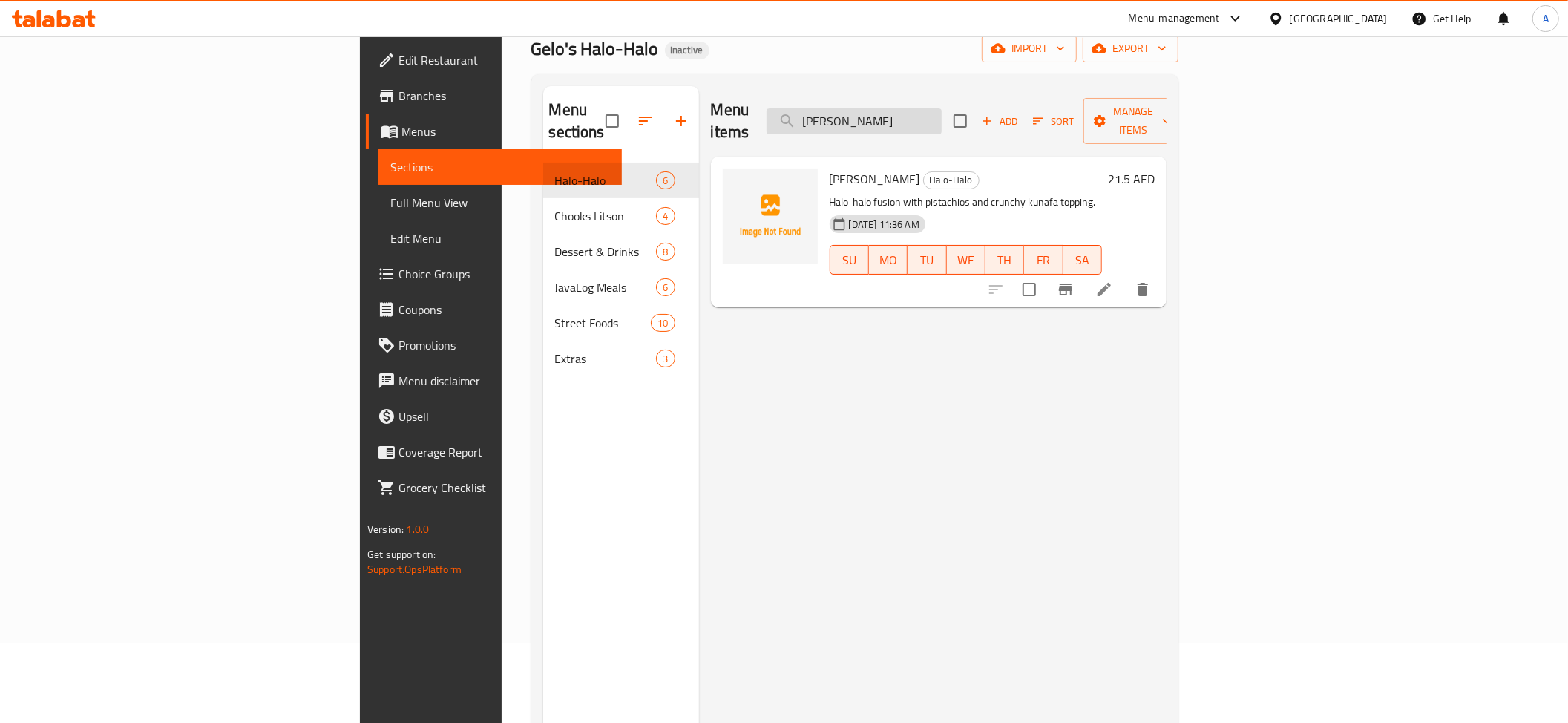
click at [942, 119] on input "Pista Kunafa" at bounding box center [854, 121] width 175 height 26
paste input "Solo serving of signature roasted chicken."
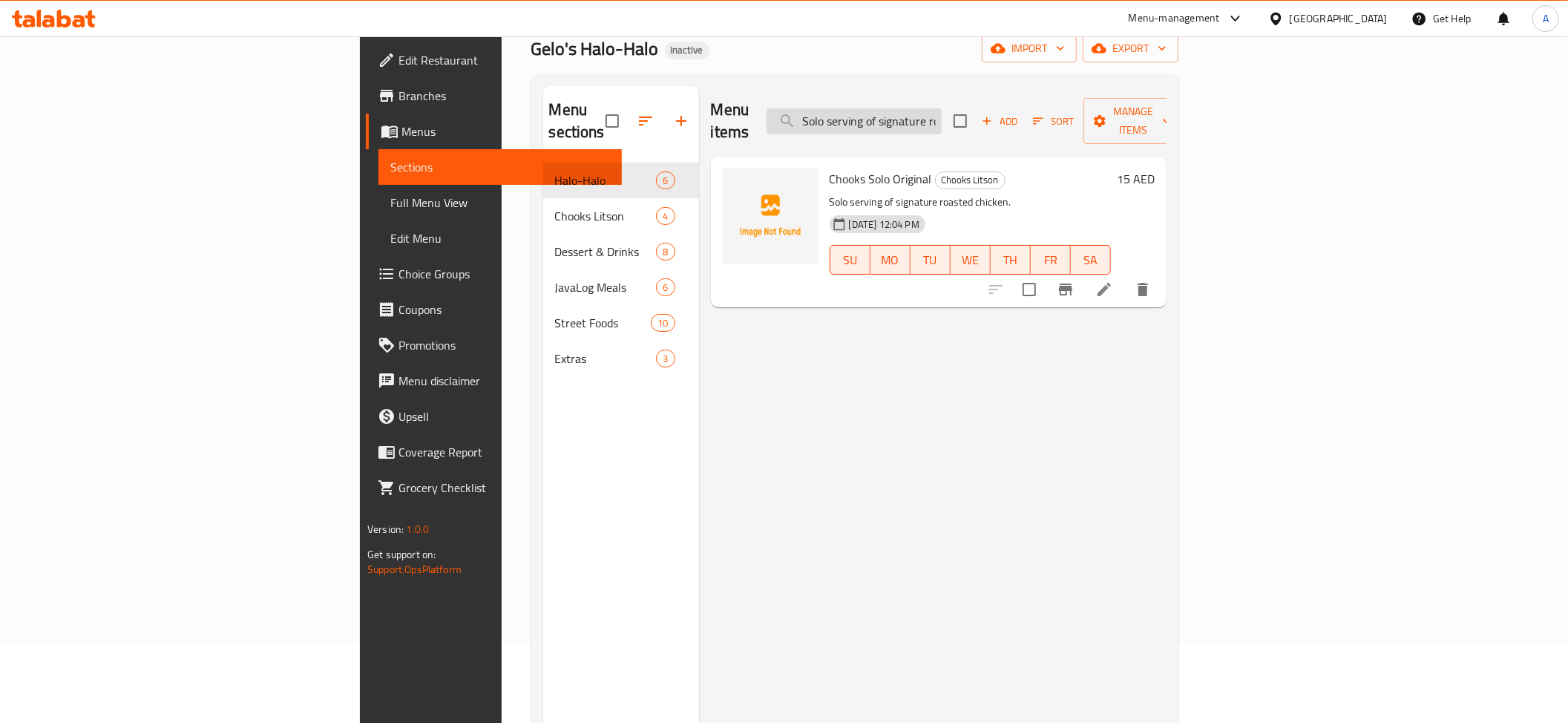
click at [942, 113] on input "Solo serving of signature roasted chicken." at bounding box center [854, 121] width 175 height 26
paste input "Chooks Solo Honey Glazed"
click at [942, 117] on input "Chooks Solo Honey Glazed" at bounding box center [854, 121] width 175 height 26
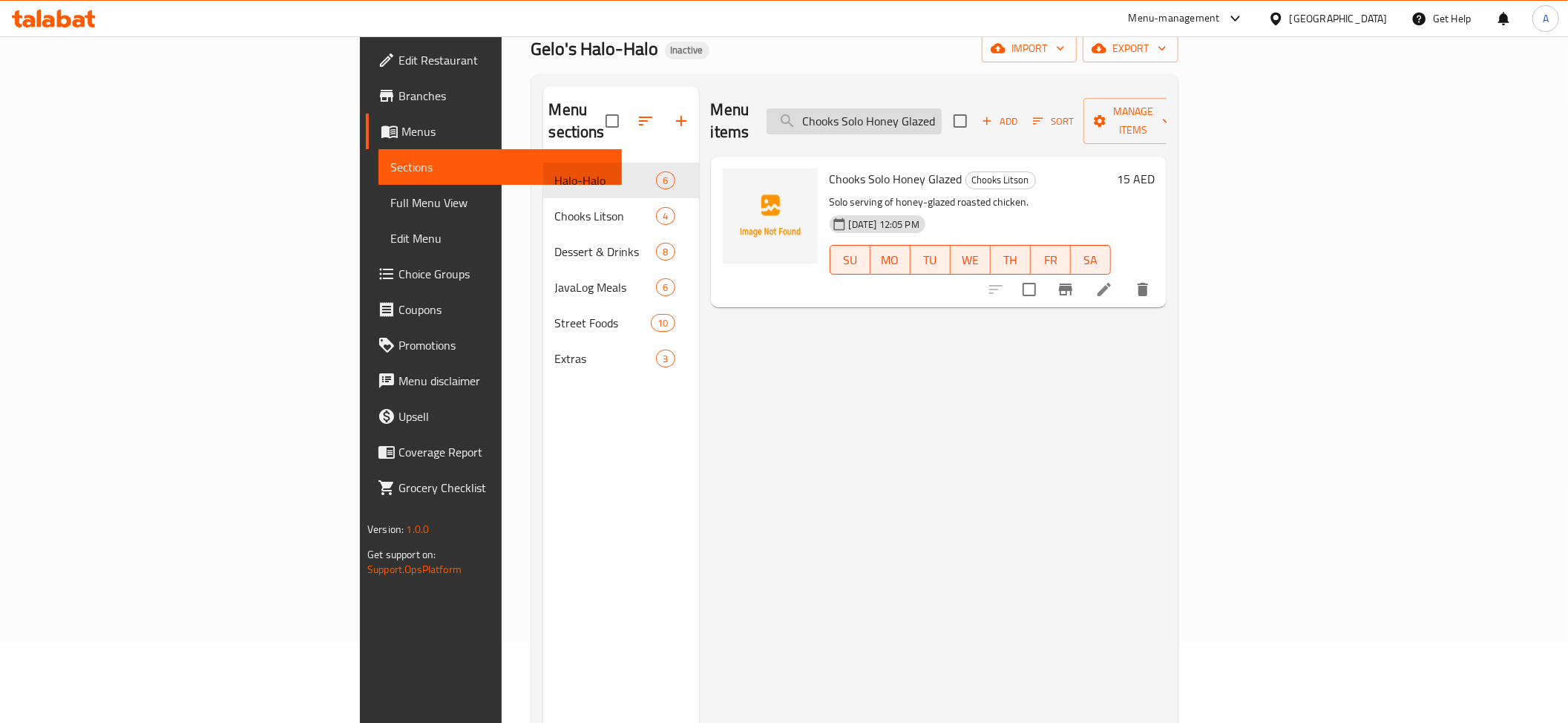
click at [942, 117] on input "Chooks Solo Honey Glazed" at bounding box center [854, 121] width 175 height 26
paste input "Honey"
click at [942, 110] on input "Chooks Honey" at bounding box center [854, 121] width 175 height 26
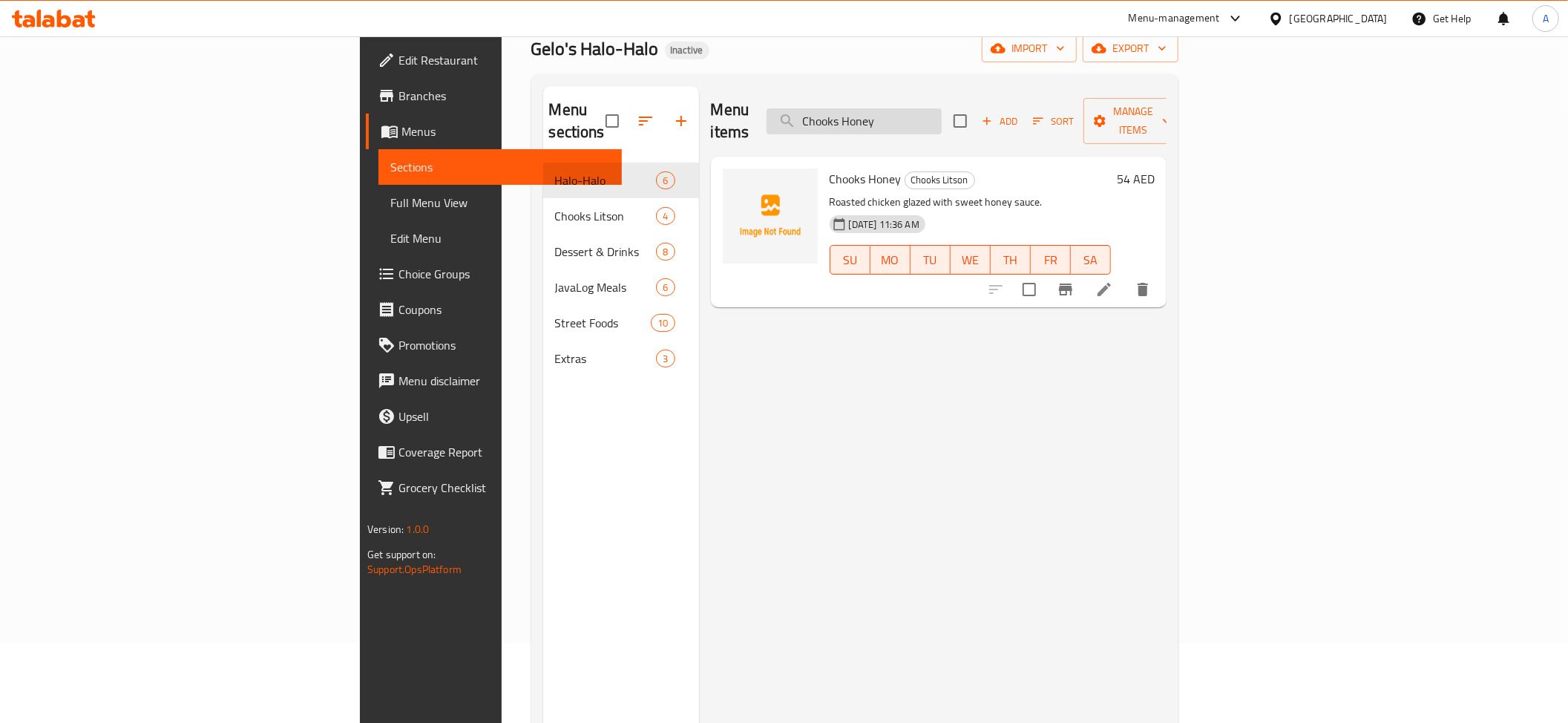
click at [942, 110] on input "Chooks Honey" at bounding box center [854, 121] width 175 height 26
paste input "assava Cake"
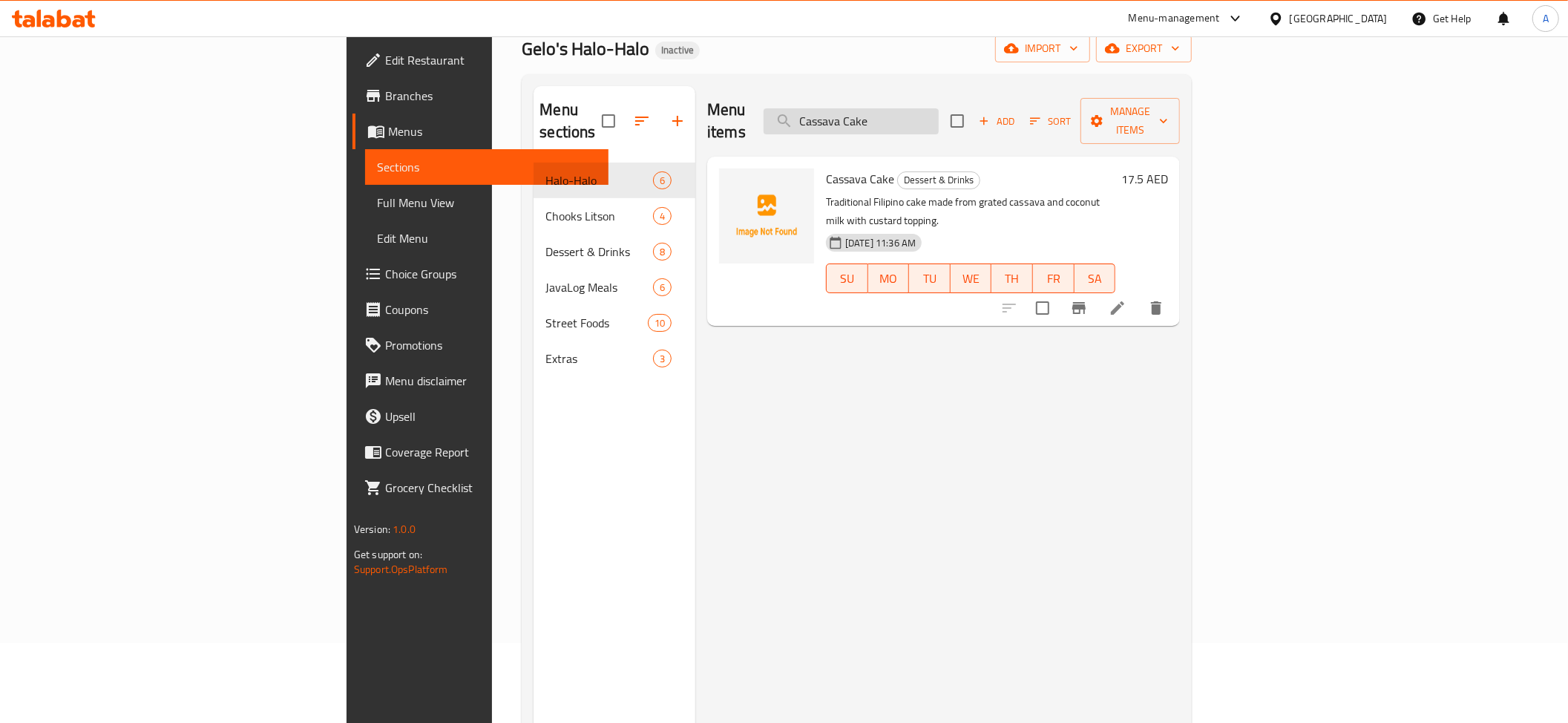
click at [938, 119] on input "Cassava Cake" at bounding box center [852, 121] width 175 height 26
paste input "heese"
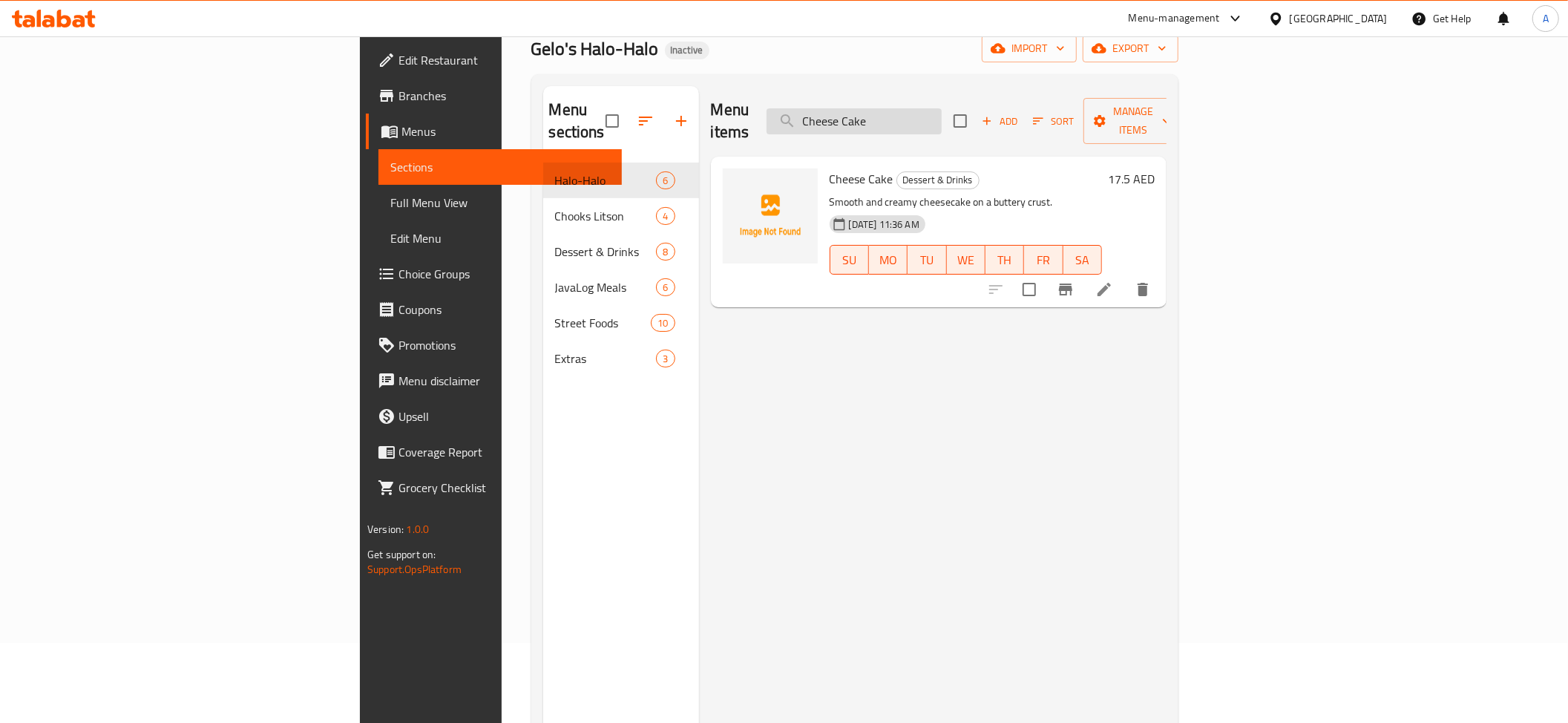
click at [942, 109] on input "Cheese Cake" at bounding box center [854, 121] width 175 height 26
paste input "Tapa"
click at [942, 109] on input "Tapa" at bounding box center [854, 121] width 175 height 26
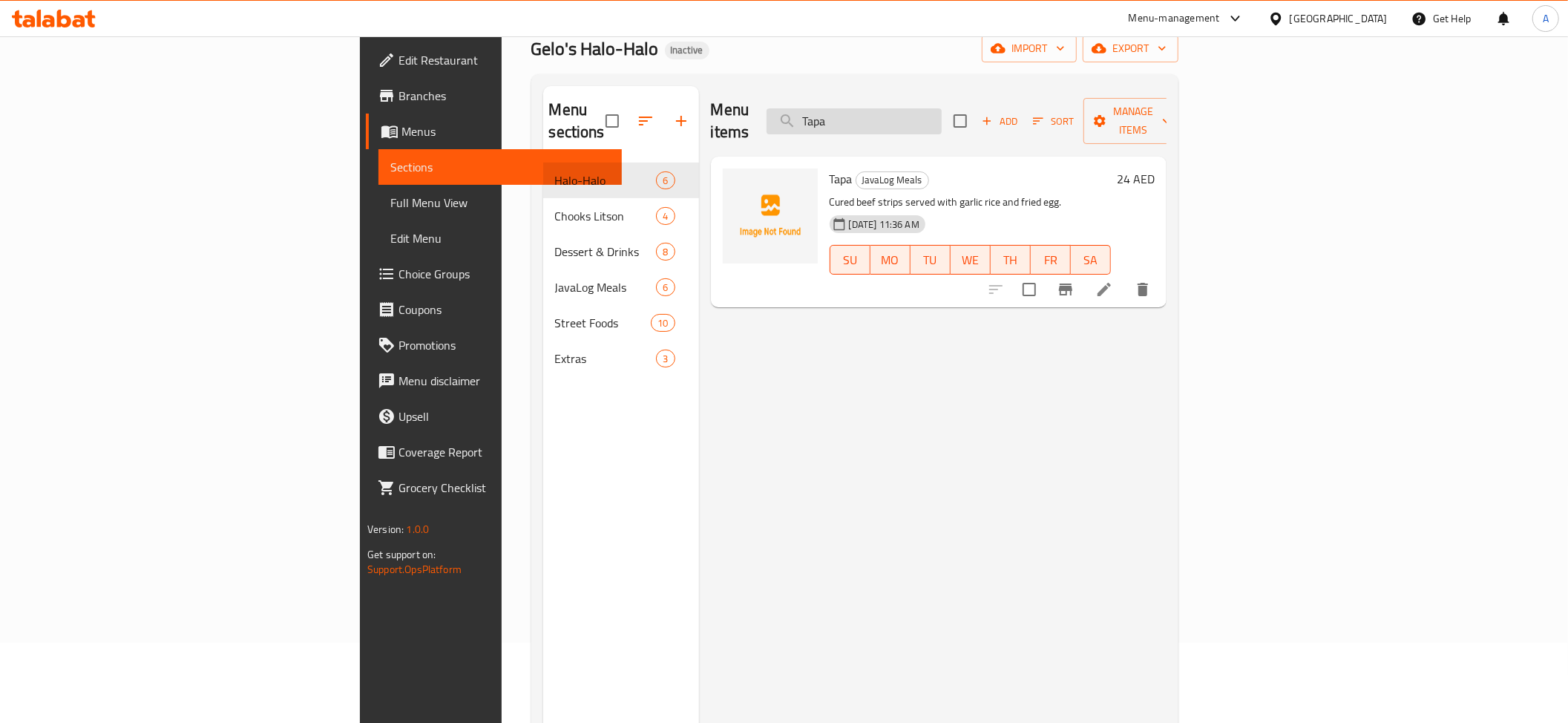
click at [942, 109] on input "Tapa" at bounding box center [854, 121] width 175 height 26
paste input "Kwek-Kwek"
drag, startPoint x: 1380, startPoint y: 262, endPoint x: 1465, endPoint y: 268, distance: 85.2
click at [944, 130] on div "Menu items Kwek-Kwek Add Sort Manage items" at bounding box center [938, 121] width 456 height 71
click at [942, 123] on input "Kwek-Kwek" at bounding box center [854, 121] width 175 height 26
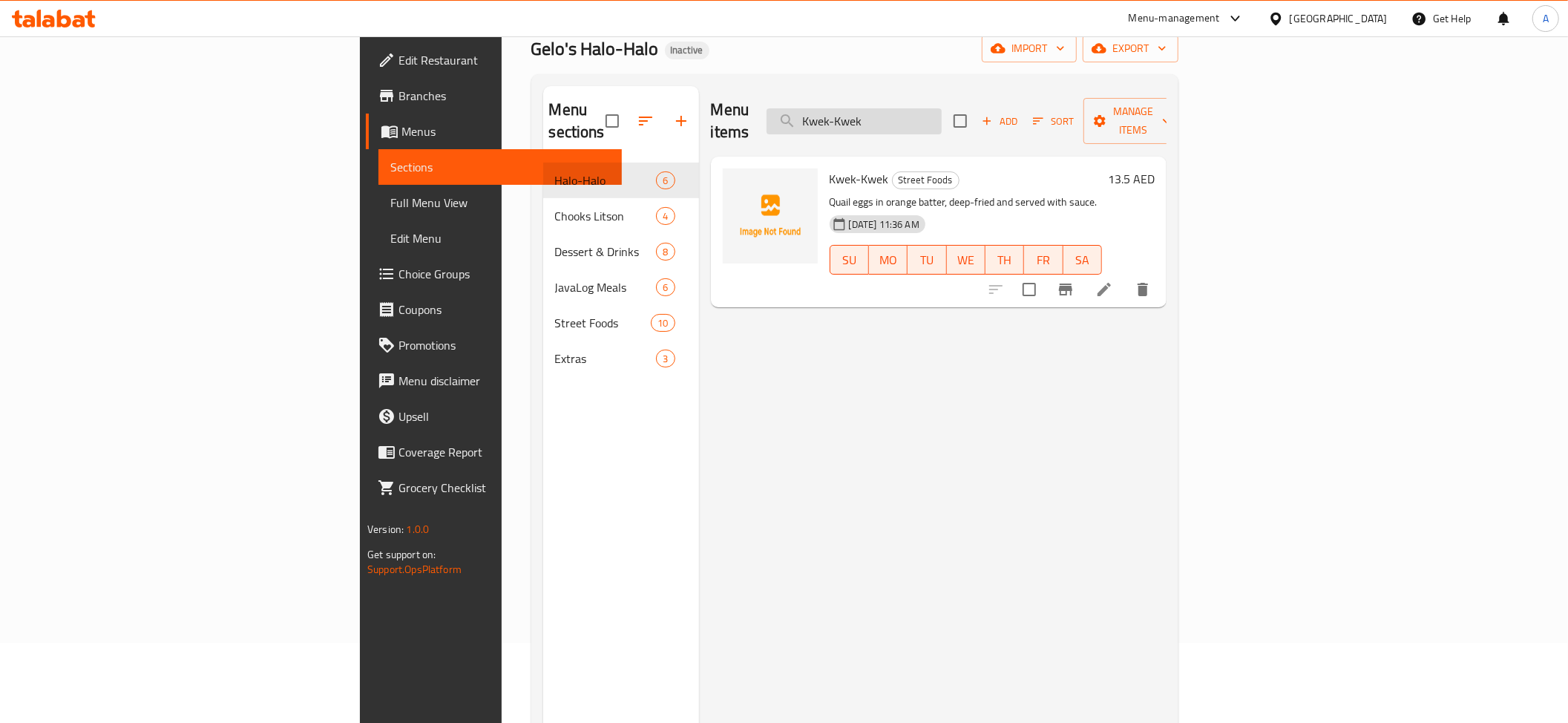
click at [942, 122] on input "Kwek-Kwek" at bounding box center [854, 121] width 175 height 26
paste input "Pares-Lomi Overload"
click at [942, 109] on input "Pares-Lomi Overload" at bounding box center [854, 121] width 175 height 26
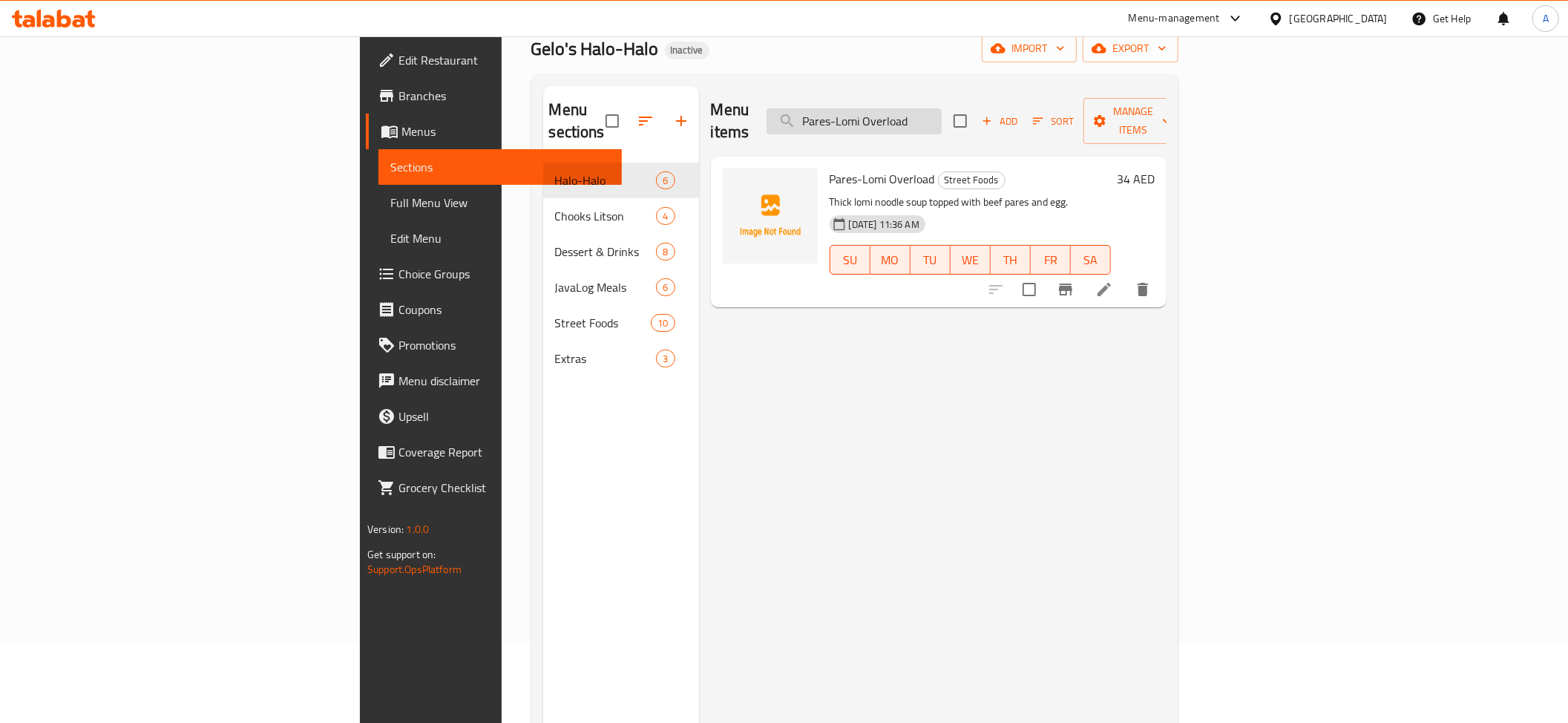
click at [942, 109] on input "Pares-Lomi Overload" at bounding box center [854, 121] width 175 height 26
paste input "Lumpiang Togue"
click at [1029, 126] on div "Menu items Lumpiang Togue Add Sort Manage items" at bounding box center [938, 121] width 456 height 71
click at [942, 114] on input "Lumpiang Togue" at bounding box center [854, 121] width 175 height 26
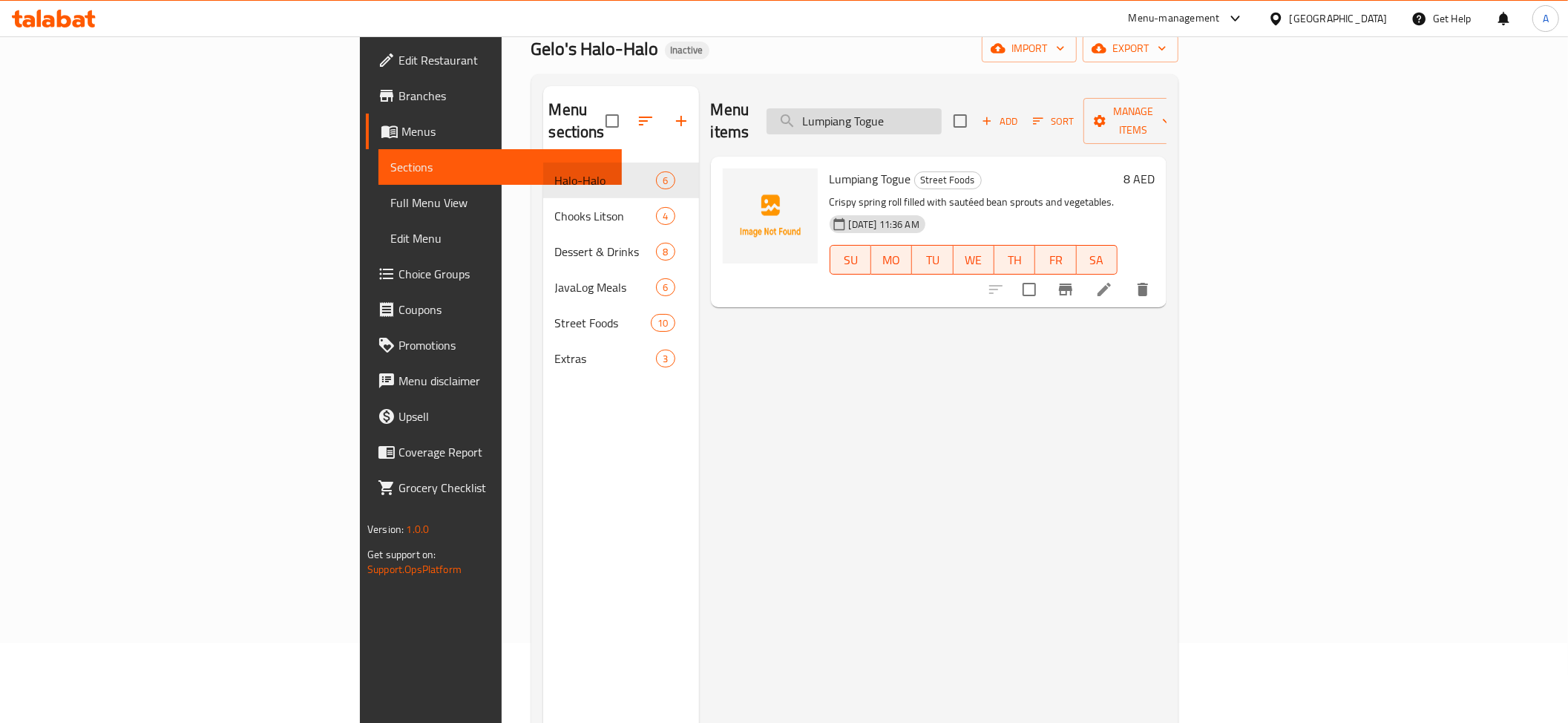
click at [942, 114] on input "Lumpiang Togue" at bounding box center [854, 121] width 175 height 26
paste input "serving"
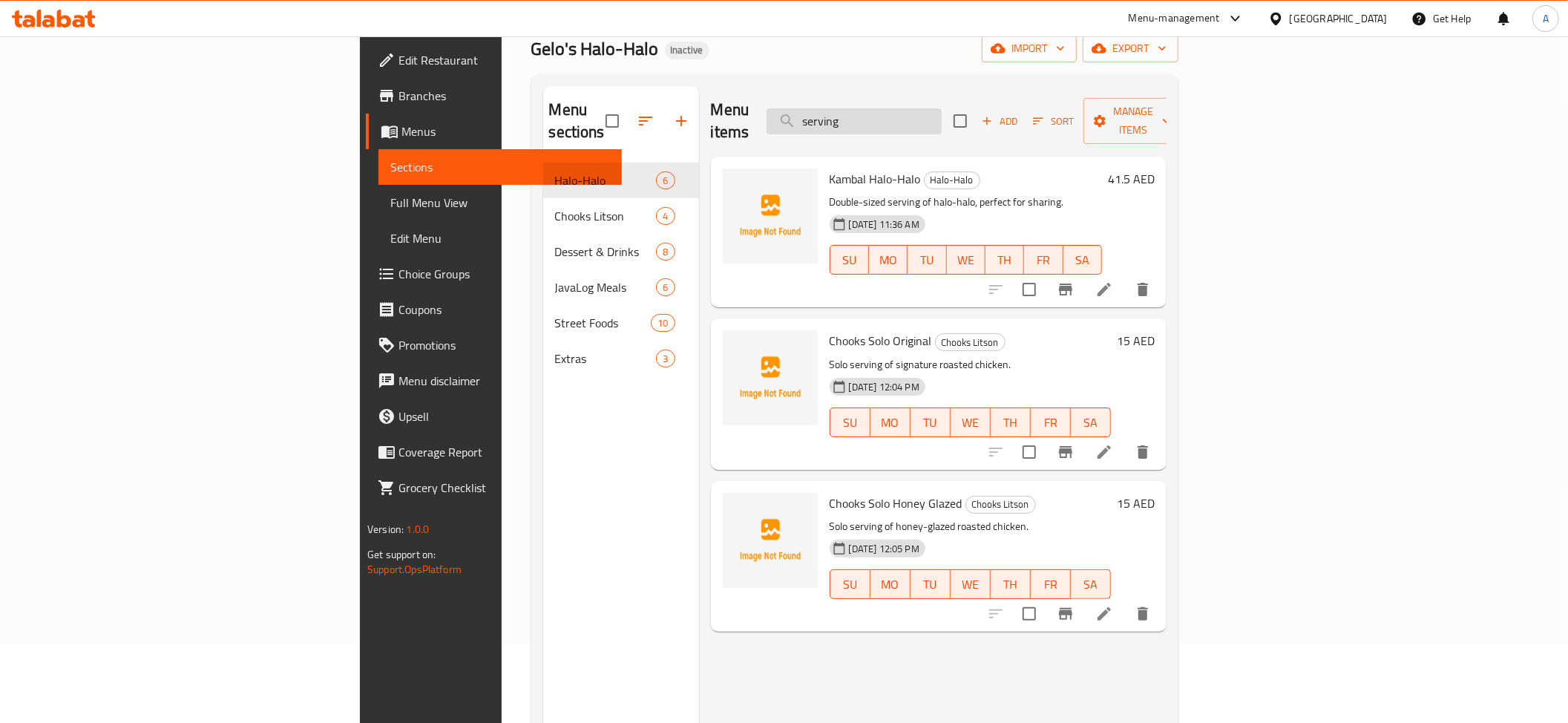
drag, startPoint x: 978, startPoint y: 110, endPoint x: 971, endPoint y: 105, distance: 8.6
click at [942, 109] on input "serving" at bounding box center [854, 121] width 175 height 26
type input "serving"
click at [942, 111] on input "serving" at bounding box center [854, 121] width 175 height 26
click at [942, 110] on input "serving" at bounding box center [854, 121] width 175 height 26
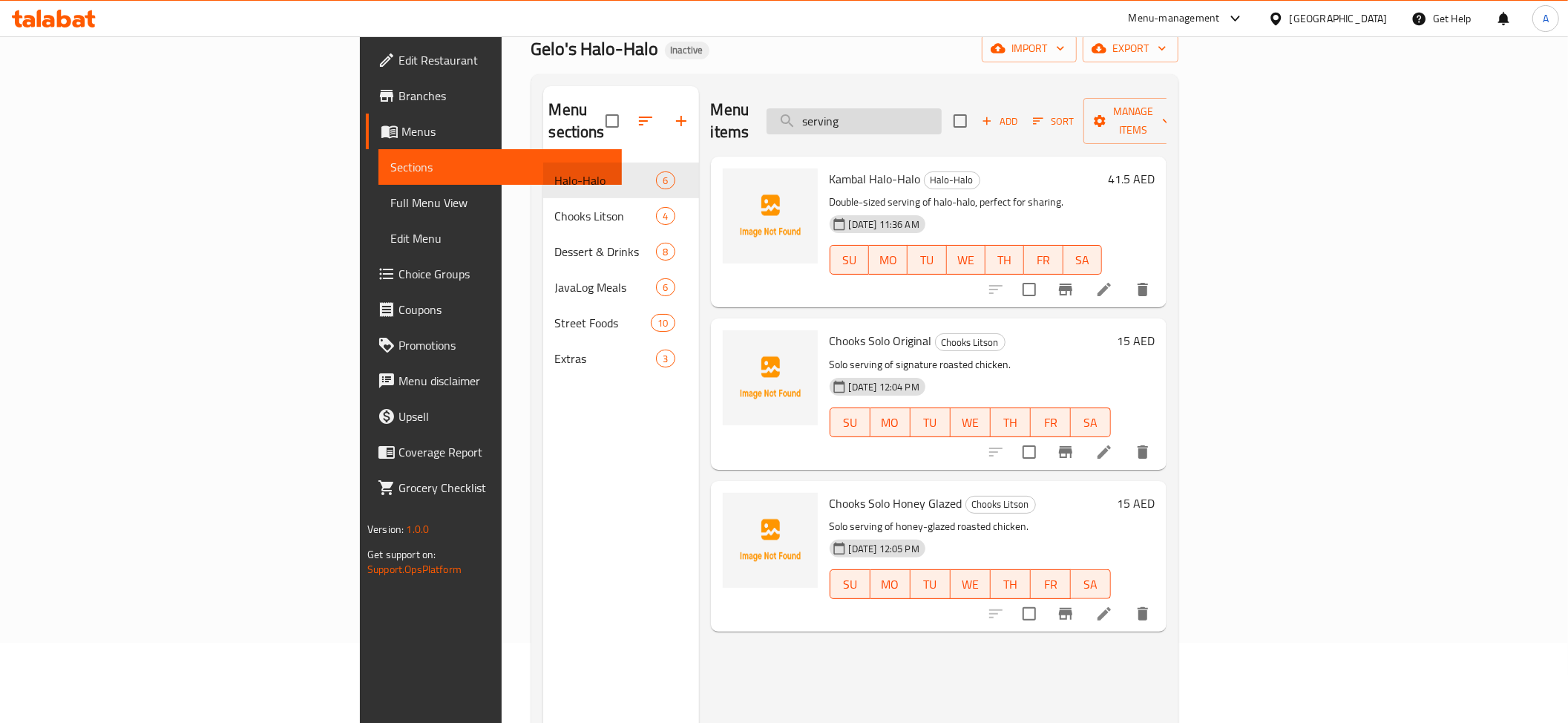
click at [942, 110] on input "serving" at bounding box center [854, 121] width 175 height 26
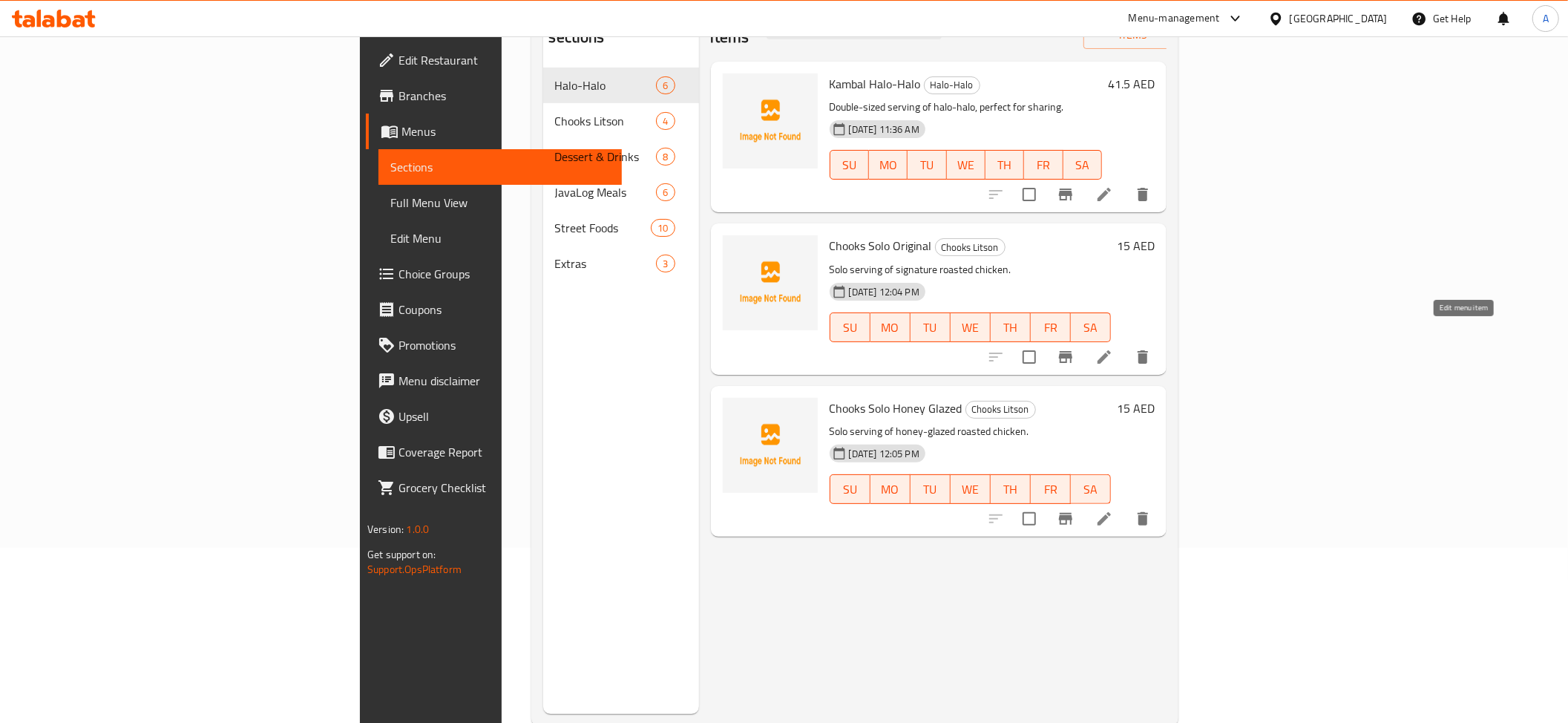
click at [1111, 350] on icon at bounding box center [1104, 356] width 13 height 13
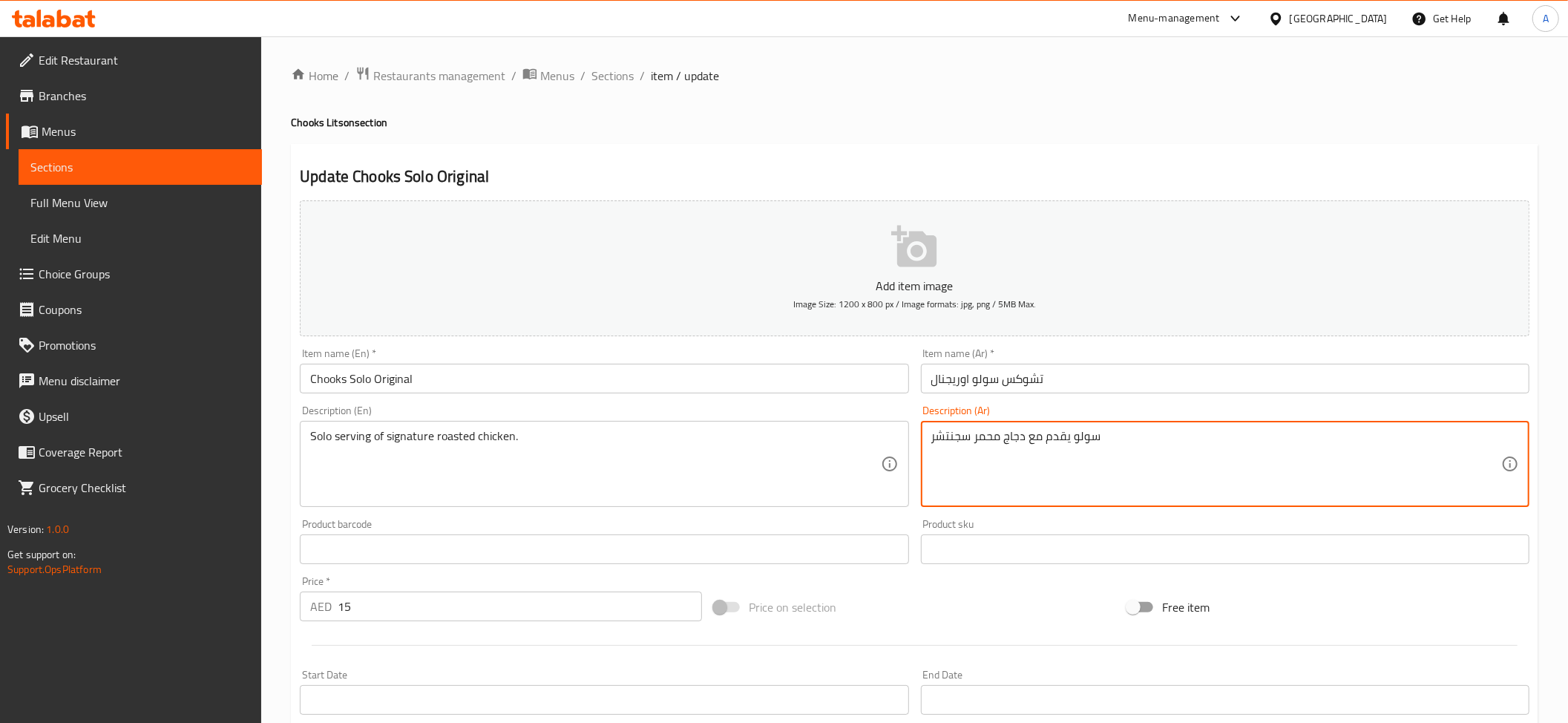
click at [1069, 444] on textarea "سولو يقدم مع دجاج محمر سجنتشر" at bounding box center [1216, 464] width 570 height 71
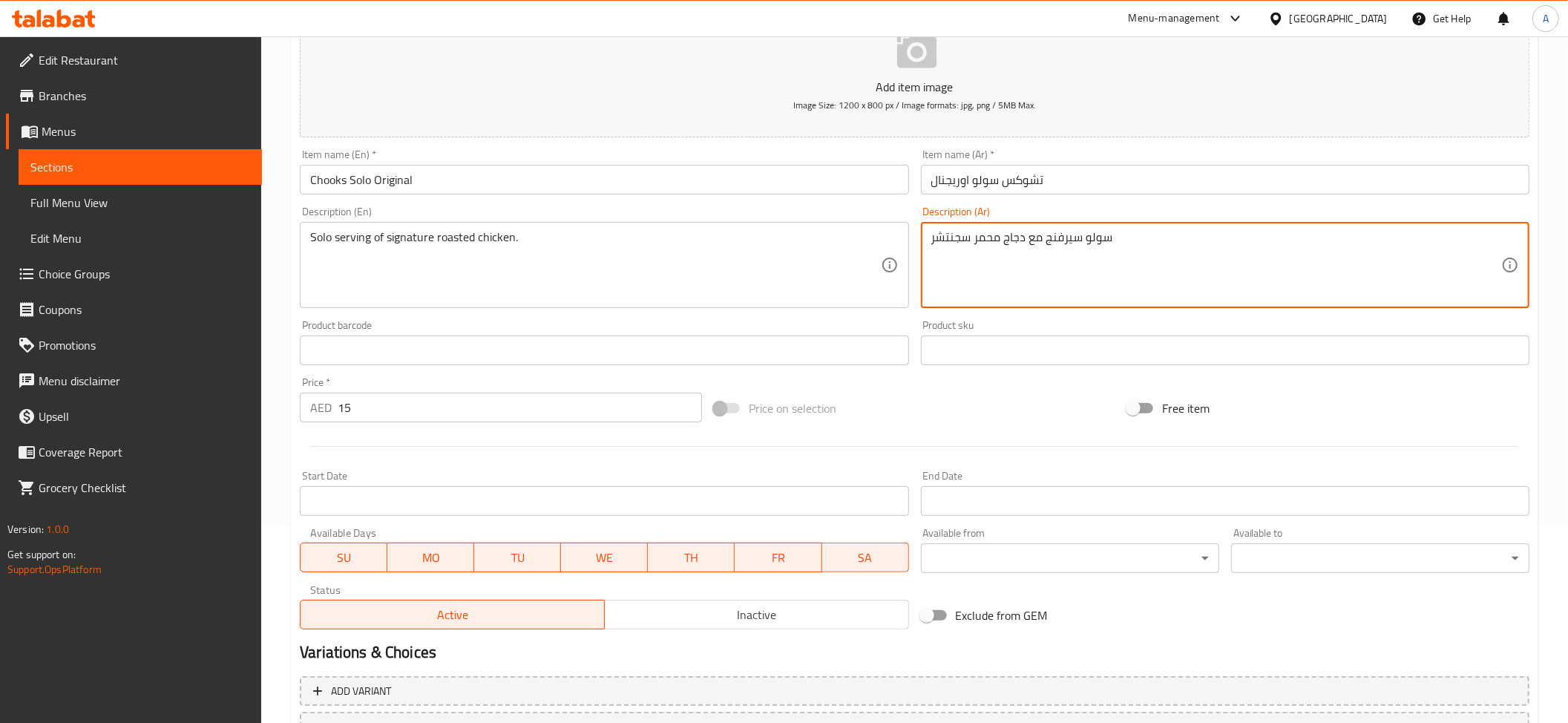
scroll to position [325, 0]
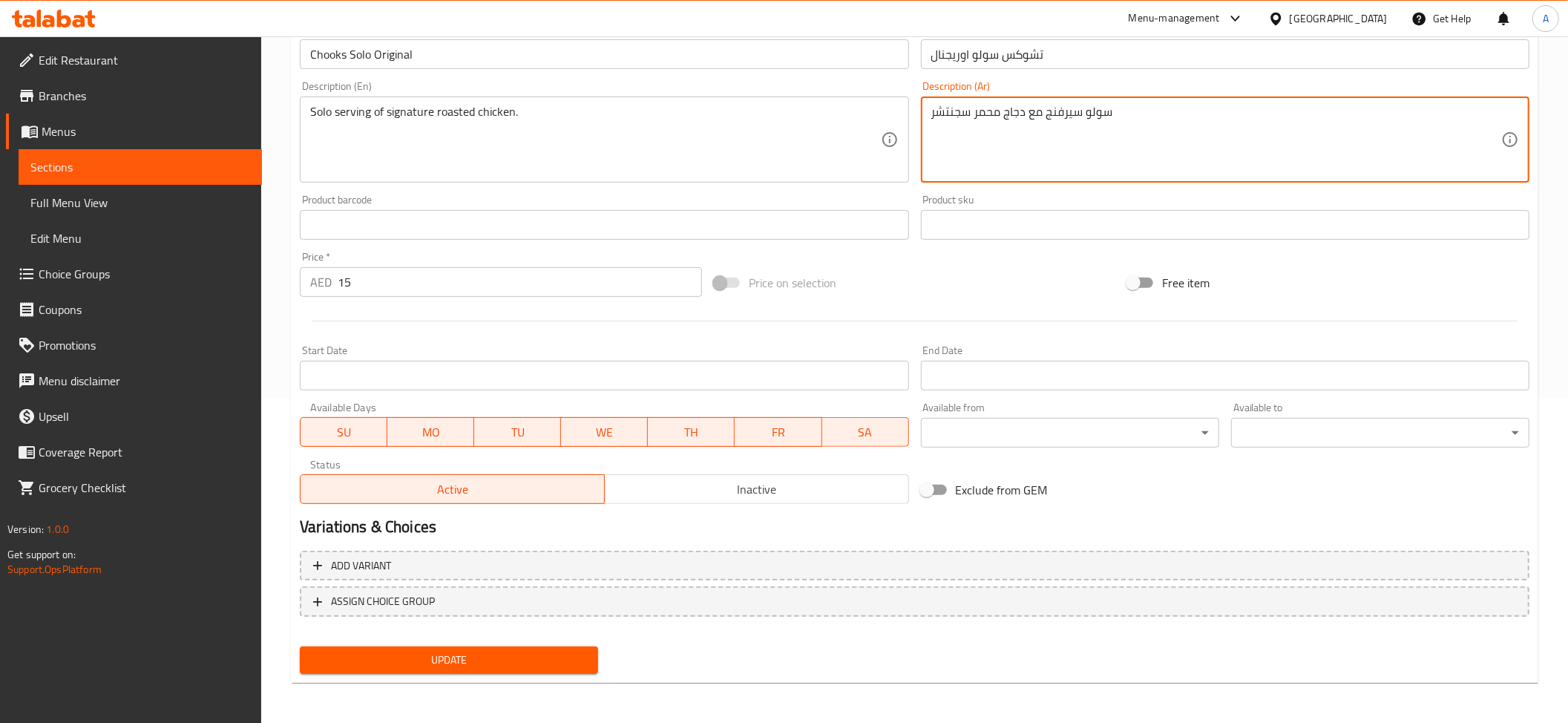
type textarea "سولو سيرفنج مع دجاج محمر سجنتشر"
click at [573, 648] on button "Update" at bounding box center [449, 660] width 298 height 27
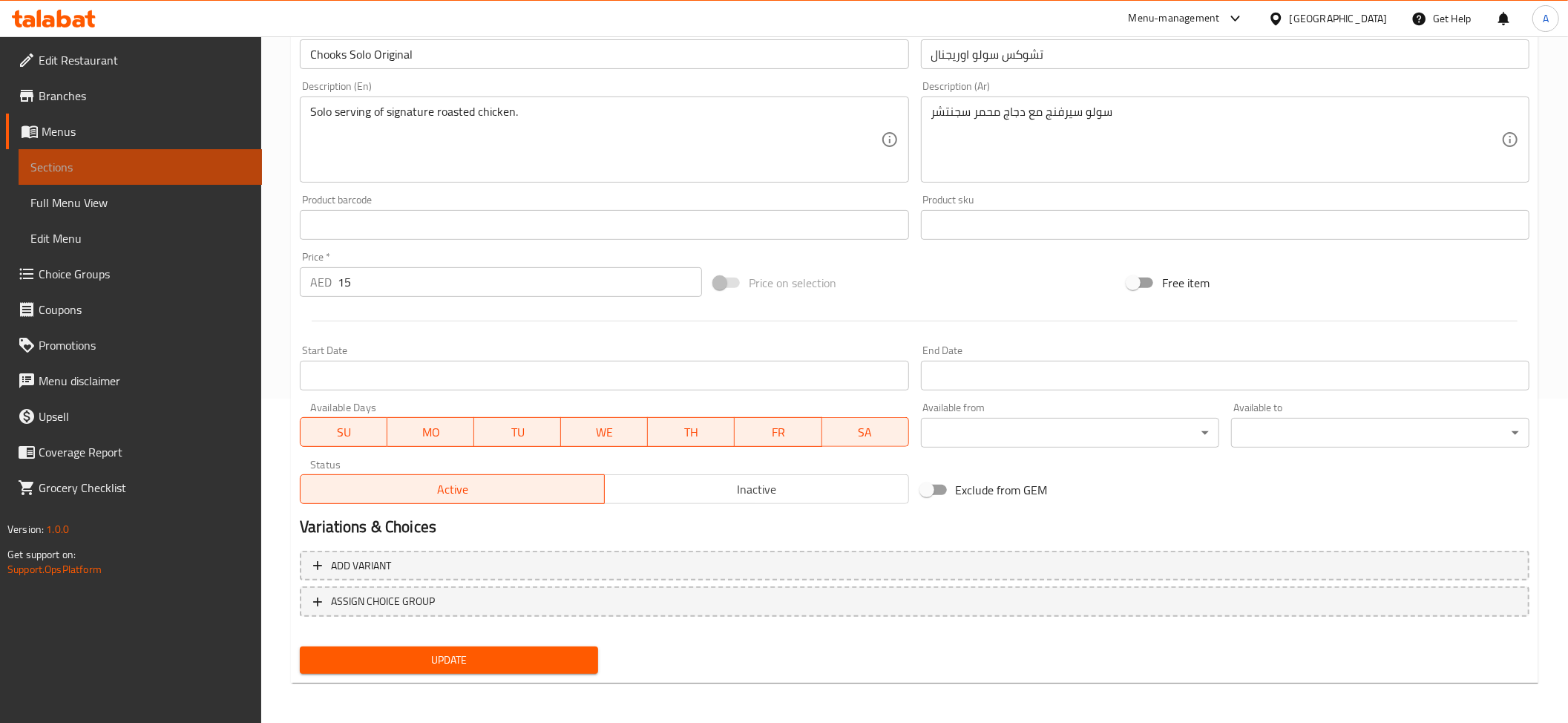
click at [75, 166] on span "Sections" at bounding box center [140, 167] width 220 height 18
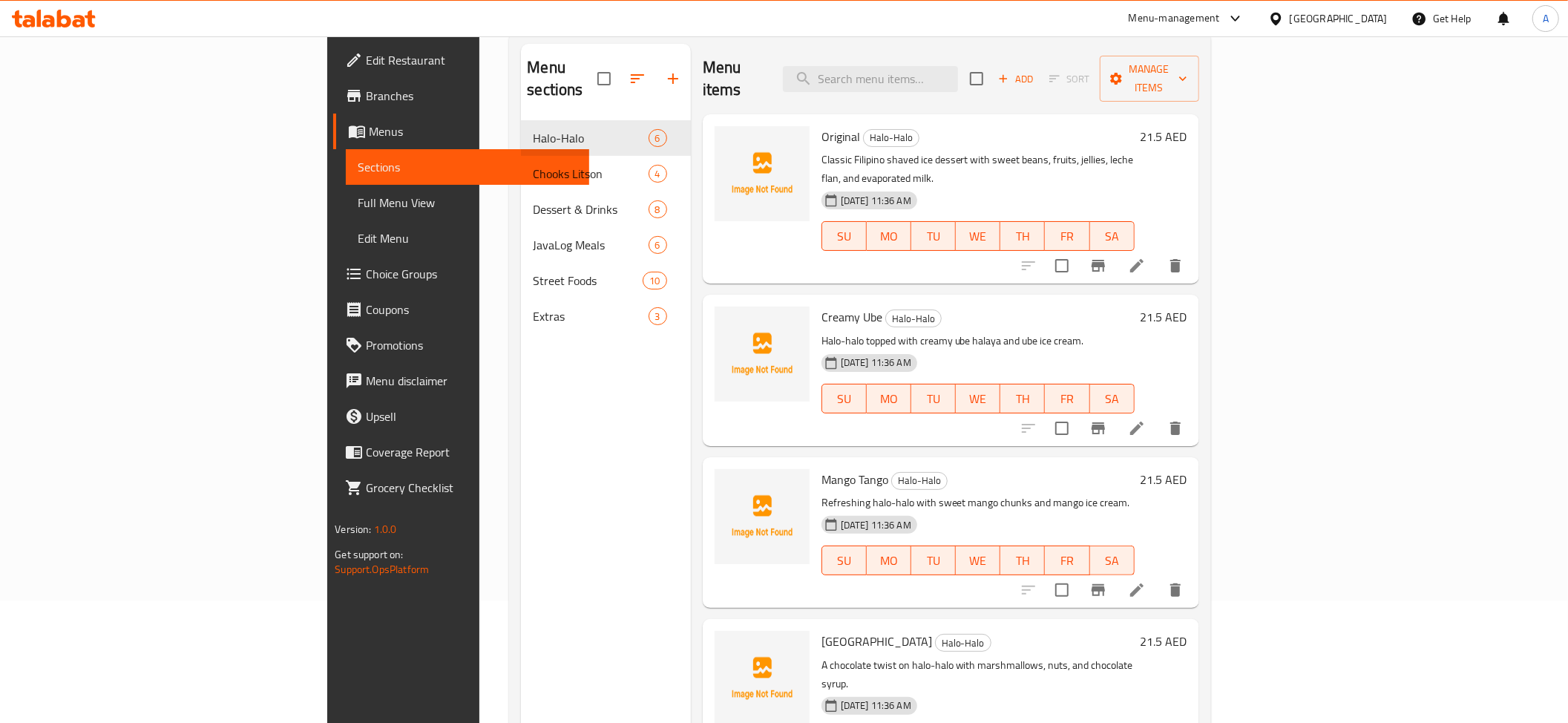
scroll to position [116, 0]
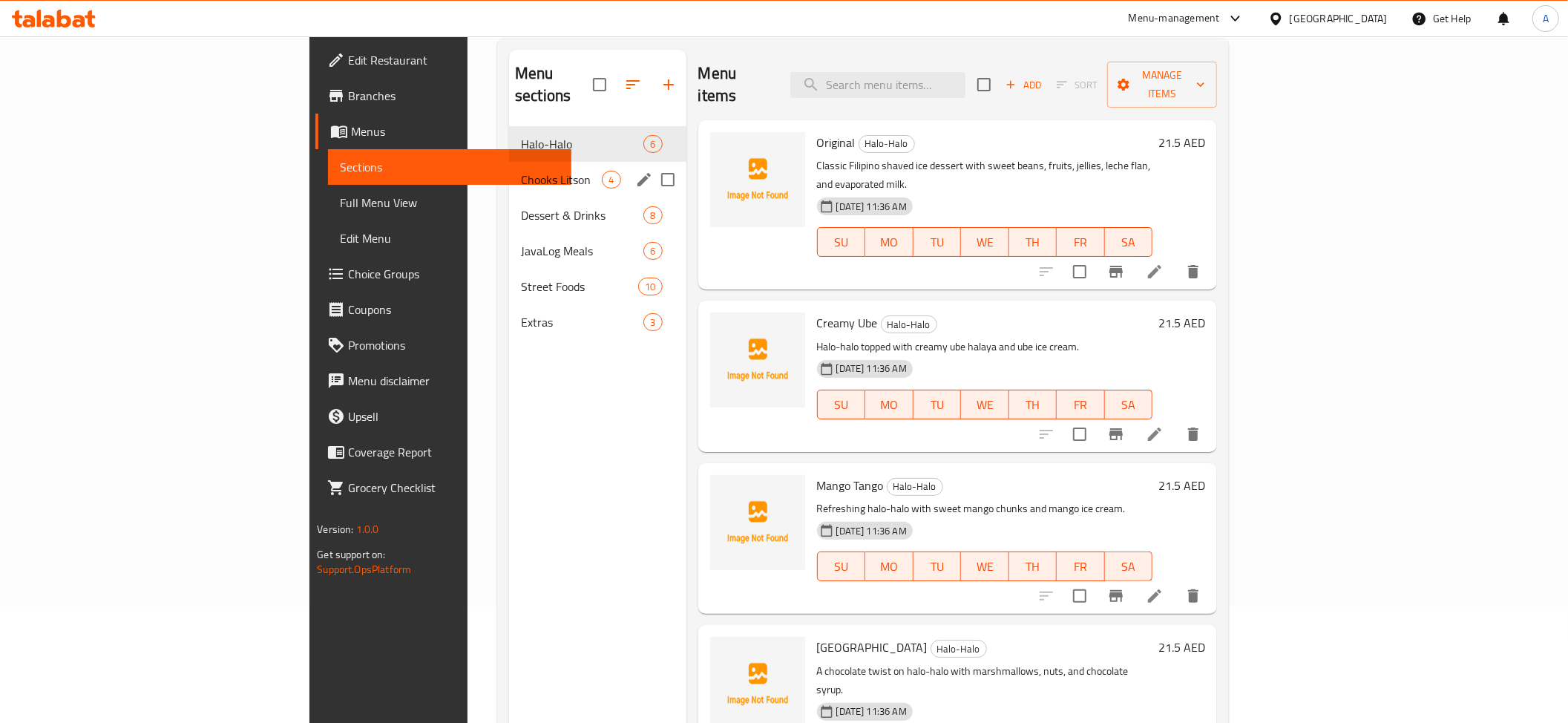
click at [509, 167] on div "Chooks Litson 4" at bounding box center [598, 179] width 177 height 36
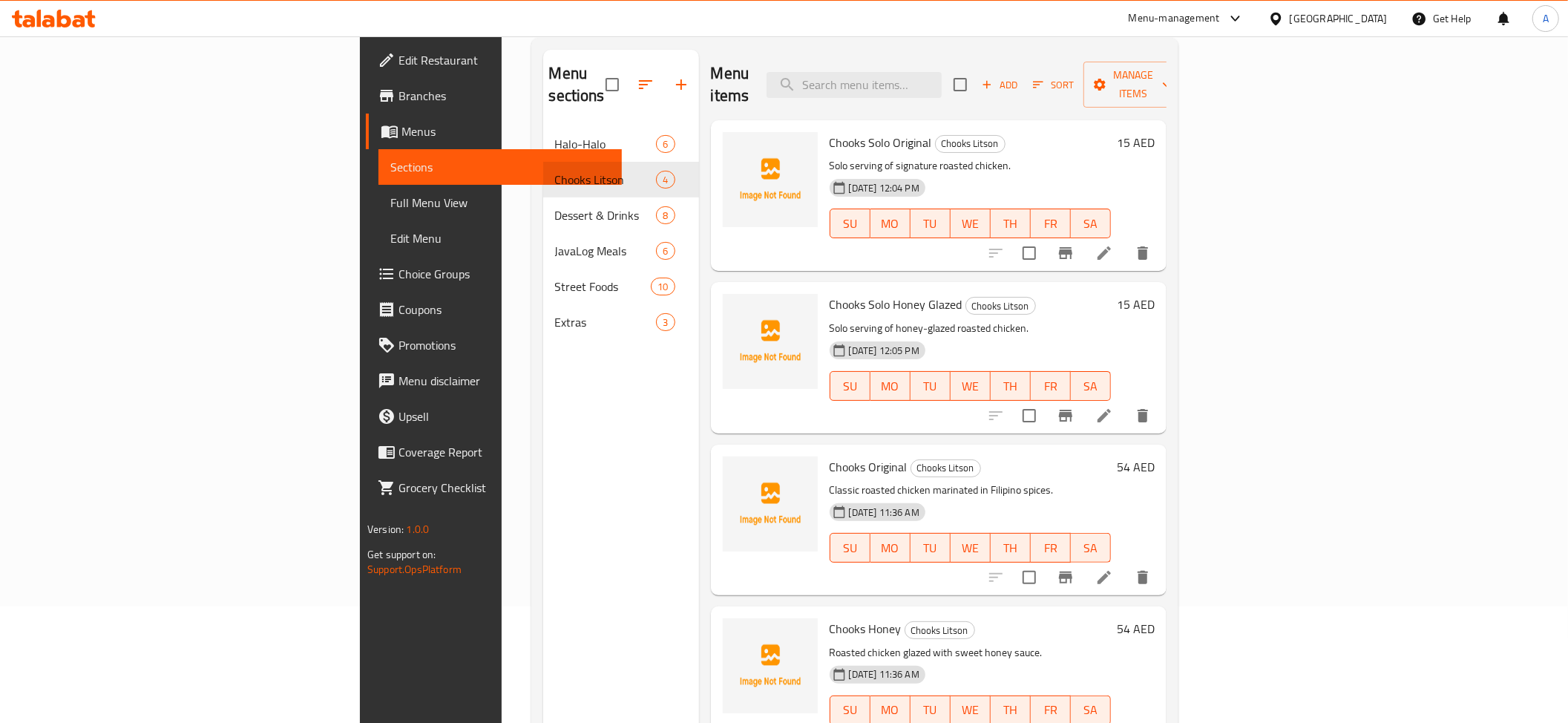
scroll to position [209, 0]
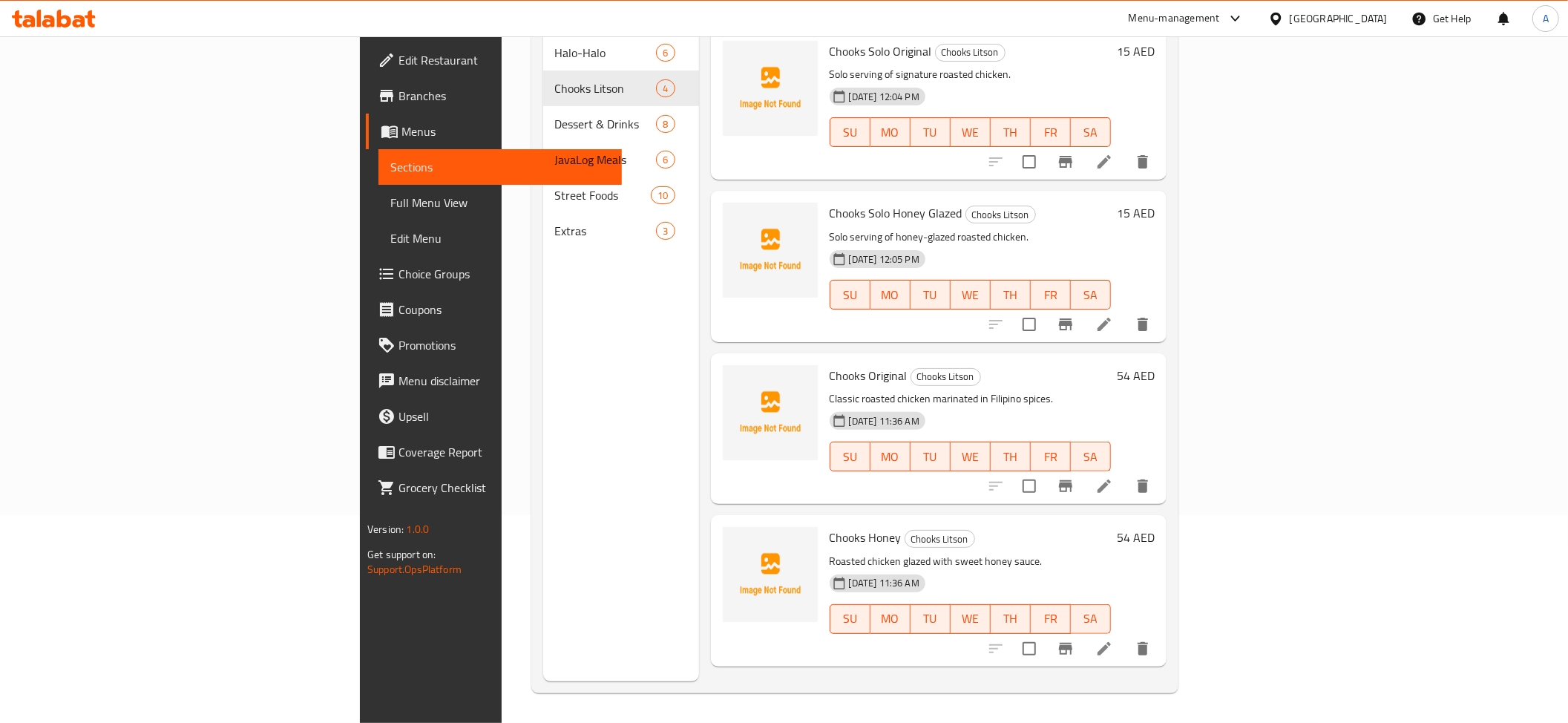
click at [398, 55] on span "Edit Restaurant" at bounding box center [504, 60] width 211 height 18
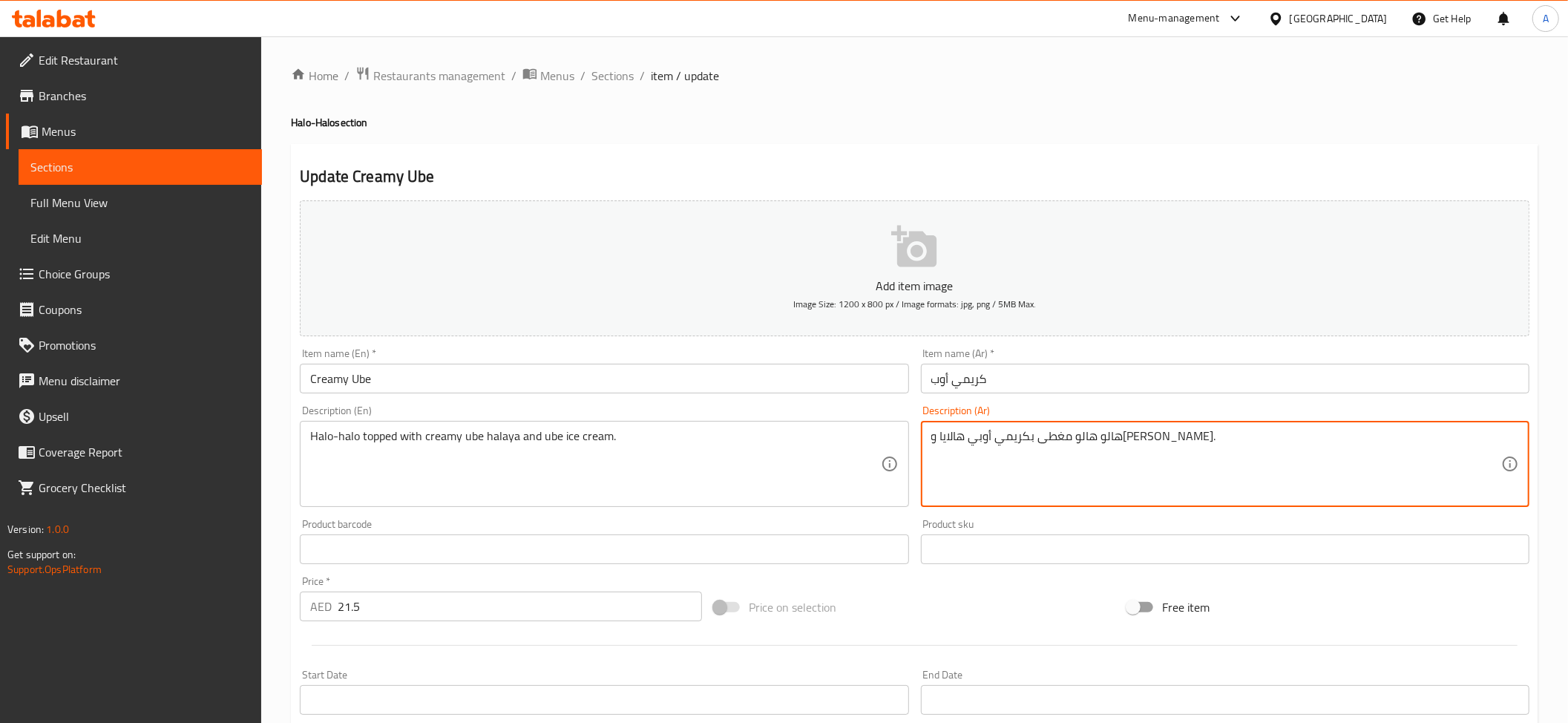
click at [942, 443] on textarea "هالو هالو مغطى بكريمي أوبي هالايا و[PERSON_NAME]." at bounding box center [1216, 464] width 570 height 71
click at [938, 376] on input "كريمي أوب" at bounding box center [1225, 378] width 609 height 30
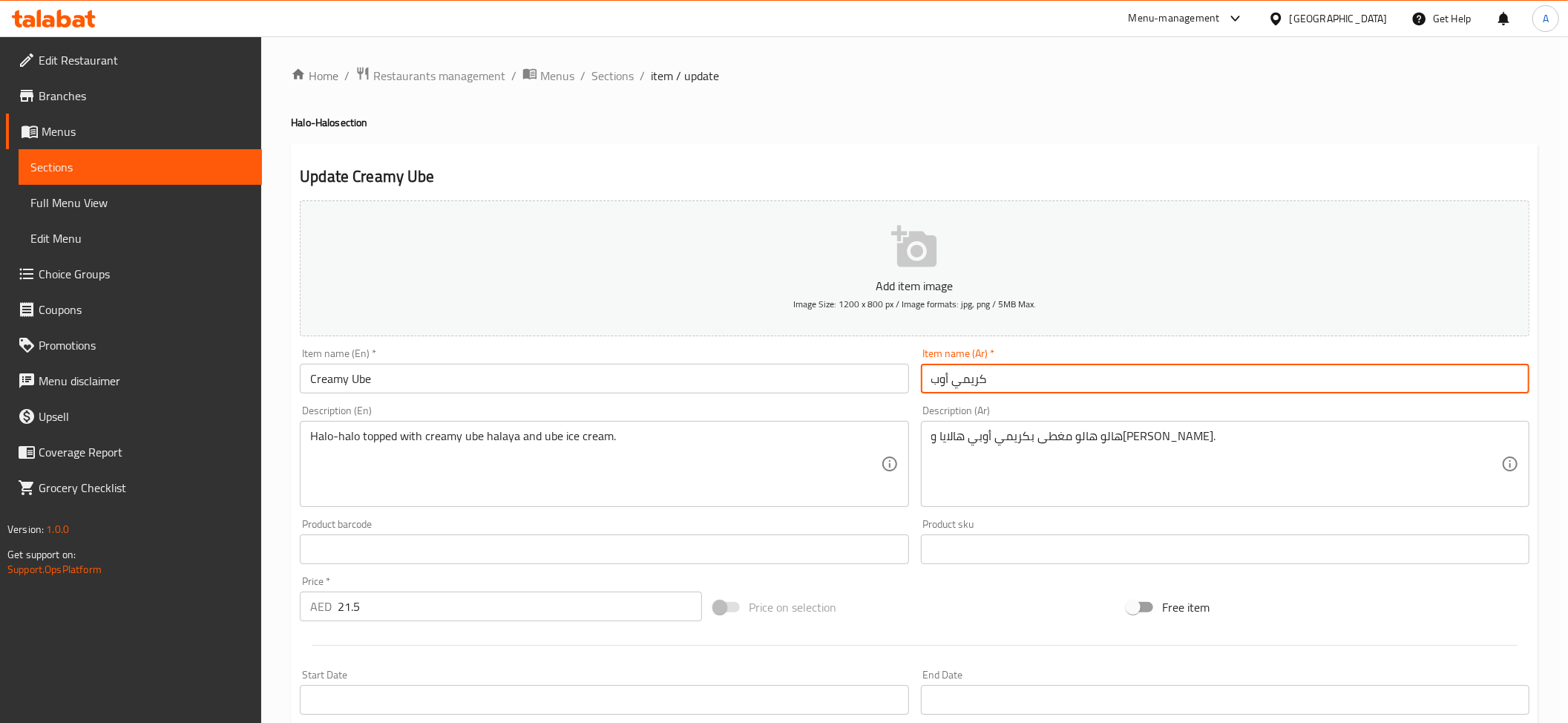
click at [938, 376] on input "كريمي أوب" at bounding box center [1225, 378] width 609 height 30
paste input "ي"
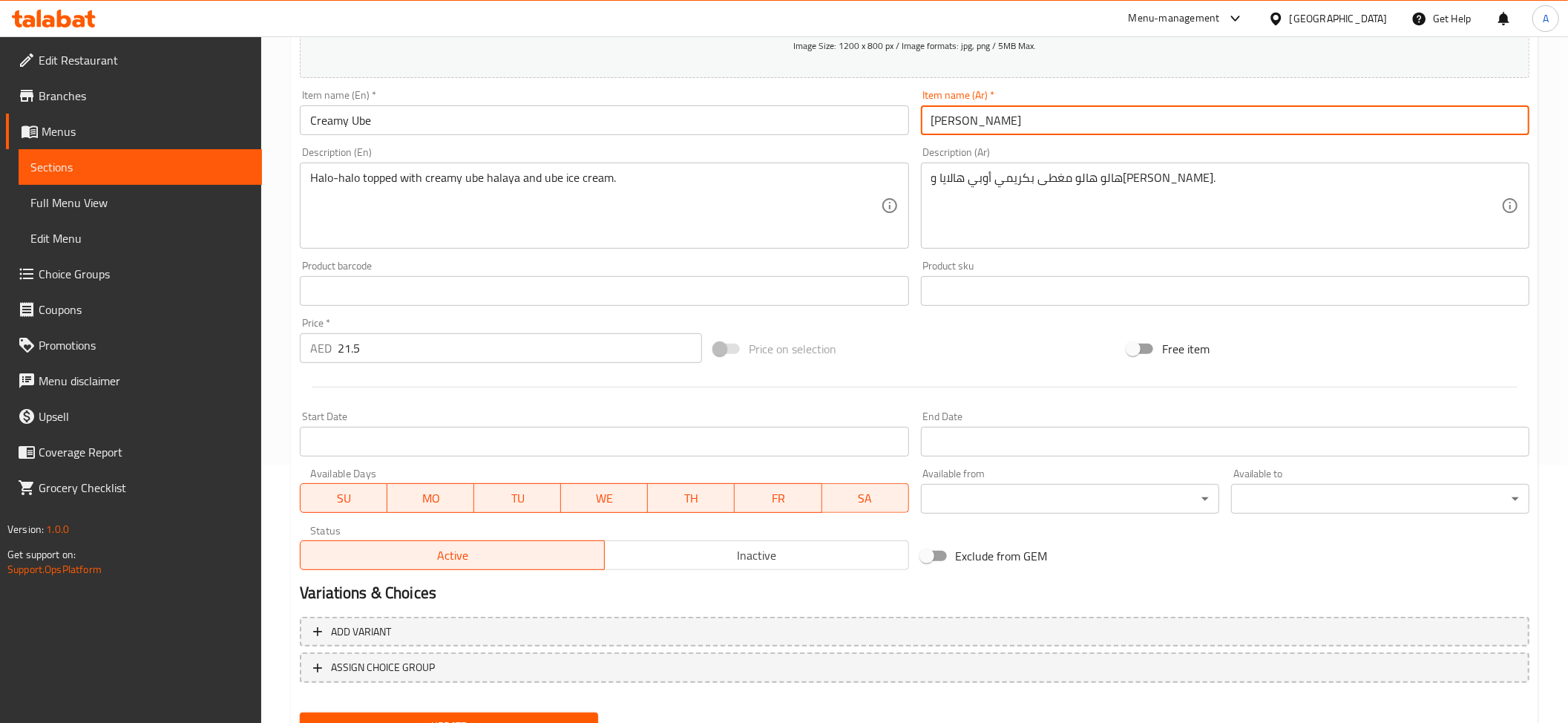
scroll to position [325, 0]
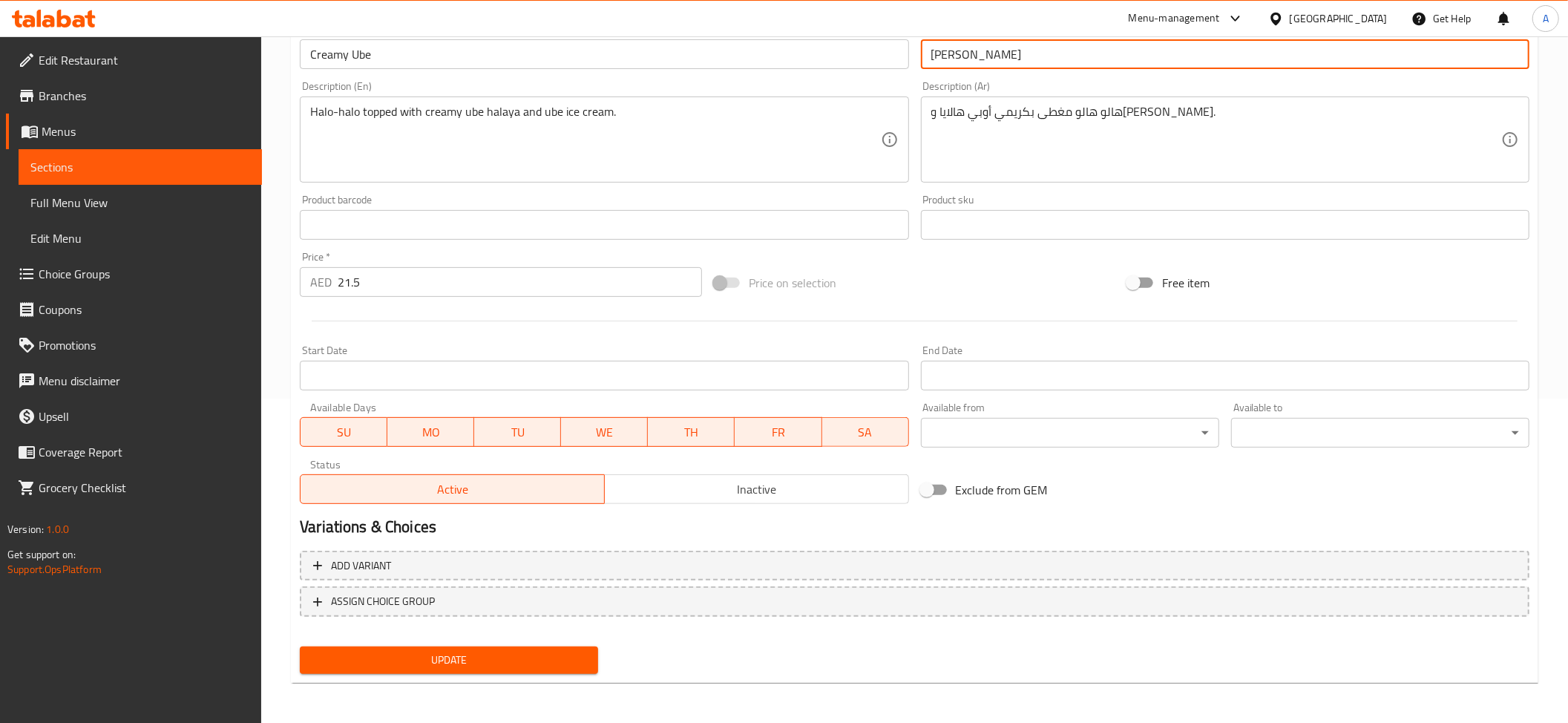
type input "كريمي أوبي"
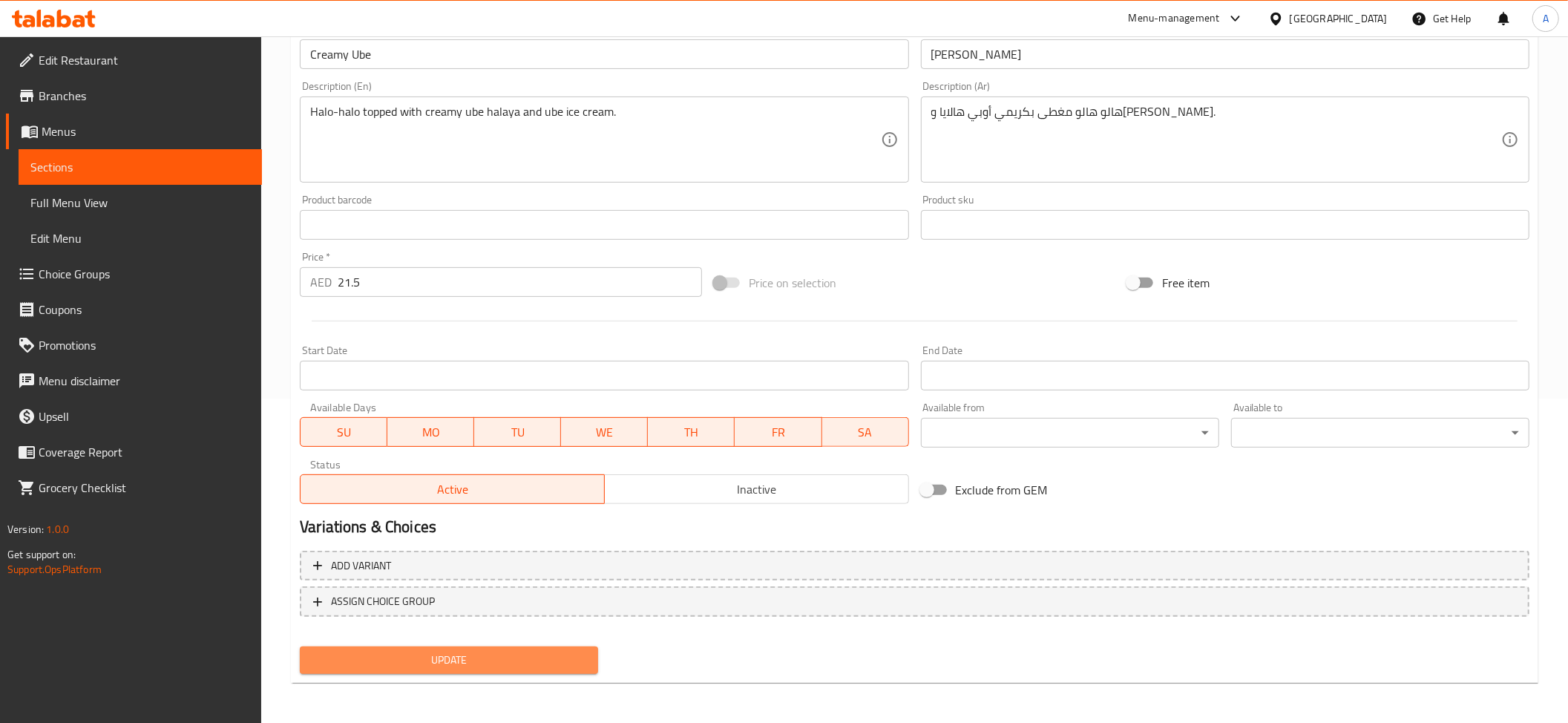
click at [500, 654] on span "Update" at bounding box center [449, 660] width 275 height 19
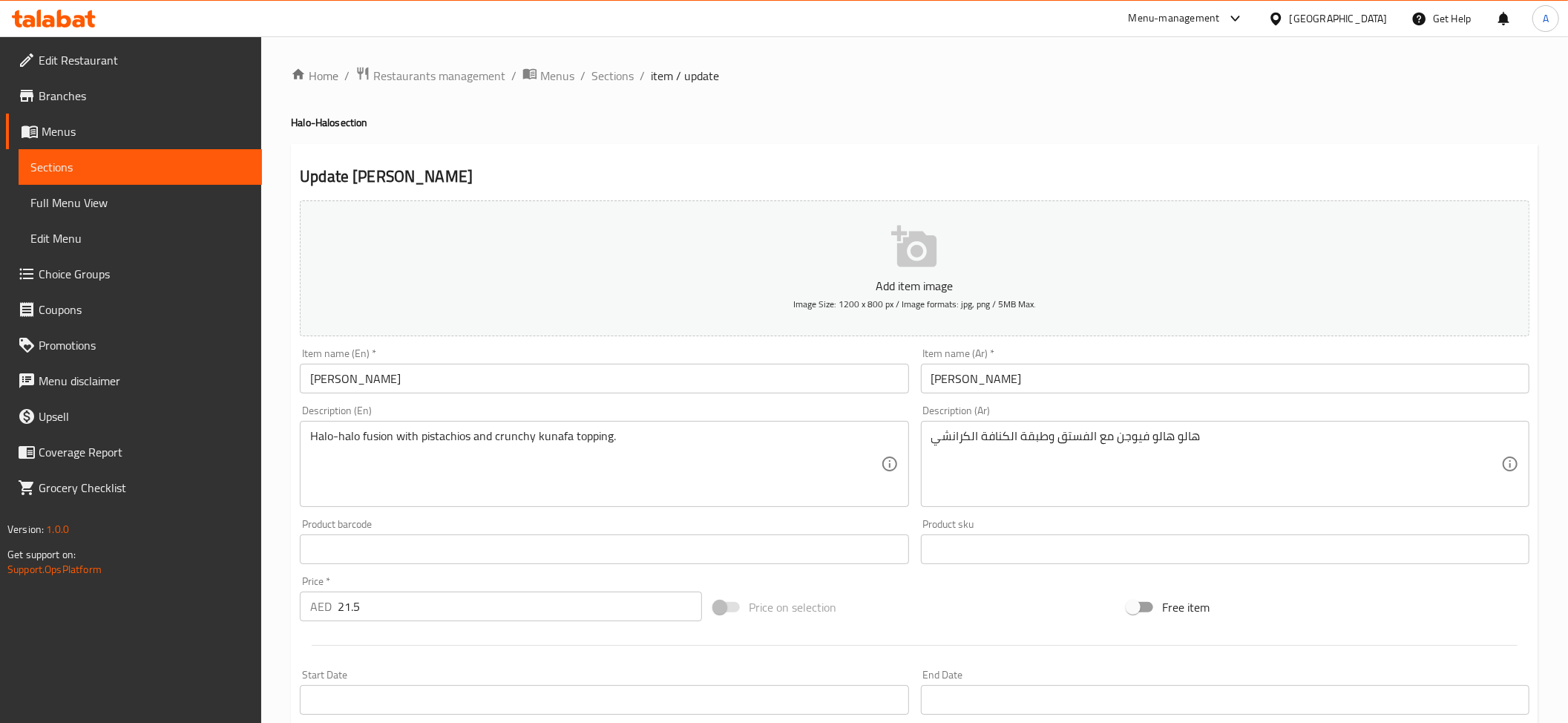
click at [527, 394] on input "[PERSON_NAME]" at bounding box center [604, 378] width 609 height 30
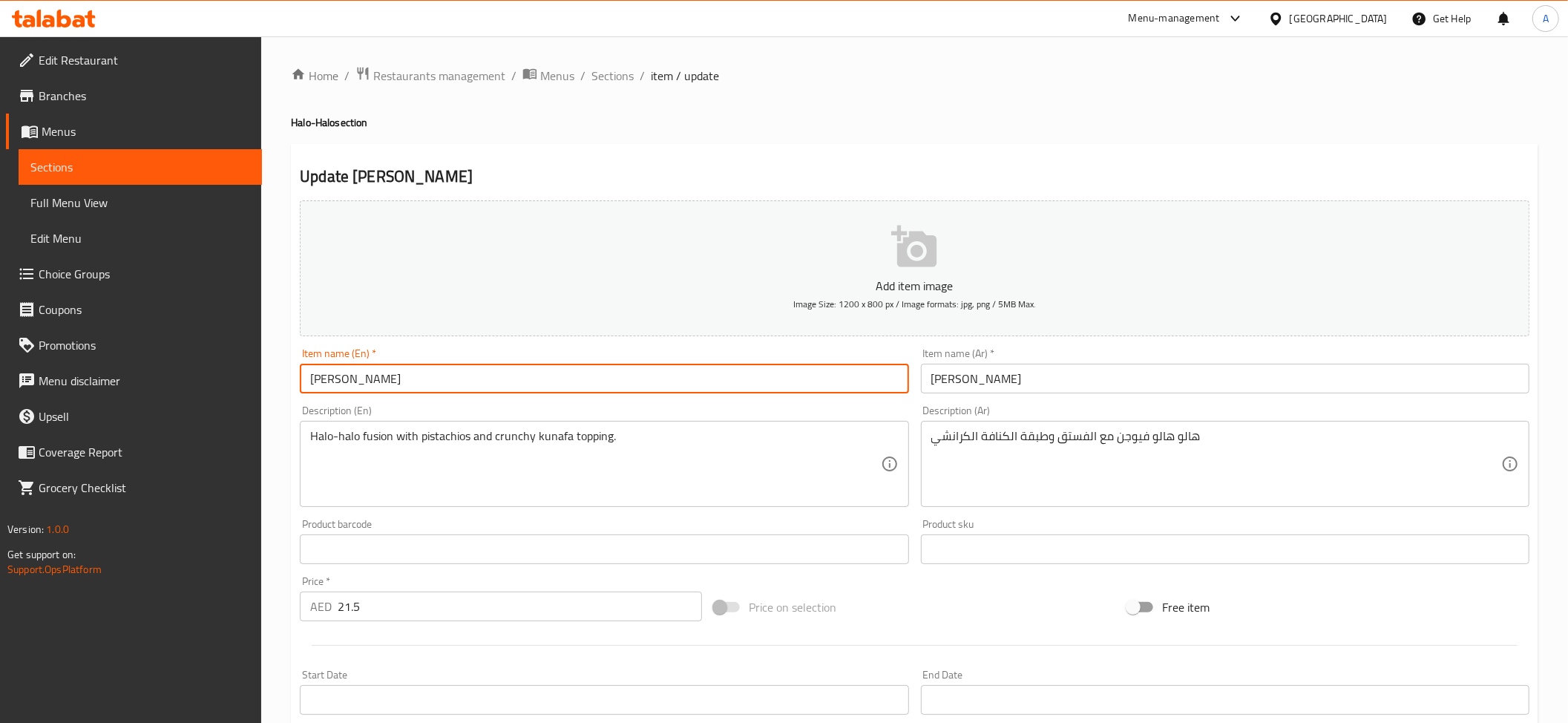
click at [527, 394] on input "[PERSON_NAME]" at bounding box center [604, 378] width 609 height 30
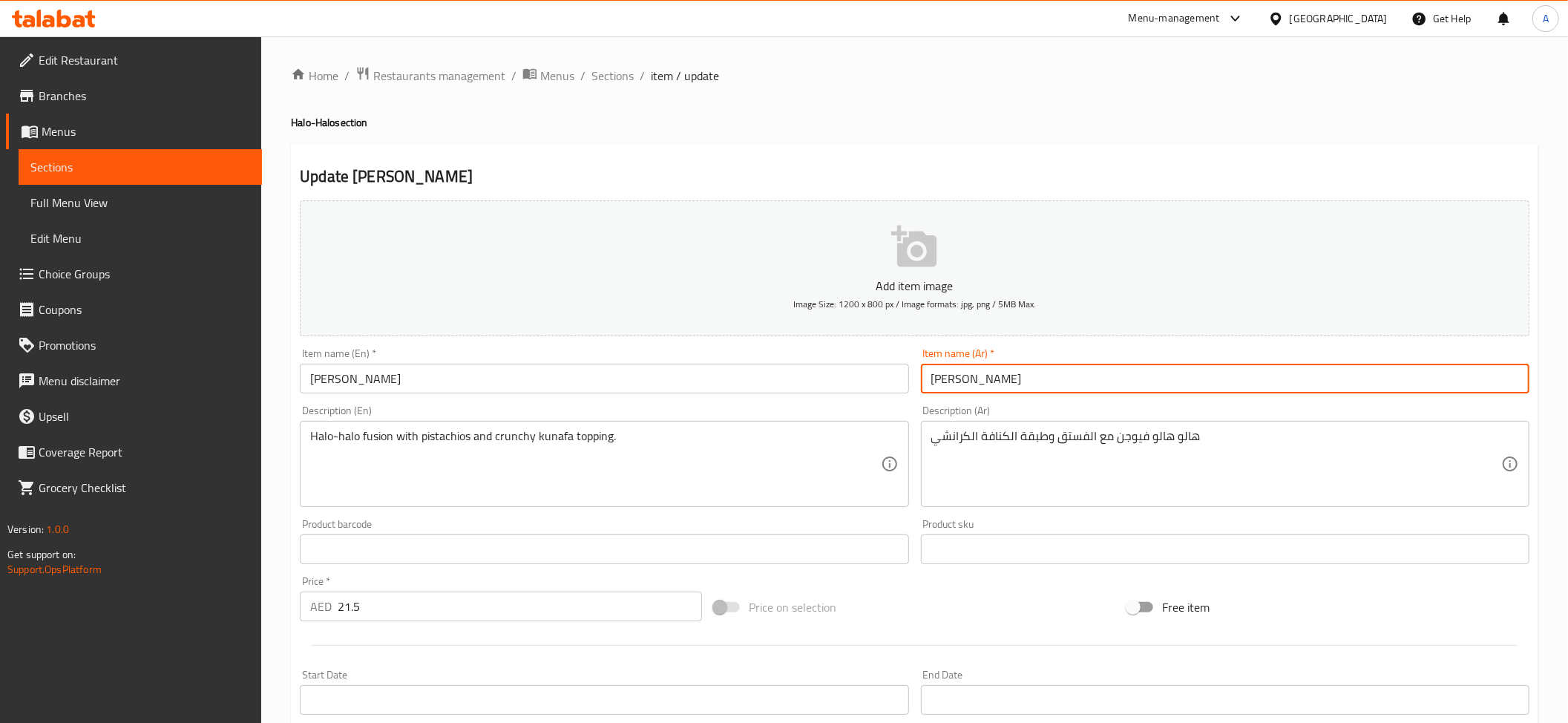
click at [954, 386] on input "[PERSON_NAME]" at bounding box center [1225, 378] width 609 height 30
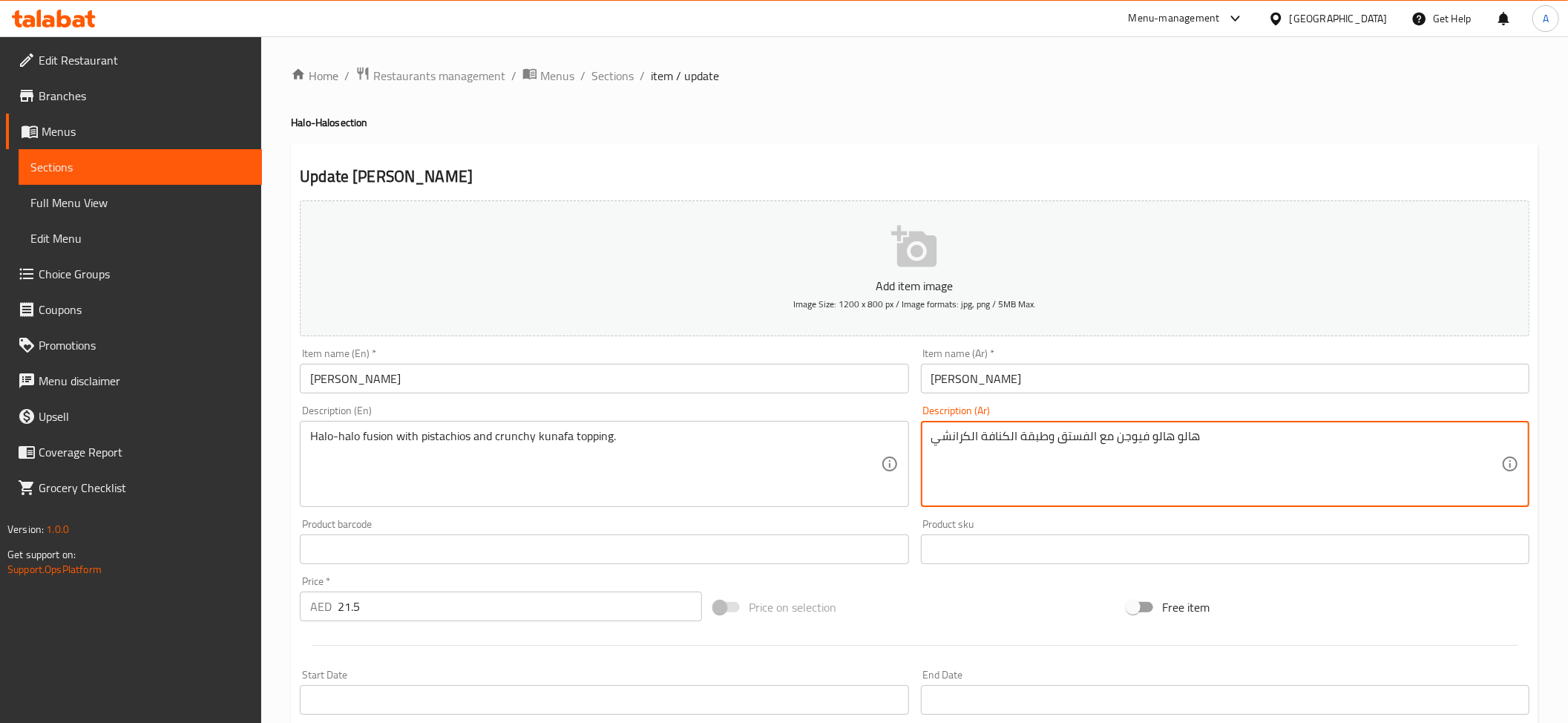
drag, startPoint x: 1008, startPoint y: 440, endPoint x: 981, endPoint y: 440, distance: 27.0
click at [936, 381] on input "[PERSON_NAME]" at bounding box center [1225, 378] width 609 height 30
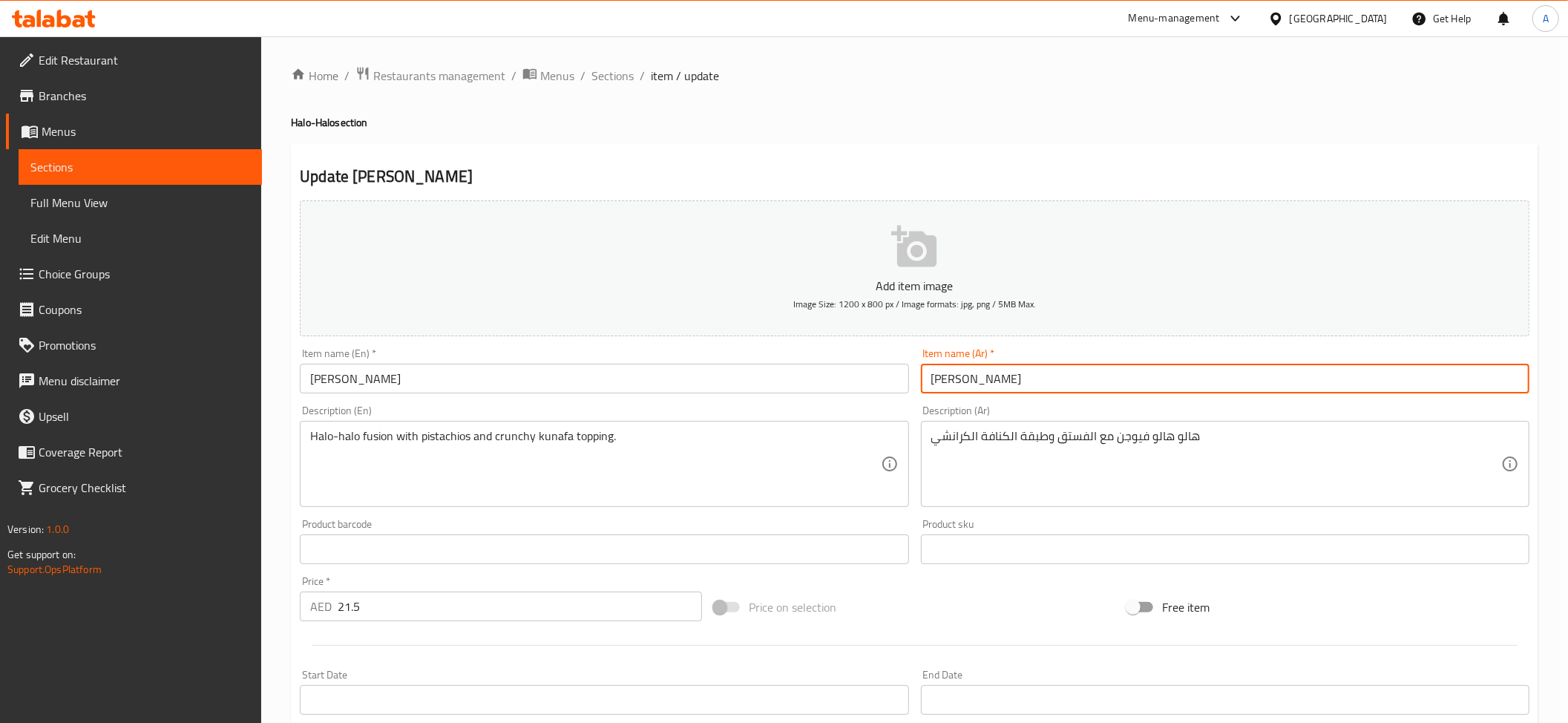
click at [936, 381] on input "[PERSON_NAME]" at bounding box center [1225, 378] width 609 height 30
paste input "افة"
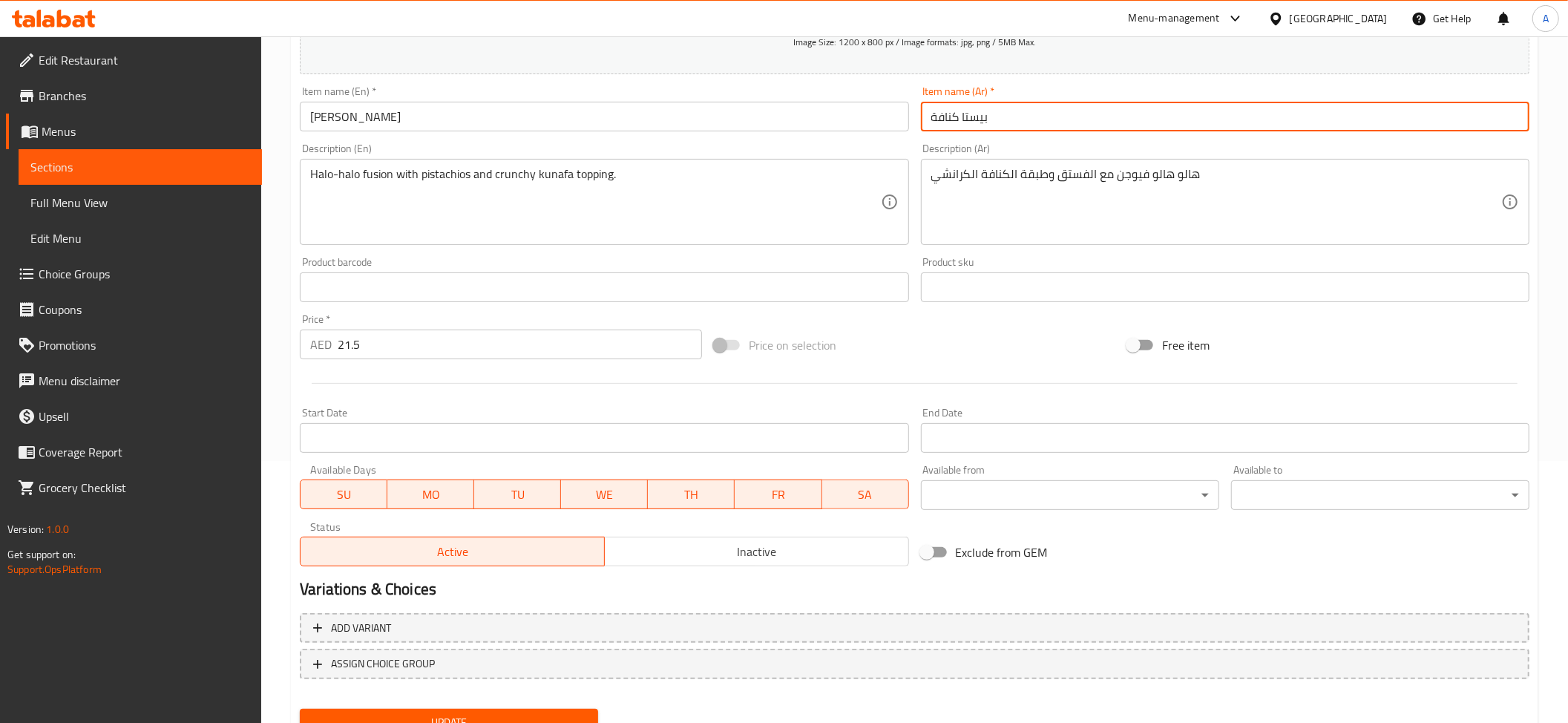
scroll to position [325, 0]
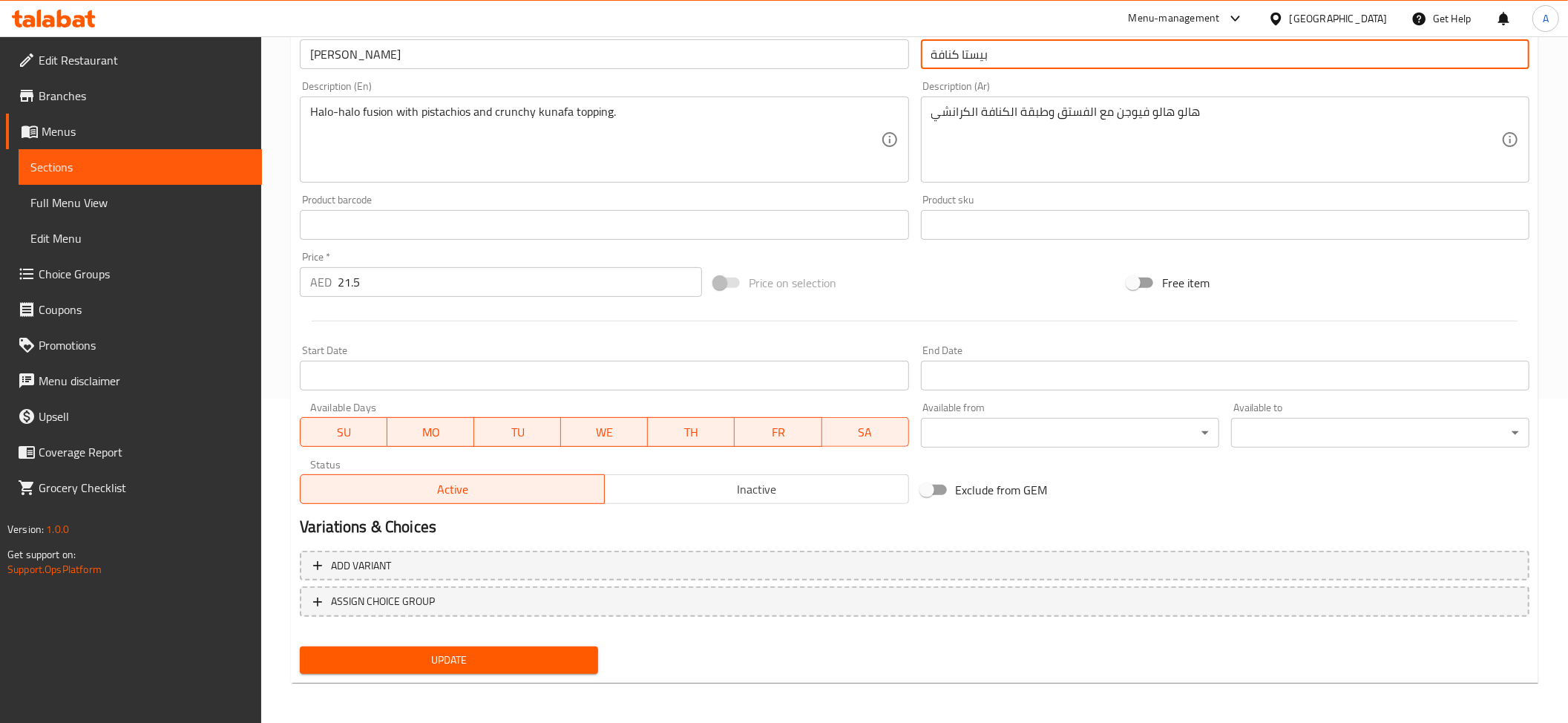
type input "بيستا كنافة"
click at [426, 671] on button "Update" at bounding box center [449, 660] width 298 height 27
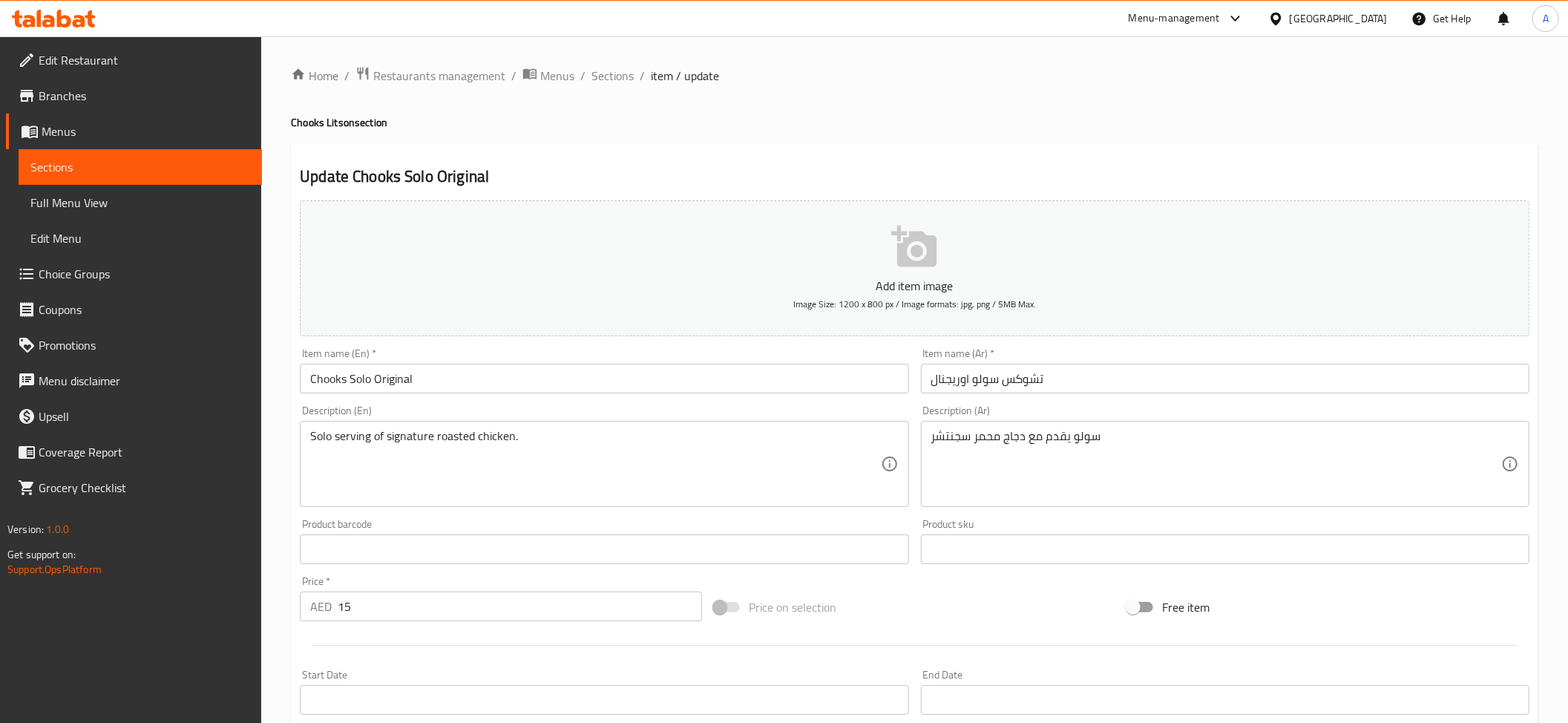
click at [796, 394] on input "Chooks Solo Original" at bounding box center [604, 378] width 609 height 30
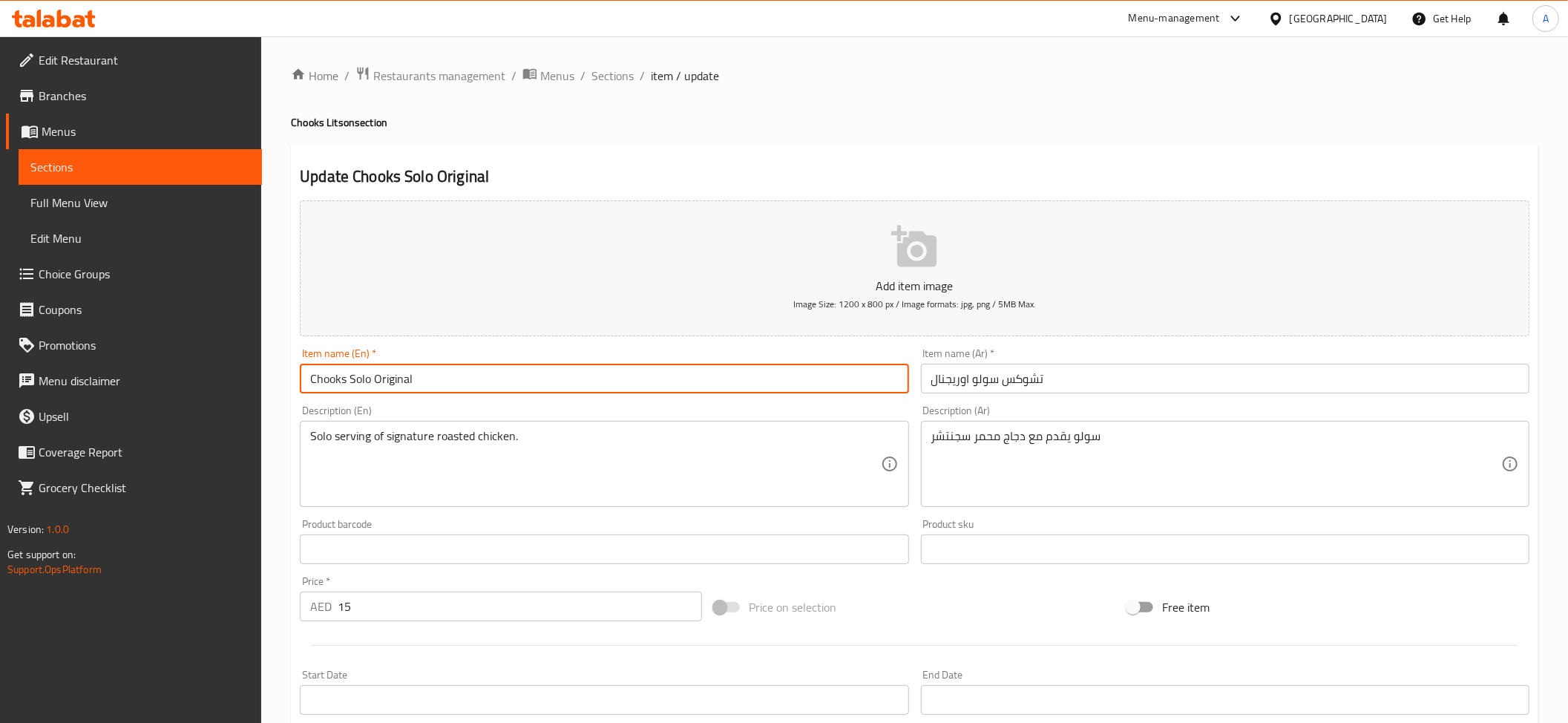
click at [796, 394] on input "Chooks Solo Original" at bounding box center [604, 378] width 609 height 30
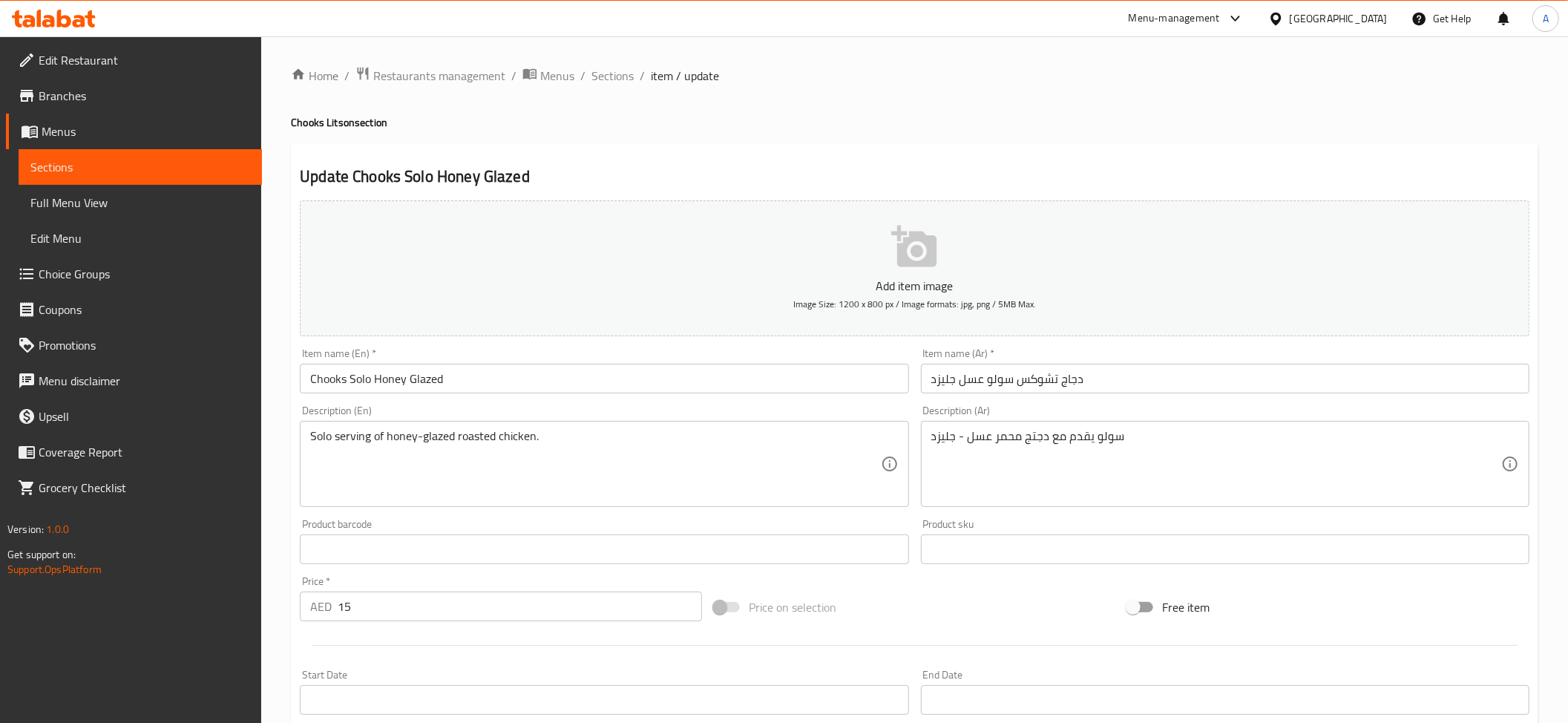
click at [1046, 387] on input "دجاج تشوكس سولو عسل جليزد" at bounding box center [1225, 378] width 609 height 30
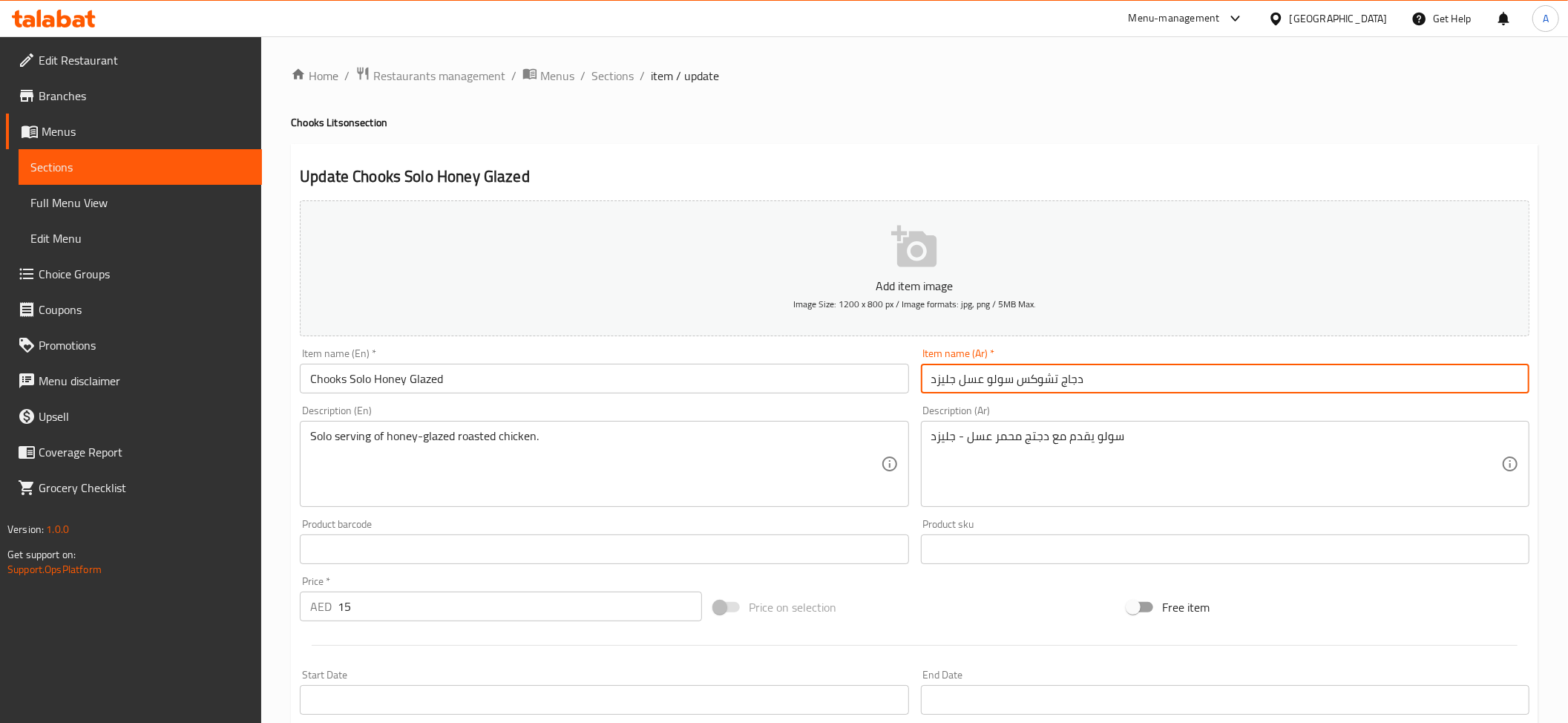
click at [1046, 387] on input "دجاج تشوكس سولو عسل جليزد" at bounding box center [1225, 378] width 609 height 30
click at [930, 378] on input "دجاج سولو عسل جليزد" at bounding box center [1225, 378] width 609 height 30
paste input "تشوكس"
click at [996, 389] on input "تشوكس دجاج سولو عسل جليزد" at bounding box center [1225, 378] width 609 height 30
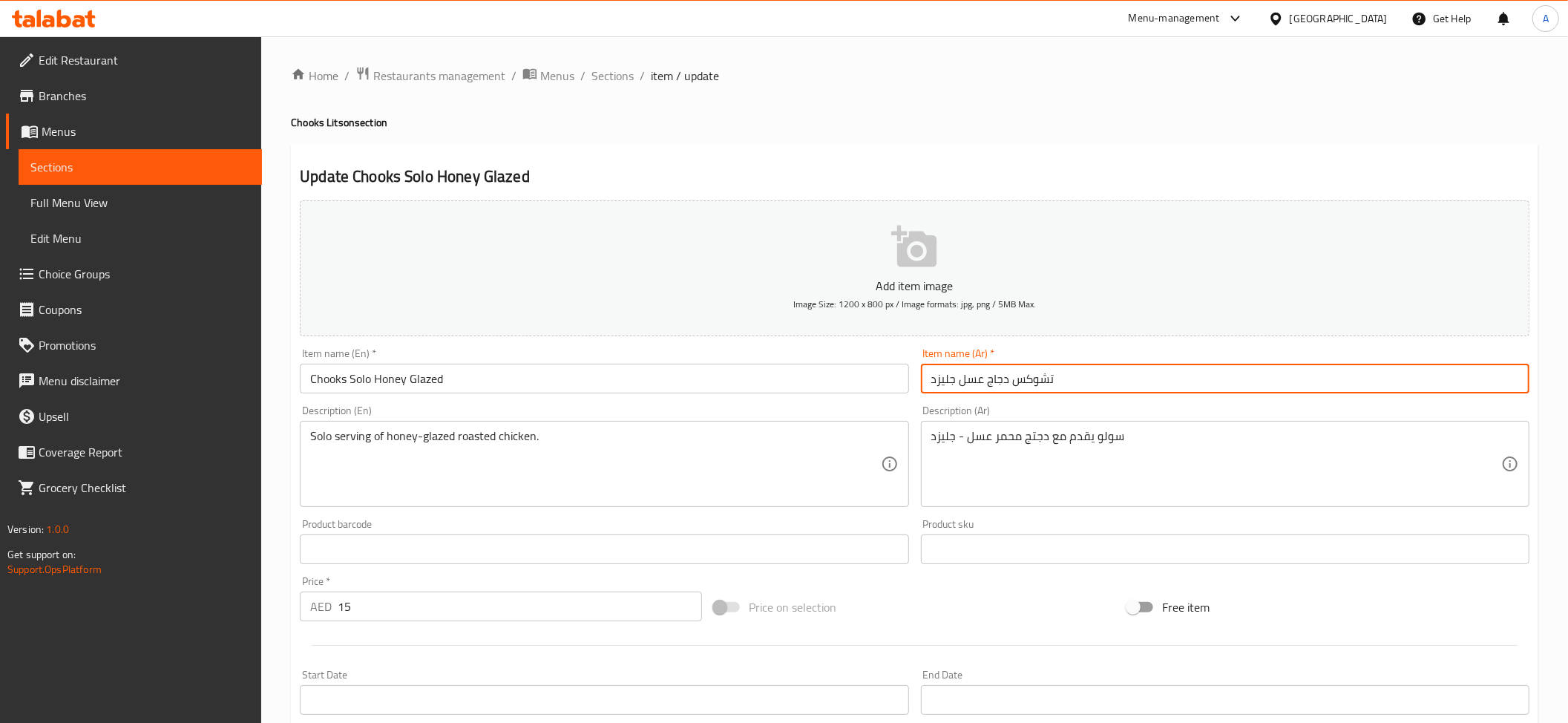
click at [1007, 376] on input "تشوكس دجاج عسل جليزد" at bounding box center [1225, 378] width 609 height 30
paste input "ولو"
click at [512, 394] on input "Chooks Solo Honey Glazed" at bounding box center [604, 378] width 609 height 30
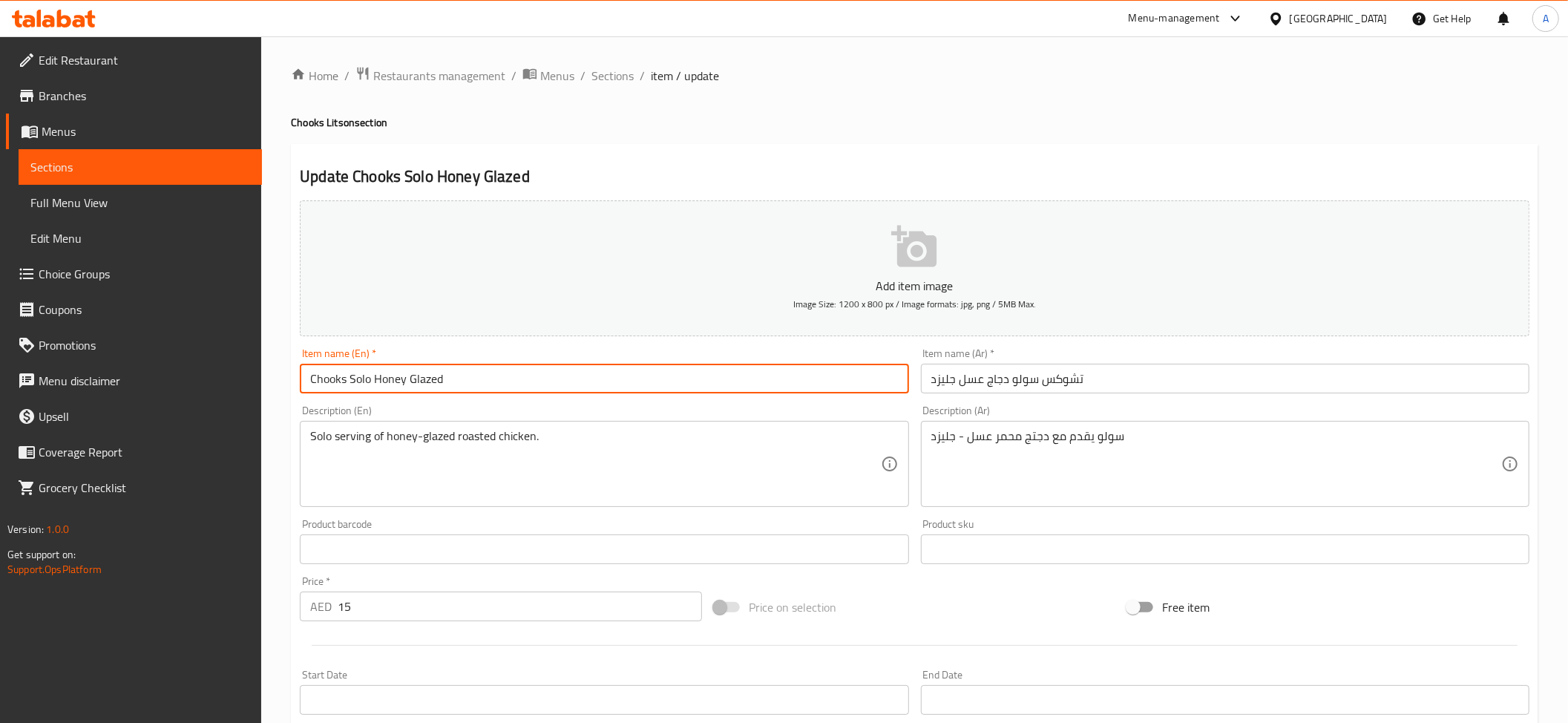
click at [512, 394] on input "Chooks Solo Honey Glazed" at bounding box center [604, 378] width 609 height 30
click at [1064, 370] on input "تشوكس سولو دجاج عسل جليزد" at bounding box center [1225, 378] width 609 height 30
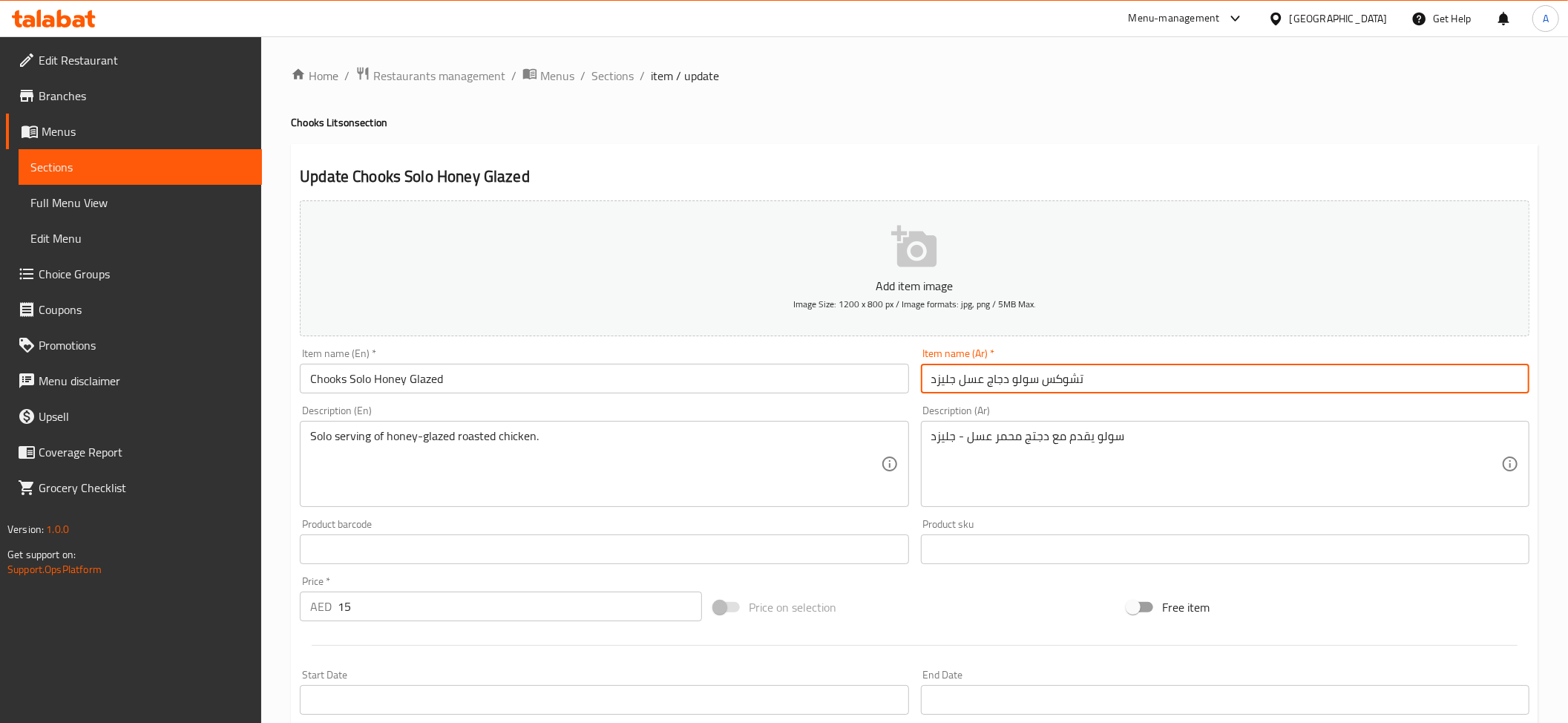
click at [478, 375] on input "Chooks Solo Honey Glazed" at bounding box center [604, 378] width 609 height 30
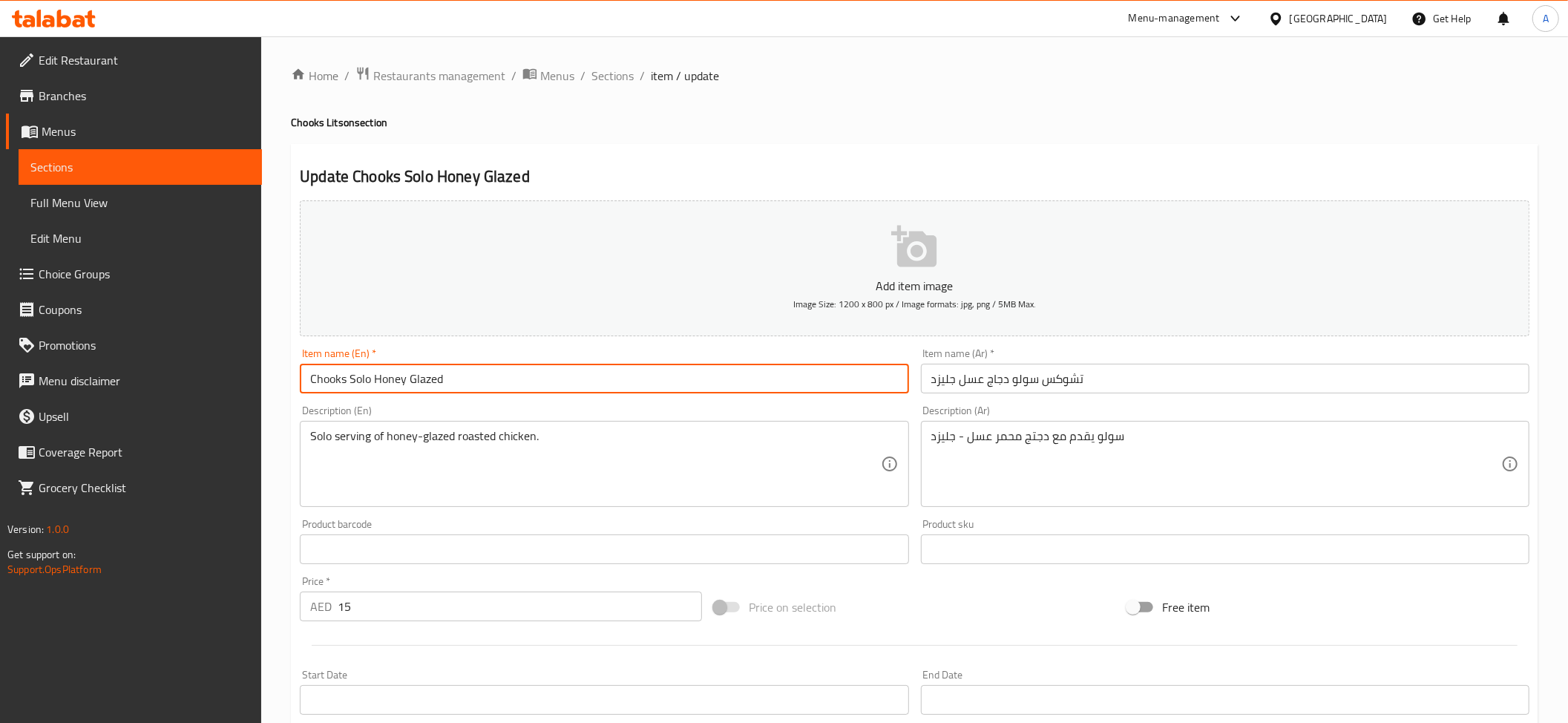
click at [478, 375] on input "Chooks Solo Honey Glazed" at bounding box center [604, 378] width 609 height 30
click at [993, 379] on input "تشوكس سولو دجاج عسل جليزد" at bounding box center [1225, 378] width 609 height 30
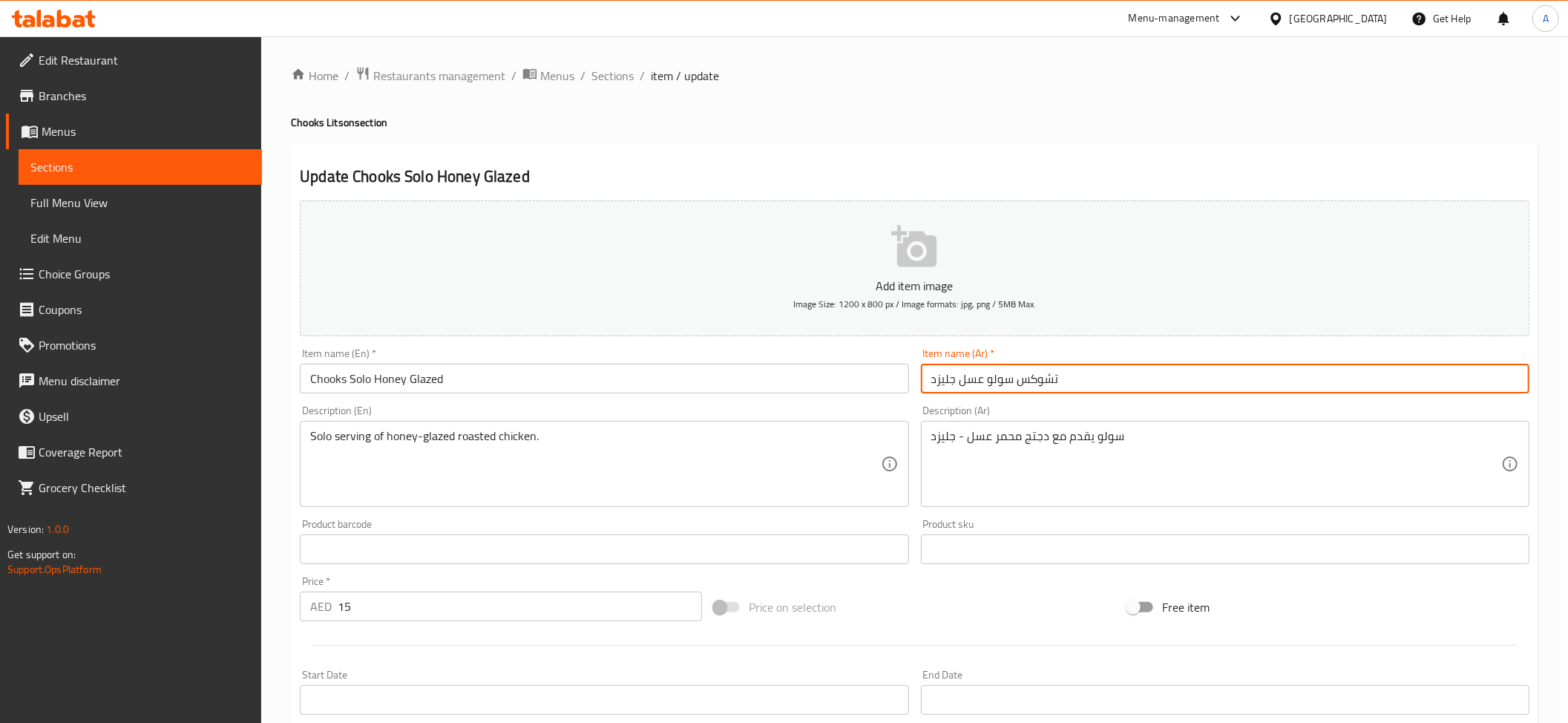
type input "تشوكس سولو عسل جليزد"
click at [443, 393] on input "Chooks Solo Honey Glazed" at bounding box center [604, 378] width 609 height 30
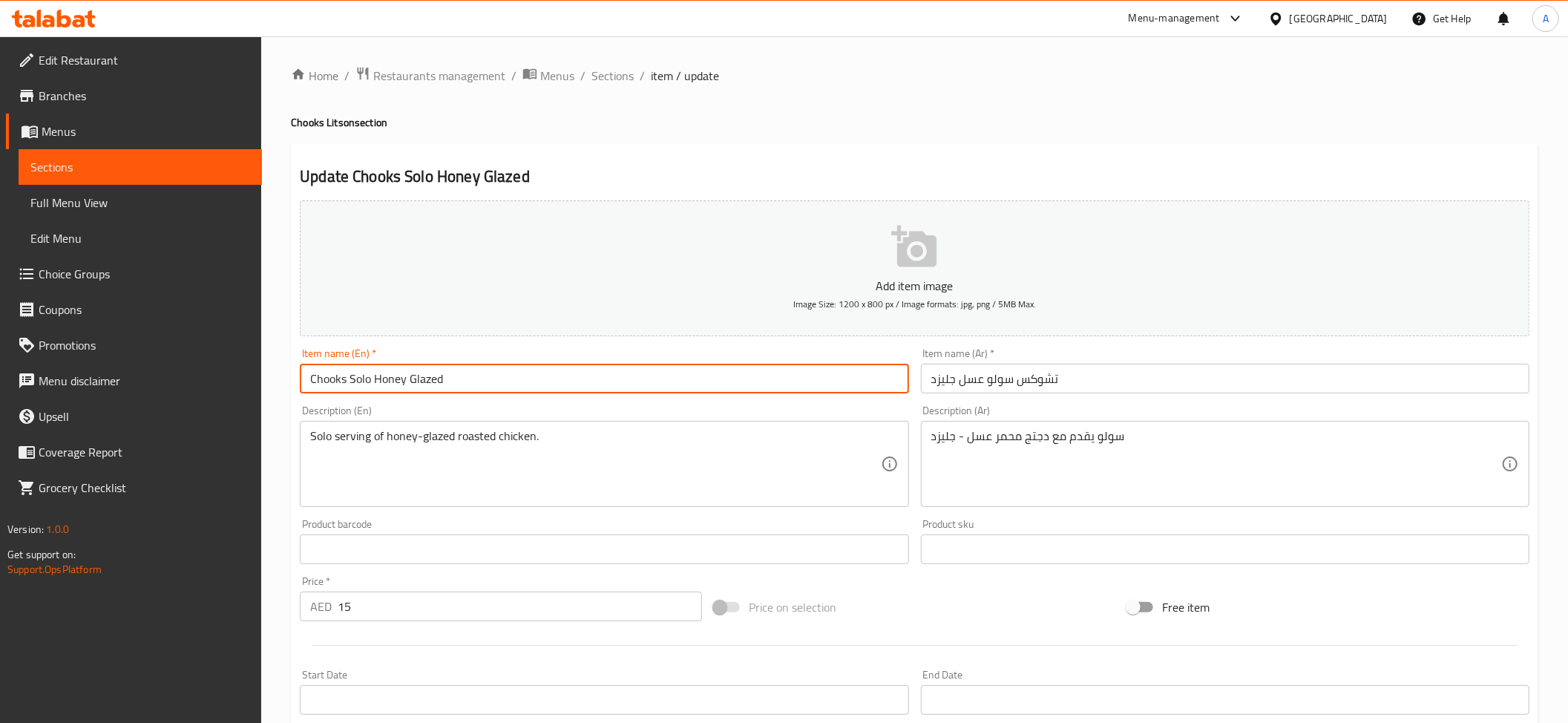
click at [443, 393] on input "Chooks Solo Honey Glazed" at bounding box center [604, 378] width 609 height 30
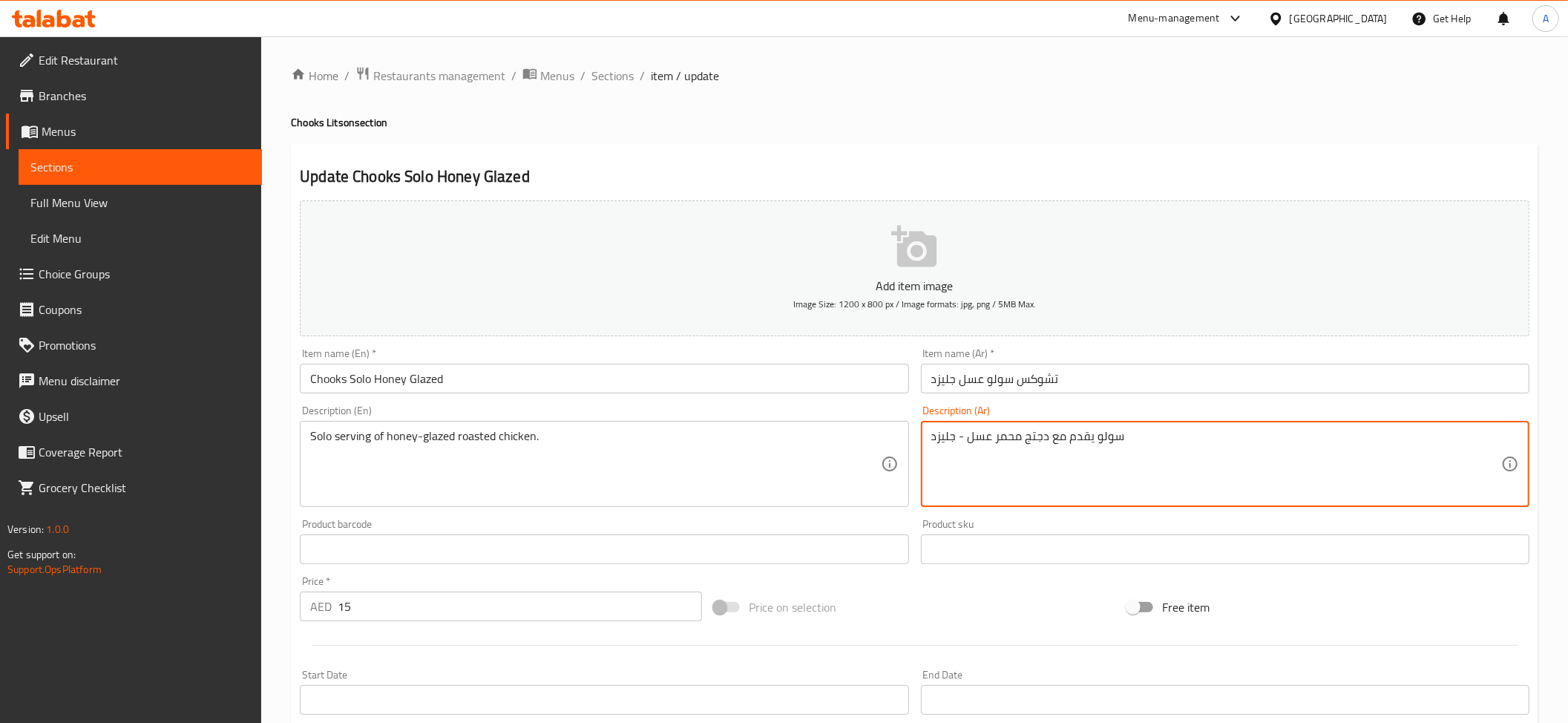
click at [1039, 468] on textarea "سولو يقدم مع دجتج محمر عسل - جليزد" at bounding box center [1216, 464] width 570 height 71
click at [1069, 447] on textarea "سولو يقدم مع دجتج محمر عسل - جليزد" at bounding box center [1216, 464] width 570 height 71
click at [1084, 437] on textarea "سولو يقدم مع دجتج محمر عسل - جليزد" at bounding box center [1216, 464] width 570 height 71
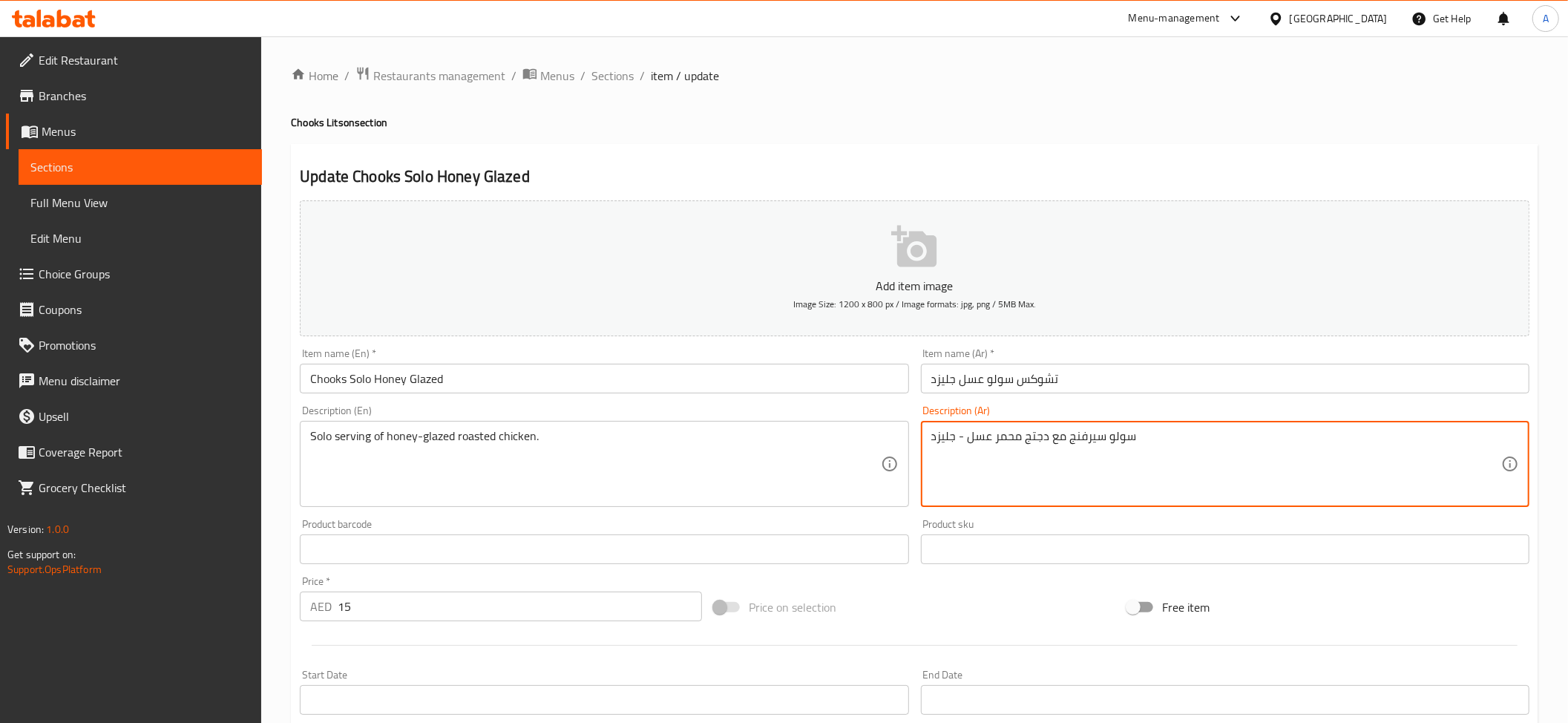
click at [1082, 440] on textarea "سولو سيرفنج مع دجتج محمر عسل - جليزد" at bounding box center [1216, 464] width 570 height 71
click at [579, 469] on textarea "Solo serving of honey-glazed roasted chicken." at bounding box center [595, 464] width 570 height 71
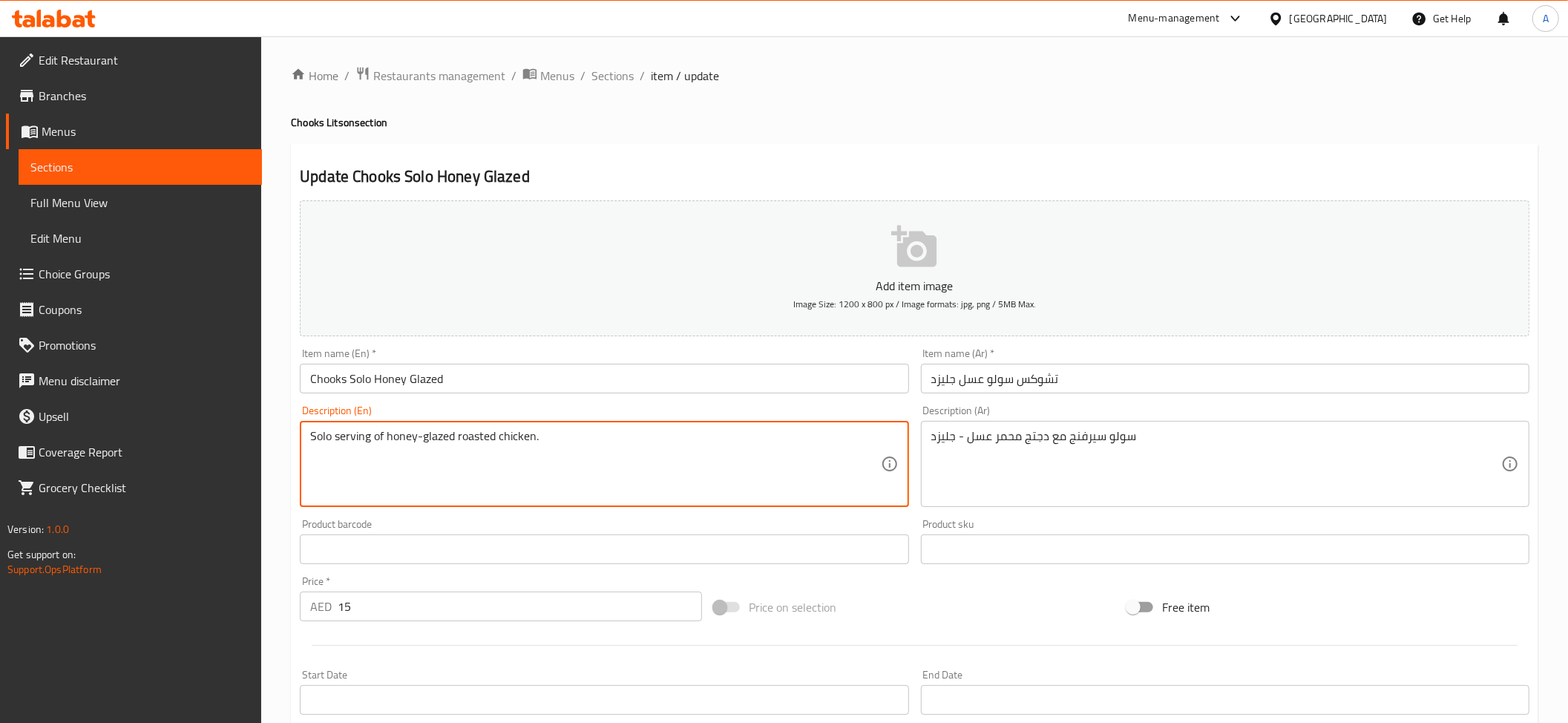
click at [579, 469] on textarea "Solo serving of honey-glazed roasted chicken." at bounding box center [595, 464] width 570 height 71
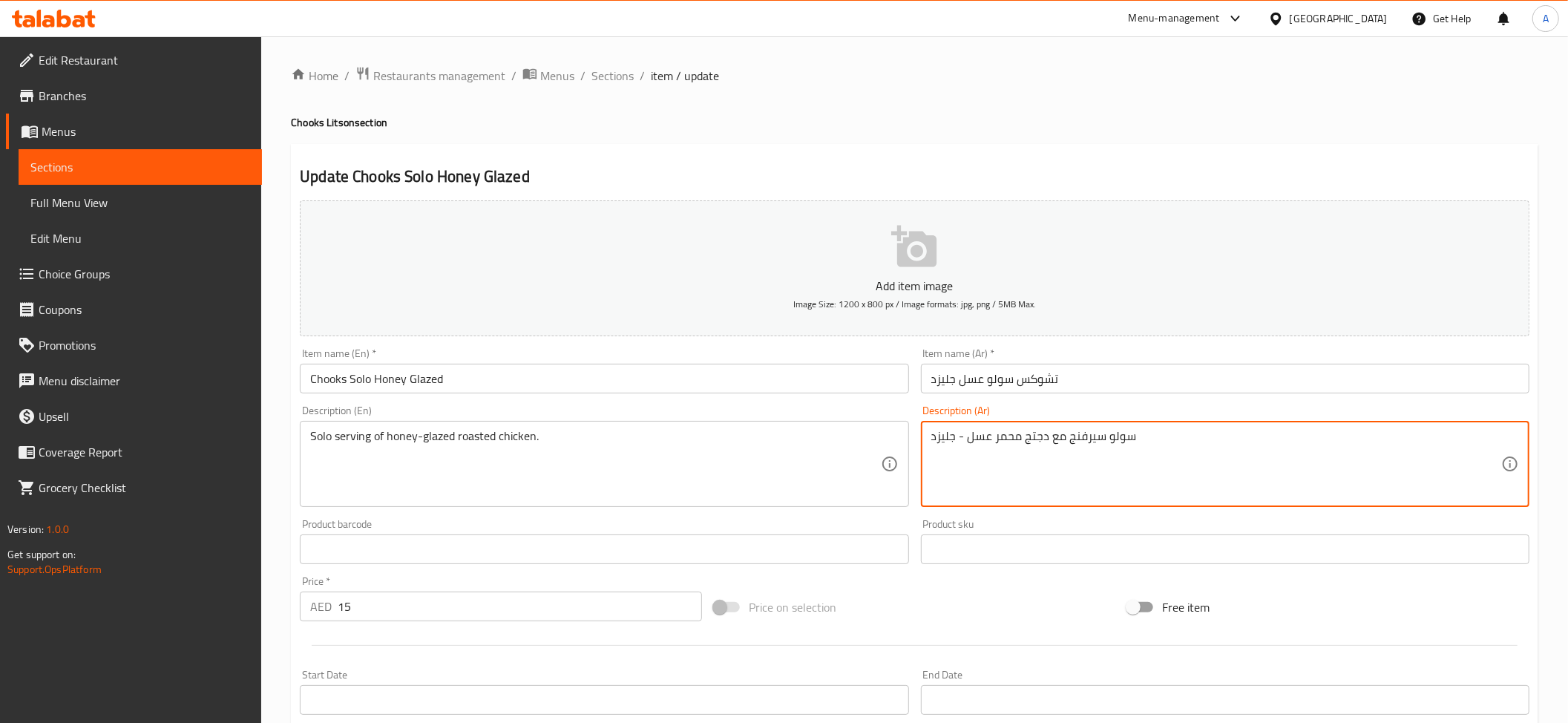
click at [718, 473] on textarea "Solo serving of honey-glazed roasted chicken." at bounding box center [595, 464] width 570 height 71
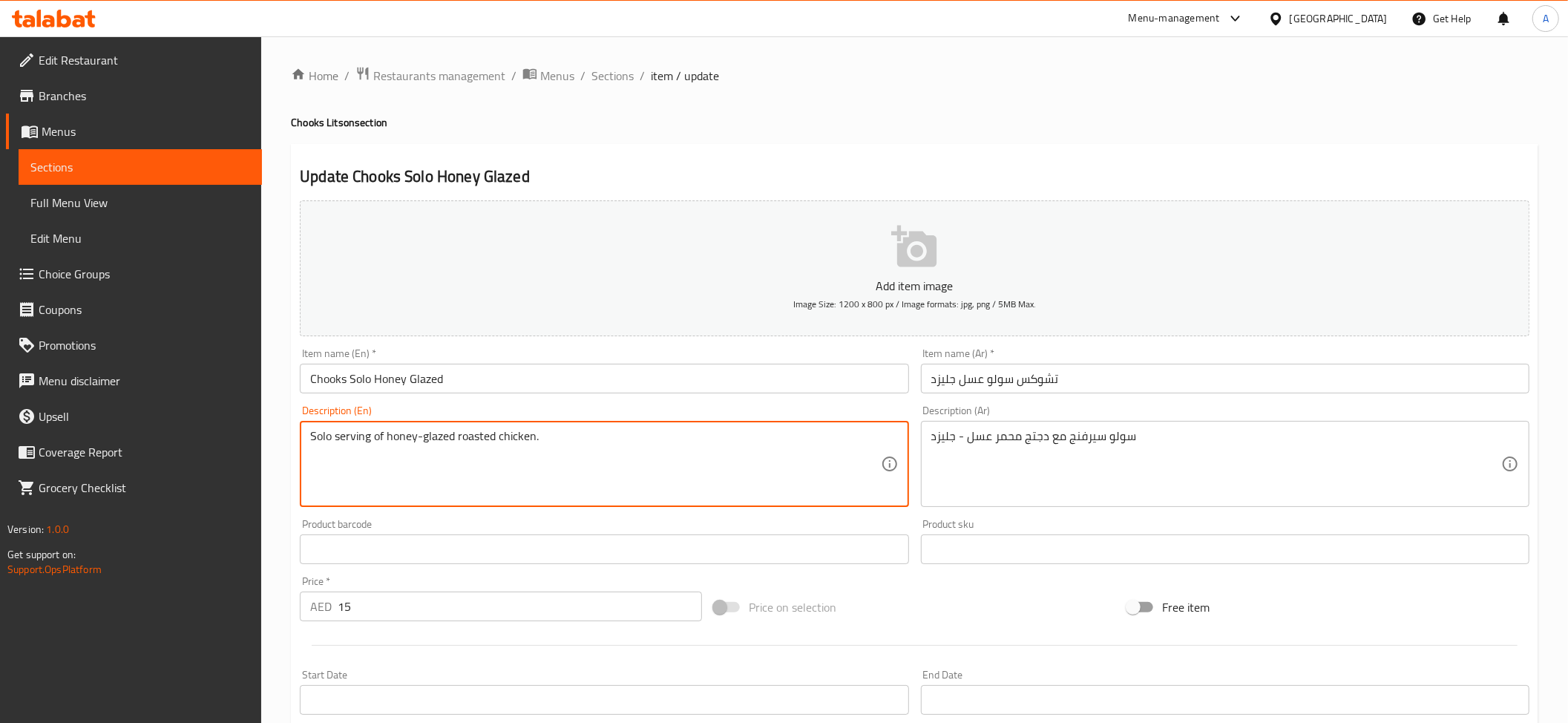
click at [718, 473] on textarea "Solo serving of honey-glazed roasted chicken." at bounding box center [595, 464] width 570 height 71
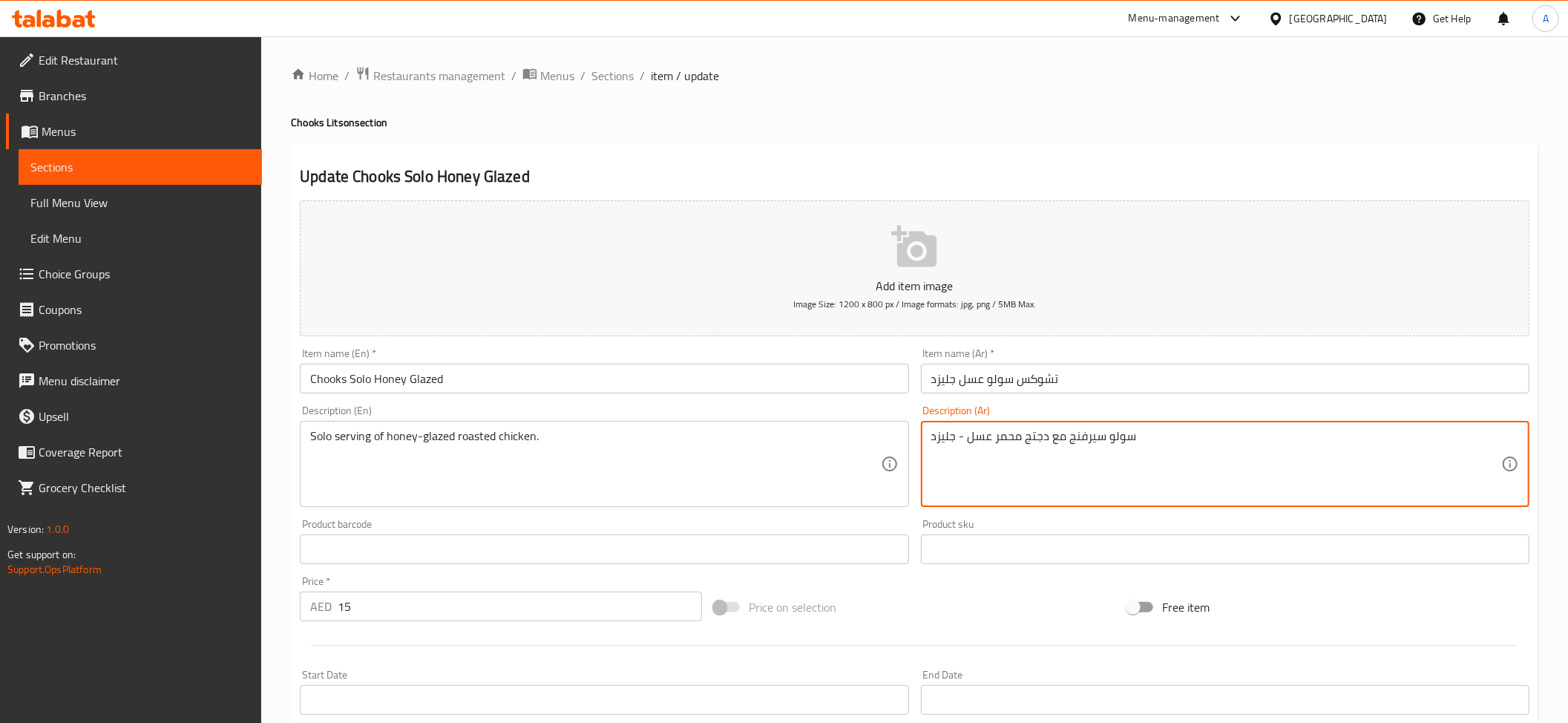
click at [1034, 436] on textarea "سولو سيرفنج مع دجتج محمر عسل - جليزد" at bounding box center [1216, 464] width 570 height 71
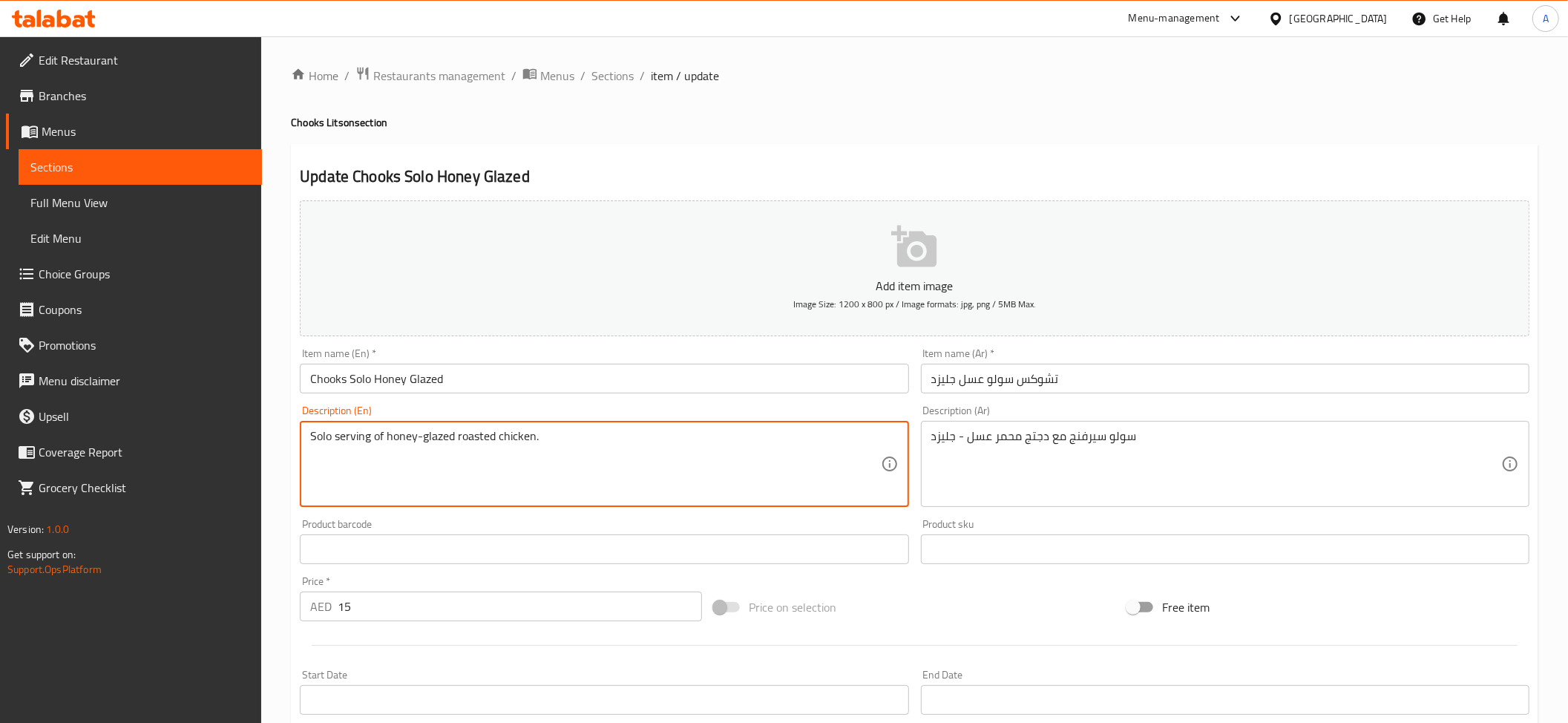
click at [724, 471] on textarea "Solo serving of honey-glazed roasted chicken." at bounding box center [595, 464] width 570 height 71
click at [1028, 461] on textarea "سولو سيرفنج مع دجتج محمر عسل - جليزد" at bounding box center [1216, 464] width 570 height 71
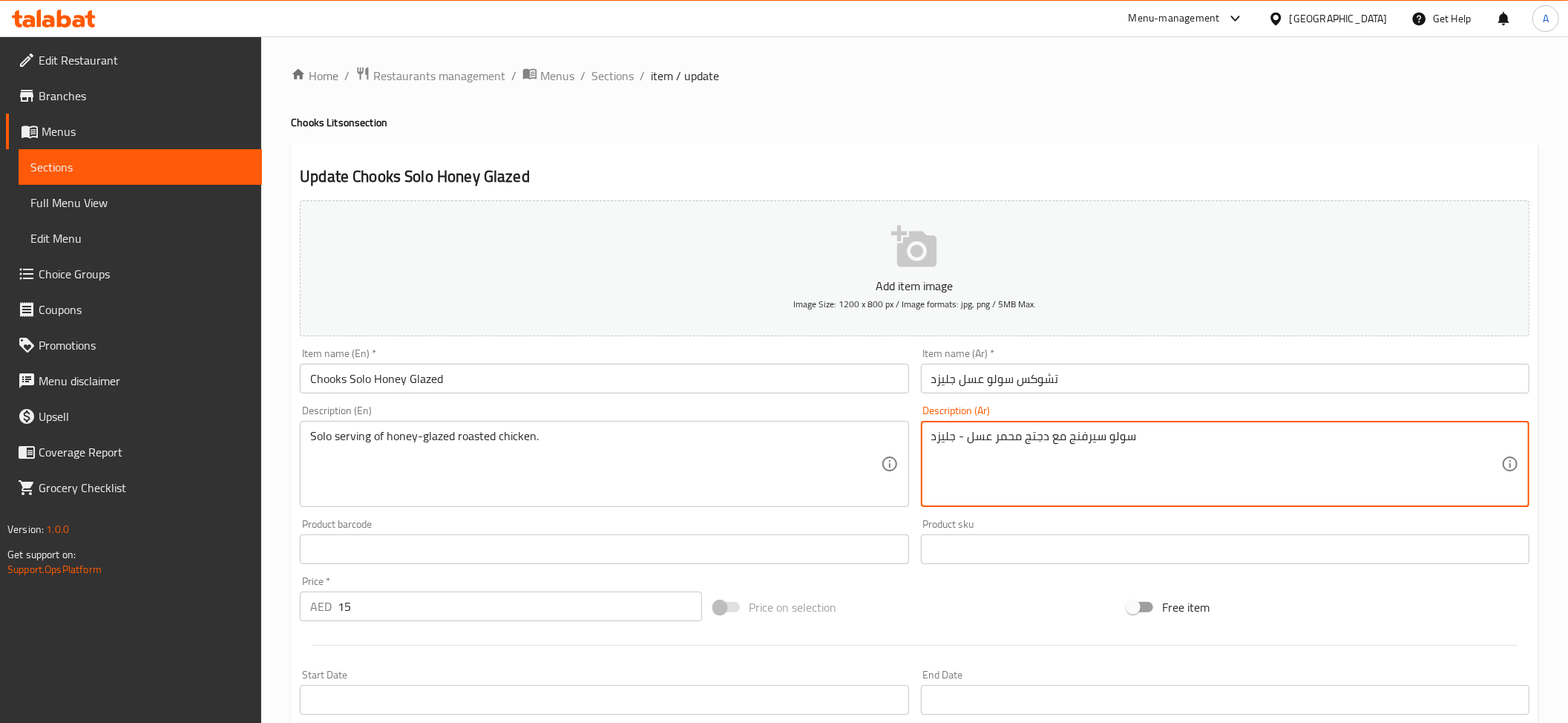
click at [1028, 461] on textarea "سولو سيرفنج مع دجتج محمر عسل - جليزد" at bounding box center [1216, 464] width 570 height 71
click at [1028, 435] on textarea "سولو سيرفنج مع دجتج محمر عسل - جليزد" at bounding box center [1216, 464] width 570 height 71
click at [1039, 441] on textarea "سولو سيرفنج مع دجتج محمر عسل - جليزد" at bounding box center [1216, 464] width 570 height 71
paste textarea
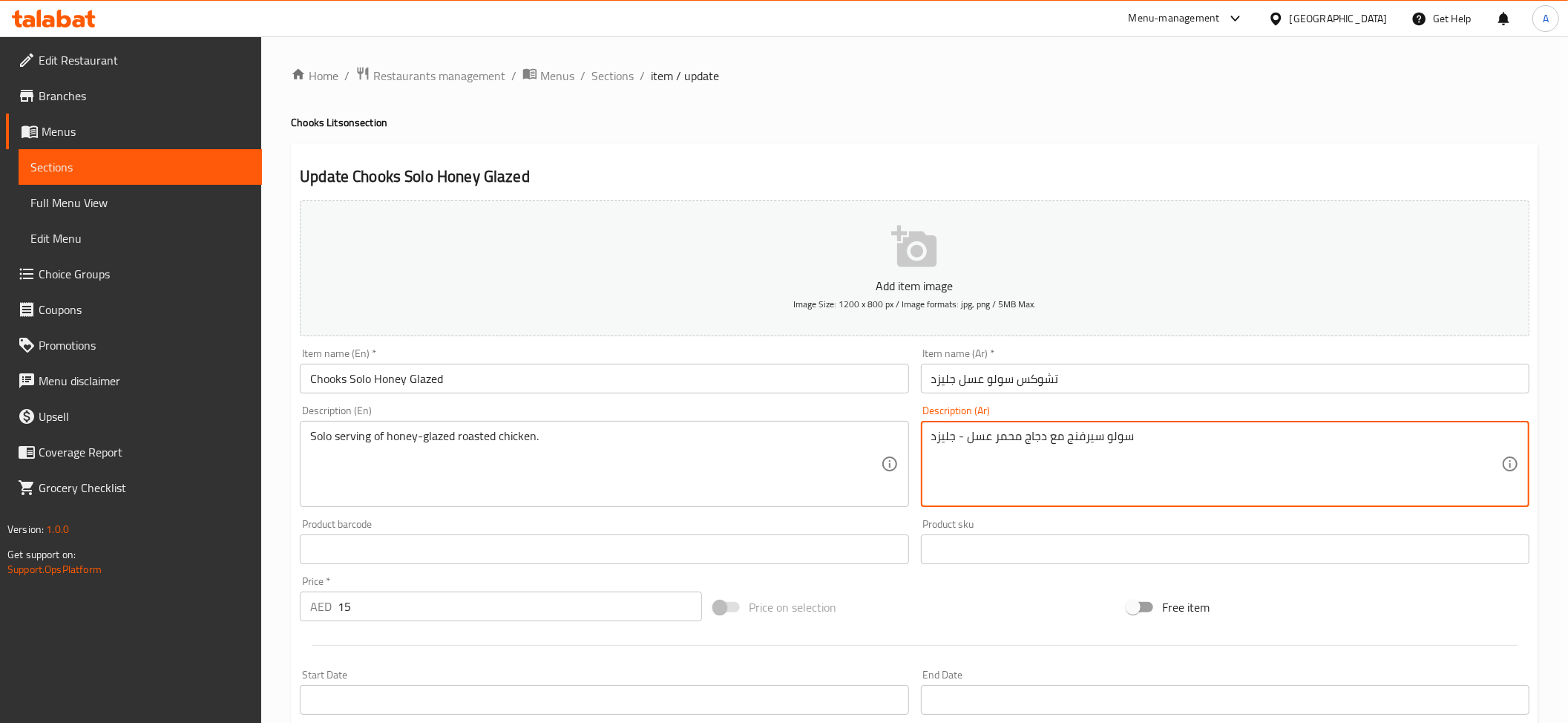
click at [951, 437] on textarea "سولو سيرفنج مع دجاج محمر عسل - جليزد" at bounding box center [1216, 464] width 570 height 71
click at [959, 438] on textarea "سولو سيرفنج مع دجاج محمر عسل - جليزد" at bounding box center [1216, 464] width 570 height 71
click at [942, 441] on textarea "سولو سيرفنج مع دجاج محمر عسل جليزد" at bounding box center [1216, 464] width 570 height 71
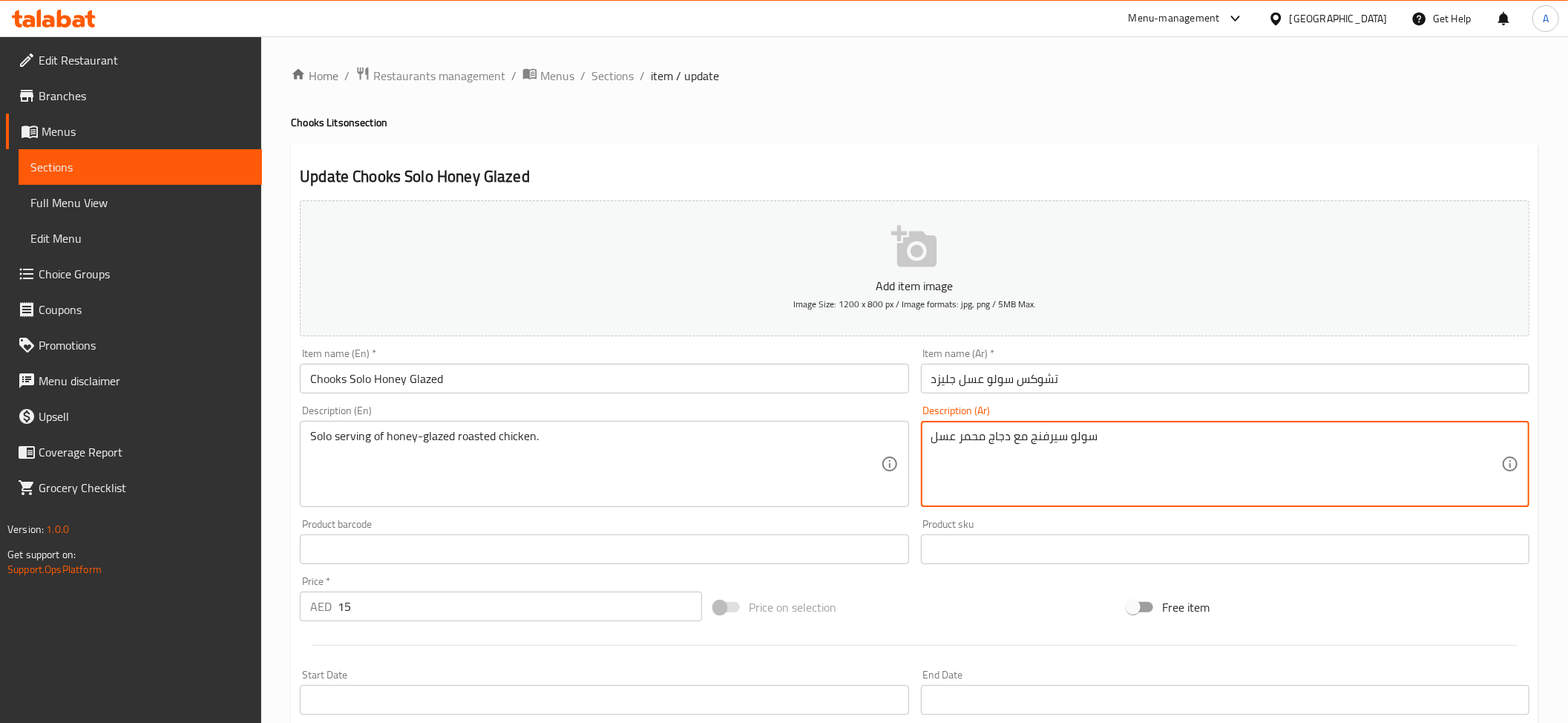
click at [951, 432] on textarea "سولو سيرفنج مع دجاج محمر عسل" at bounding box center [1216, 464] width 570 height 71
click at [953, 447] on textarea "سولو سيرفنج مع دجاج محمر عسل" at bounding box center [1216, 464] width 570 height 71
paste textarea "ليزد"
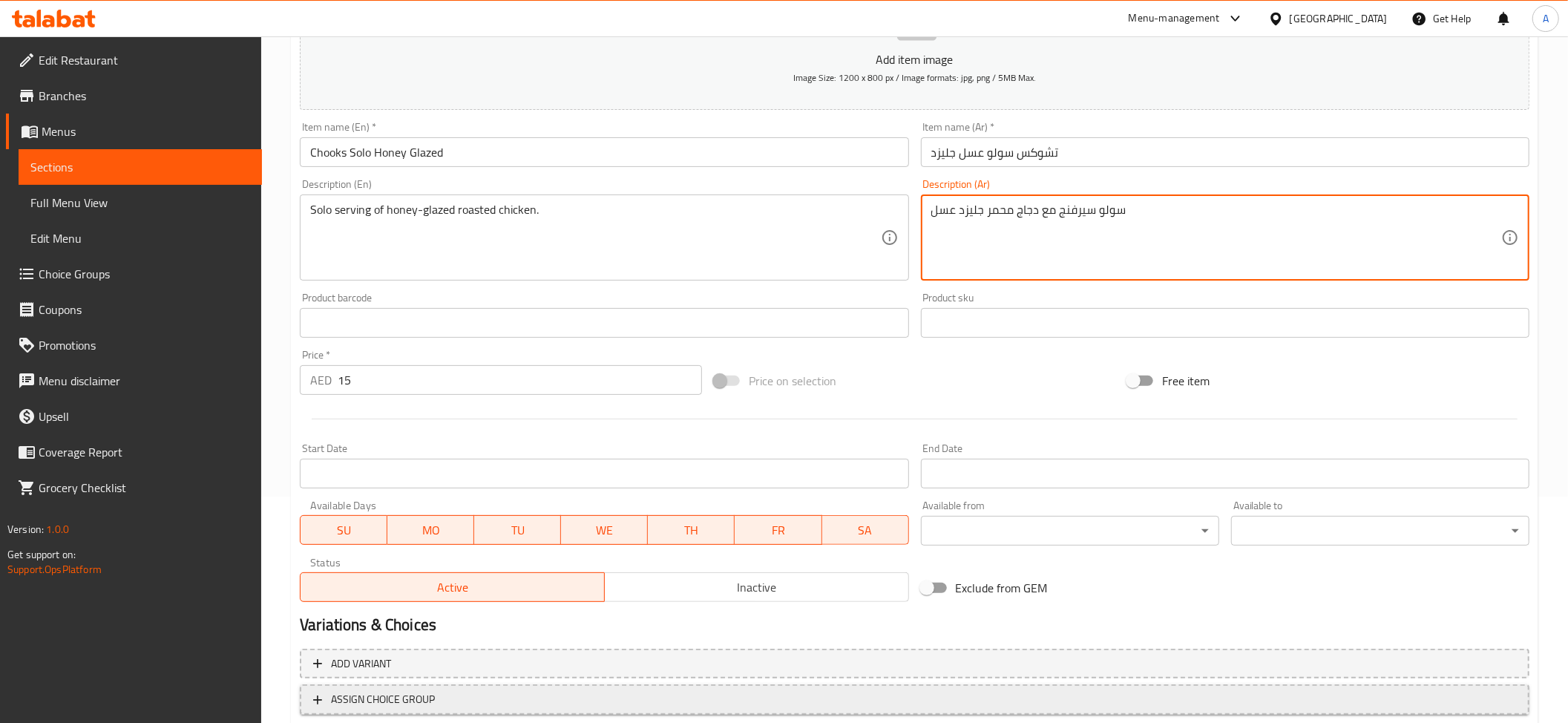
scroll to position [304, 0]
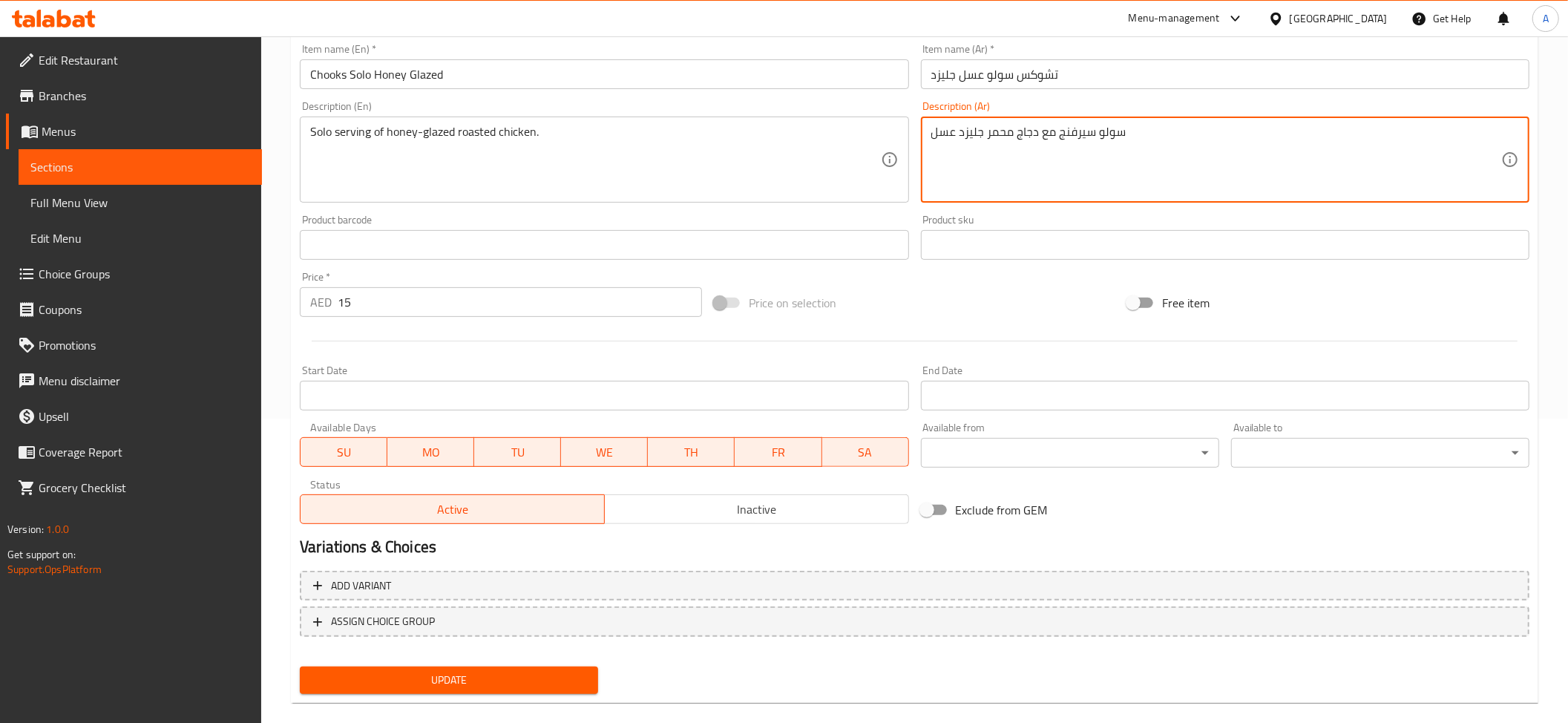
type textarea "سولو سيرفنج مع دجاج محمر جليزد عسل"
click at [456, 673] on span "Update" at bounding box center [449, 680] width 275 height 19
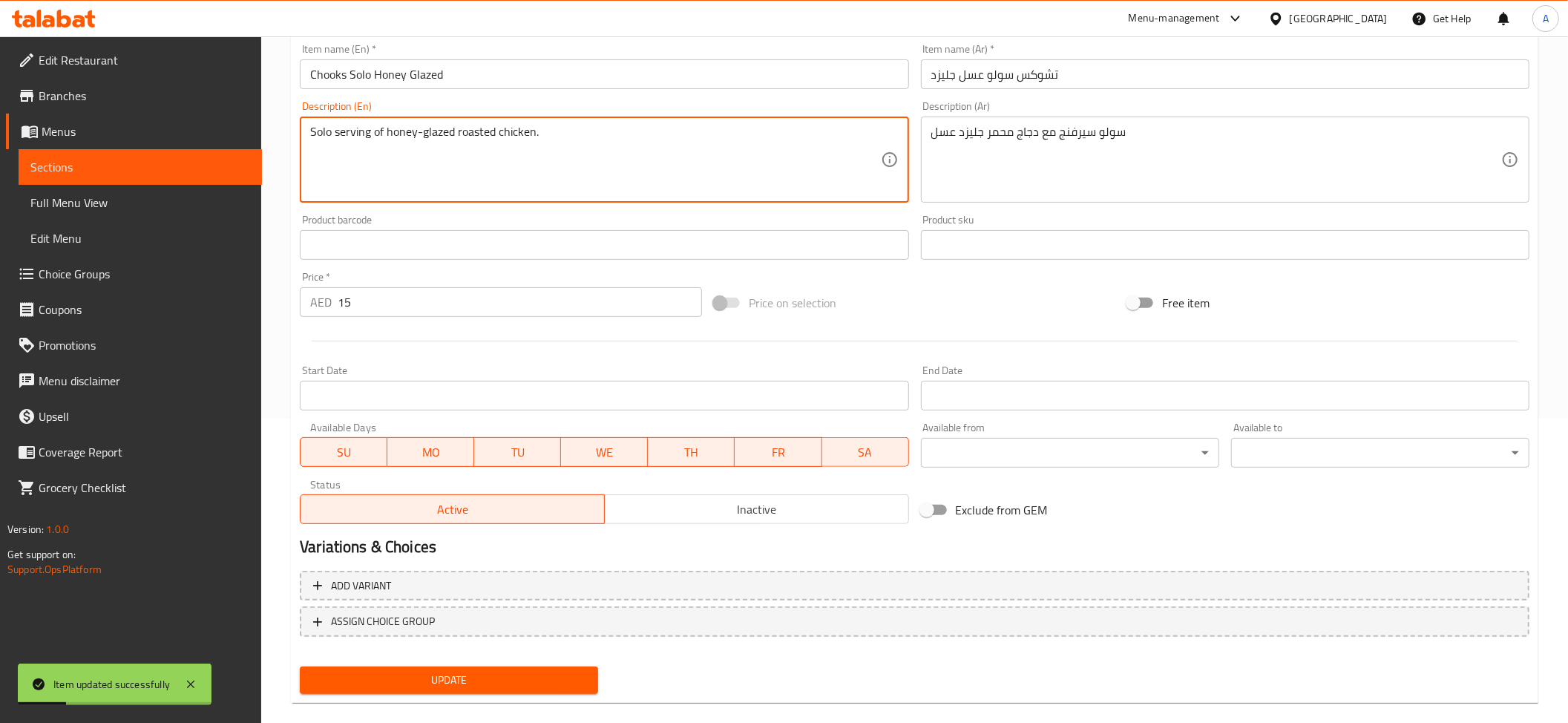
click at [351, 137] on textarea "Solo serving of honey-glazed roasted chicken." at bounding box center [595, 160] width 570 height 71
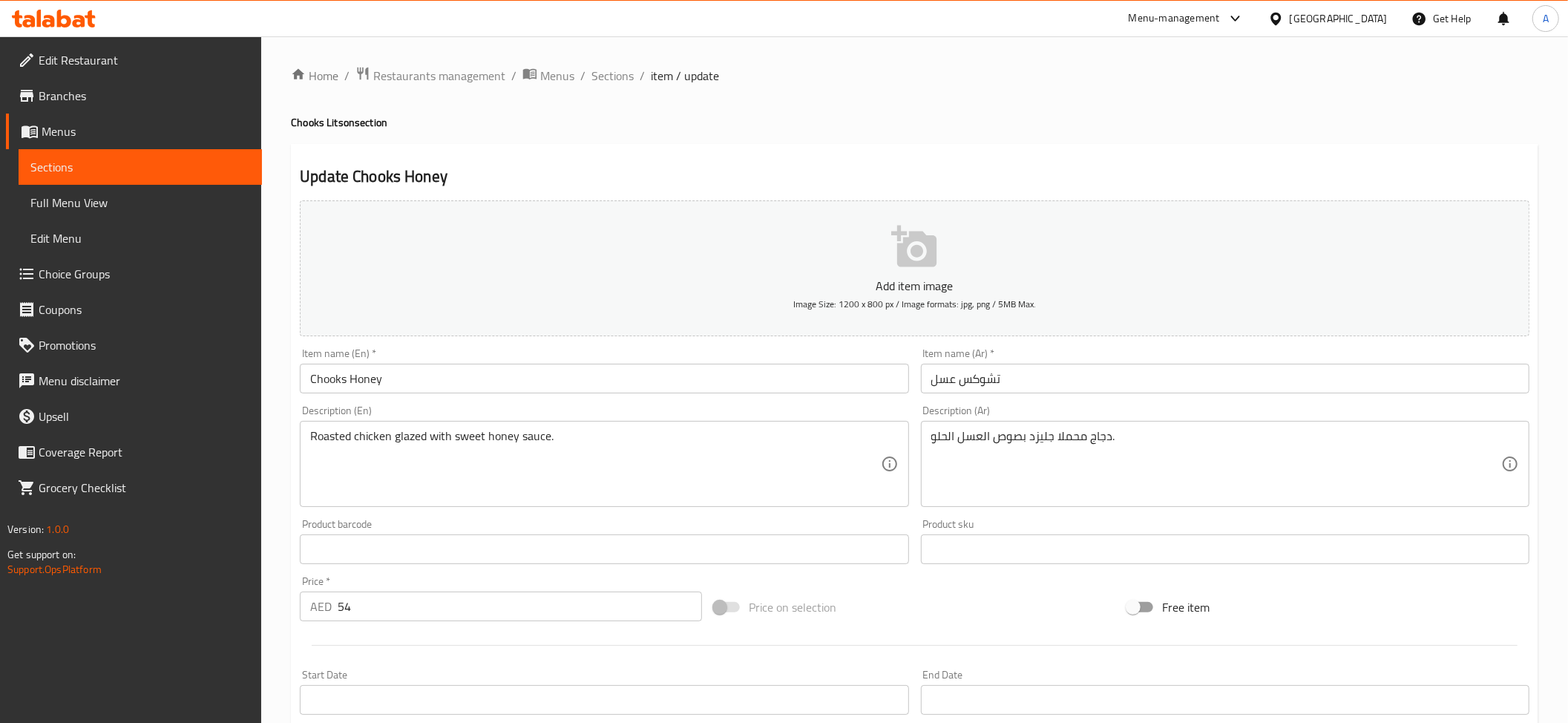
click at [539, 391] on input "Chooks Honey" at bounding box center [604, 378] width 609 height 30
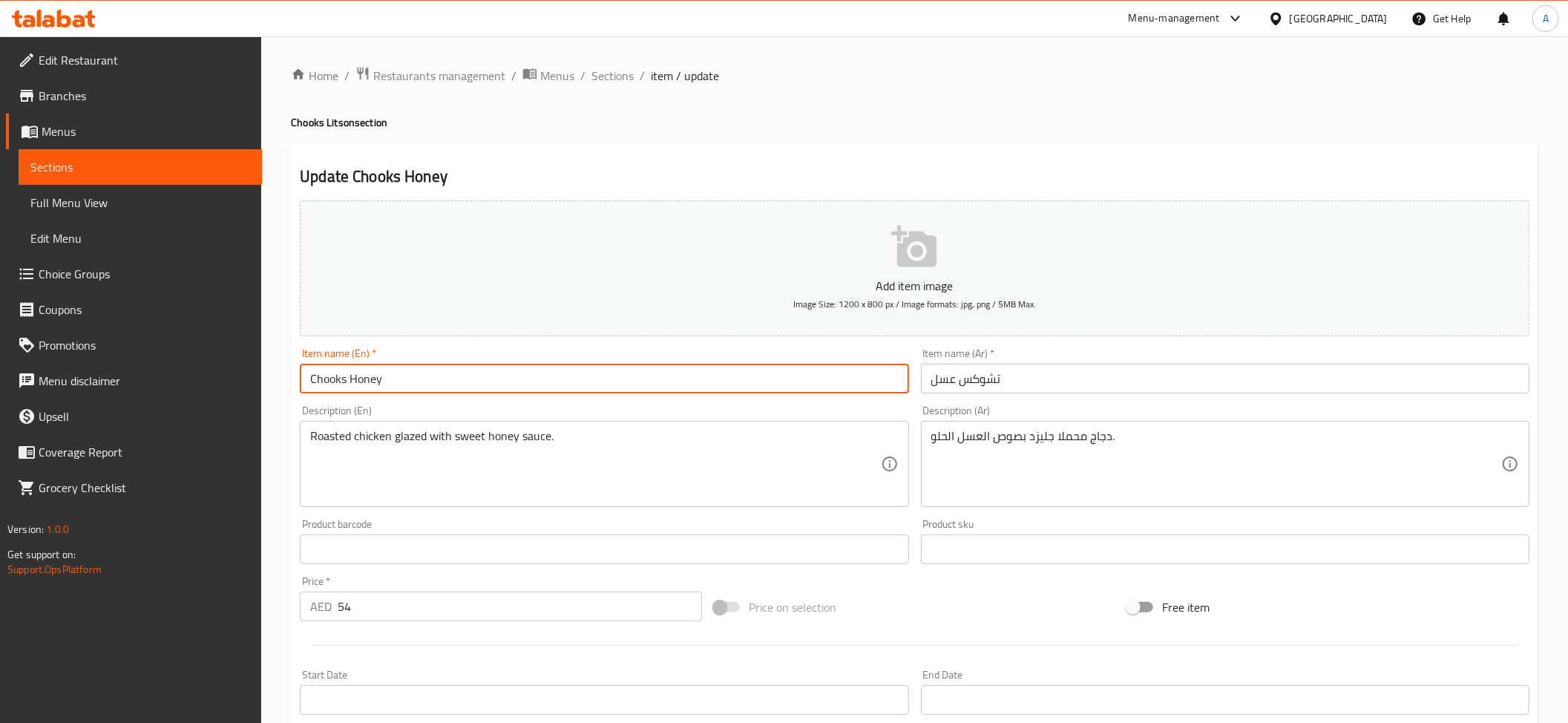
click at [539, 391] on input "Chooks Honey" at bounding box center [604, 378] width 609 height 30
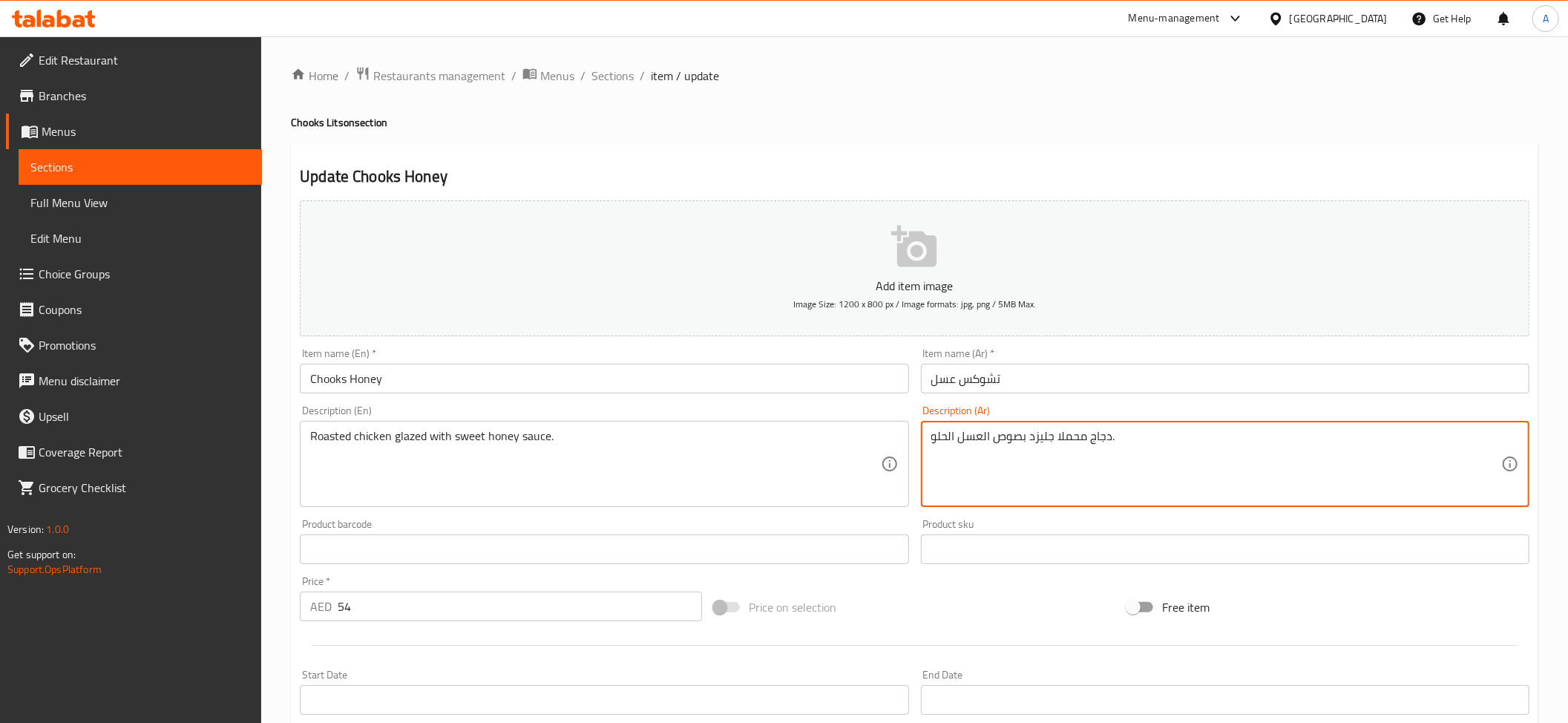
click at [1078, 446] on textarea "دجاج محملا جليزد بصوص العسل الحلو." at bounding box center [1216, 464] width 570 height 71
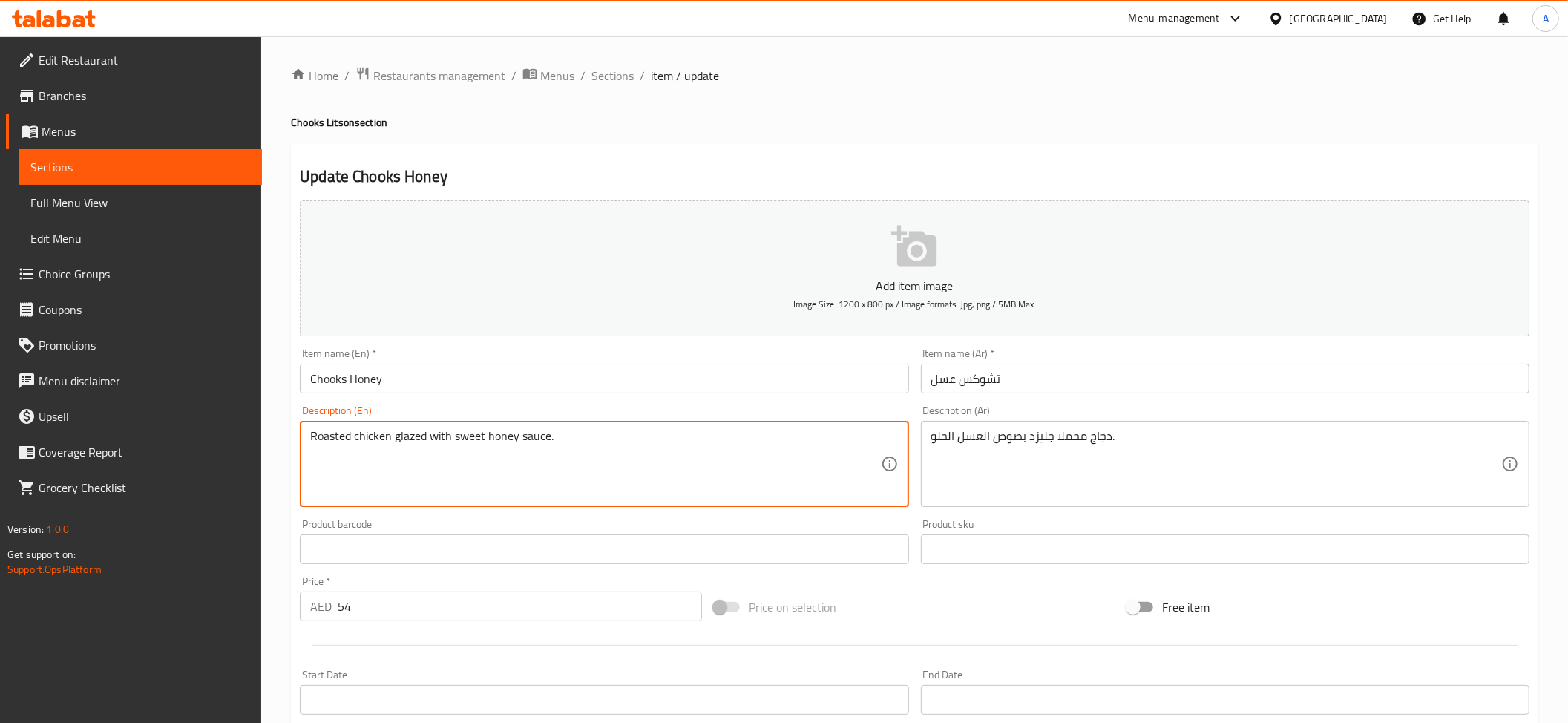
click at [519, 443] on textarea "Roasted chicken glazed with sweet honey sauce." at bounding box center [595, 464] width 570 height 71
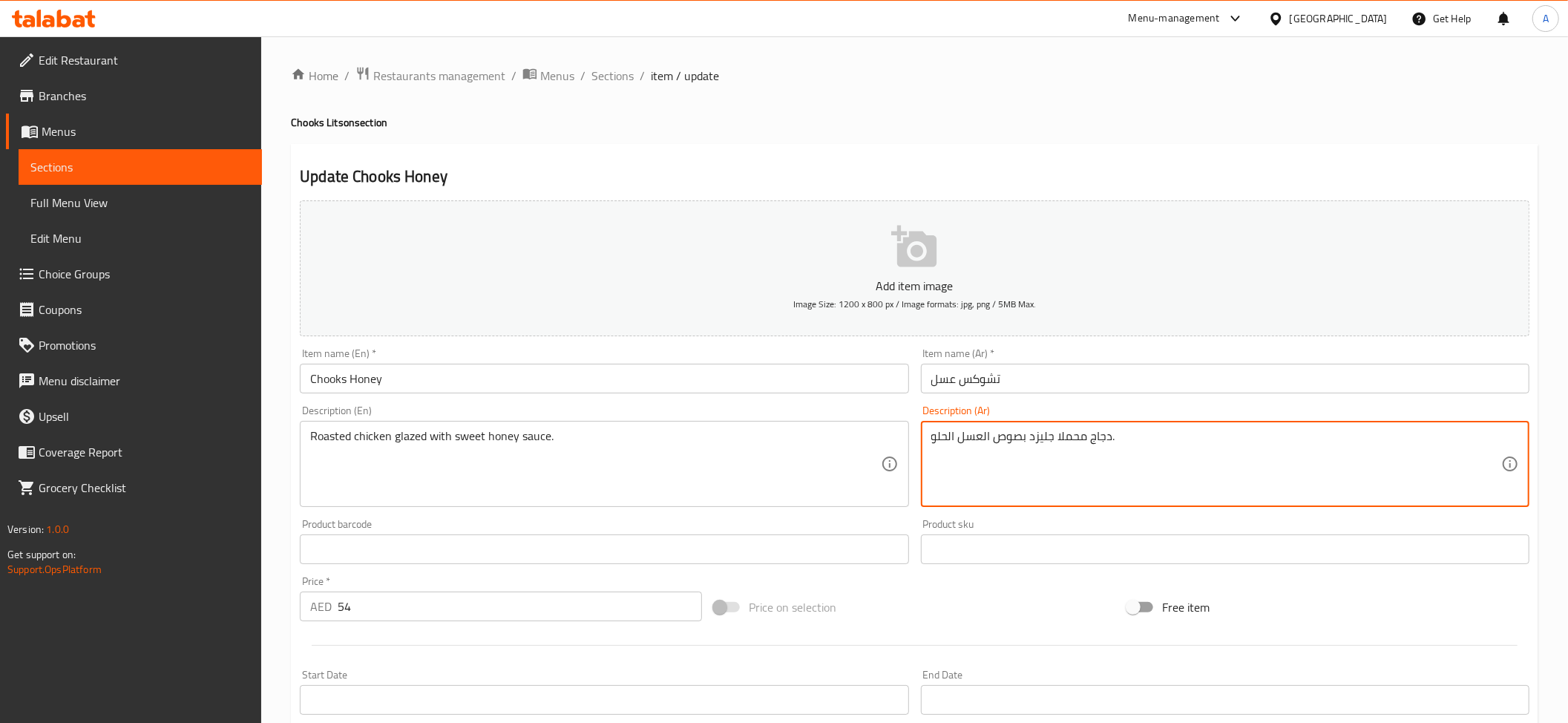
click at [1011, 443] on textarea "دجاج محملا جليزد بصوص العسل الحلو." at bounding box center [1216, 464] width 570 height 71
click at [1078, 435] on textarea "دجاج محملا جليزد بصوص العسل الحلو." at bounding box center [1216, 464] width 570 height 71
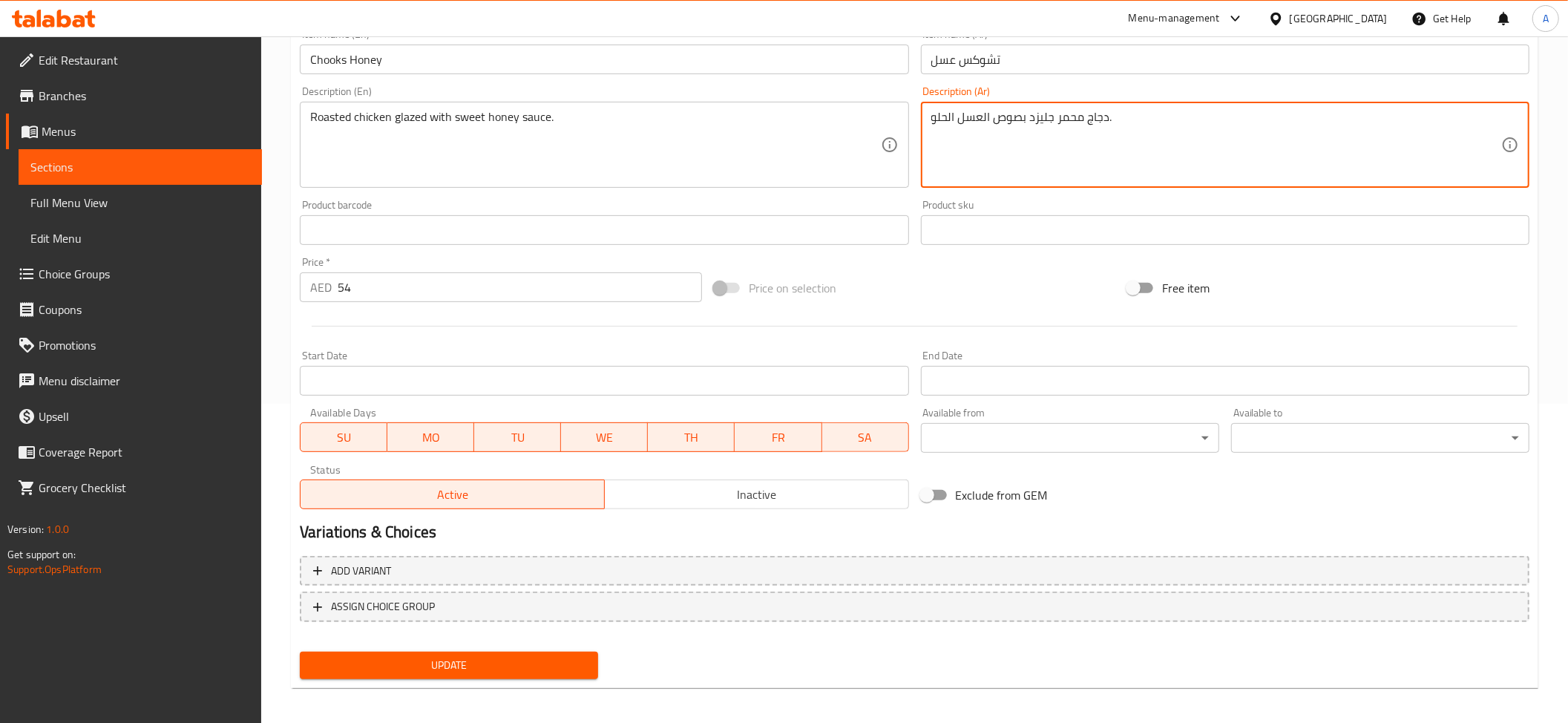
scroll to position [325, 0]
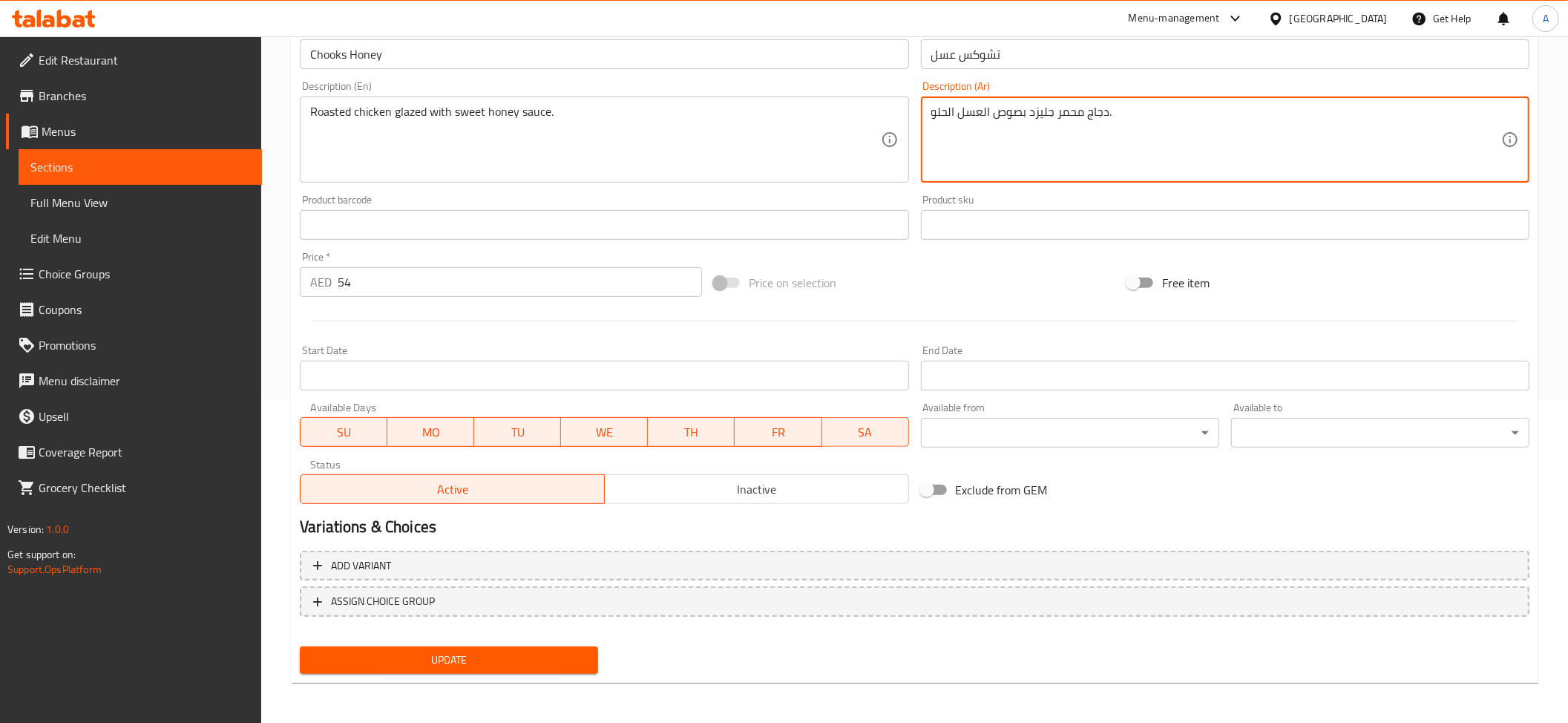
type textarea "دجاج محمر جليزد بصوص العسل الحلو."
click at [526, 641] on div "Update" at bounding box center [449, 660] width 310 height 40
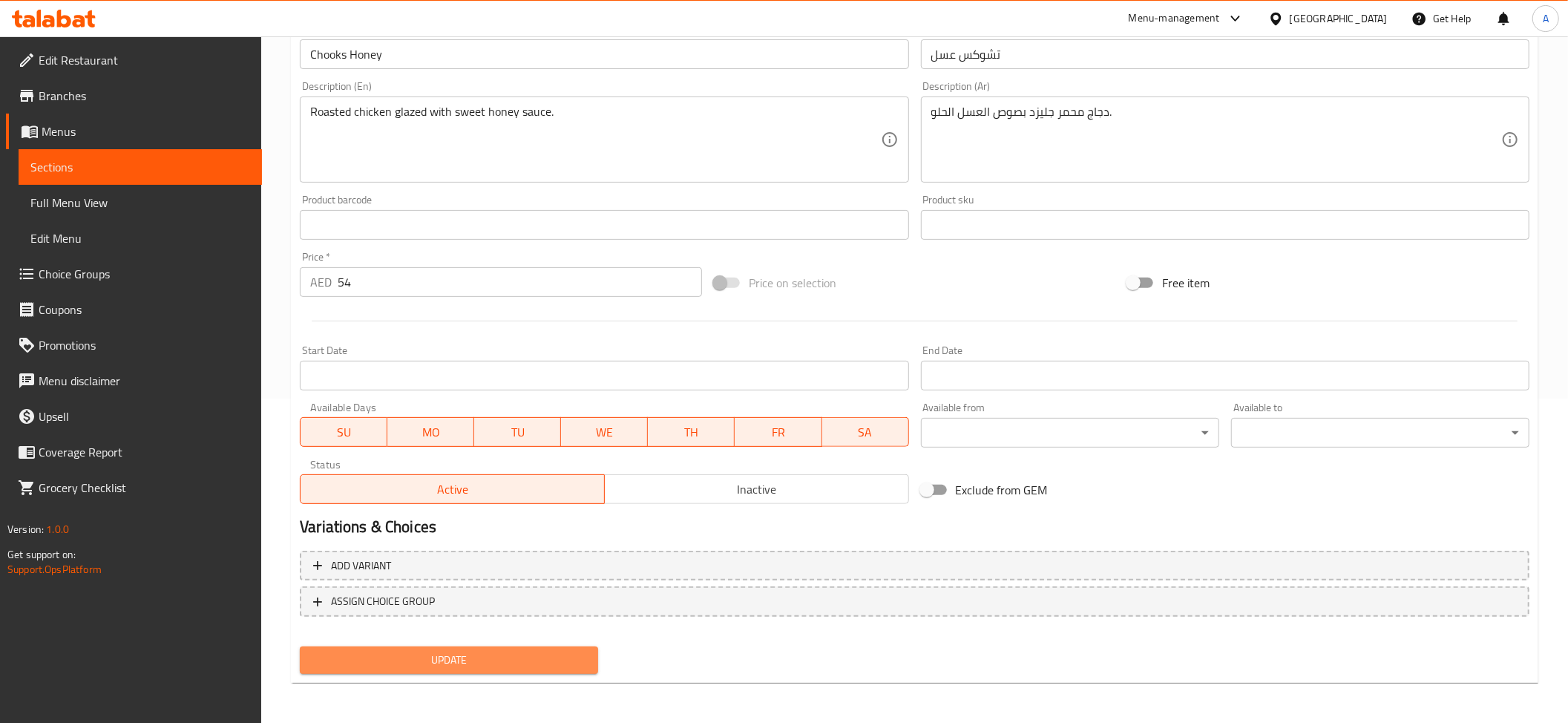
click at [521, 648] on button "Update" at bounding box center [449, 660] width 298 height 27
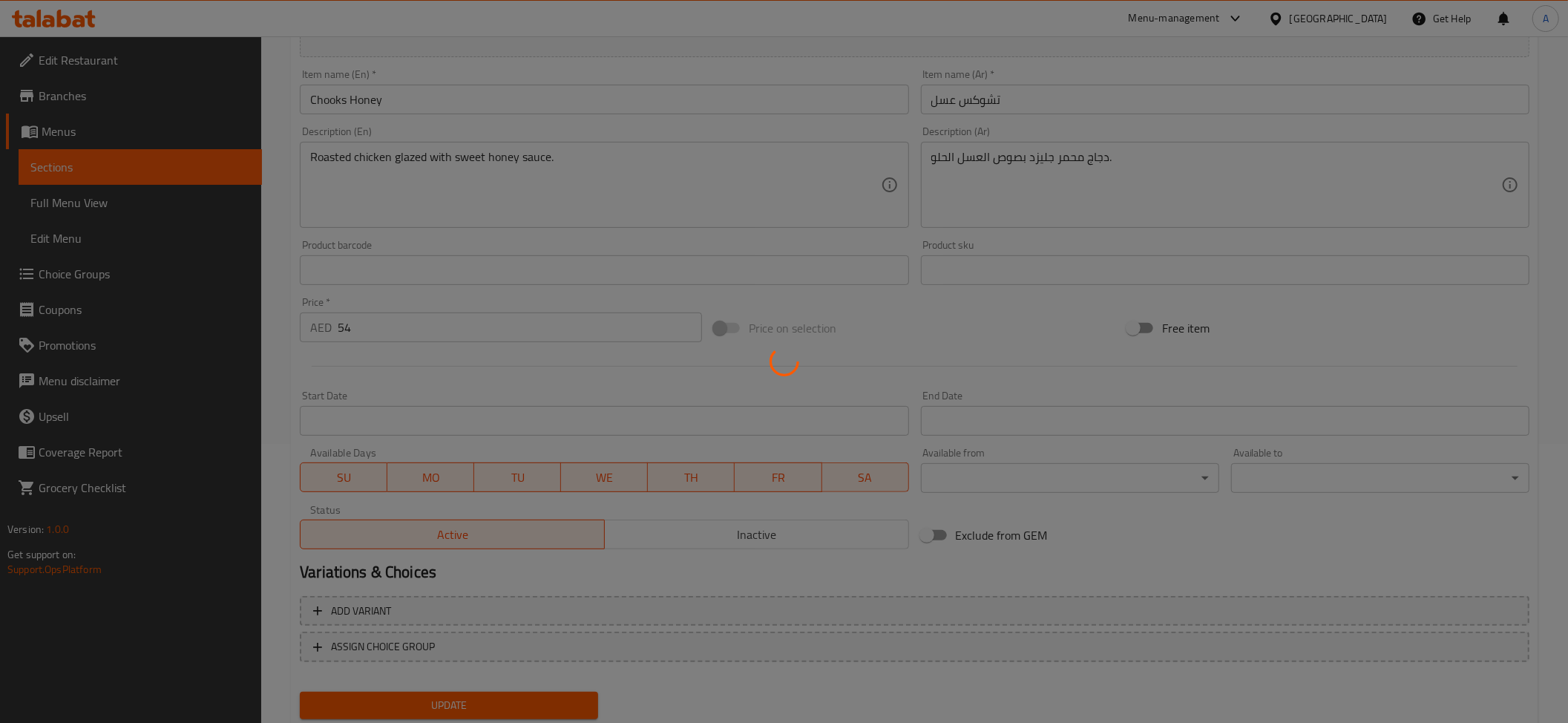
scroll to position [229, 0]
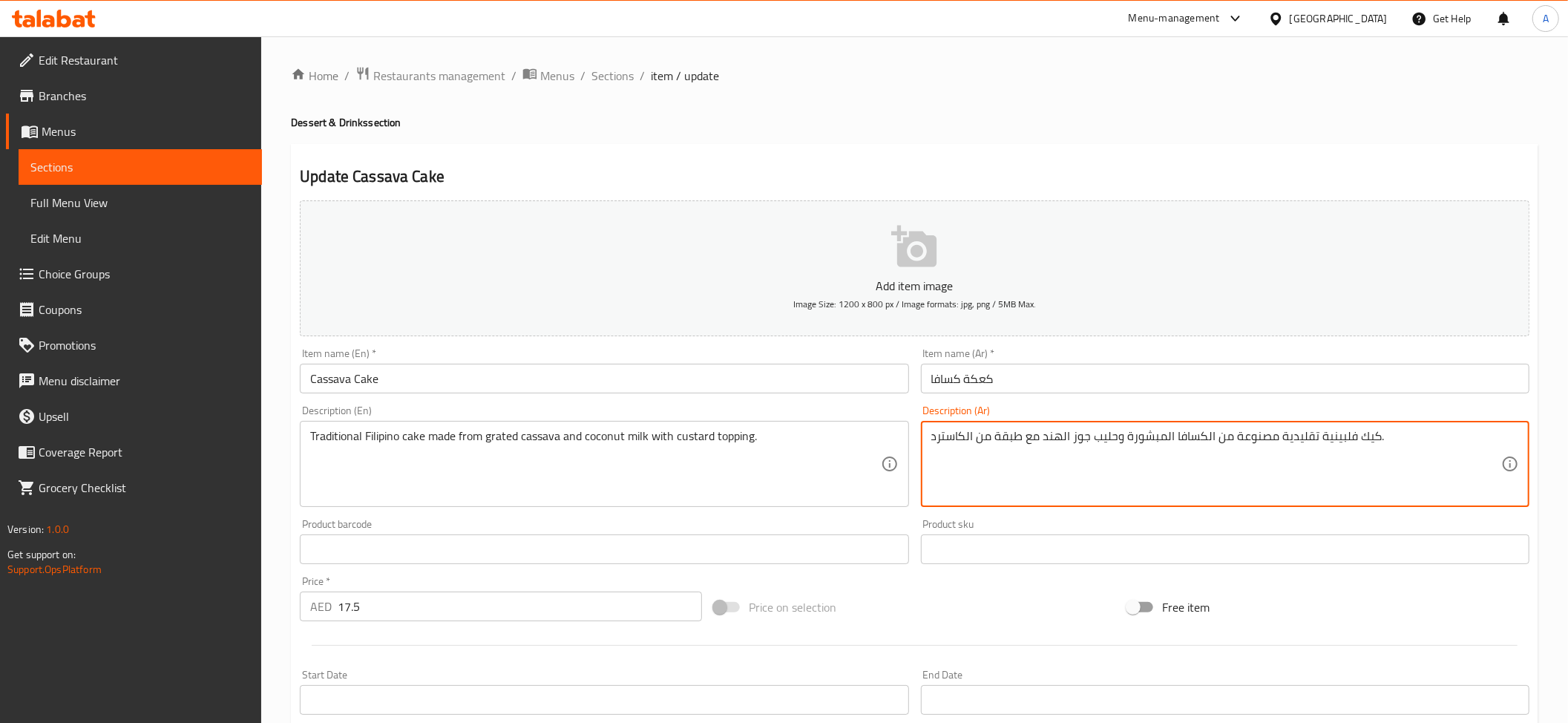
click at [1356, 440] on textarea "كيك فلبينية تقليدية مصنوعة من الكسافا المبشورة وحليب جوز الهند مع طبقة من الكاس…" at bounding box center [1216, 464] width 570 height 71
click at [1366, 440] on textarea "كيك فلبينية تقليدية مصنوعة من الكسافا المبشورة وحليب جوز الهند مع طبقة من الكاس…" at bounding box center [1216, 464] width 570 height 71
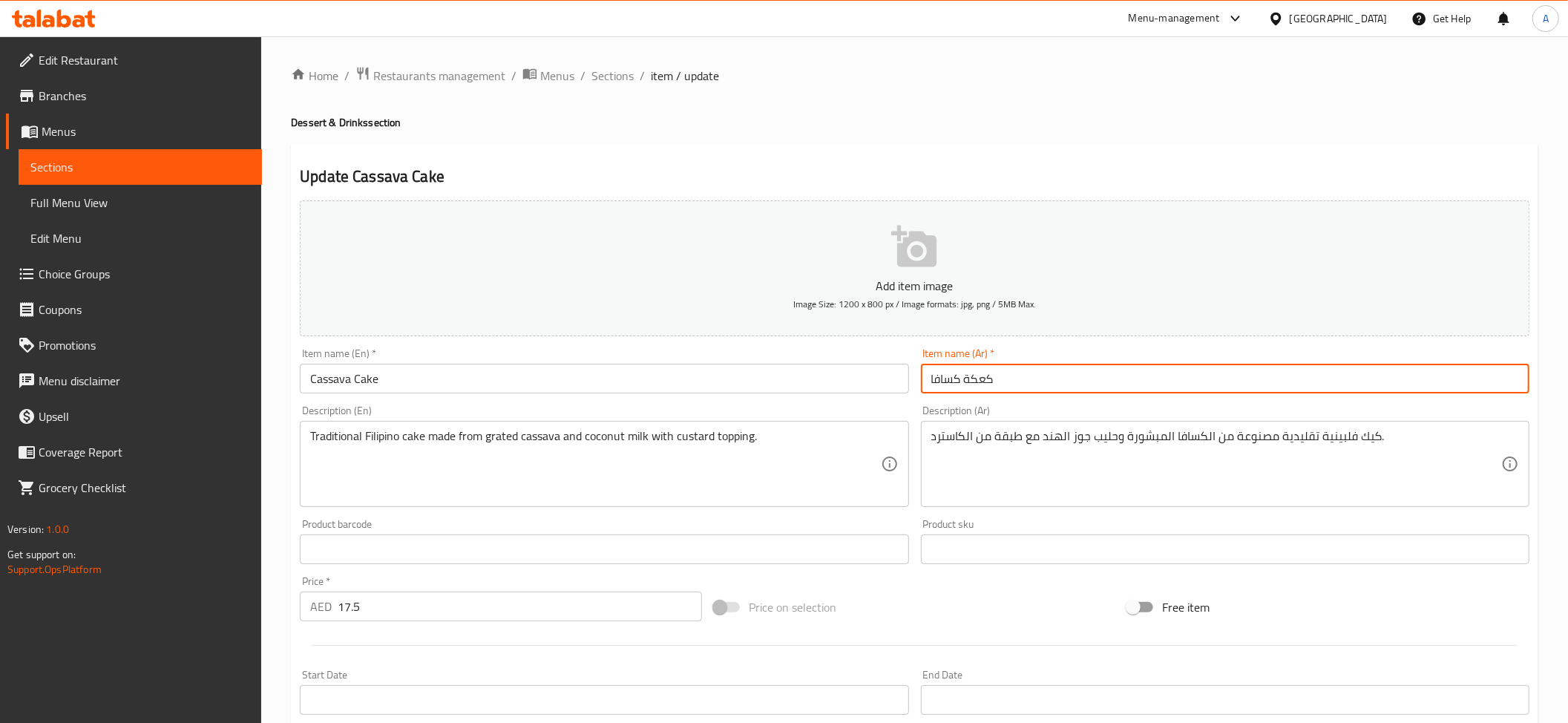
click at [981, 377] on input "كعكة كسافا" at bounding box center [1225, 378] width 609 height 30
paste input "يك"
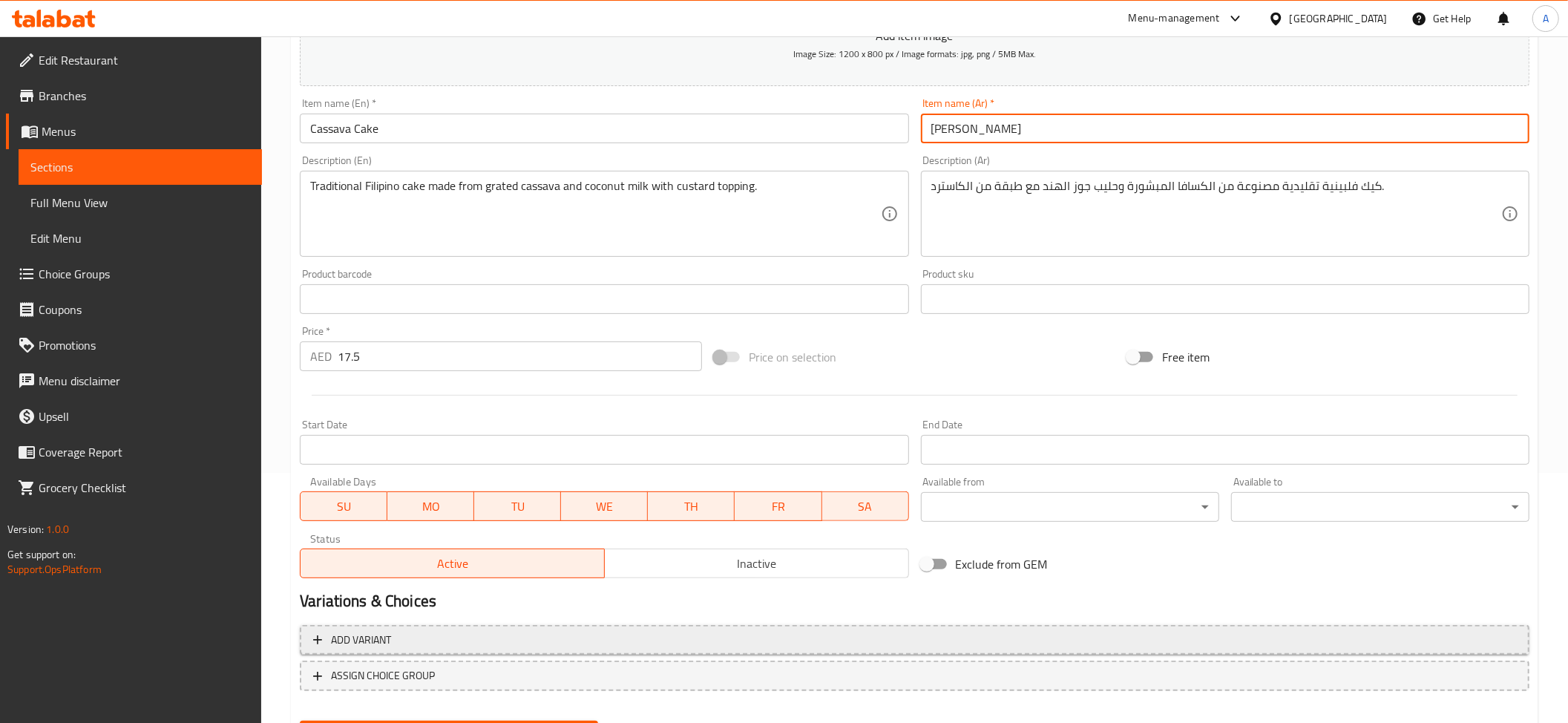
scroll to position [325, 0]
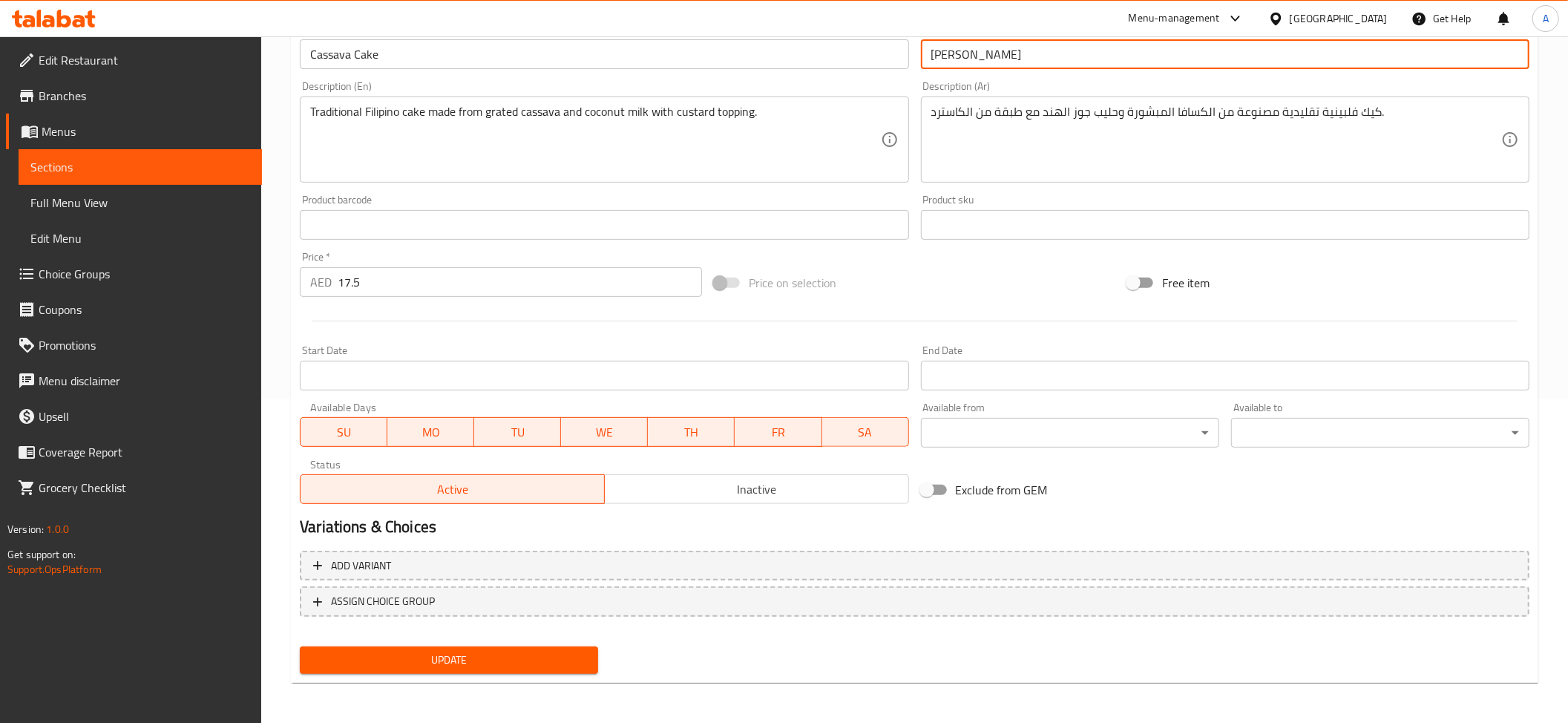
type input "[PERSON_NAME]"
click at [538, 666] on span "Update" at bounding box center [449, 660] width 275 height 19
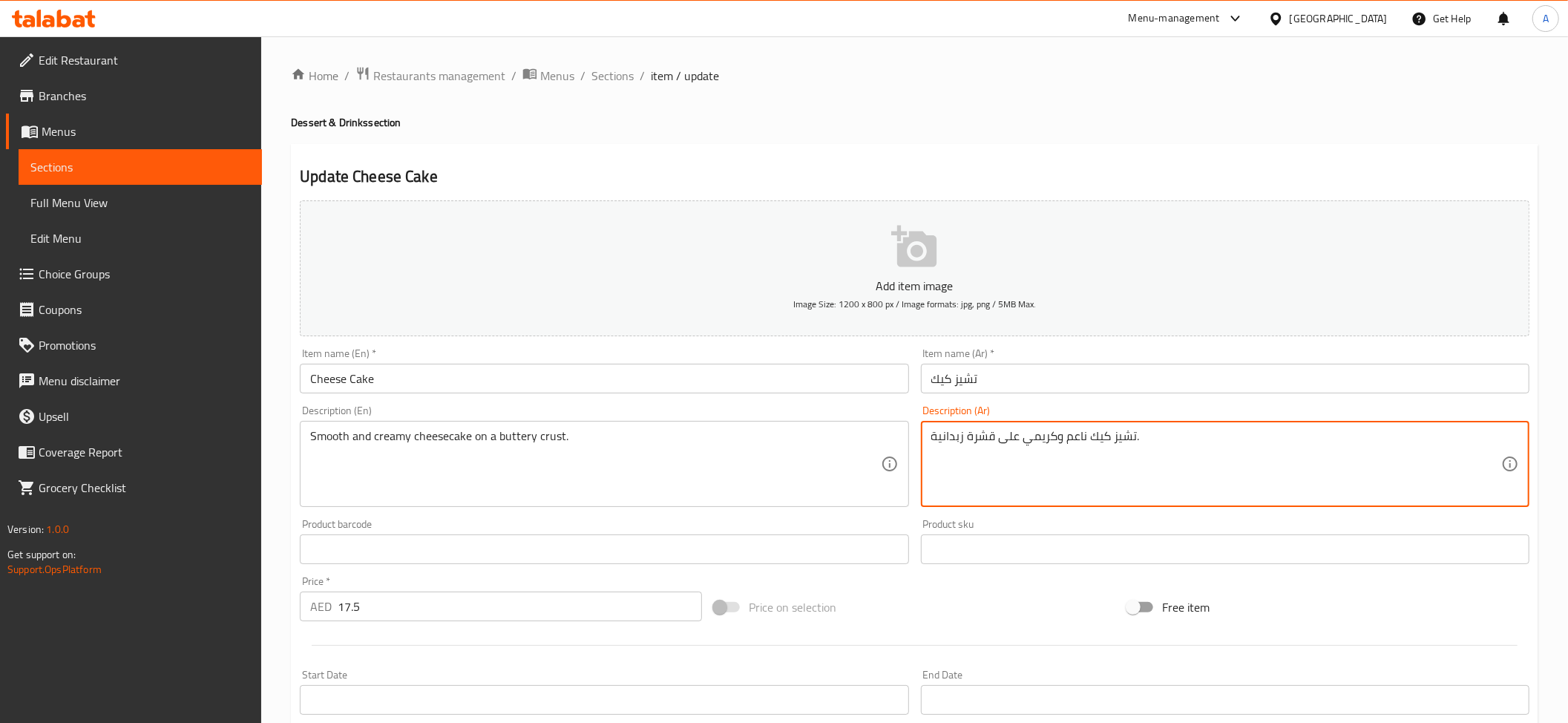
click at [1046, 443] on textarea "تشيز كيك ناعم وكريمي على قشرة زبدانية." at bounding box center [1216, 464] width 570 height 71
click at [968, 431] on textarea "تشيز كيك ناعم وكريمي على قشرة زبدانية." at bounding box center [1216, 464] width 570 height 71
click at [983, 441] on textarea "تشيز كيك ناعم وكريمي على قشرة زبدانية." at bounding box center [1216, 464] width 570 height 71
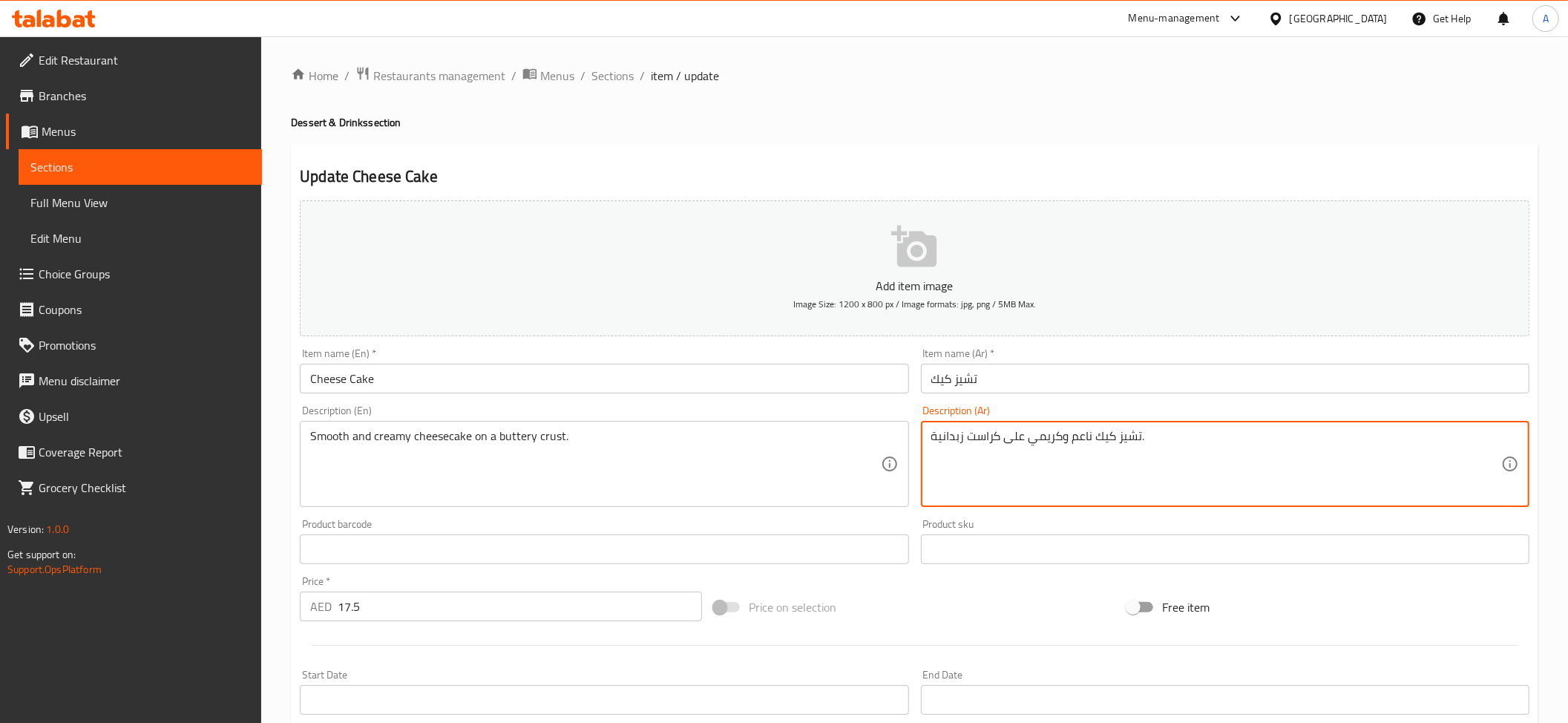
click at [1105, 431] on textarea "تشيز كيك ناعم وكريمي على كراست زبدانية." at bounding box center [1216, 464] width 570 height 71
click at [1093, 449] on textarea "تشيز كيك ناعم وكريمي على كراست زبدانية." at bounding box center [1216, 464] width 570 height 71
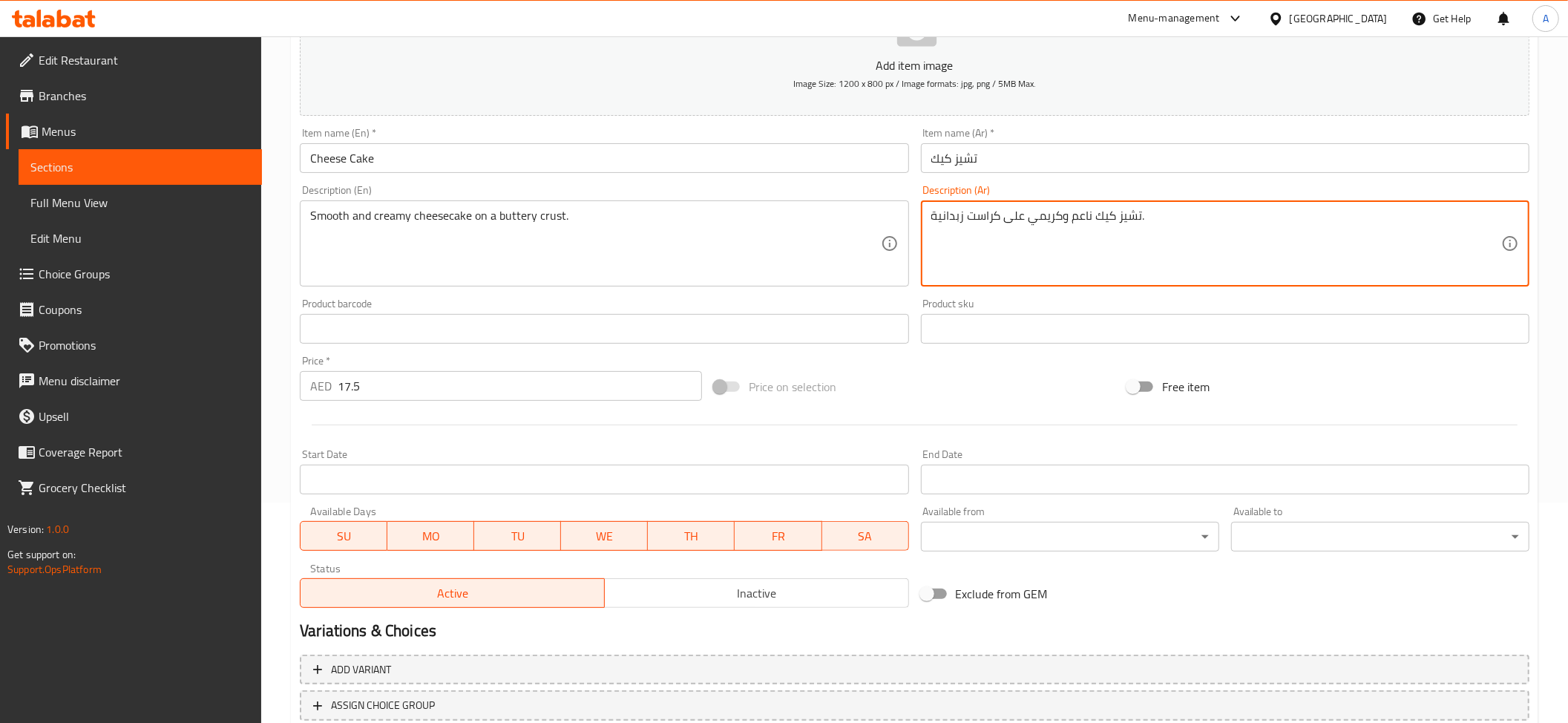
scroll to position [325, 0]
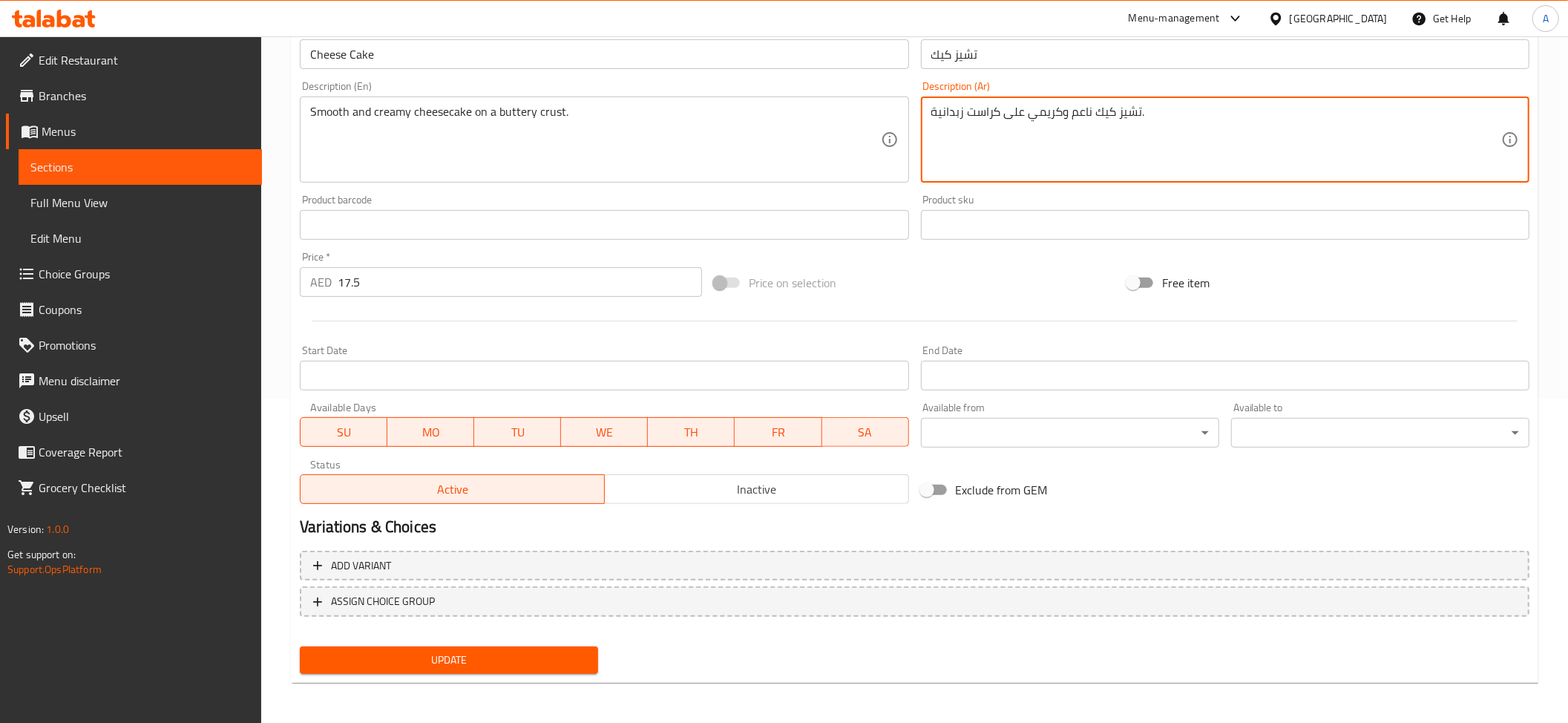
type textarea "تشيز كيك ناعم وكريمي على كراست زبدانية."
click at [473, 669] on button "Update" at bounding box center [449, 660] width 298 height 27
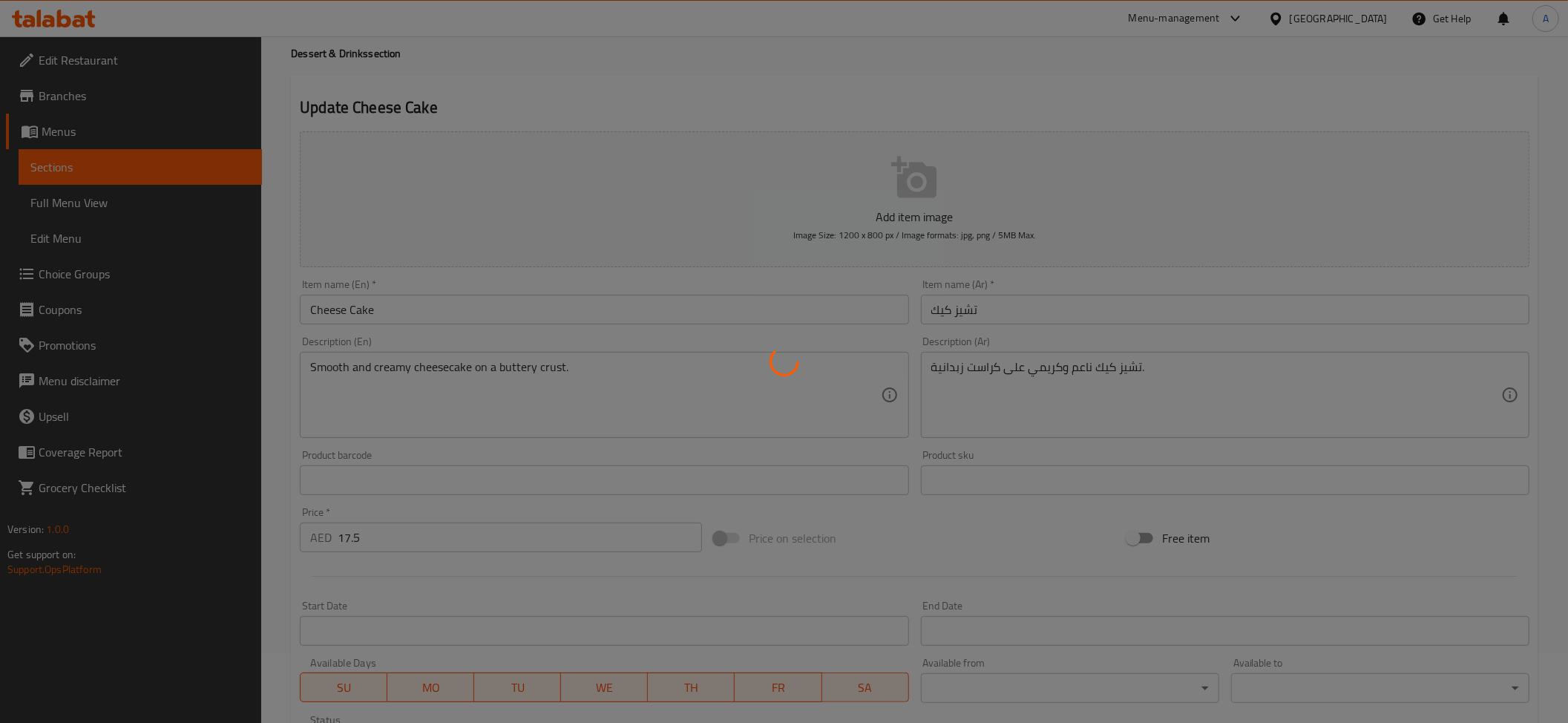
scroll to position [63, 0]
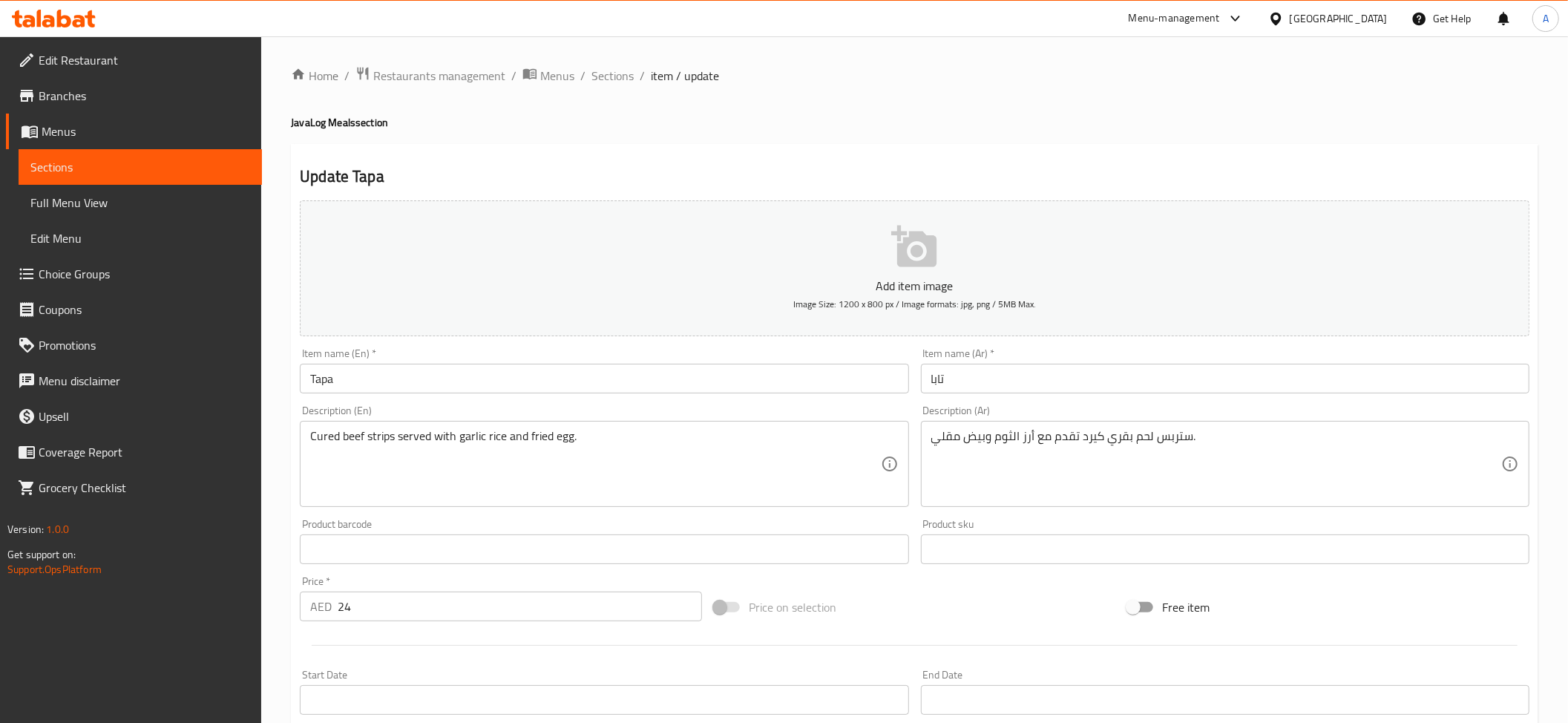
click at [710, 447] on textarea "Cured beef strips served with garlic rice and fried egg." at bounding box center [595, 464] width 570 height 71
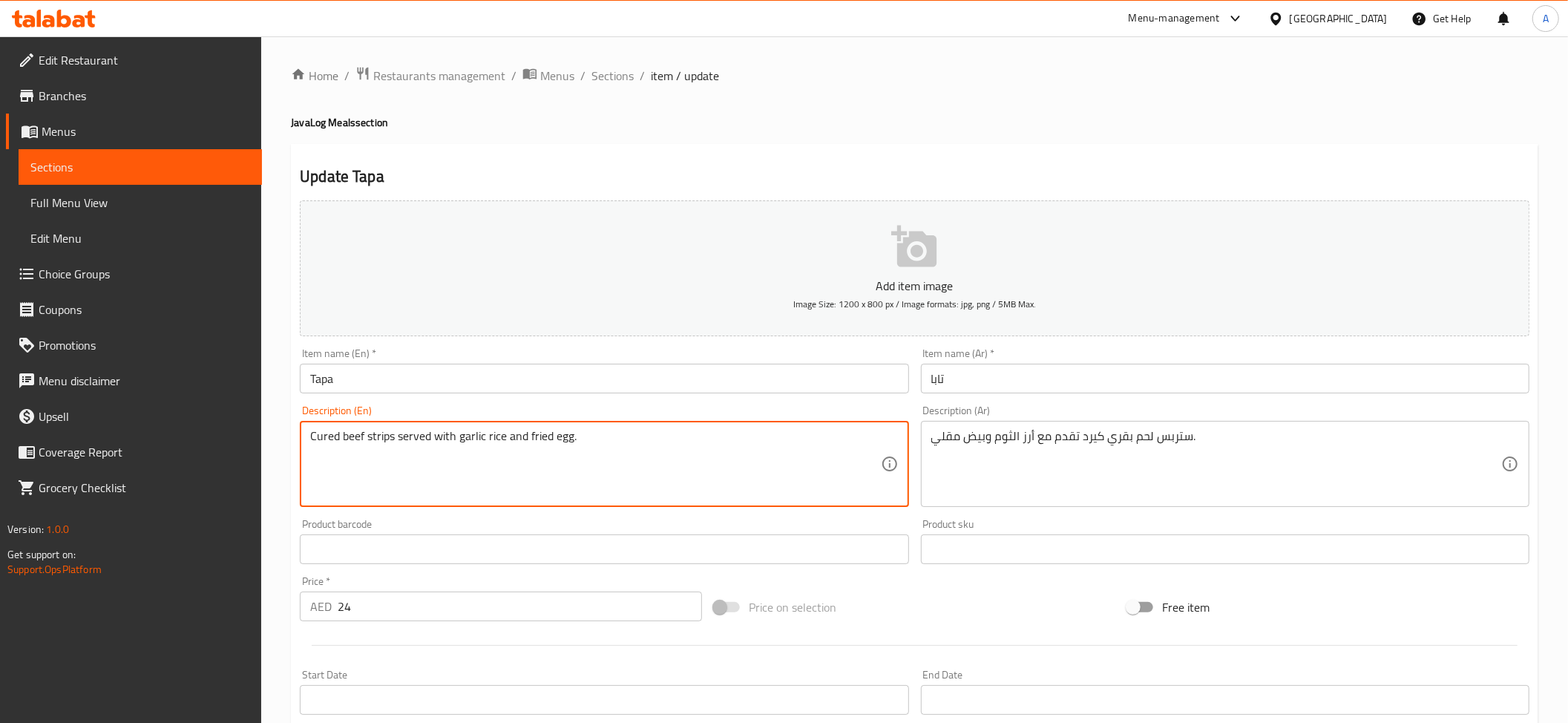
click at [710, 447] on textarea "Cured beef strips served with garlic rice and fried egg." at bounding box center [595, 464] width 570 height 71
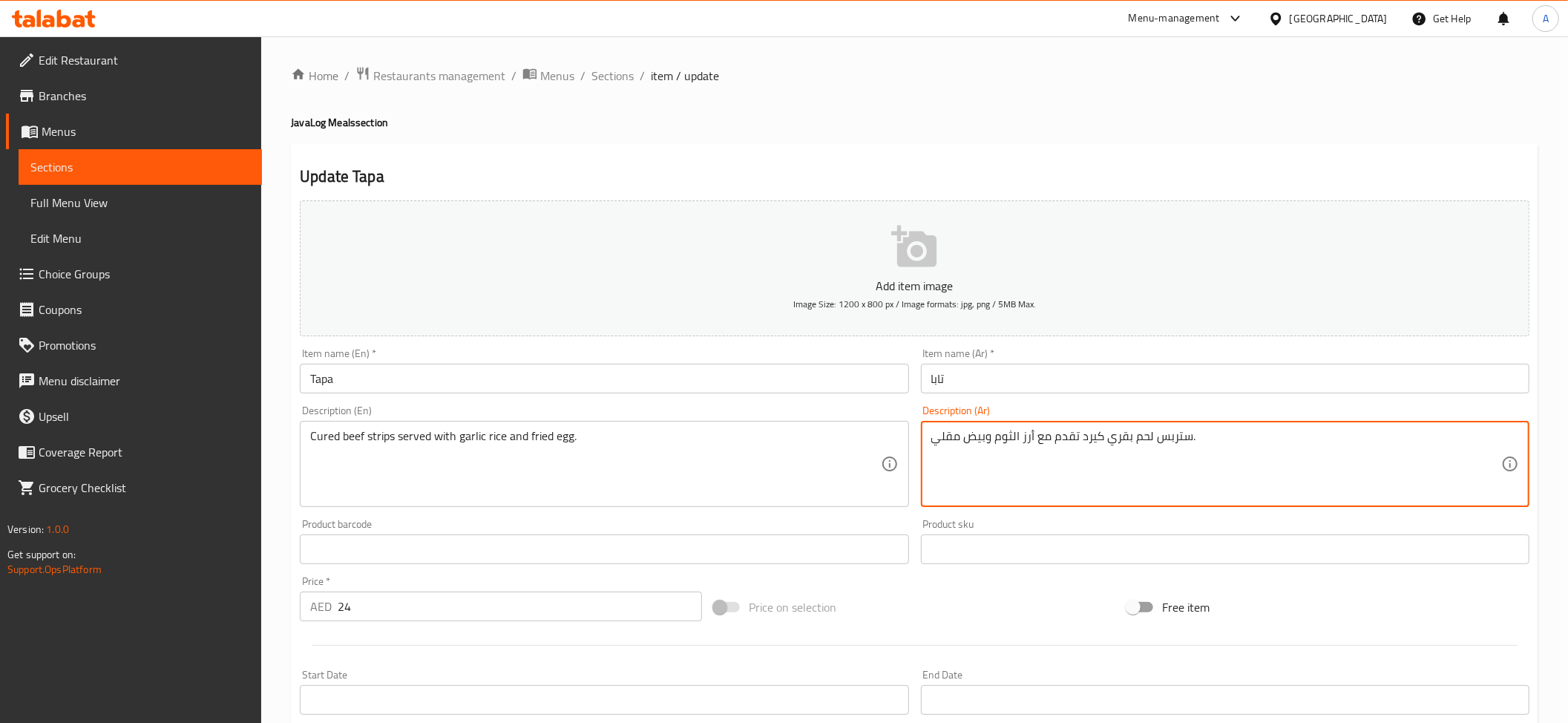
click at [1096, 440] on textarea "ستربس لحم بقري كيرد تقدم مع أرز الثوم وبيض مقلي." at bounding box center [1216, 464] width 570 height 71
paste textarea "عالجة"
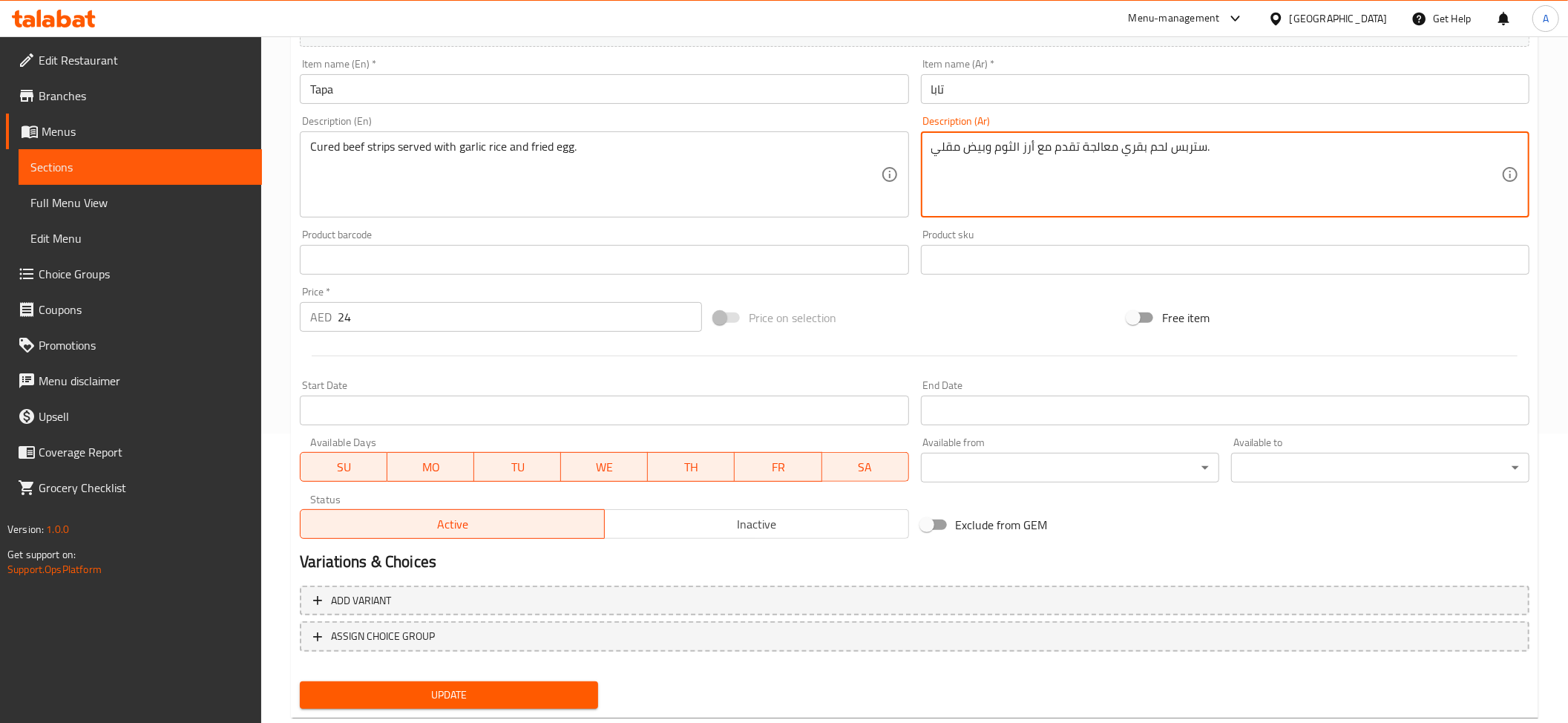
scroll to position [325, 0]
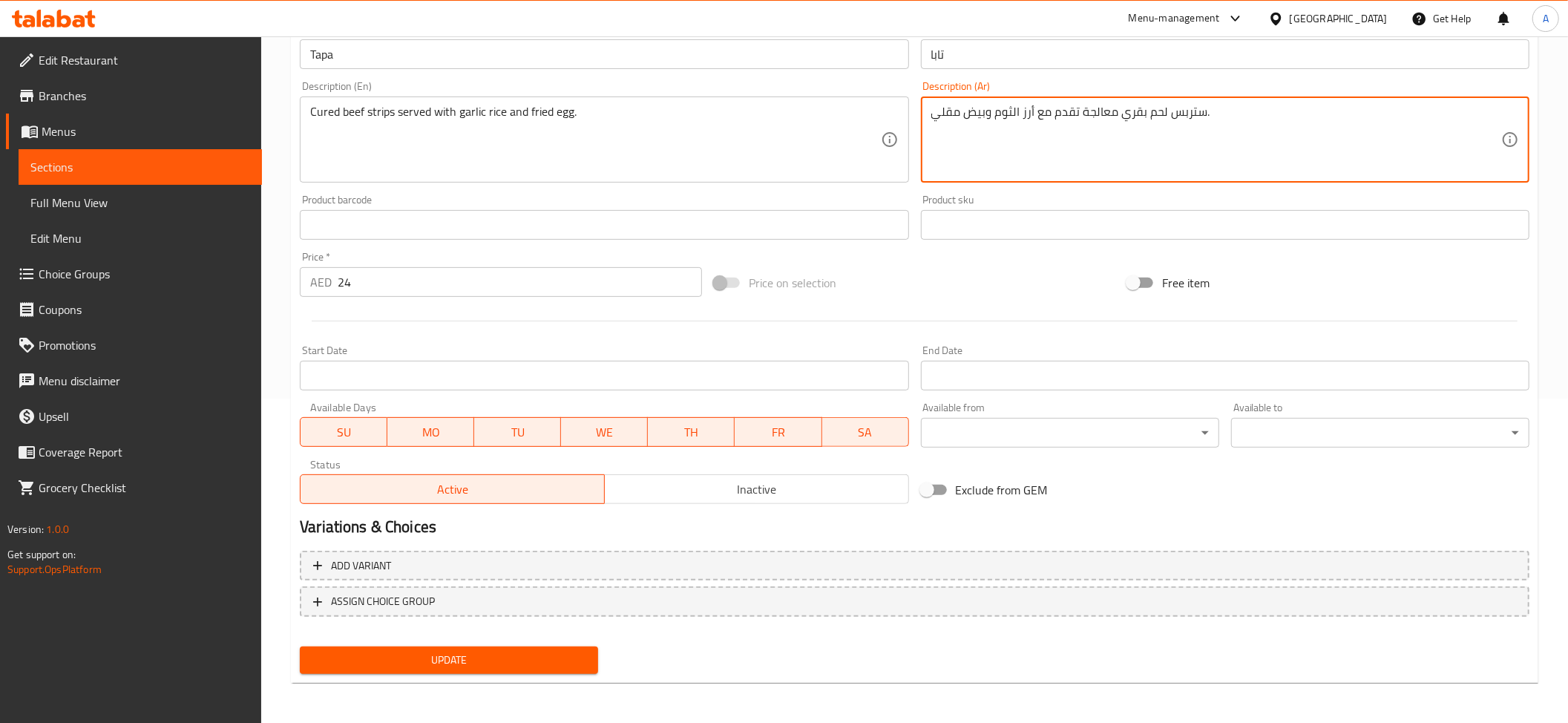
type textarea "ستربس لحم بقري معالجة تقدم مع أرز الثوم وبيض مقلي."
click at [490, 656] on span "Update" at bounding box center [449, 660] width 275 height 19
click at [1081, 164] on textarea "ستربس لحم بقري معالجة تقدم مع أرز الثوم وبيض مقلي." at bounding box center [1216, 140] width 570 height 71
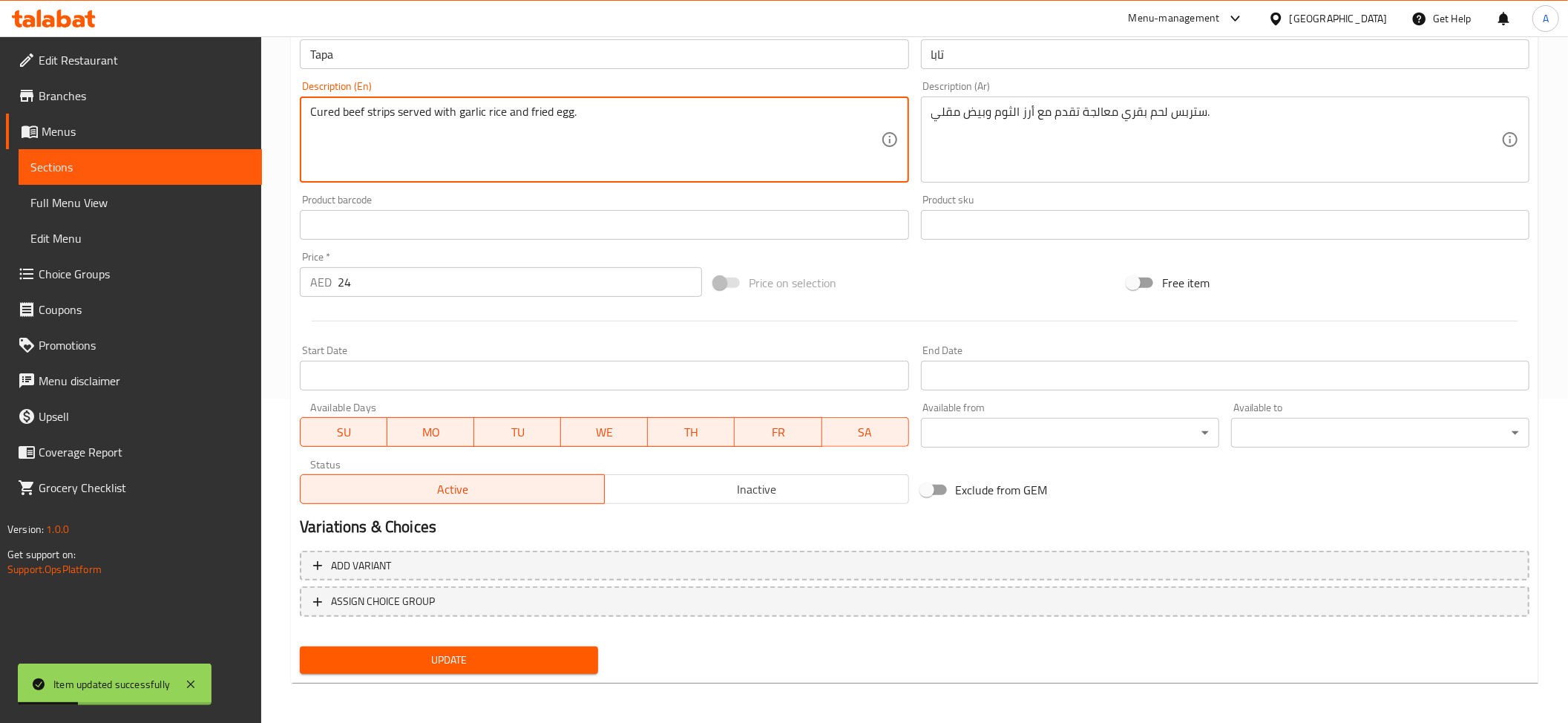
click at [709, 158] on textarea "Cured beef strips served with garlic rice and fried egg." at bounding box center [595, 140] width 570 height 71
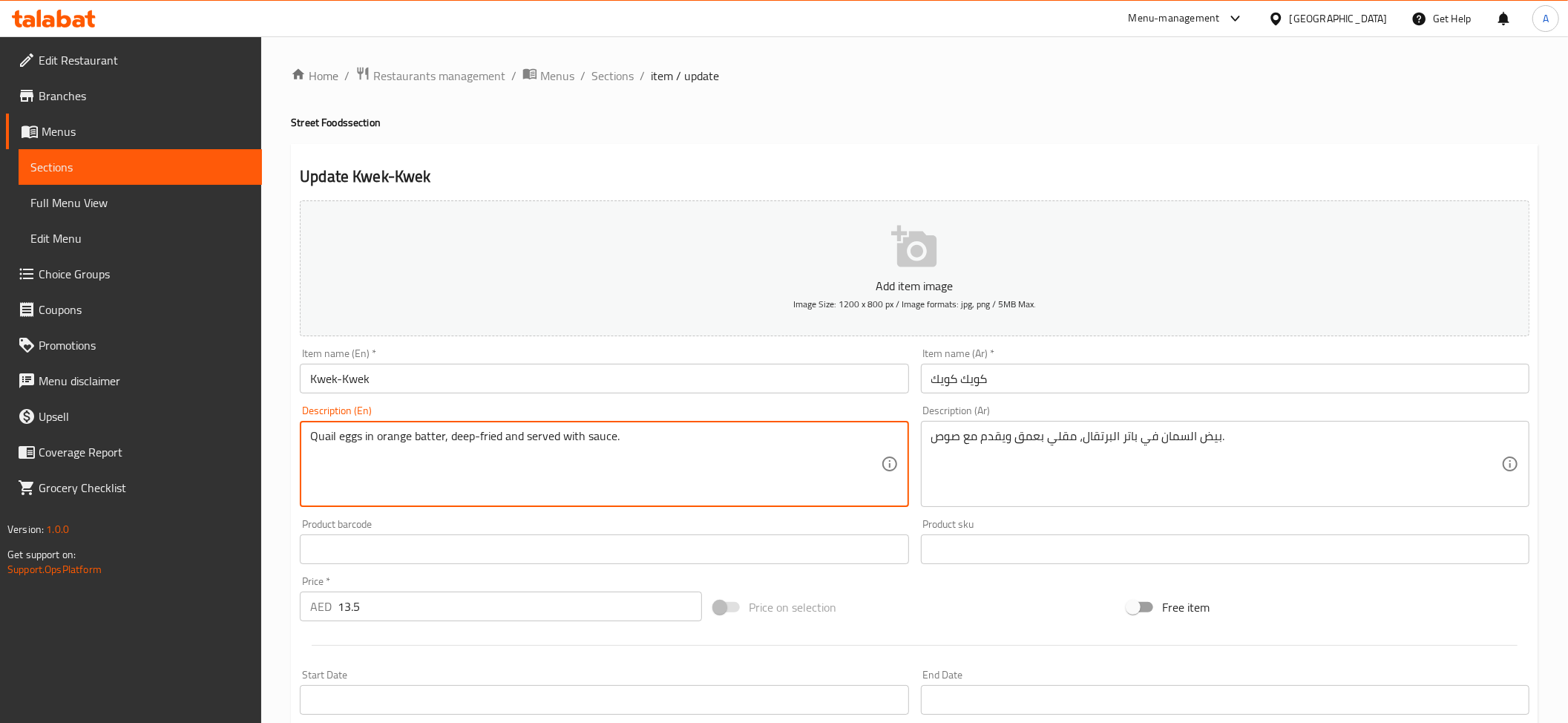
click at [706, 464] on textarea "Quail eggs in orange batter, deep-fried and served with sauce." at bounding box center [595, 464] width 570 height 71
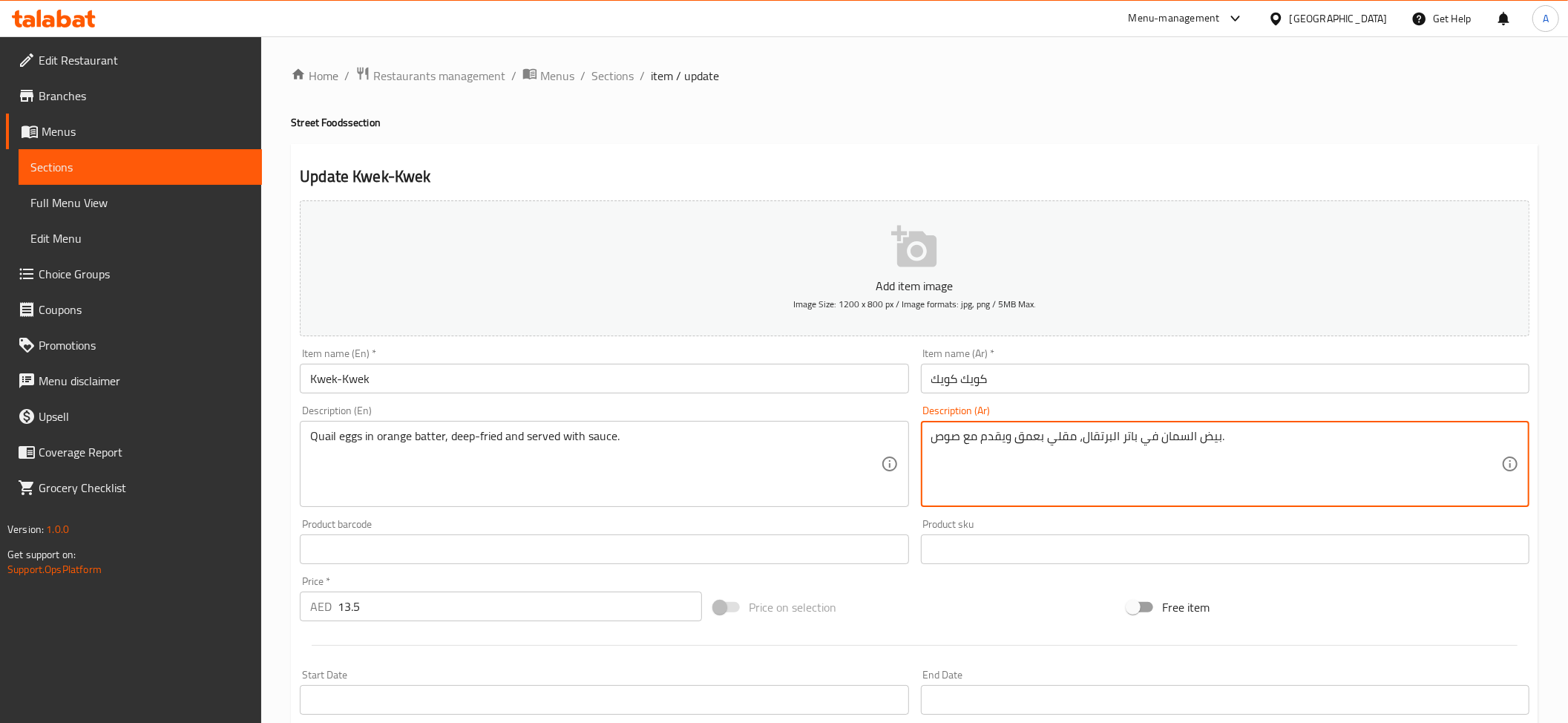
click at [1129, 438] on textarea "بيض السمان في باتر البرتقال، مقلي بعمق ويقدم مع صوص." at bounding box center [1216, 464] width 570 height 71
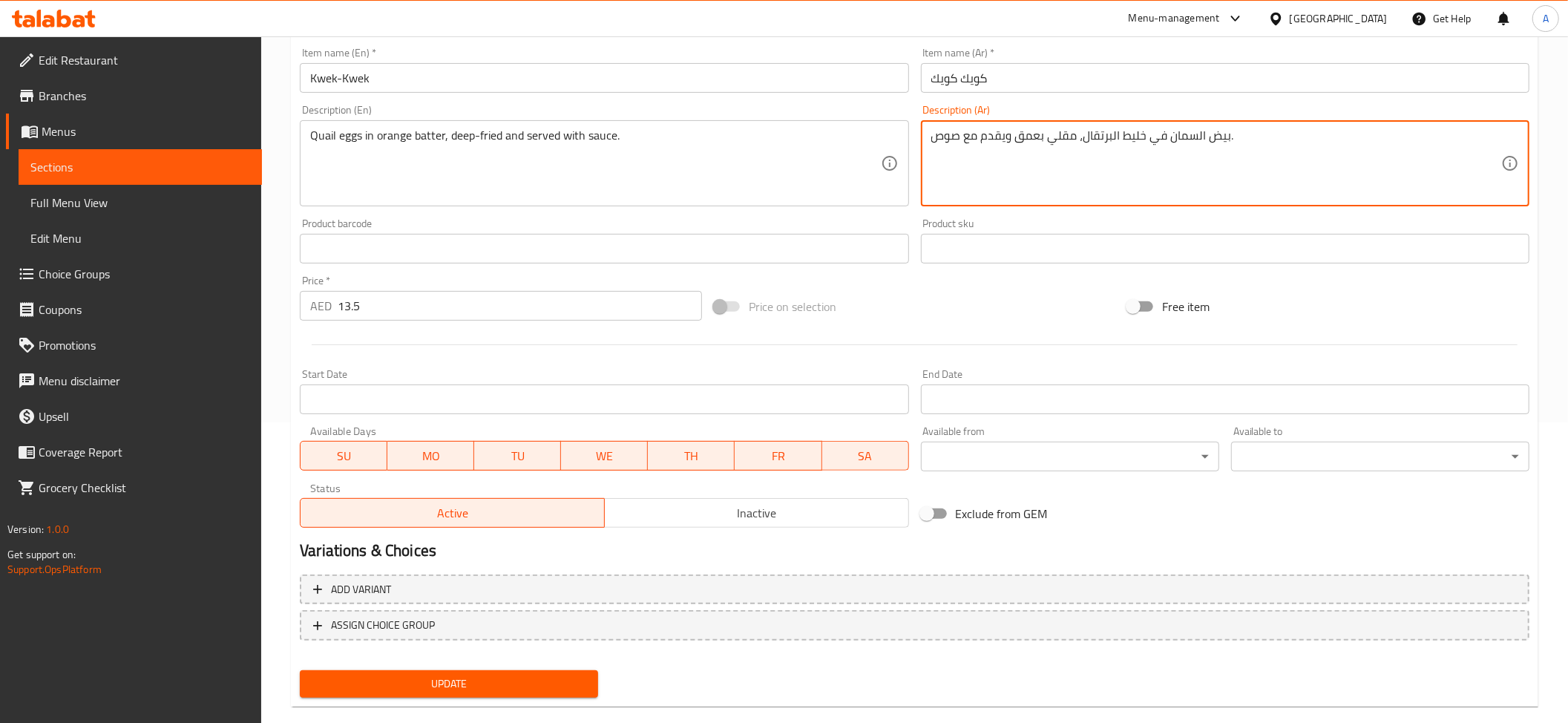
scroll to position [304, 0]
type textarea "بيض السمان في خليط البرتقال، مقلي بعمق ويقدم مع صوص."
click at [529, 684] on span "Update" at bounding box center [449, 681] width 275 height 19
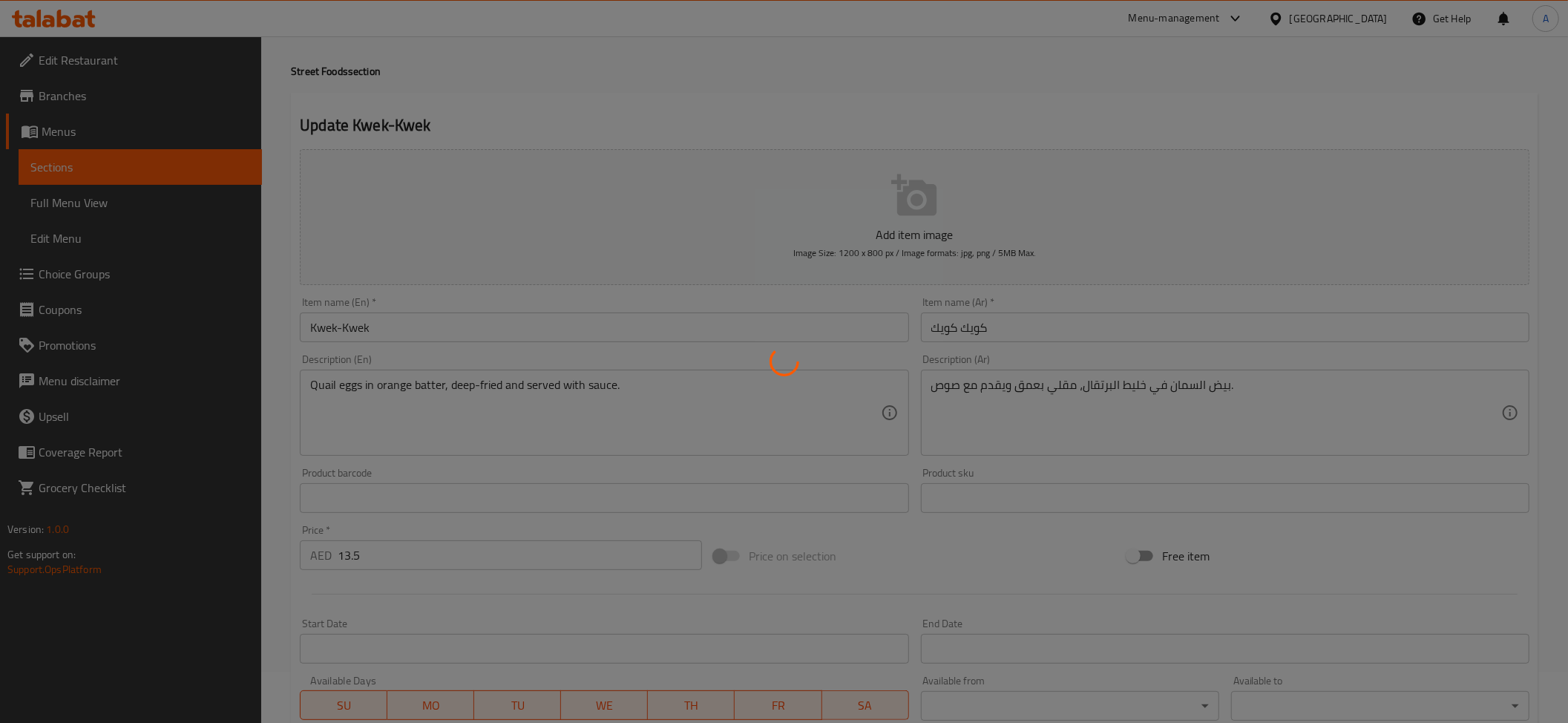
scroll to position [43, 0]
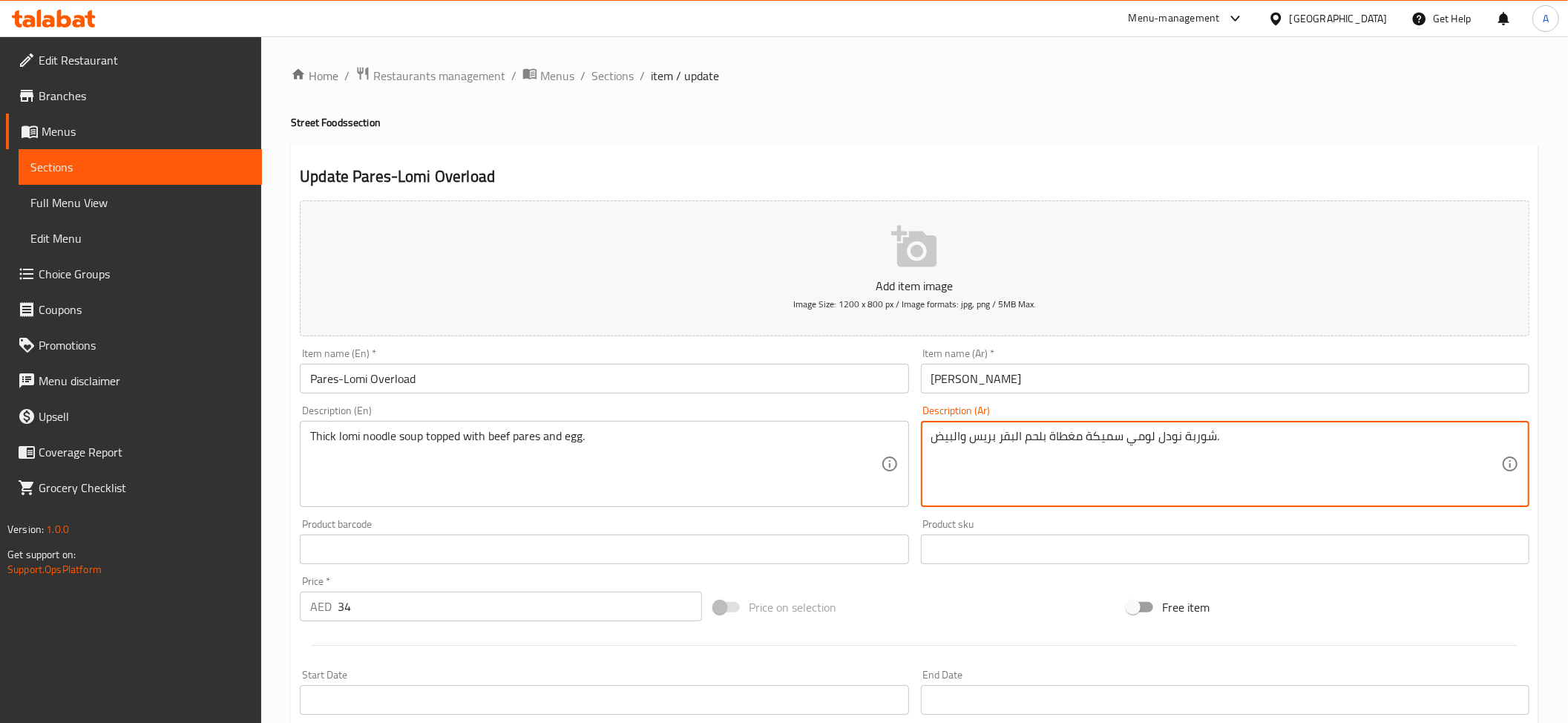
click at [1182, 449] on textarea "شوربة نودل لومي سميكة مغطاة بلحم البقر بريس والبيض." at bounding box center [1216, 464] width 570 height 71
click at [317, 377] on input "Pares-Lomi Overload" at bounding box center [604, 378] width 609 height 30
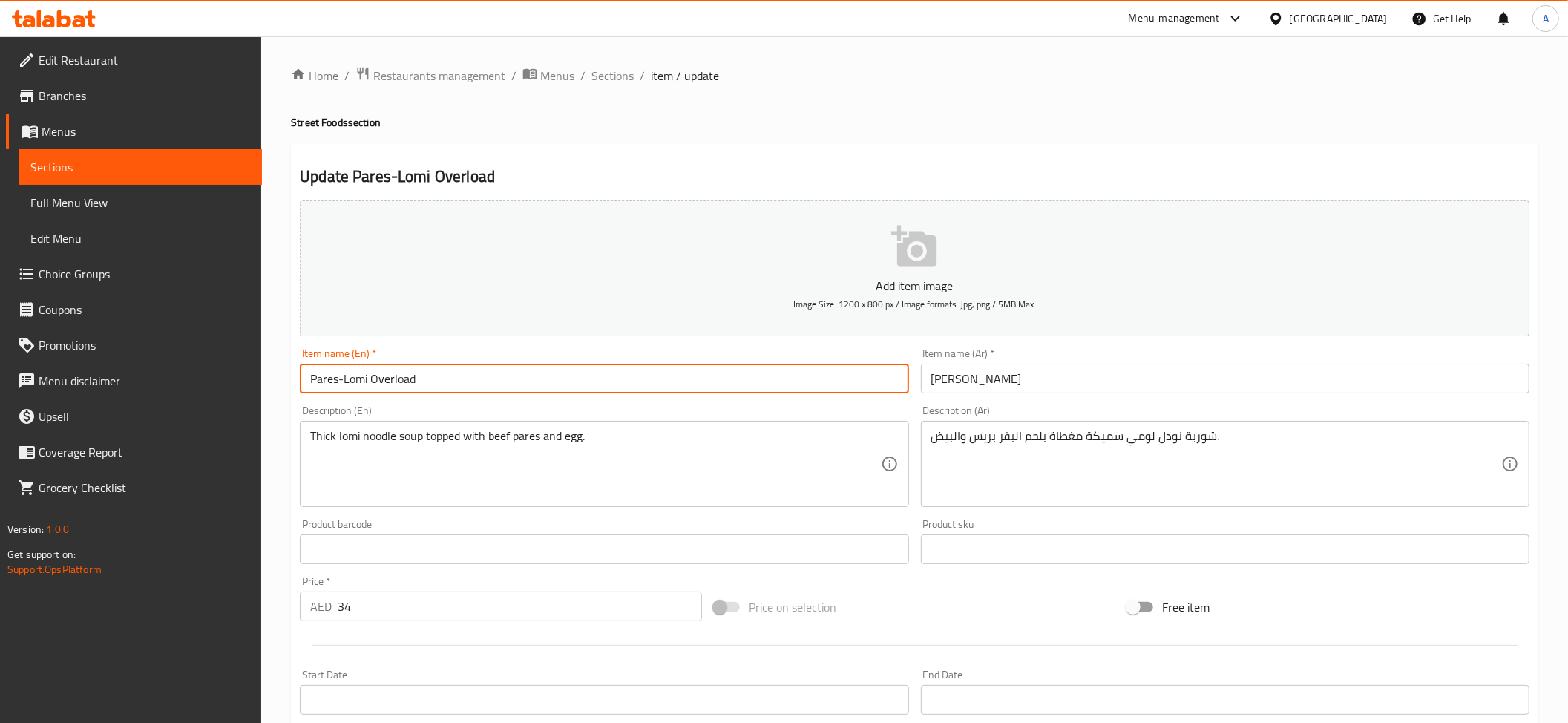
click at [972, 380] on input "اوفر لوود بريس لومي" at bounding box center [1225, 378] width 609 height 30
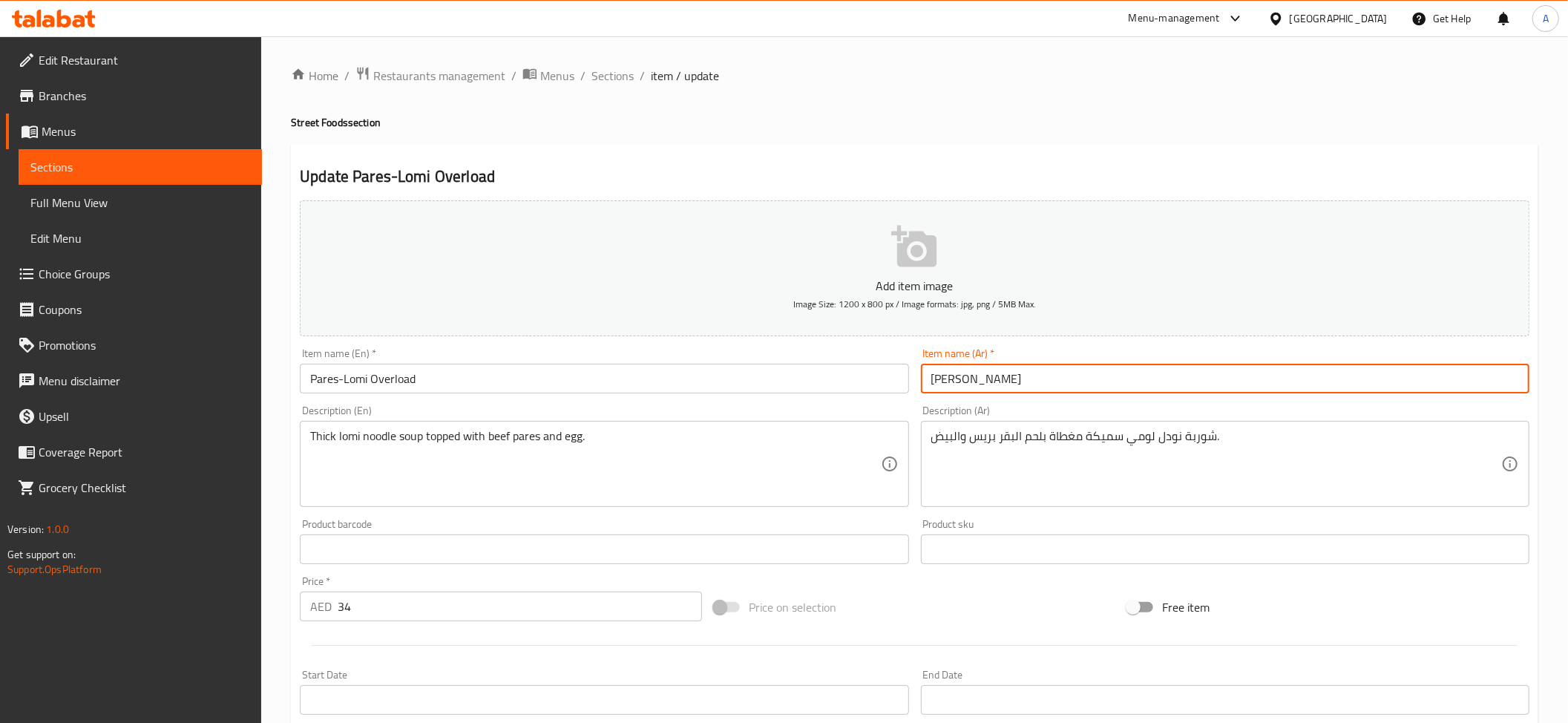
click at [972, 380] on input "اوفر لوود بريس لومي" at bounding box center [1225, 378] width 609 height 30
paste input "ريز"
type input "اوفر لوود باريز لومي"
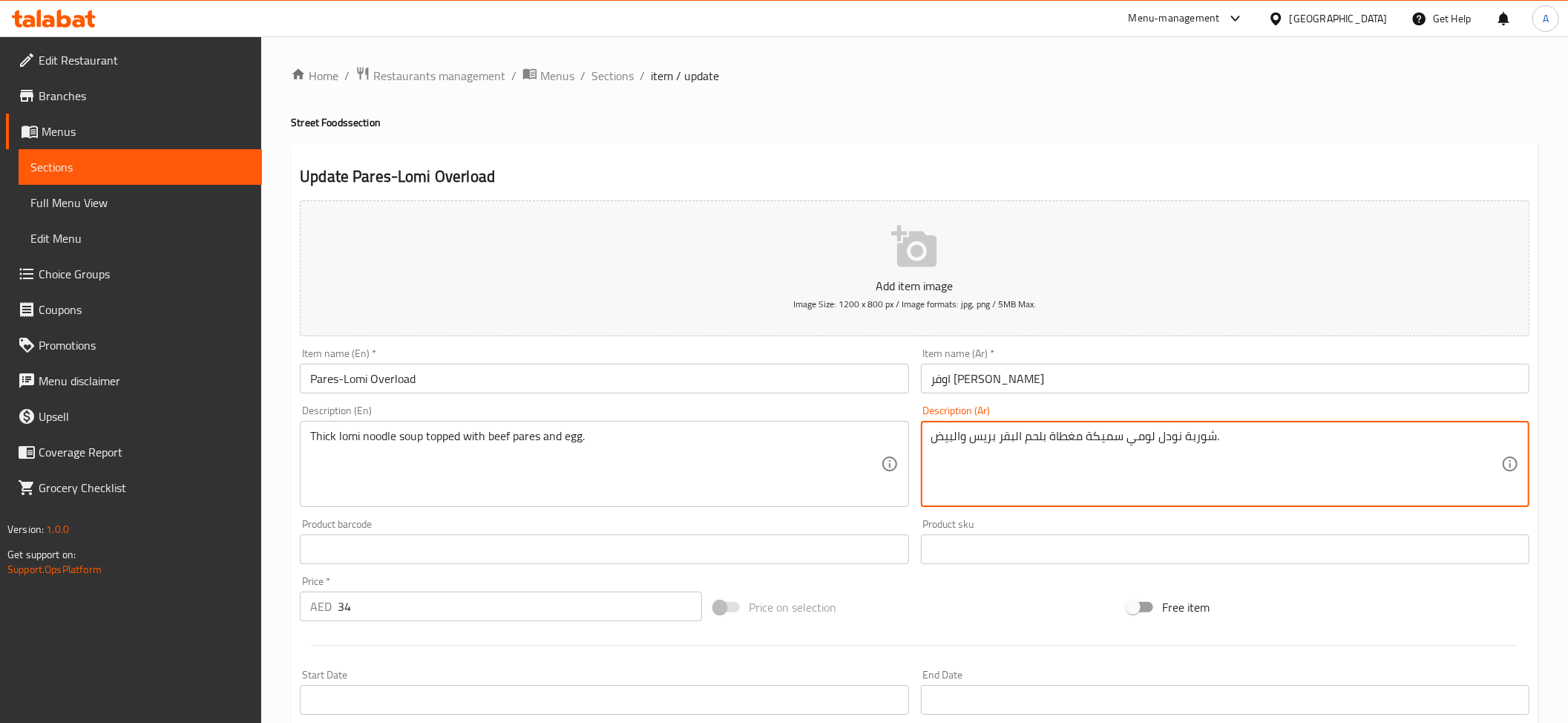
click at [983, 438] on textarea "شوربة نودل لومي سميكة مغطاة بلحم البقر بريس والبيض." at bounding box center [1216, 464] width 570 height 71
paste textarea "ريز"
click at [1033, 436] on textarea "شوربة نودل لومي سميكة مغطاة بلحم البقر باريز والبيض." at bounding box center [1216, 464] width 570 height 71
click at [1036, 438] on textarea "شوربة نودل لومي سميكة مغطاة بلحم البقر باريز والبيض." at bounding box center [1216, 464] width 570 height 71
click at [1034, 443] on textarea "شوربة نودل لومي سميكة مغطاة بلحم البقر باريز والبيض." at bounding box center [1216, 464] width 570 height 71
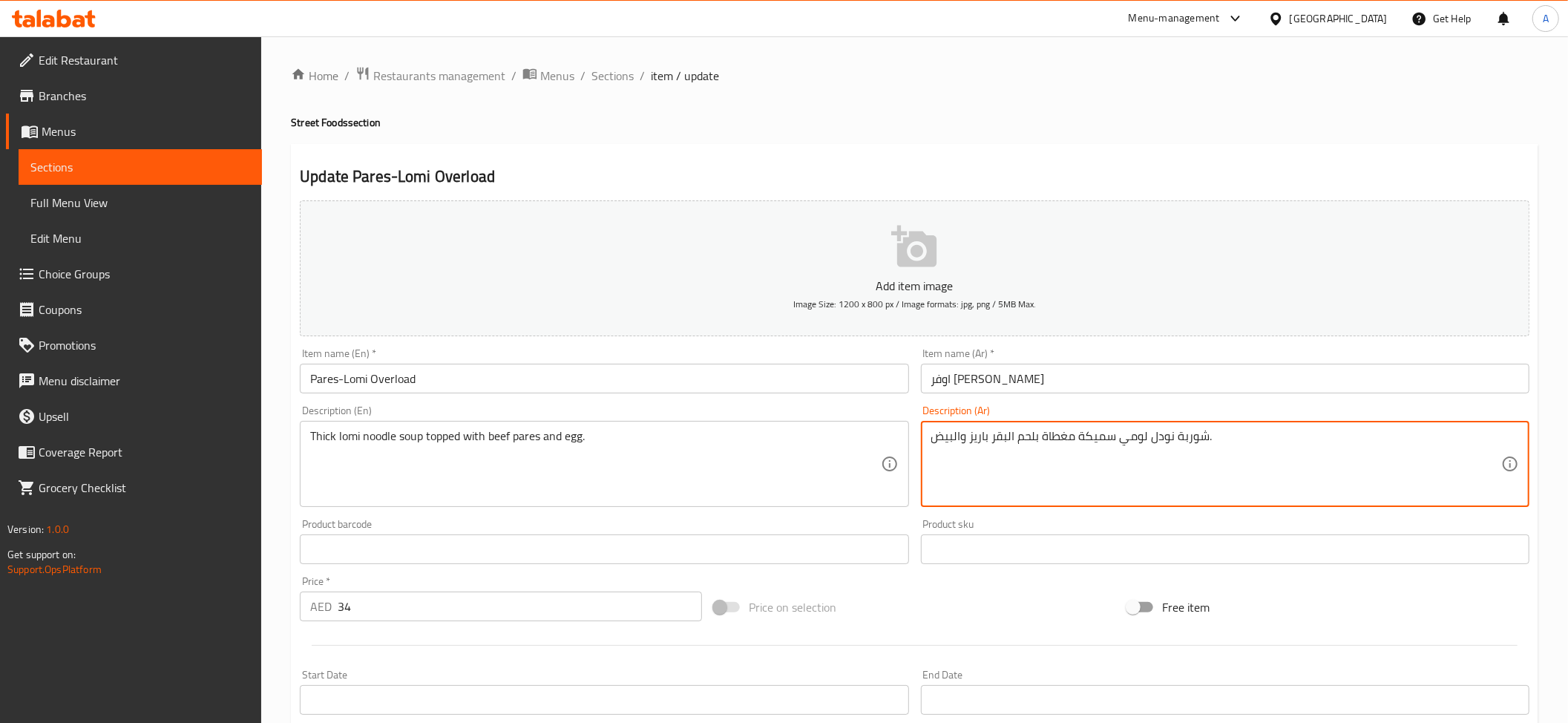
click at [1006, 434] on textarea "شوربة نودل لومي سميكة مغطاة بلحم البقر باريز والبيض." at bounding box center [1216, 464] width 570 height 71
click at [1035, 438] on textarea "شوربة نودل لومي سميكة مغطاة بلحم بقري باريز والبيض." at bounding box center [1216, 464] width 570 height 71
click at [1040, 440] on textarea "شوربة نودل لومي سميكة مغطاة بلحم بقري باريز والبيض." at bounding box center [1216, 464] width 570 height 71
click at [1143, 462] on textarea "شوربة نودل لومي سميكة مغطاة لحم بقري باريز والبيض." at bounding box center [1216, 464] width 570 height 71
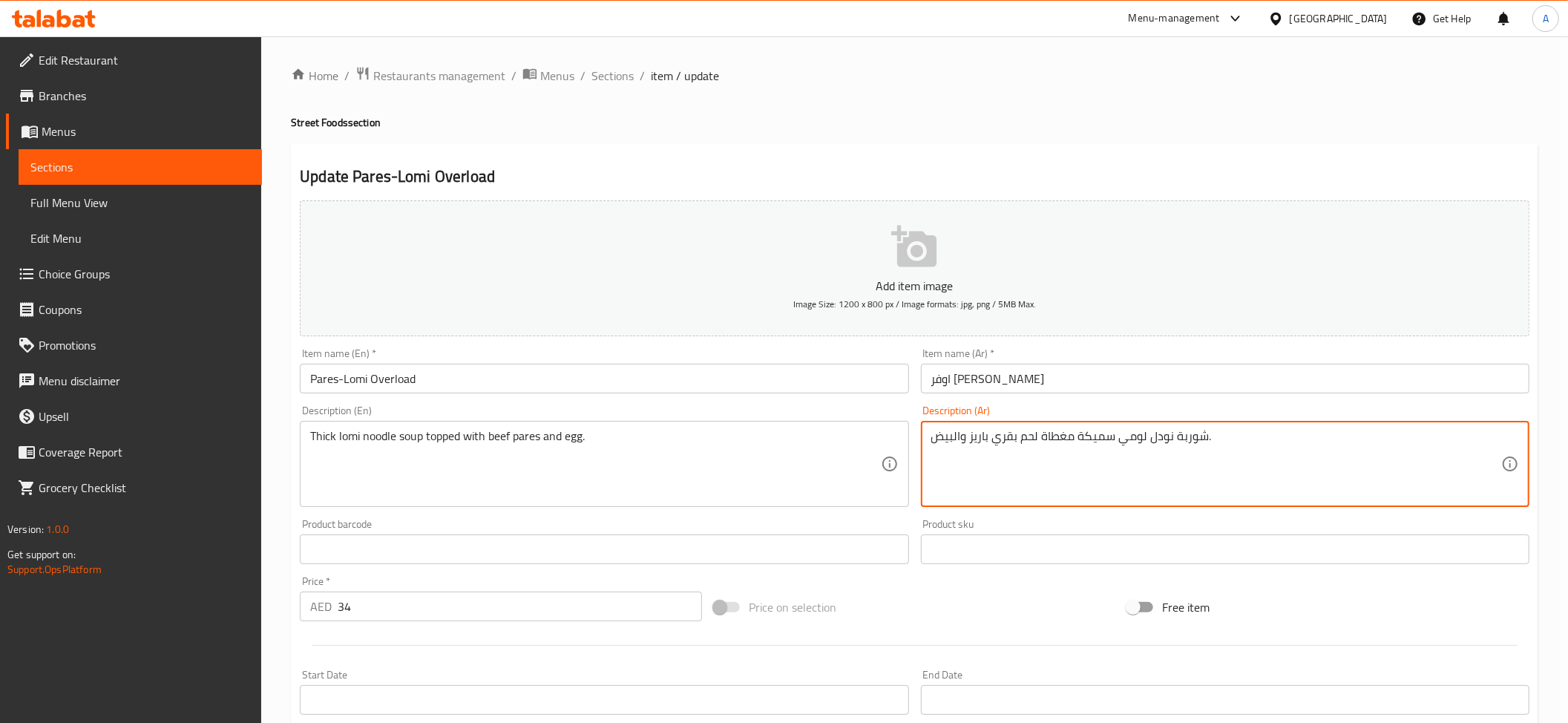
click at [1143, 462] on textarea "شوربة نودل لومي سميكة مغطاة لحم بقري باريز والبيض." at bounding box center [1216, 464] width 570 height 71
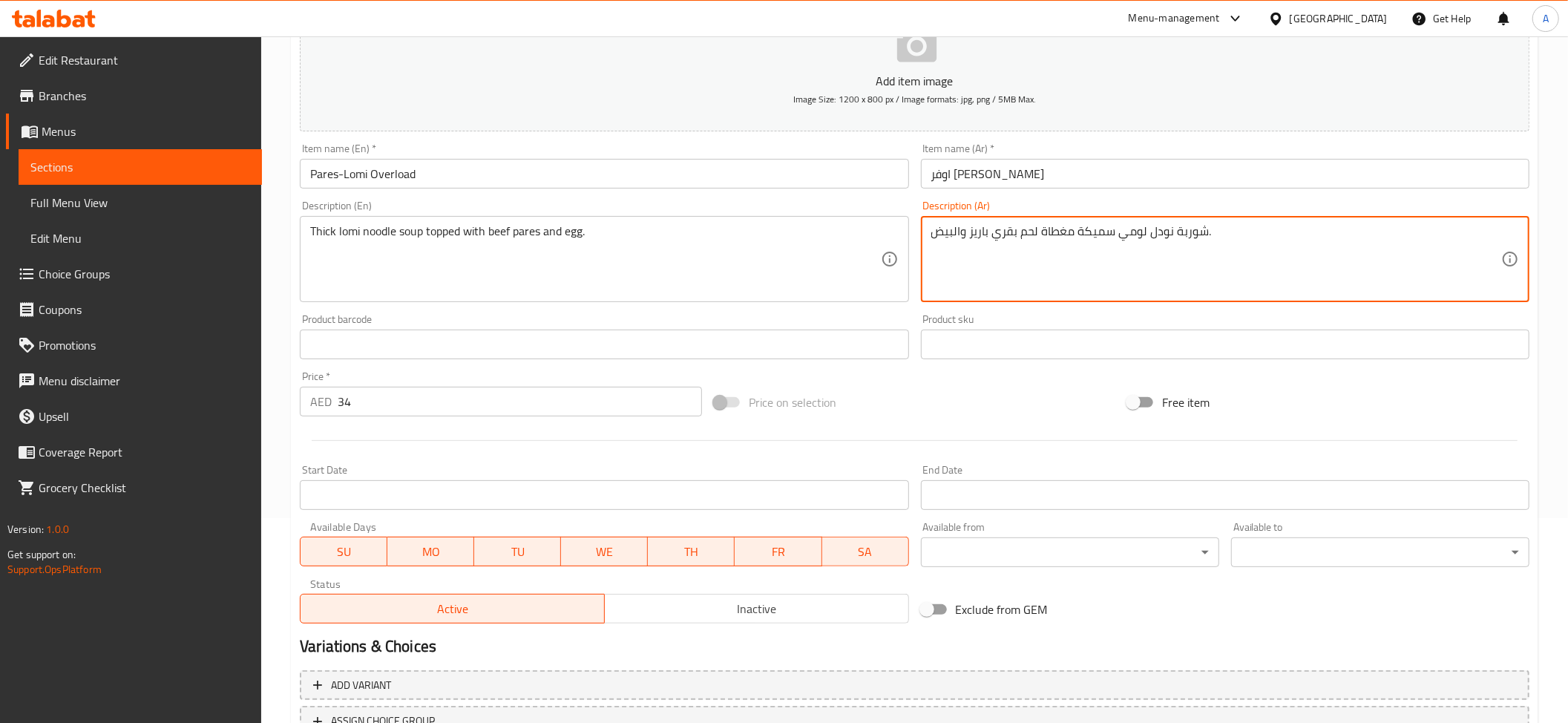
scroll to position [325, 0]
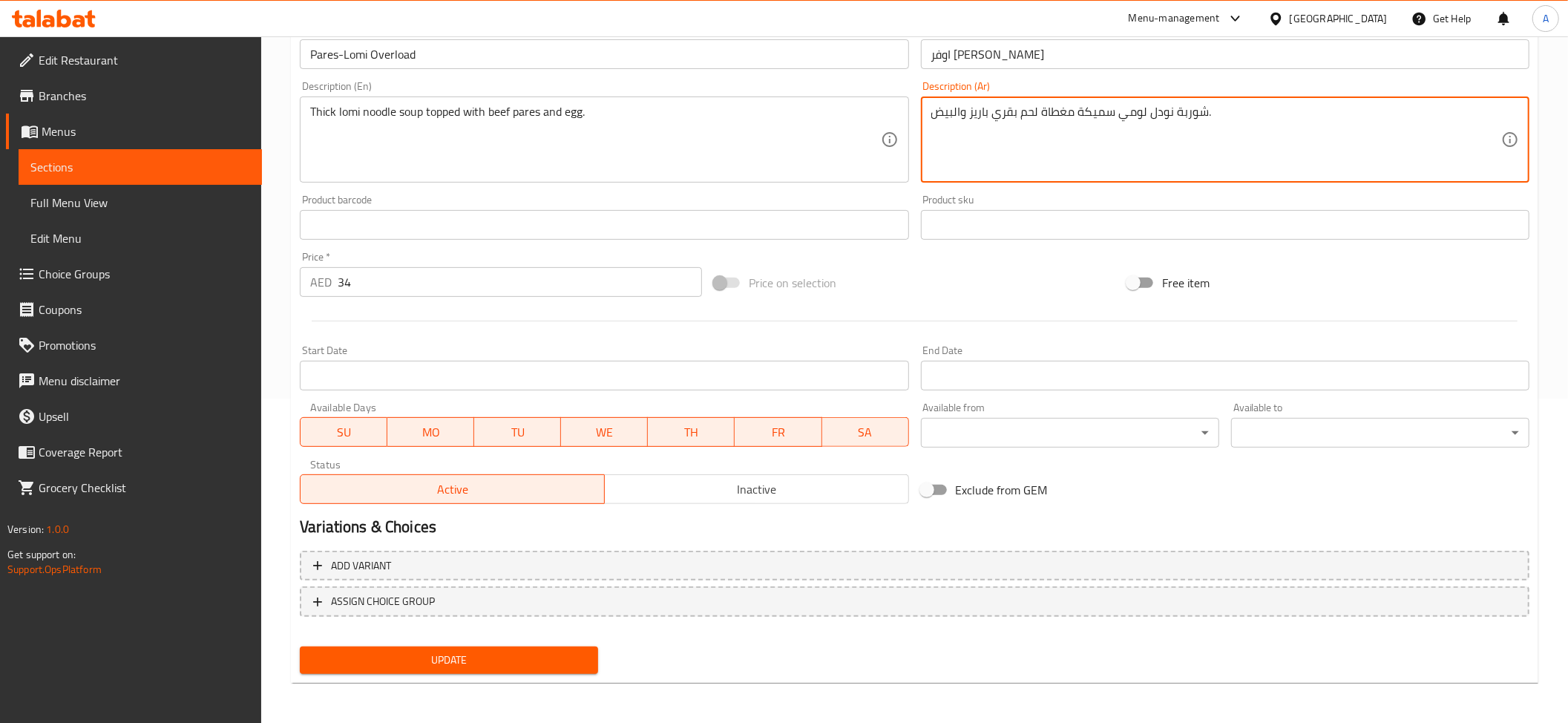
type textarea "شوربة نودل لومي سميكة مغطاة لحم بقري باريز والبيض."
click at [539, 683] on div "Home / Restaurants management / Menus / Sections / item / update Street Foods s…" at bounding box center [914, 217] width 1247 height 953
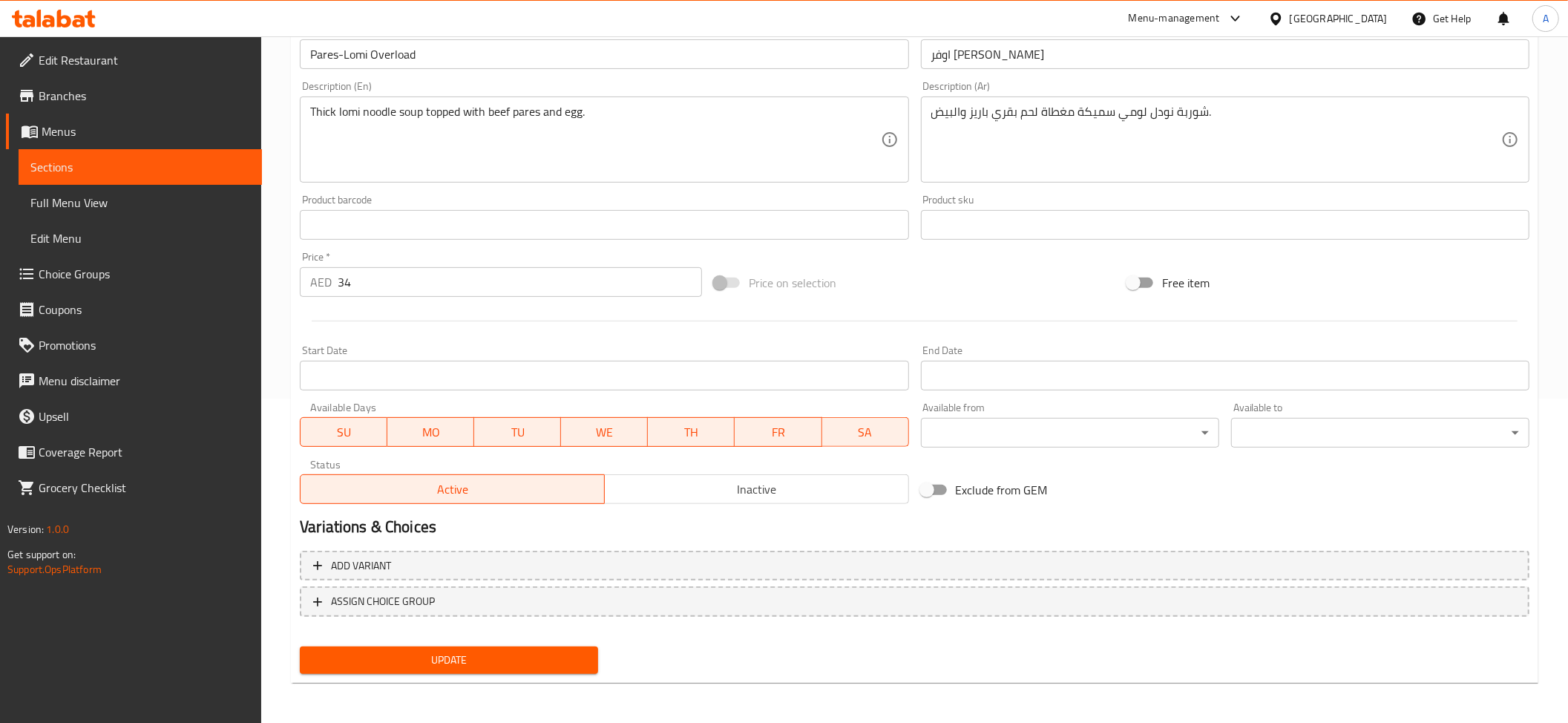
click at [539, 676] on div "Update" at bounding box center [449, 660] width 310 height 40
click at [491, 643] on div "Update" at bounding box center [449, 660] width 310 height 40
click at [494, 657] on span "Update" at bounding box center [449, 660] width 275 height 19
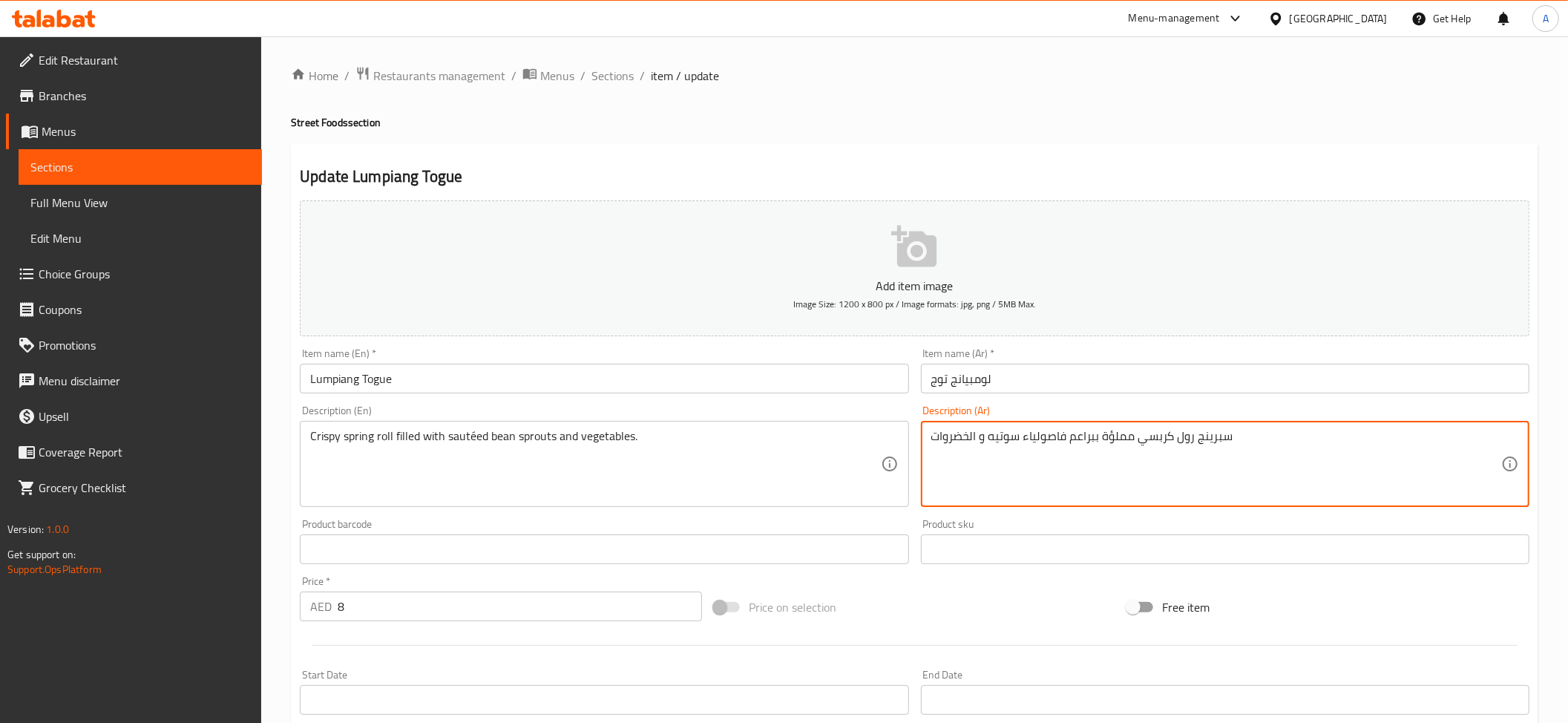
click at [1218, 435] on textarea "سبرينج رول كربسي مملؤة ببراعم فاصولياء سوتيه و الخضروات" at bounding box center [1216, 464] width 570 height 71
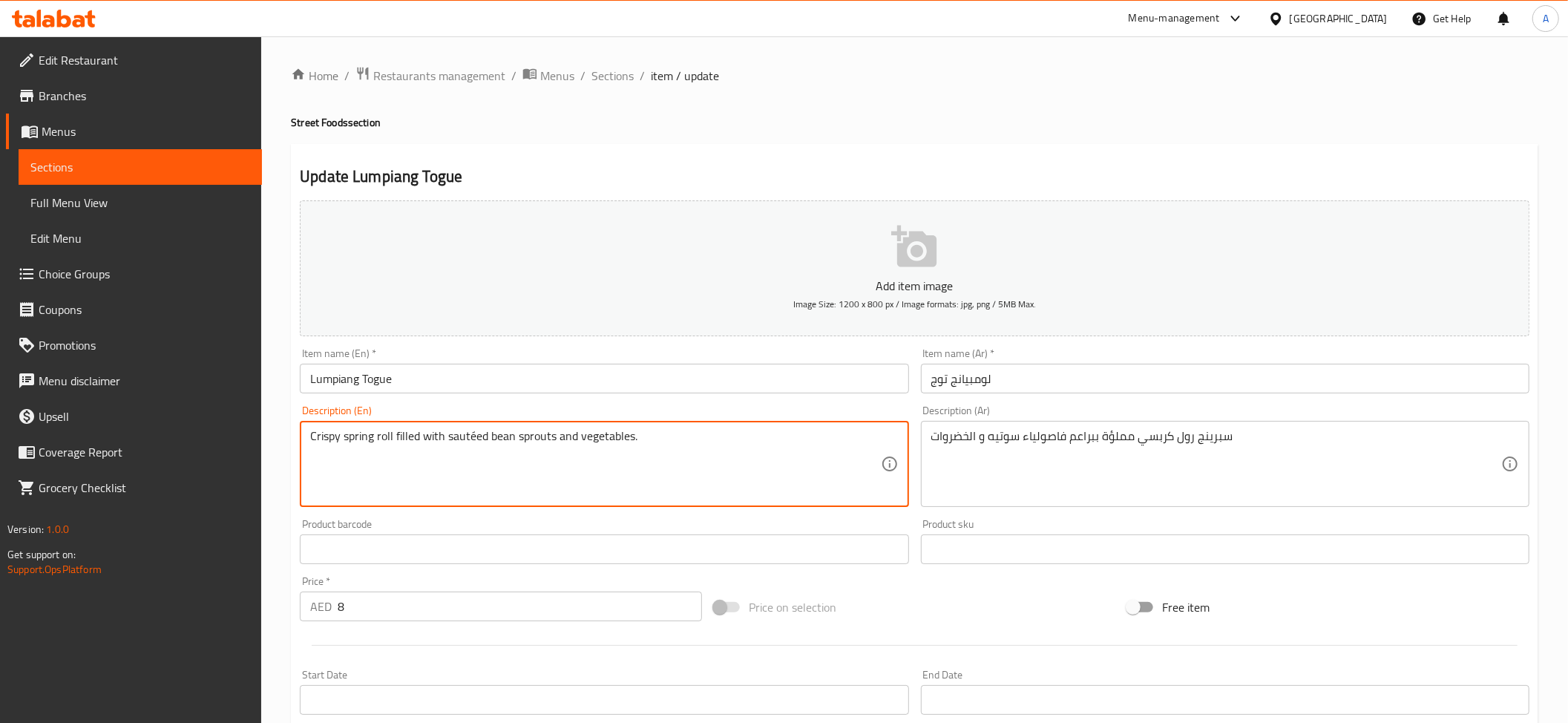
click at [610, 472] on textarea "Crispy spring roll filled with sautéed bean sprouts and vegetables." at bounding box center [595, 464] width 570 height 71
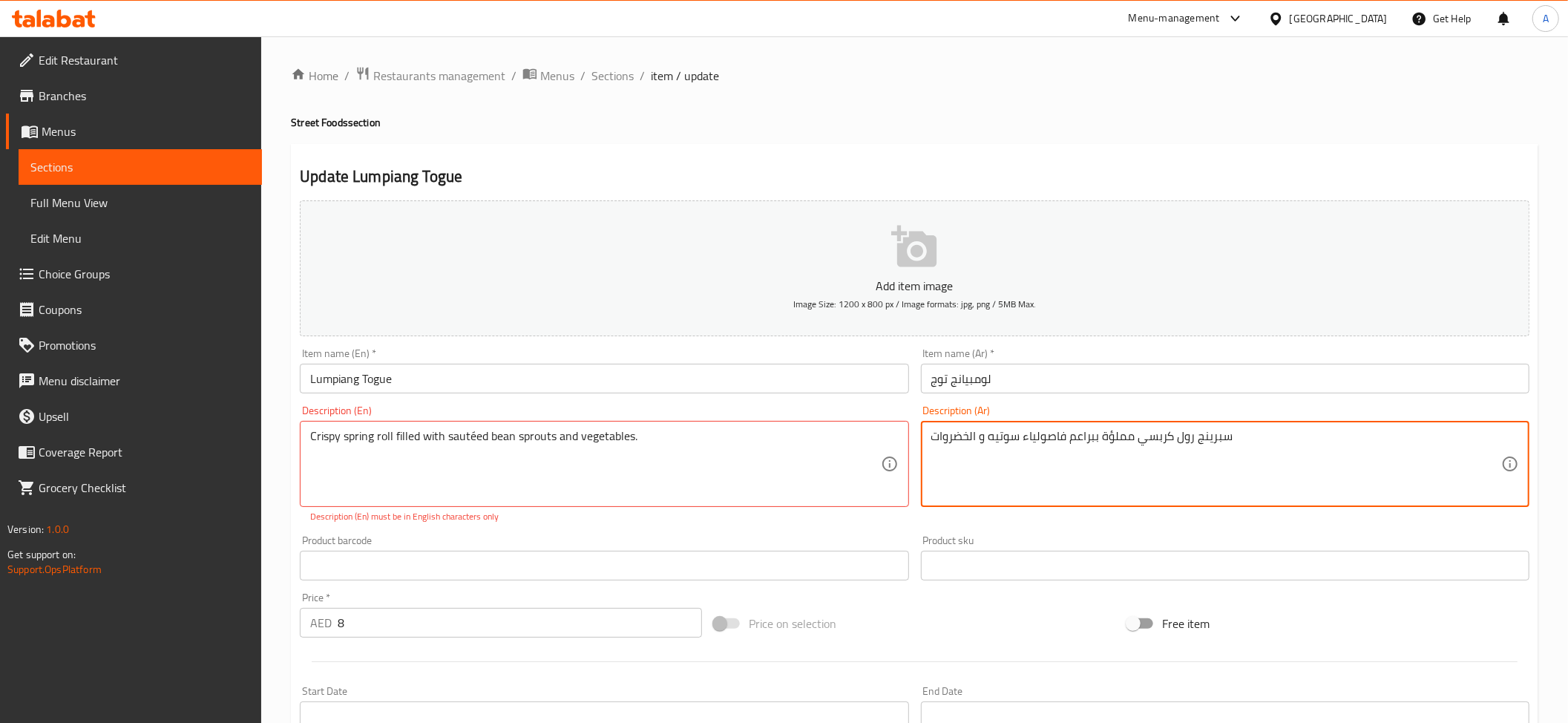
click at [1119, 434] on textarea "سبرينج رول كربسي مملؤة ببراعم فاصولياء سوتيه و الخضروات" at bounding box center [1216, 464] width 570 height 71
paste textarea "المحشو"
type textarea "سبرينج رول كربسي المحشوة ببراعم فاصولياء سوتيه و الخضروات"
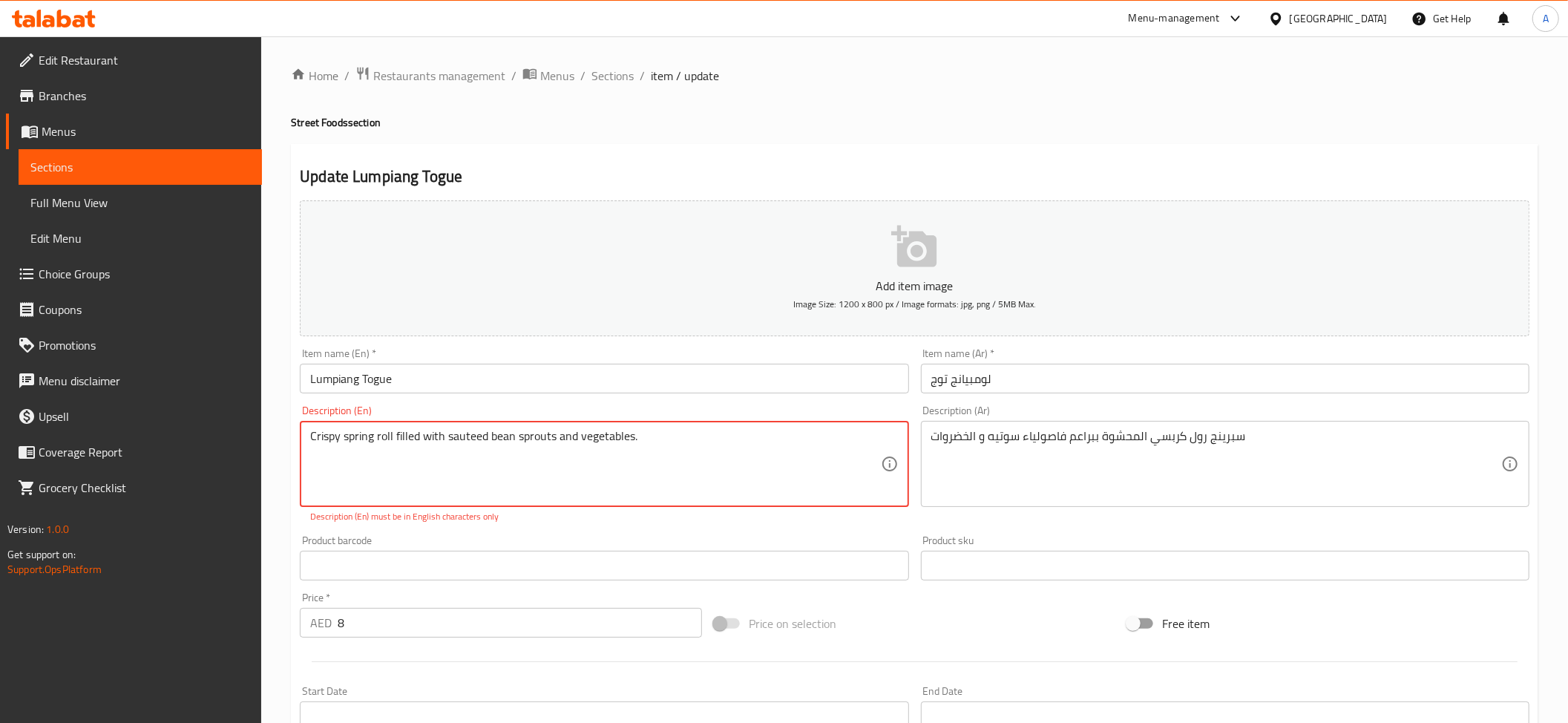
click at [786, 468] on textarea "Crispy spring roll filled with sauteed bean sprouts and vegetables." at bounding box center [595, 464] width 570 height 71
type textarea "Crispy spring roll filled with sauteed bean sprouts and vegetables."
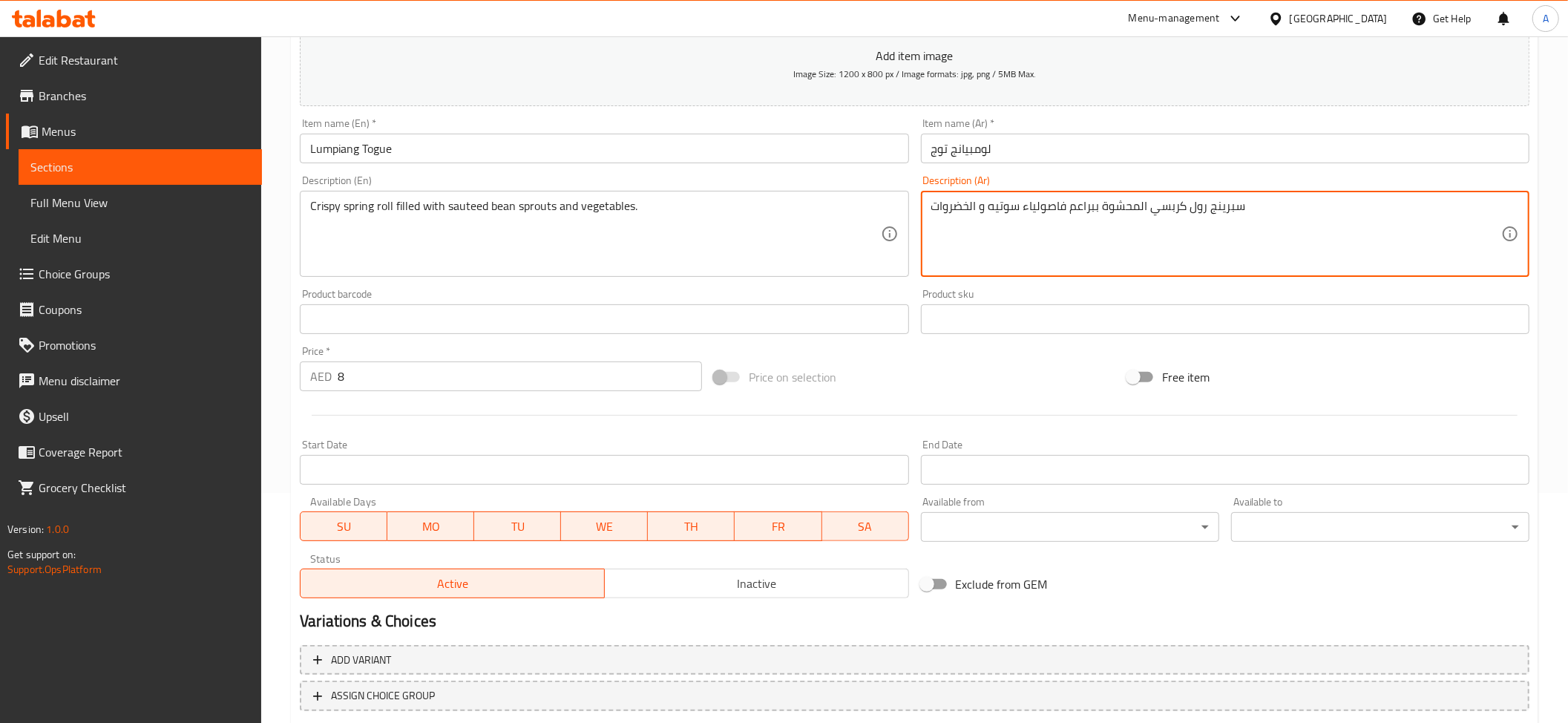
scroll to position [325, 0]
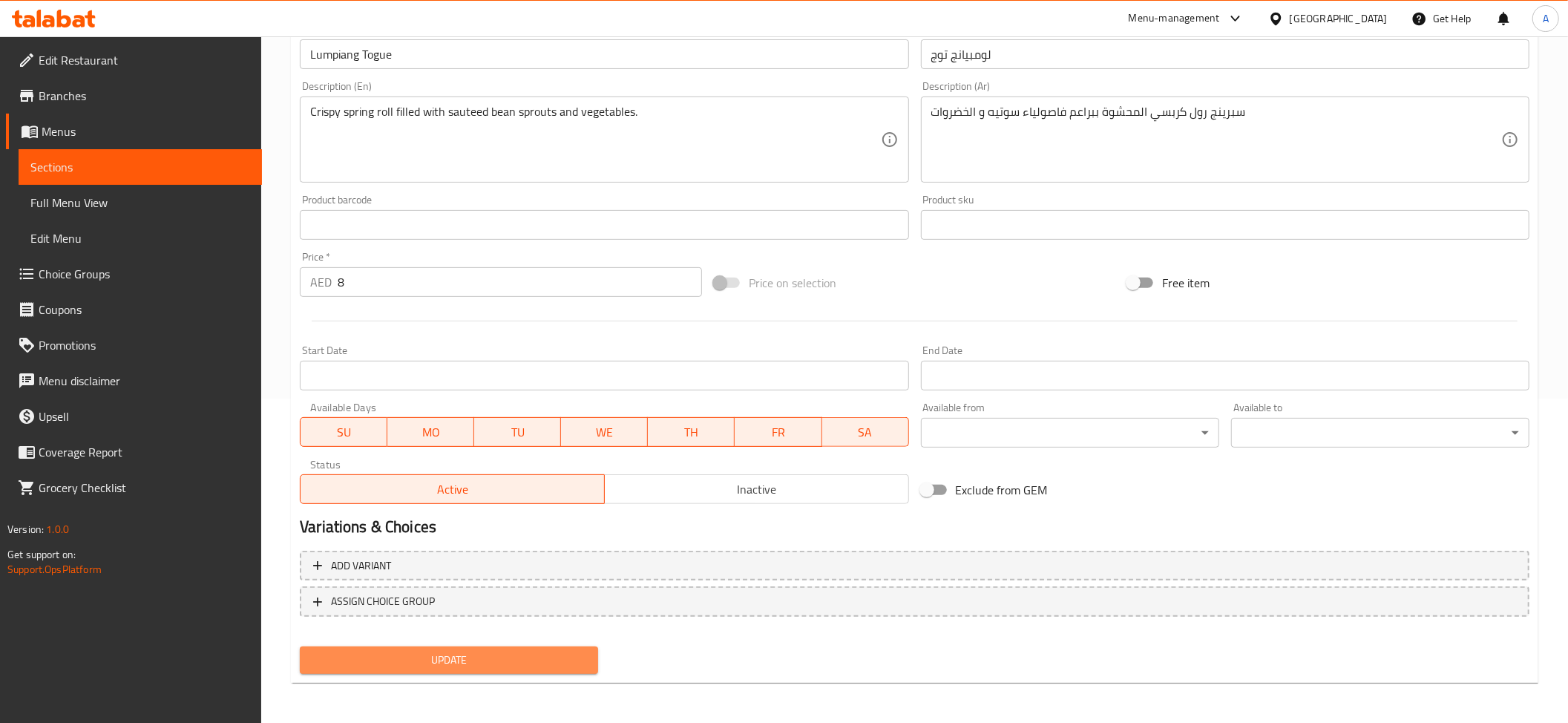
click at [515, 660] on span "Update" at bounding box center [449, 660] width 275 height 19
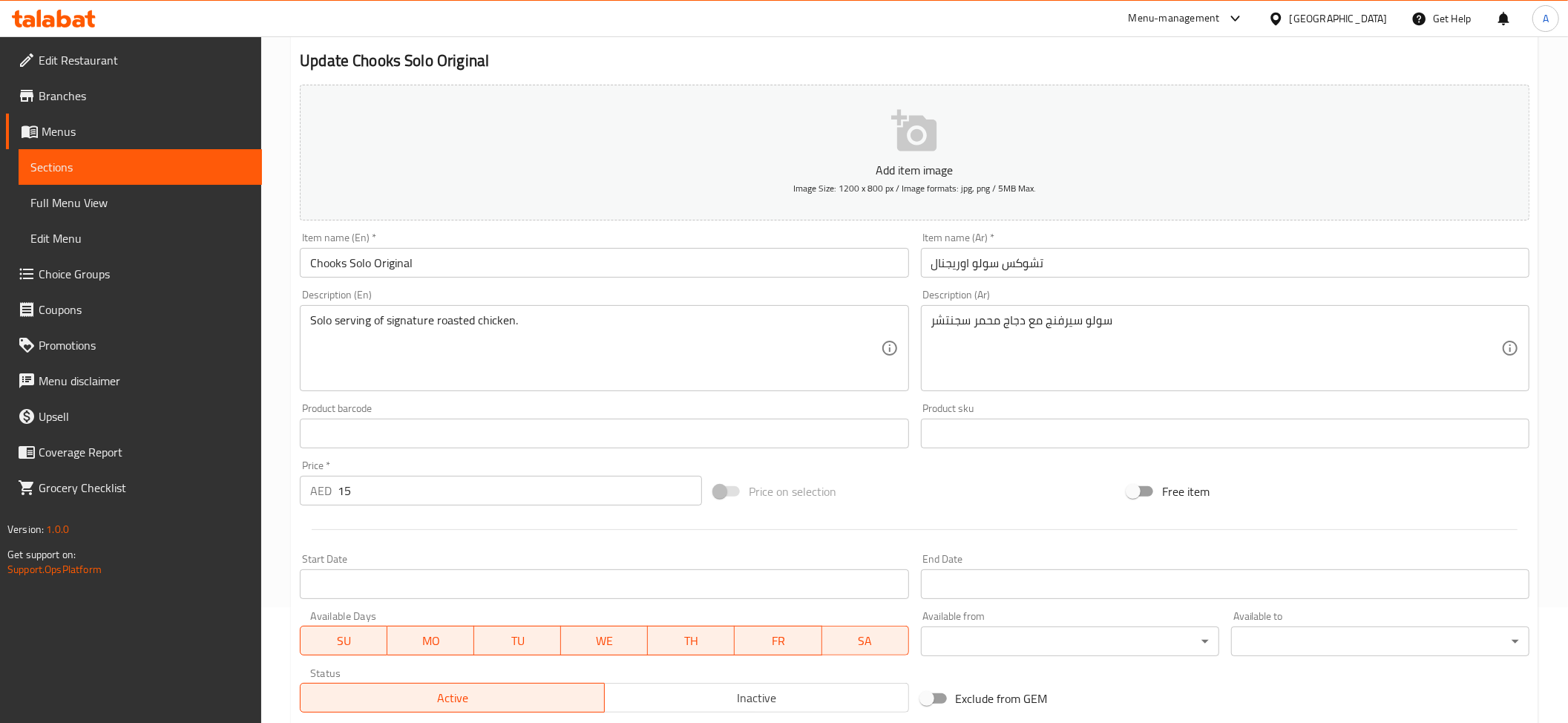
scroll to position [137, 0]
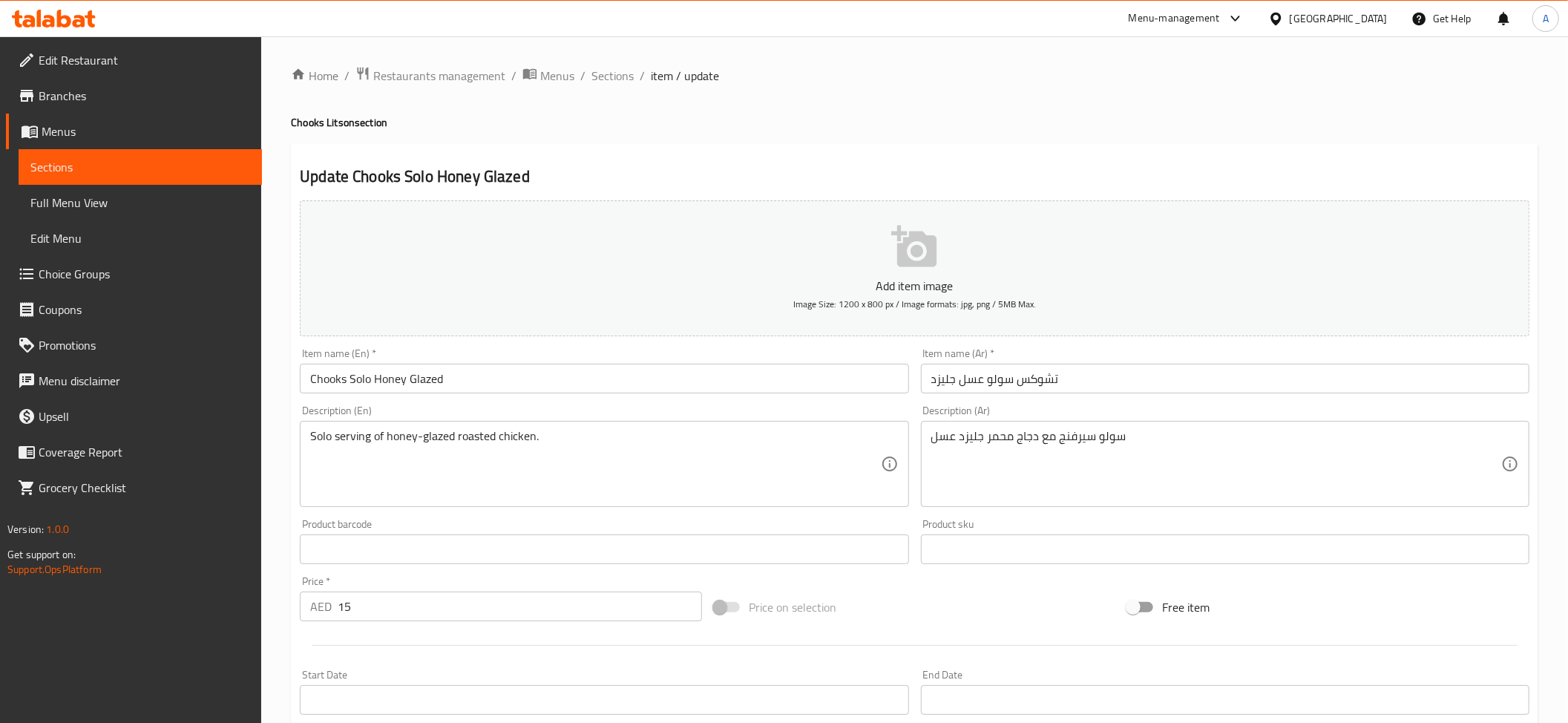
click at [970, 381] on input "تشوكس سولو عسل جليزد" at bounding box center [1225, 378] width 609 height 30
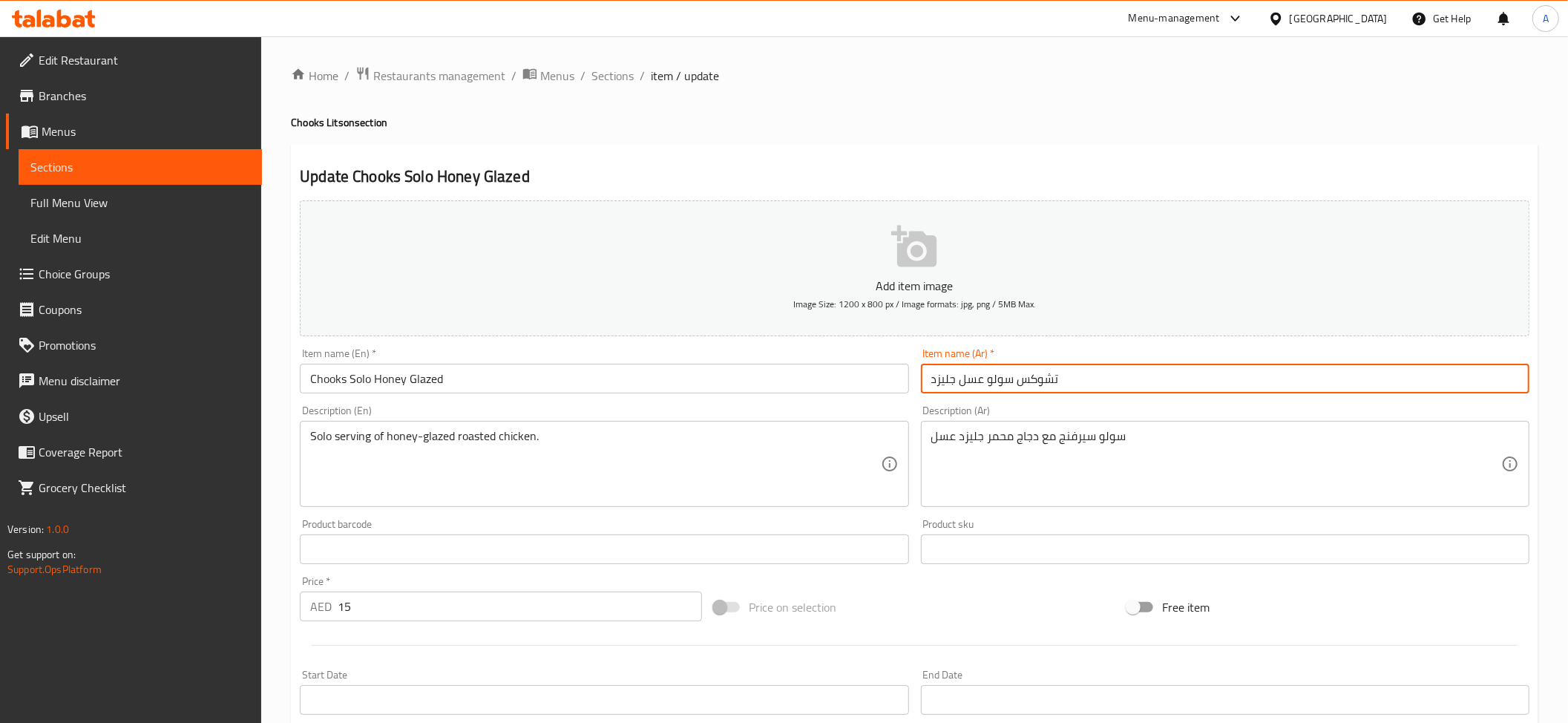
click at [970, 381] on input "تشوكس سولو عسل جليزد" at bounding box center [1225, 378] width 609 height 30
click at [1069, 386] on input "تشوكس سولو جليزد" at bounding box center [1225, 378] width 609 height 30
paste input "عسل"
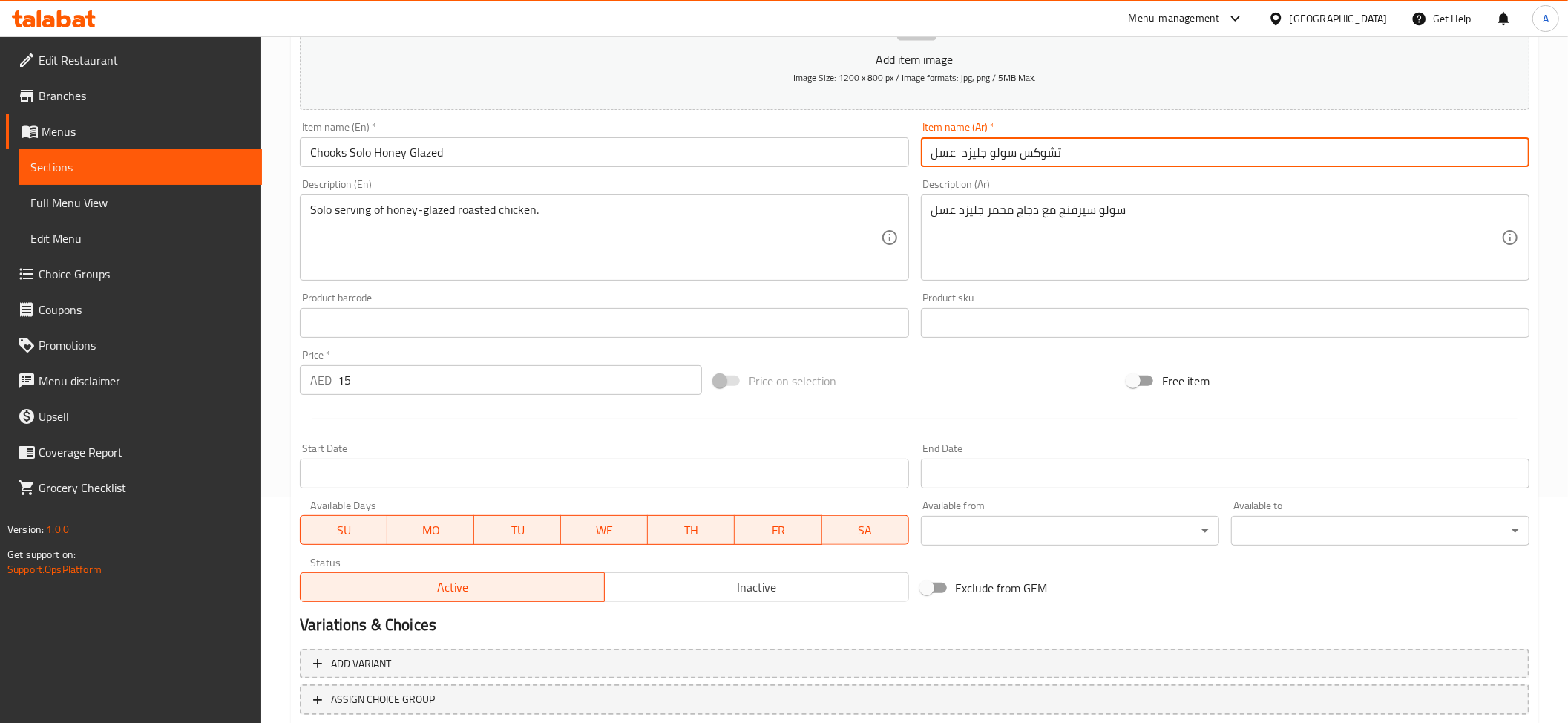
scroll to position [297, 0]
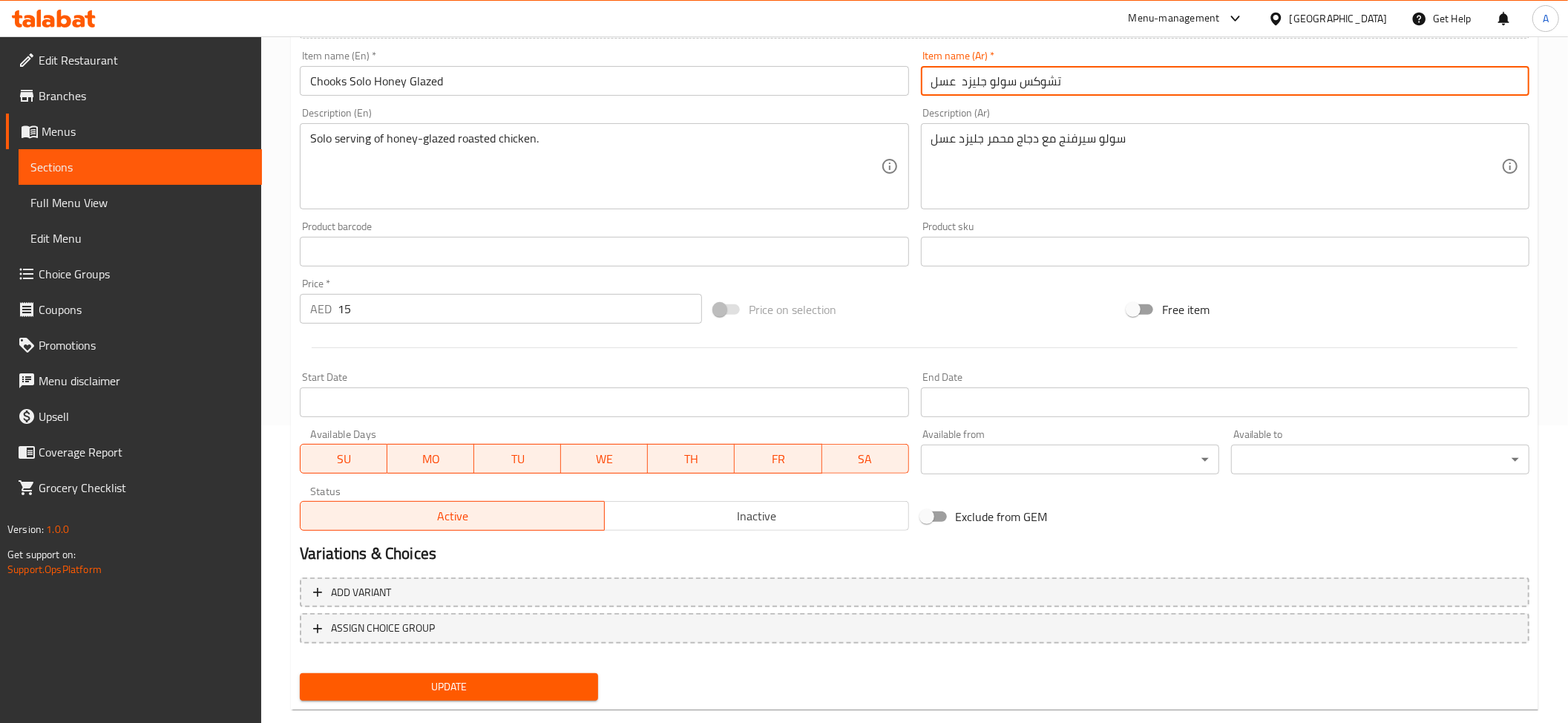
type input "تشوكس سولو جليزد عسل"
click at [571, 683] on span "Update" at bounding box center [449, 687] width 275 height 19
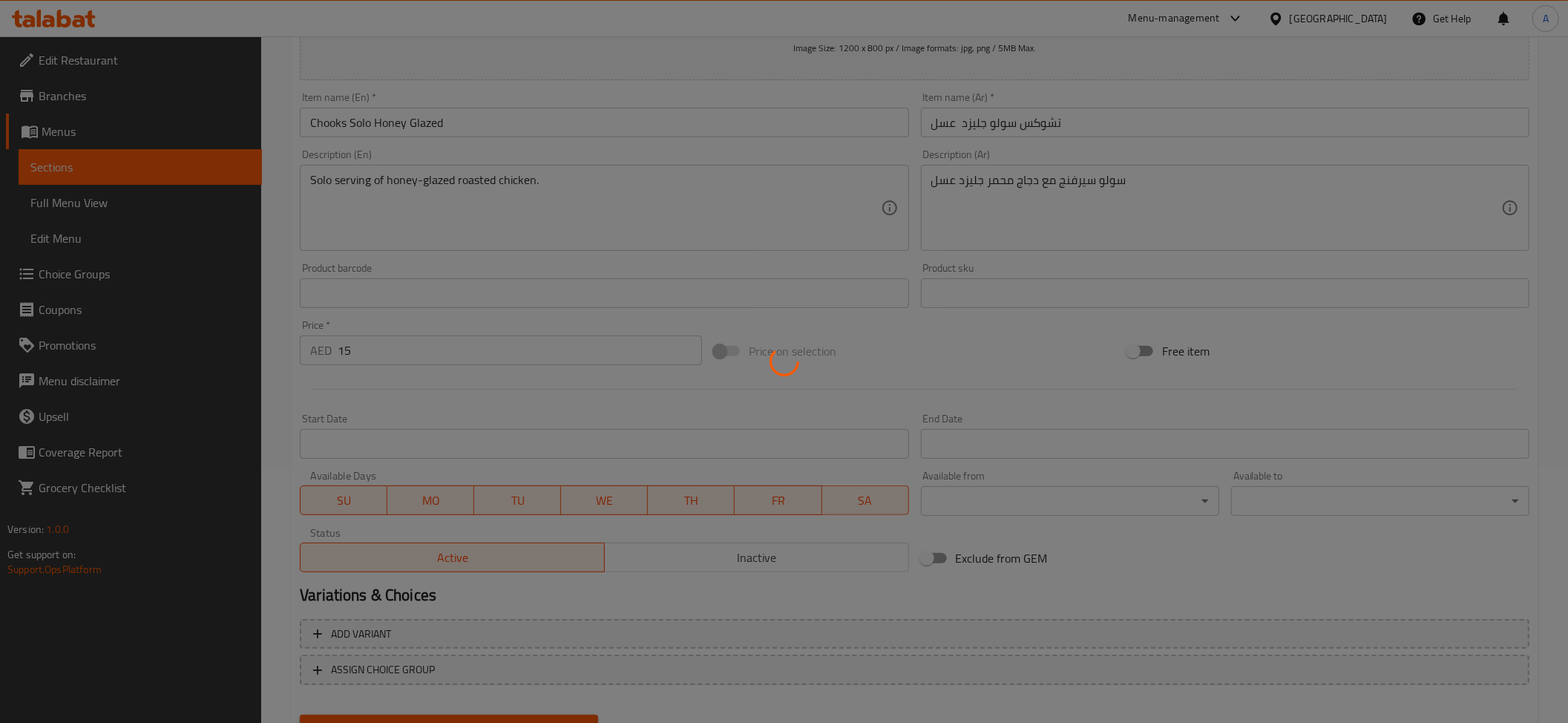
scroll to position [249, 0]
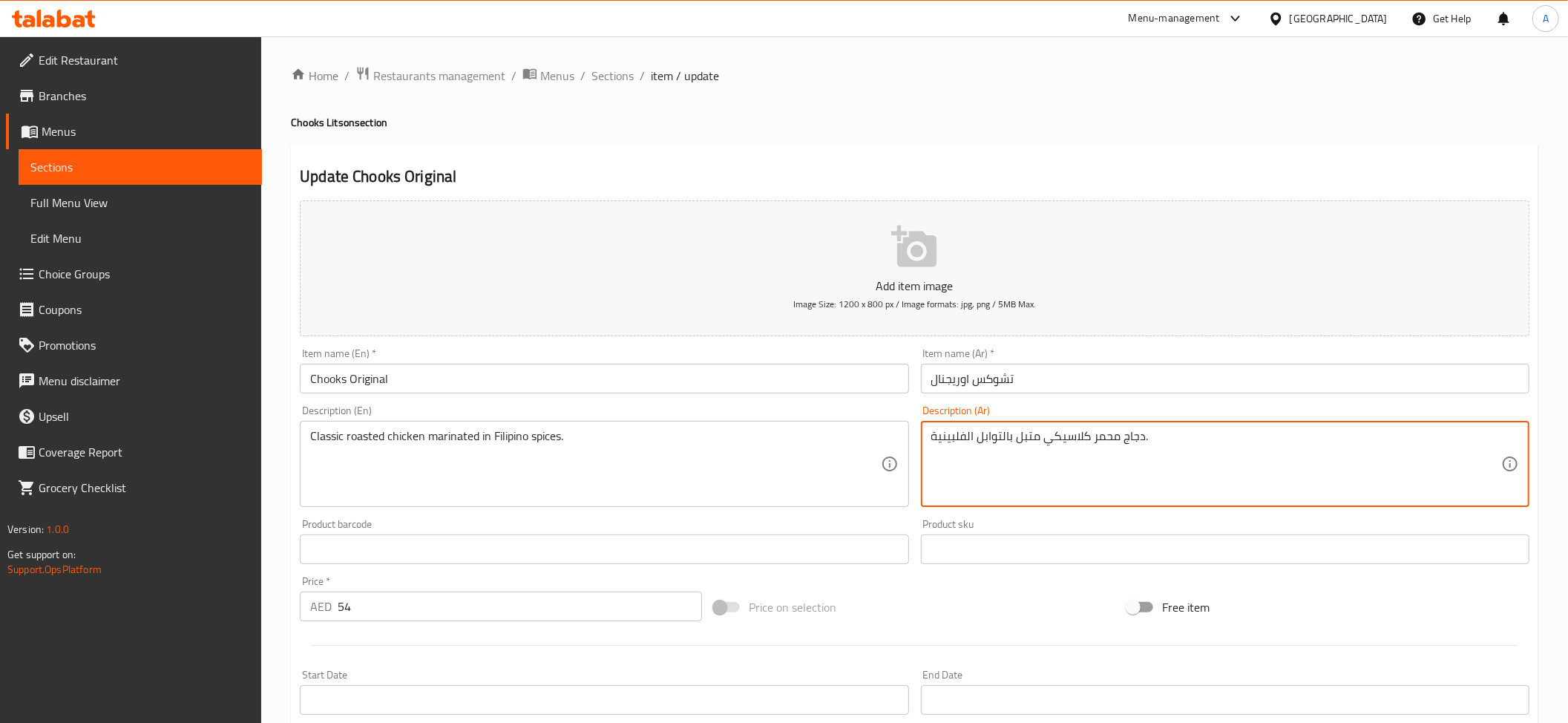
click at [1006, 443] on textarea "دجاج محمر كلاسيكي متبل بالتوابل الفلبينية." at bounding box center [1216, 464] width 570 height 71
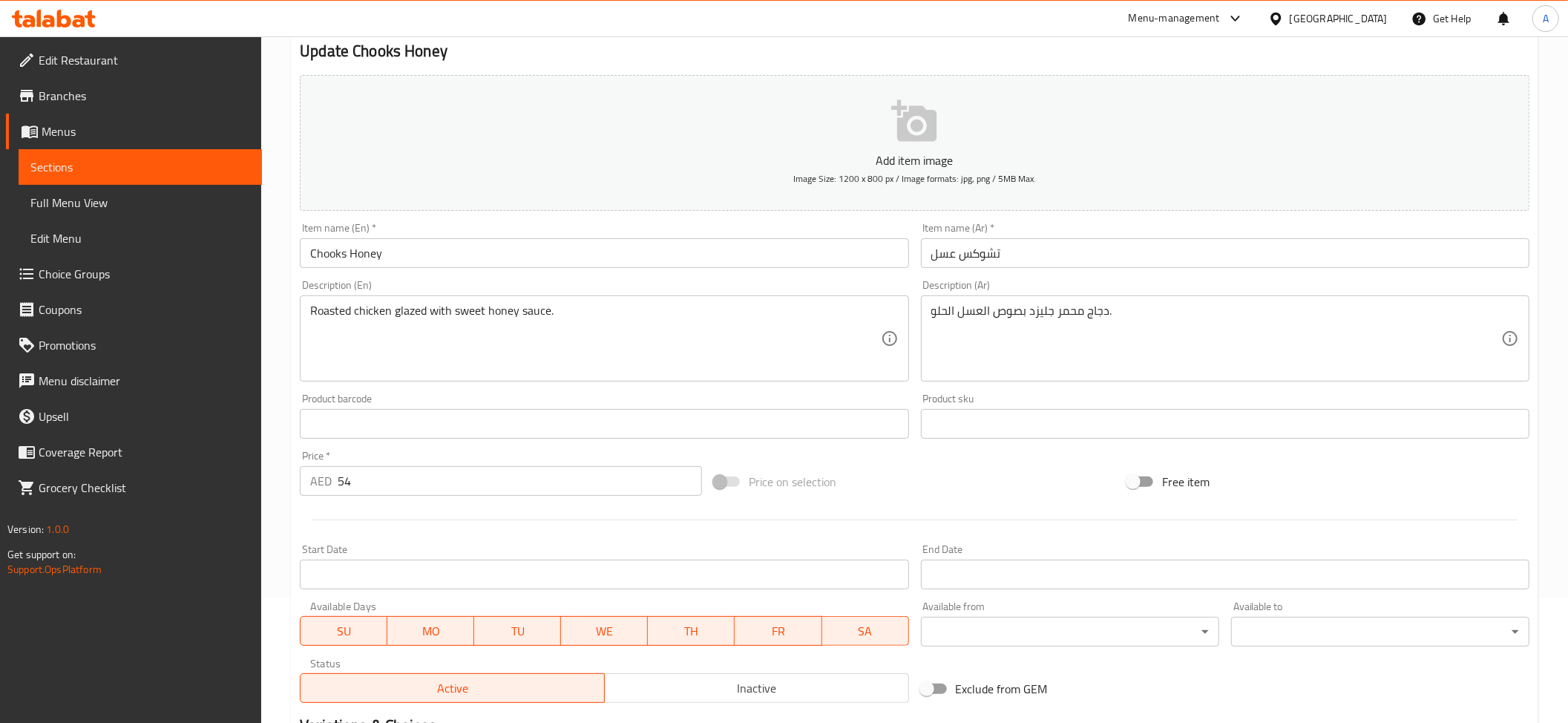
scroll to position [259, 0]
